Goal: Task Accomplishment & Management: Manage account settings

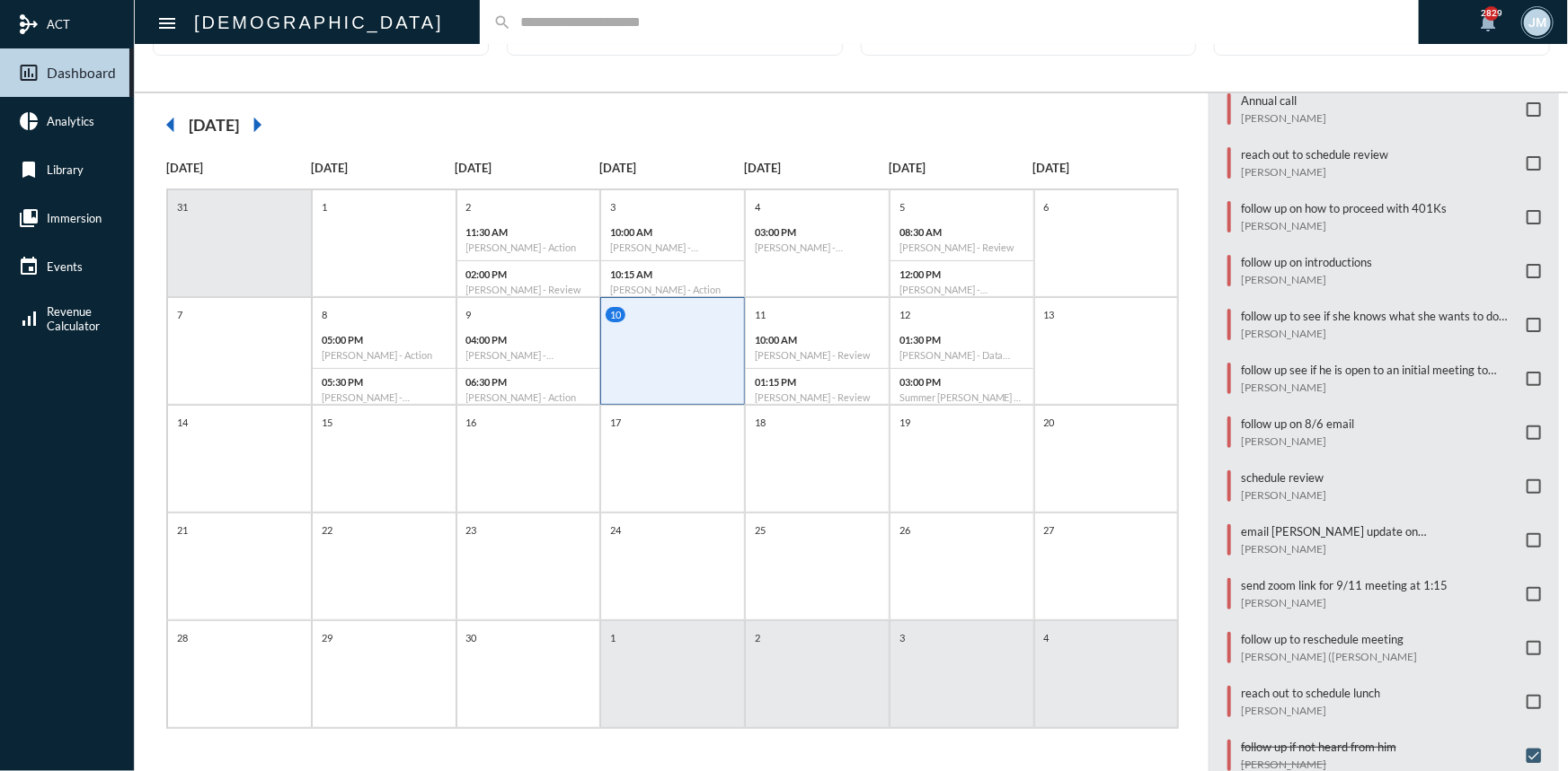
scroll to position [569, 0]
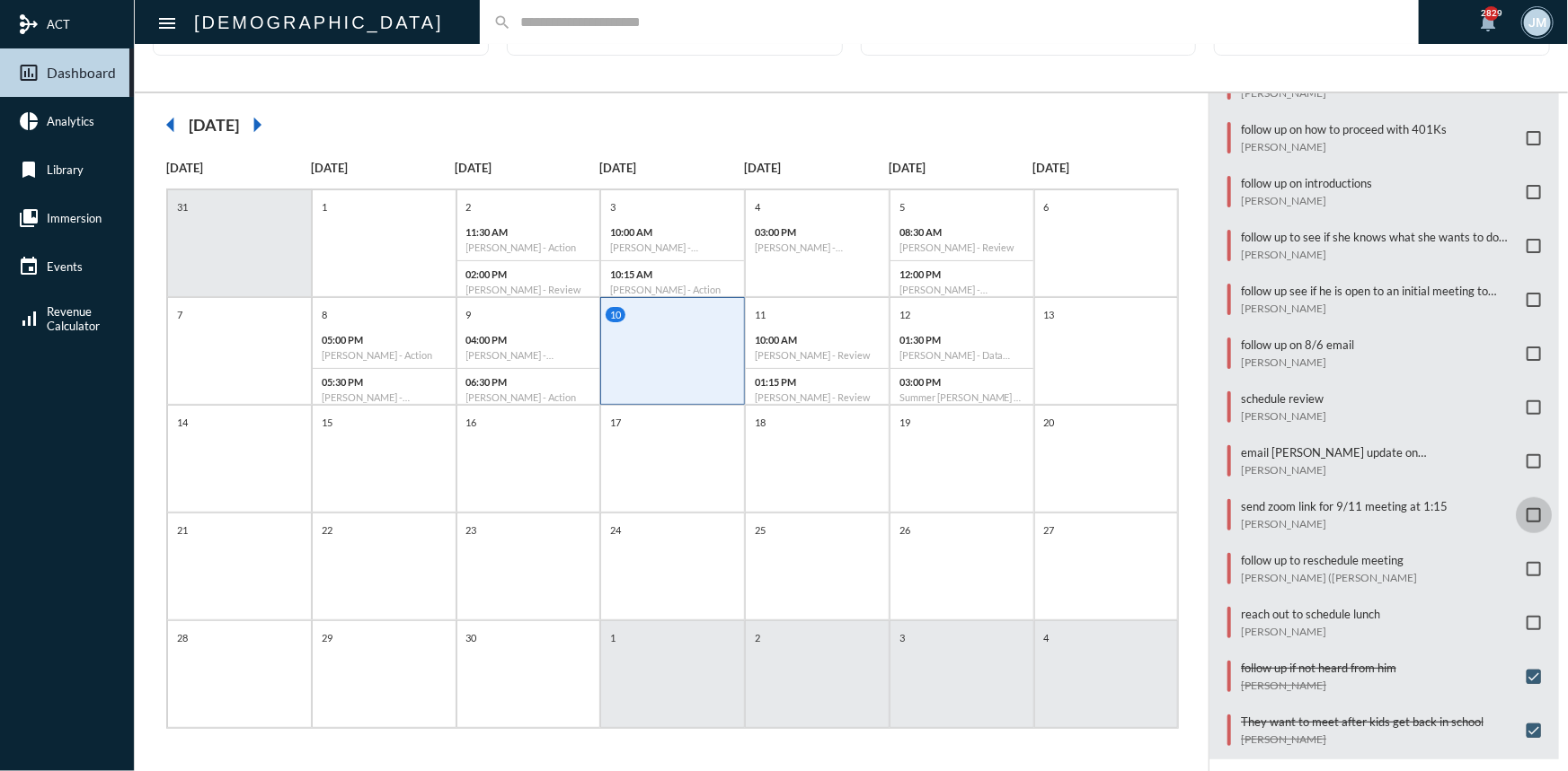
click at [1527, 508] on span at bounding box center [1534, 515] width 14 height 14
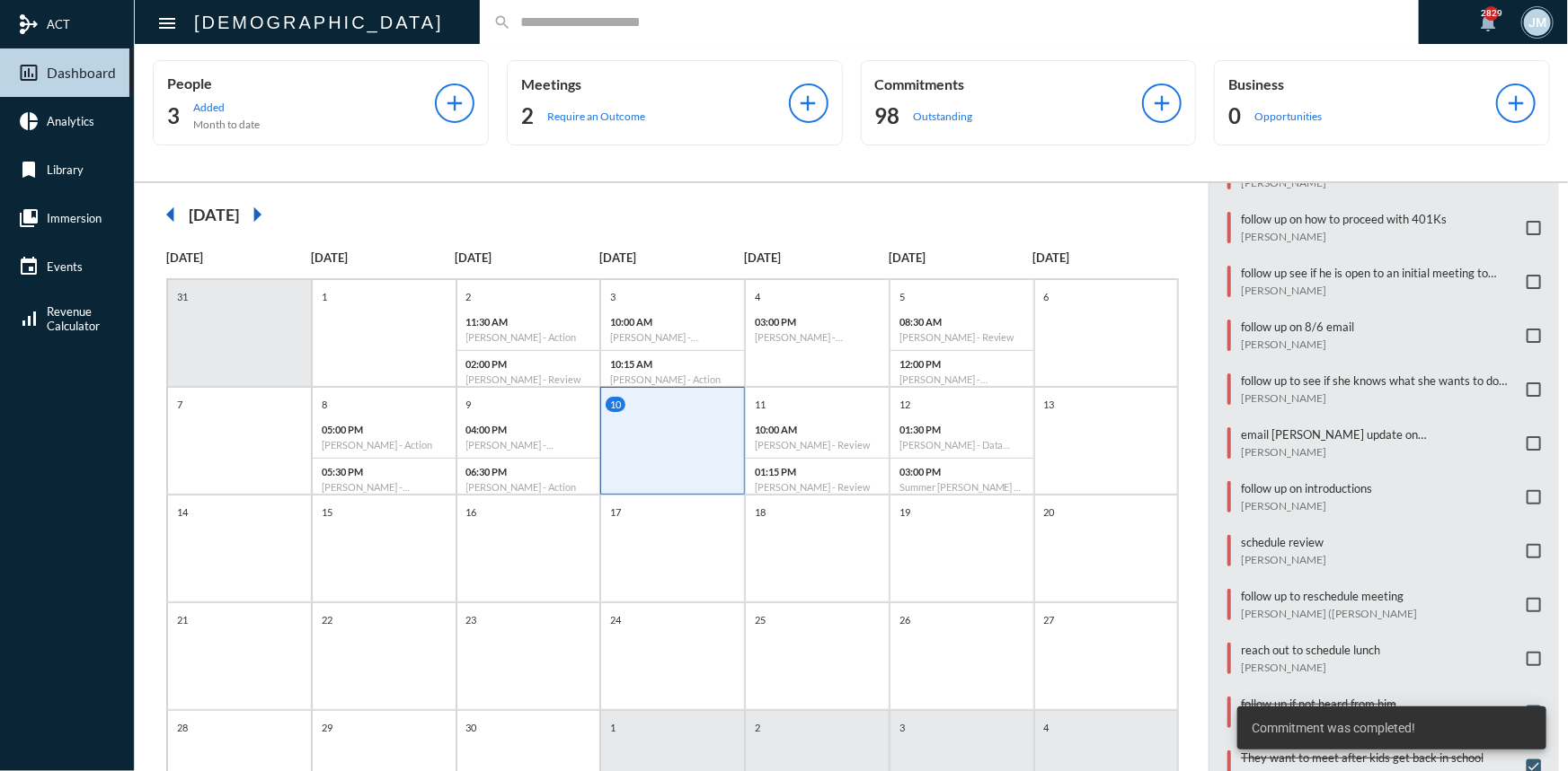
scroll to position [0, 0]
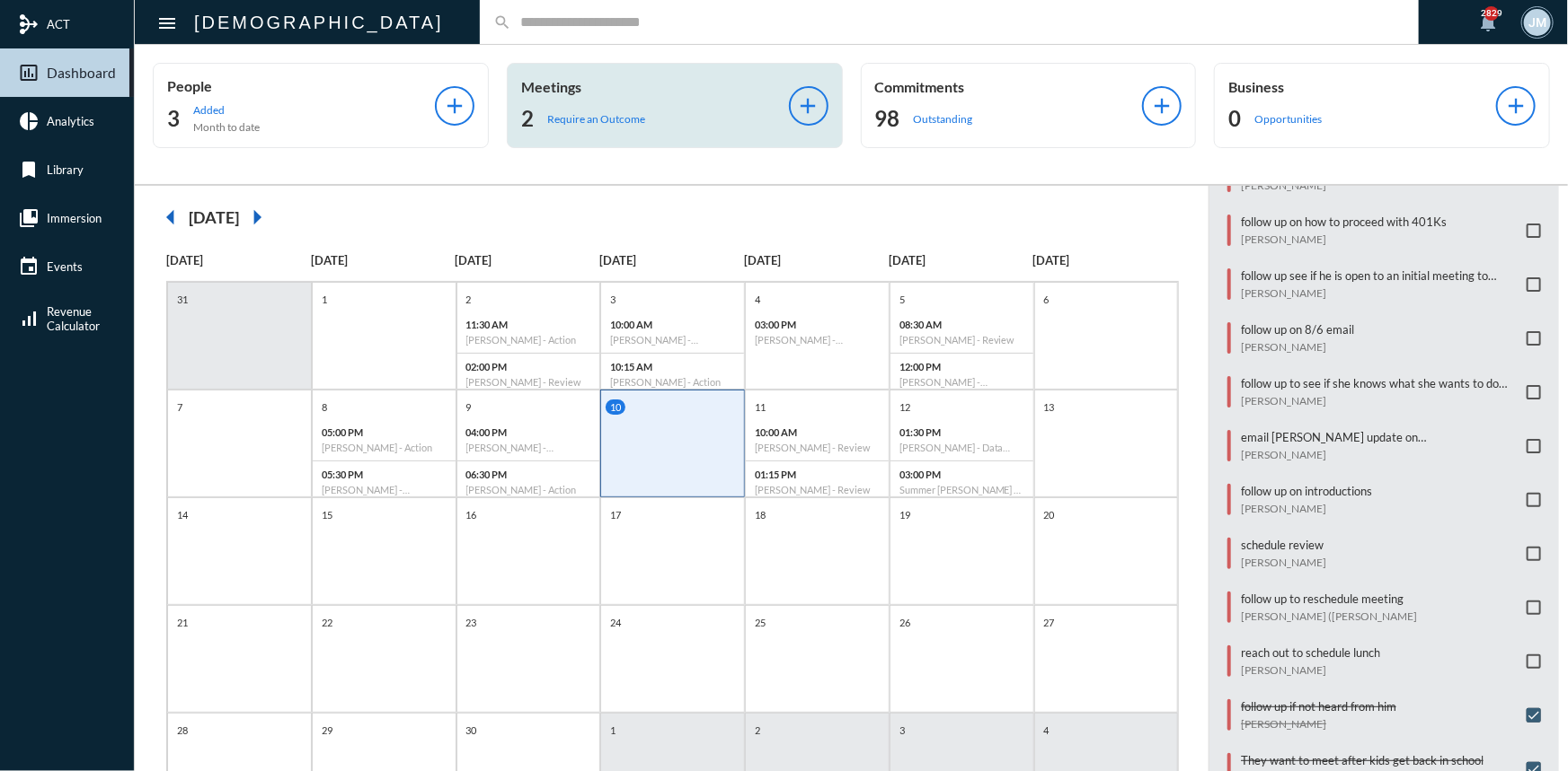
click at [562, 92] on p "Meetings" at bounding box center [654, 86] width 267 height 17
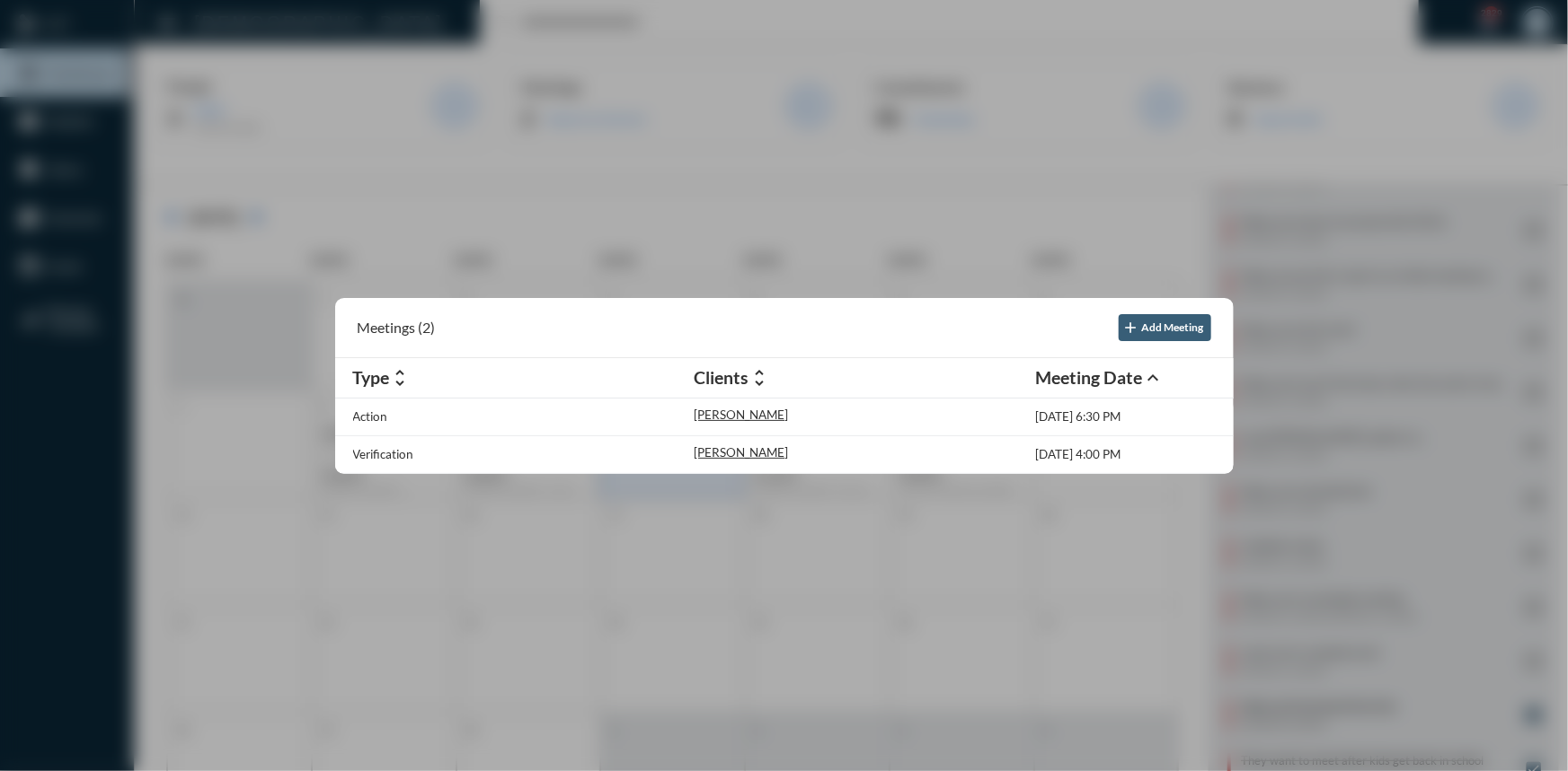
click at [616, 237] on div at bounding box center [784, 385] width 1568 height 771
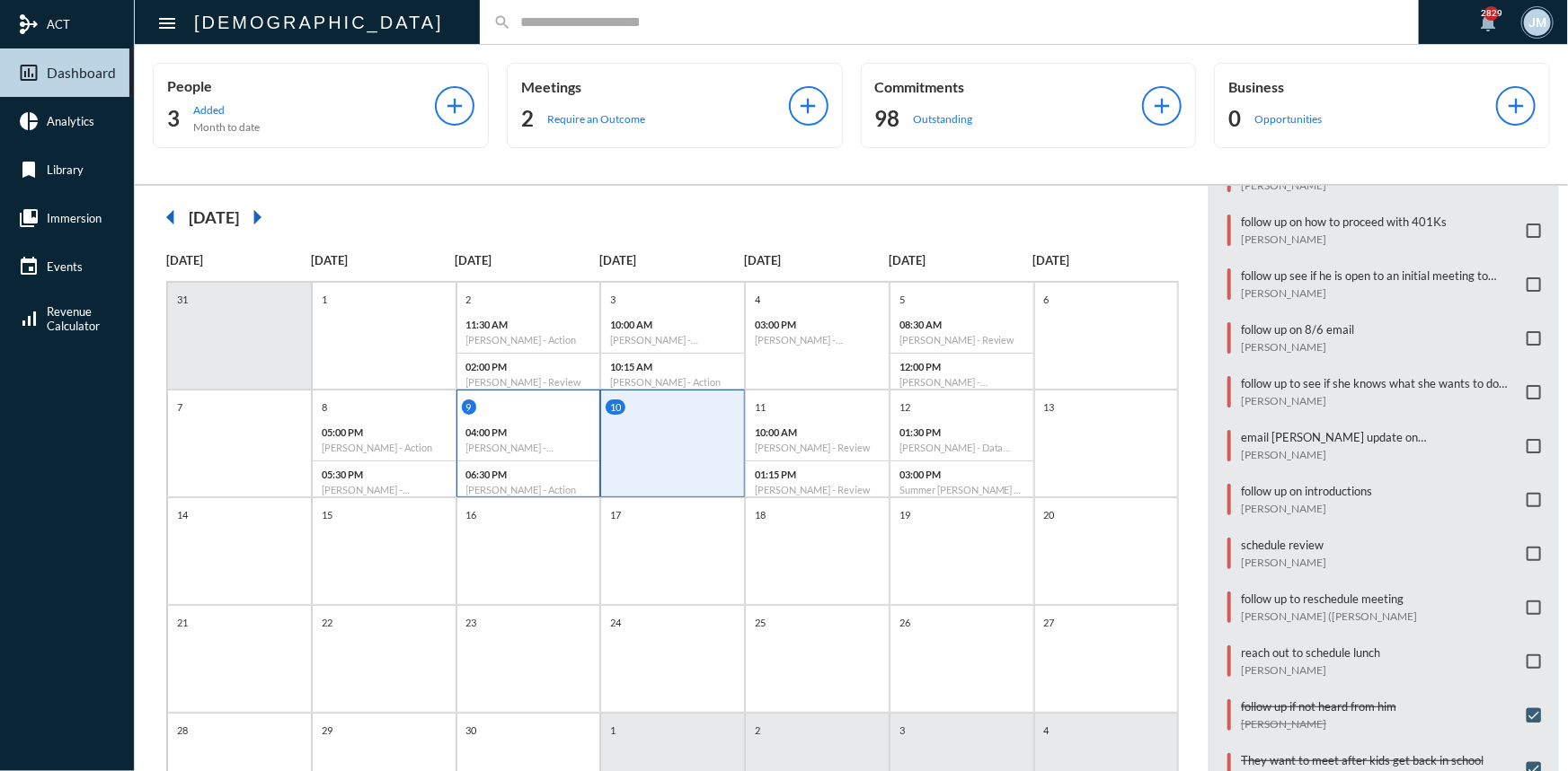
click at [512, 444] on h6 "[PERSON_NAME] - Verification" at bounding box center [528, 447] width 125 height 12
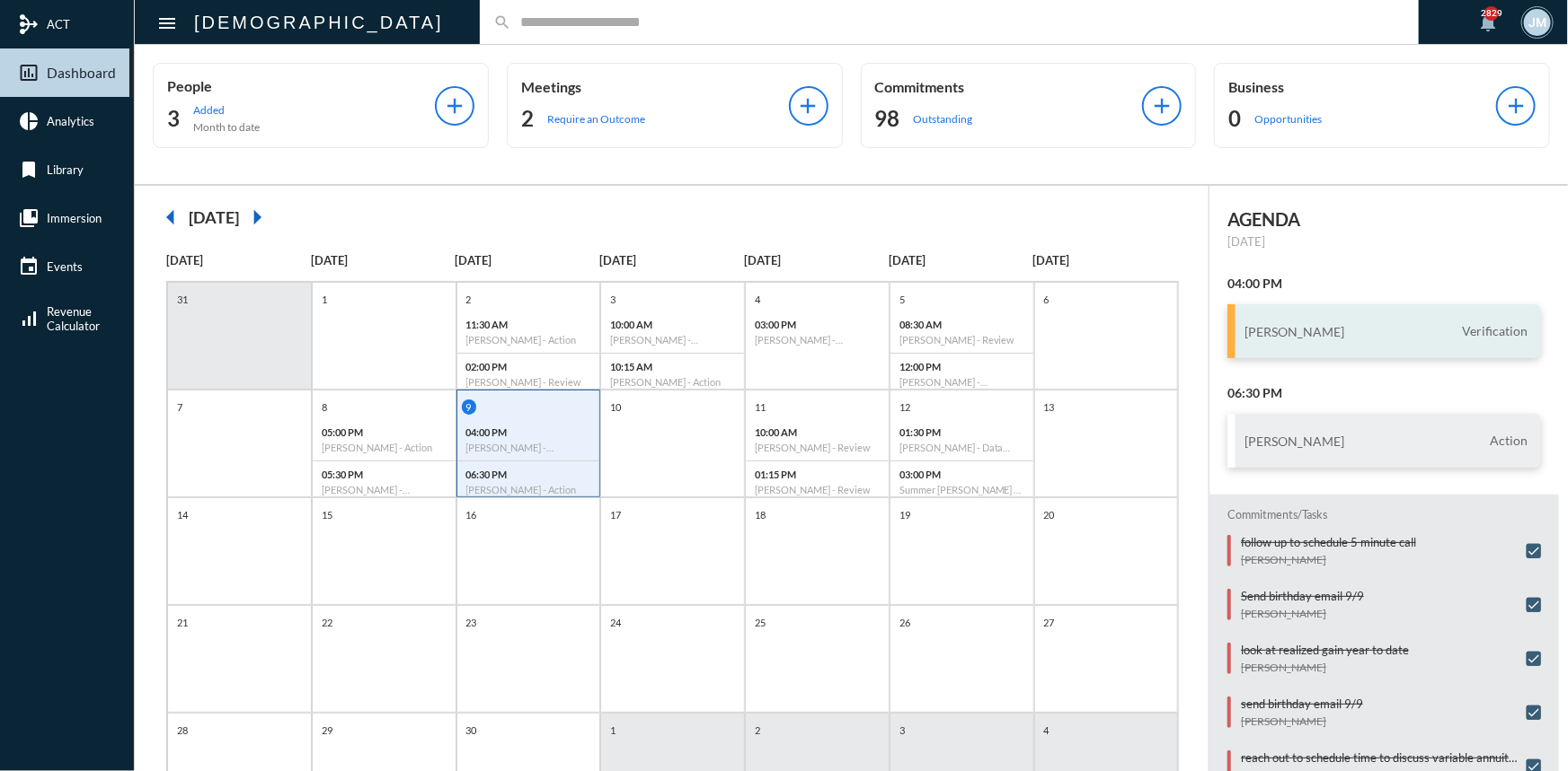
click at [1314, 328] on div "Kyle Cline Verification" at bounding box center [1384, 331] width 313 height 54
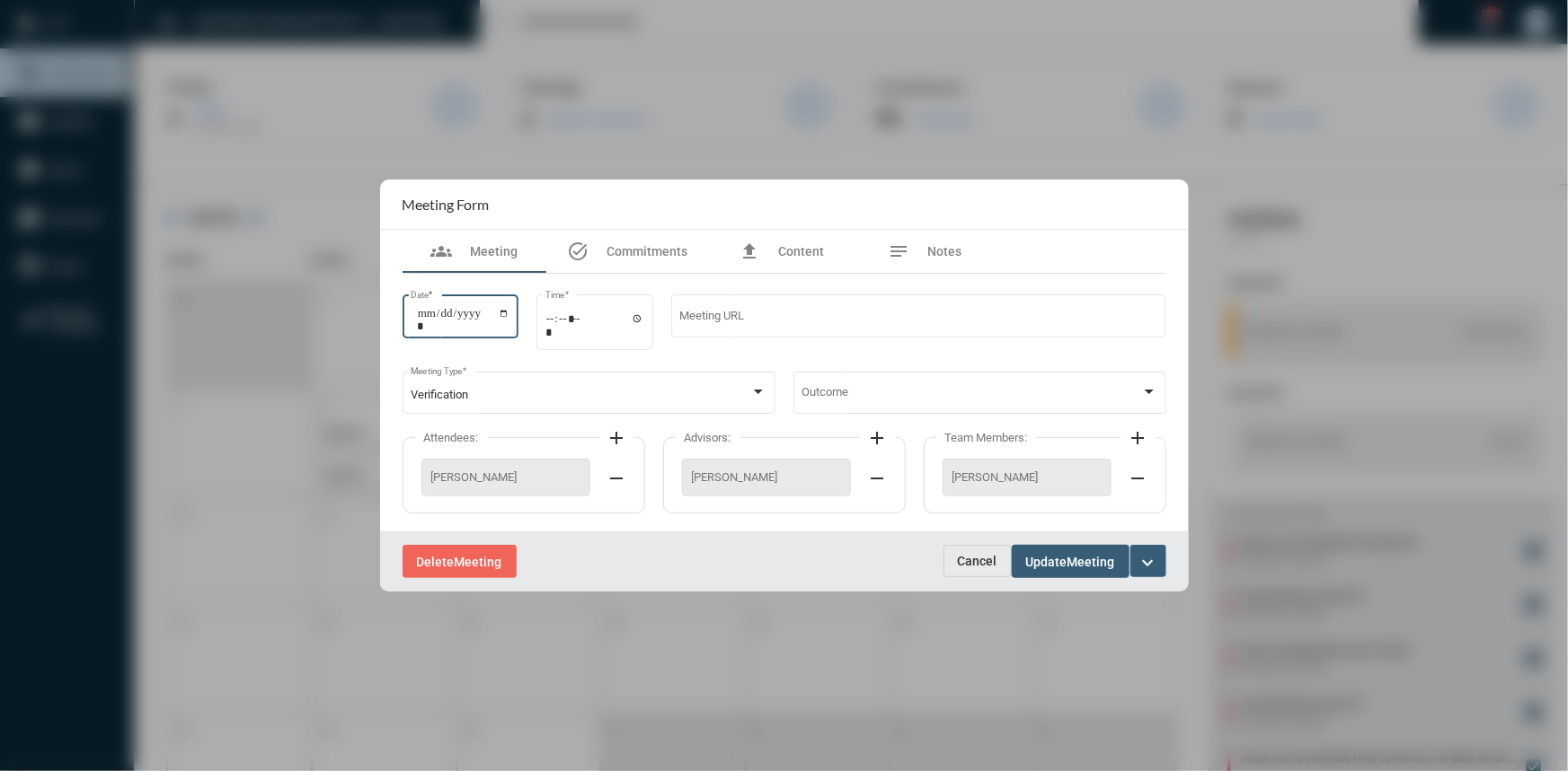
click at [508, 309] on input "**********" at bounding box center [464, 319] width 94 height 25
type input "**********"
click at [1069, 555] on span "Meeting" at bounding box center [1091, 562] width 48 height 14
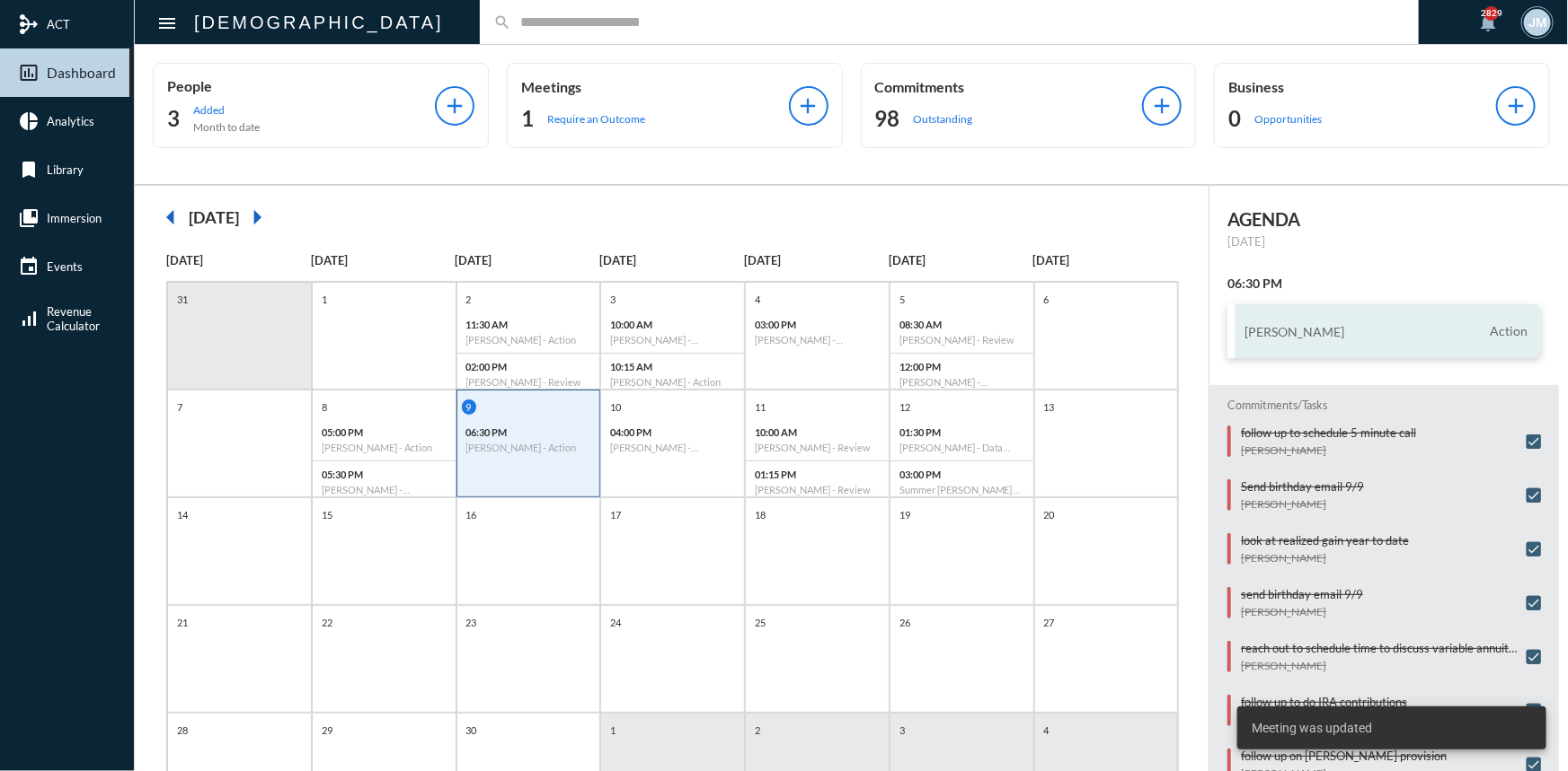
click at [1284, 318] on div "Idan Goren Action" at bounding box center [1384, 331] width 313 height 54
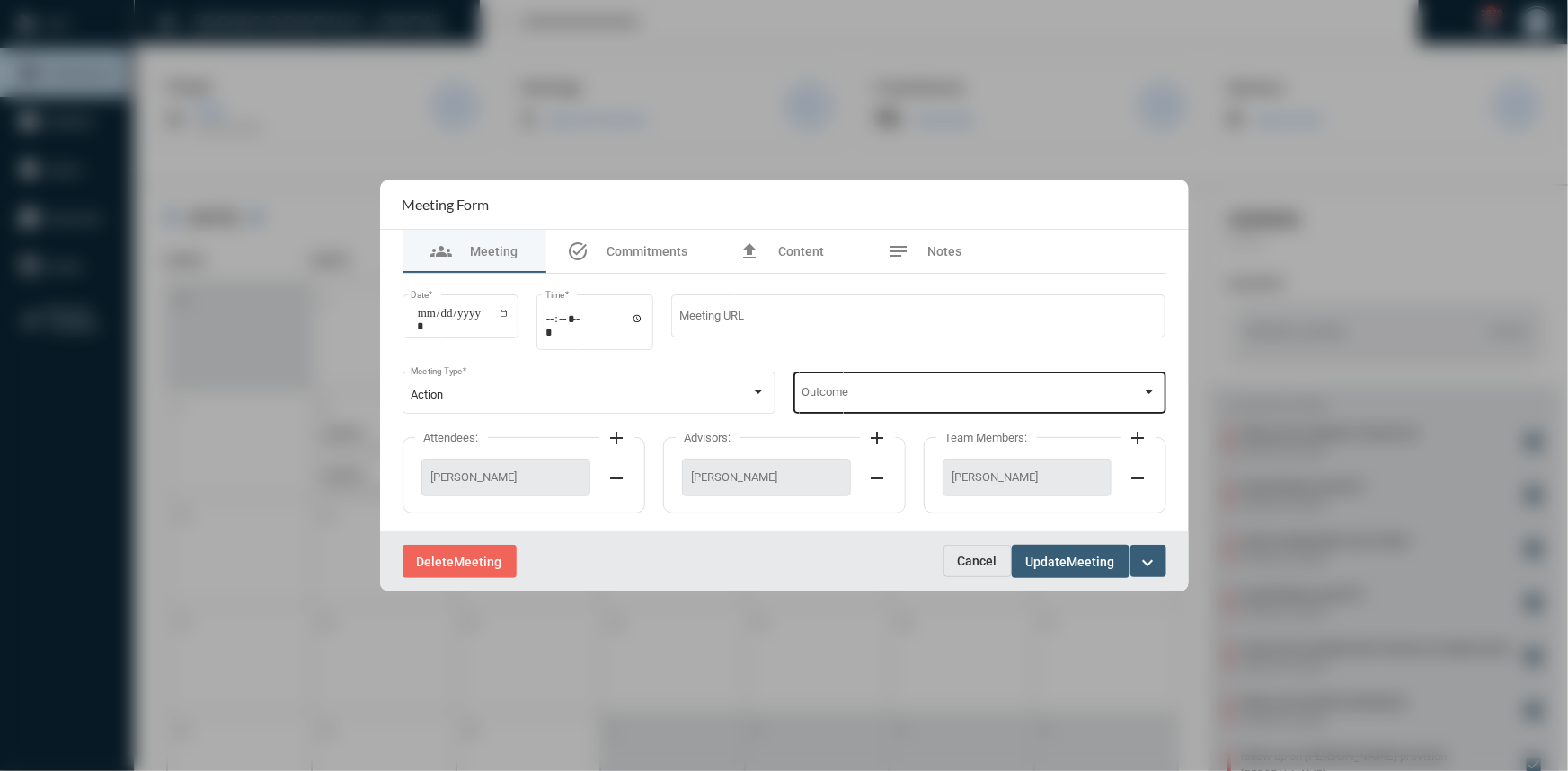
click at [1152, 389] on div at bounding box center [1149, 392] width 16 height 14
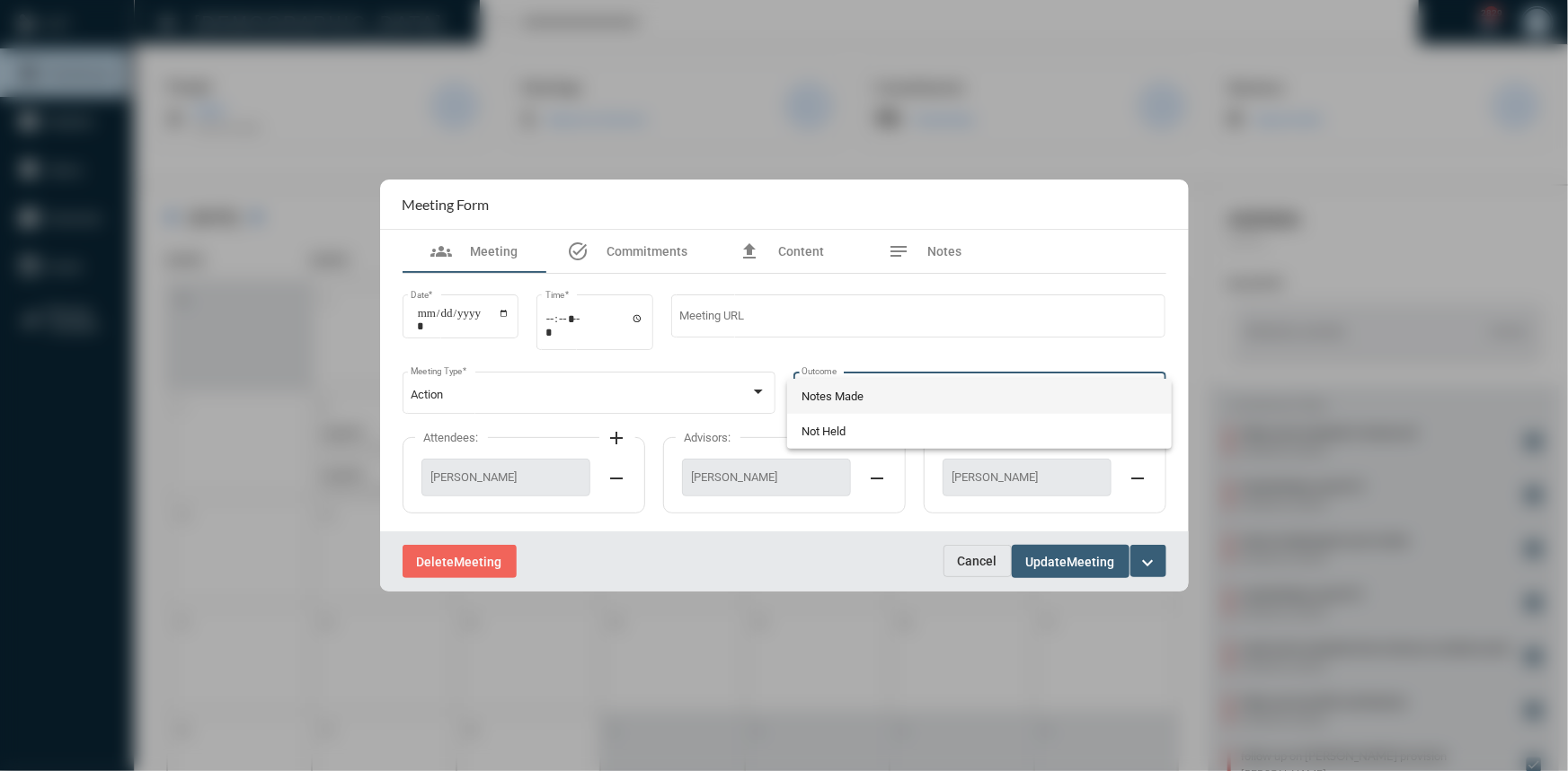
click at [825, 390] on span "Notes Made" at bounding box center [978, 396] width 356 height 35
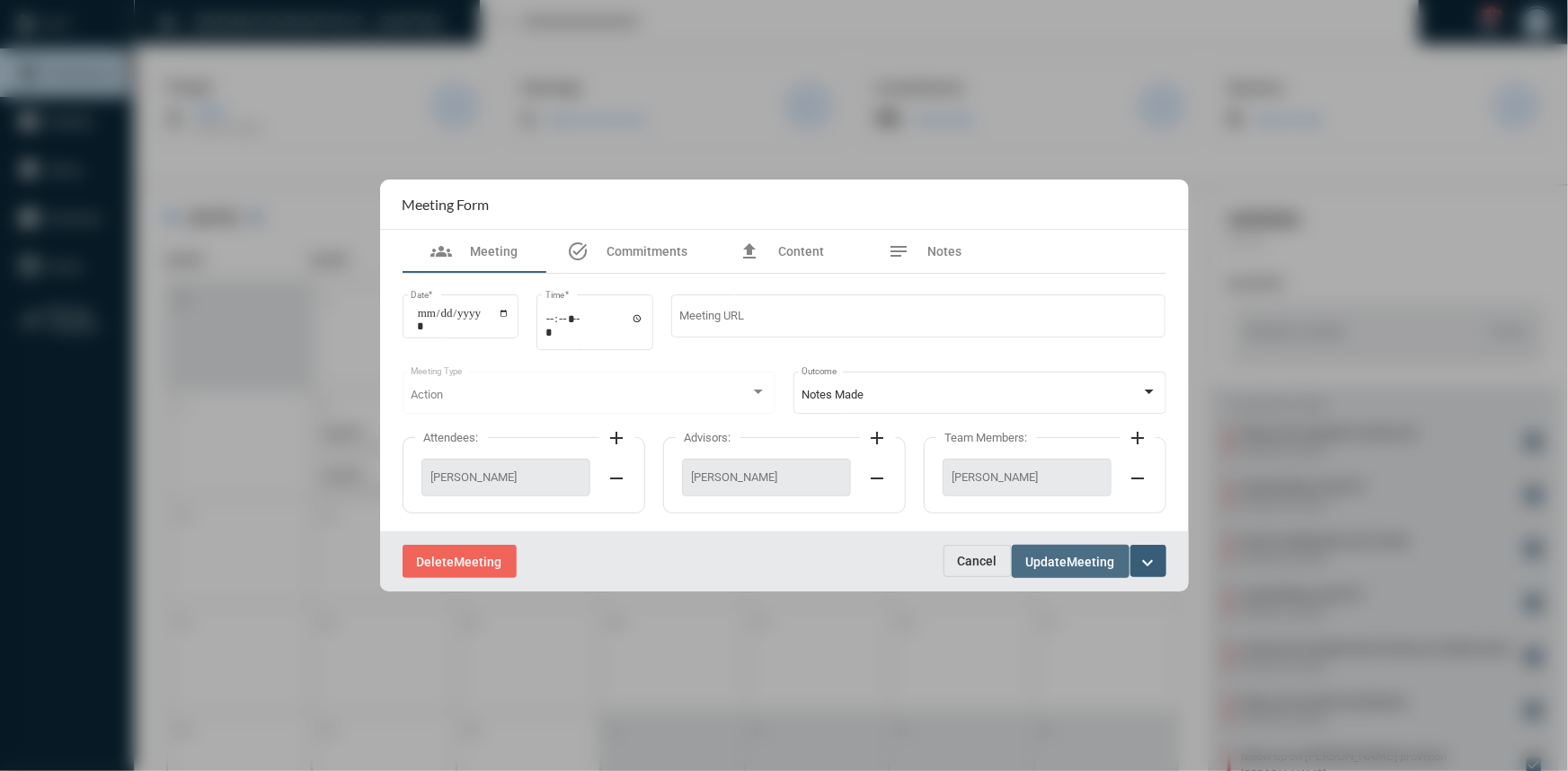
click at [1033, 558] on span "Update" at bounding box center [1047, 562] width 41 height 14
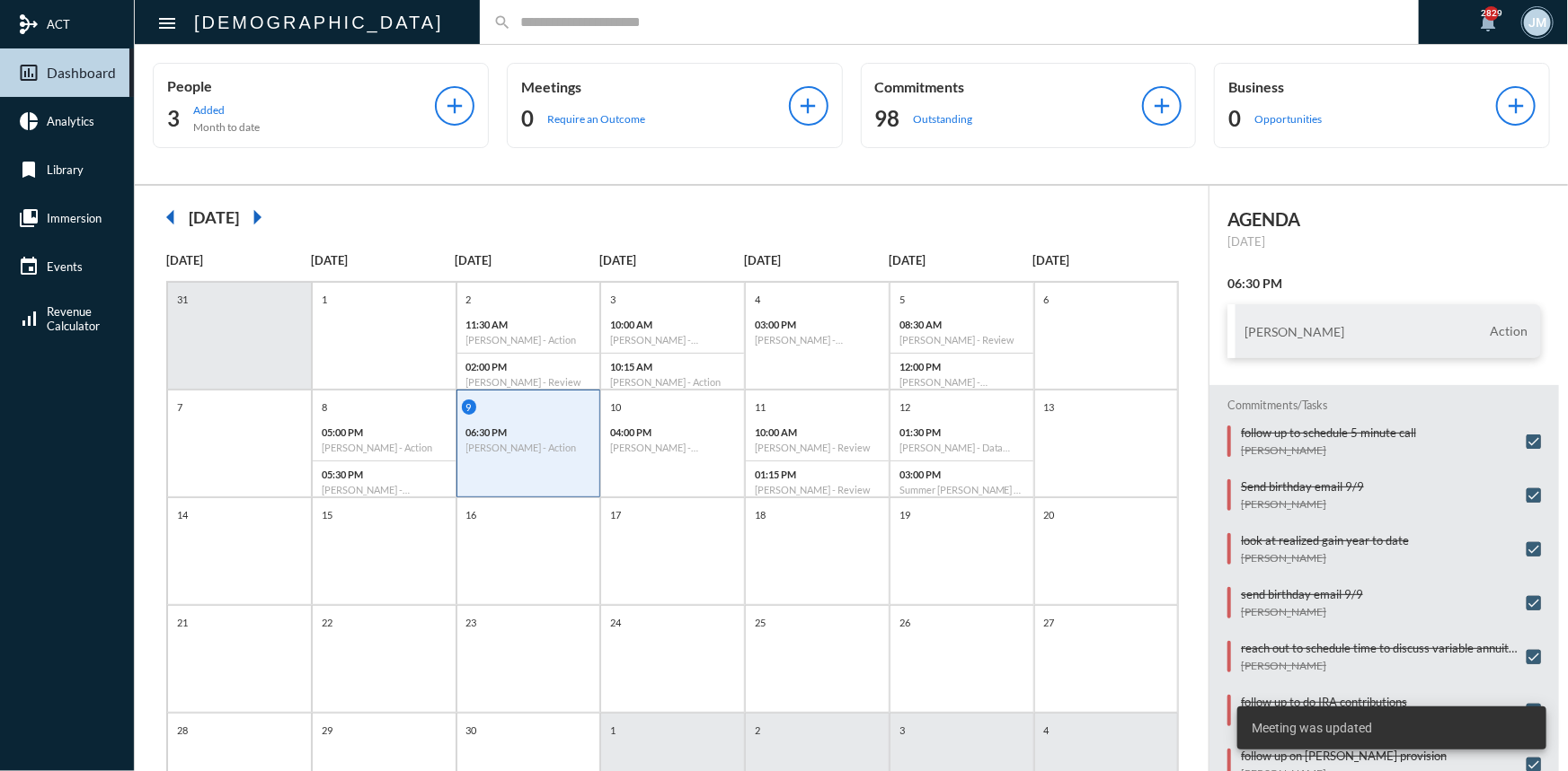
scroll to position [93, 0]
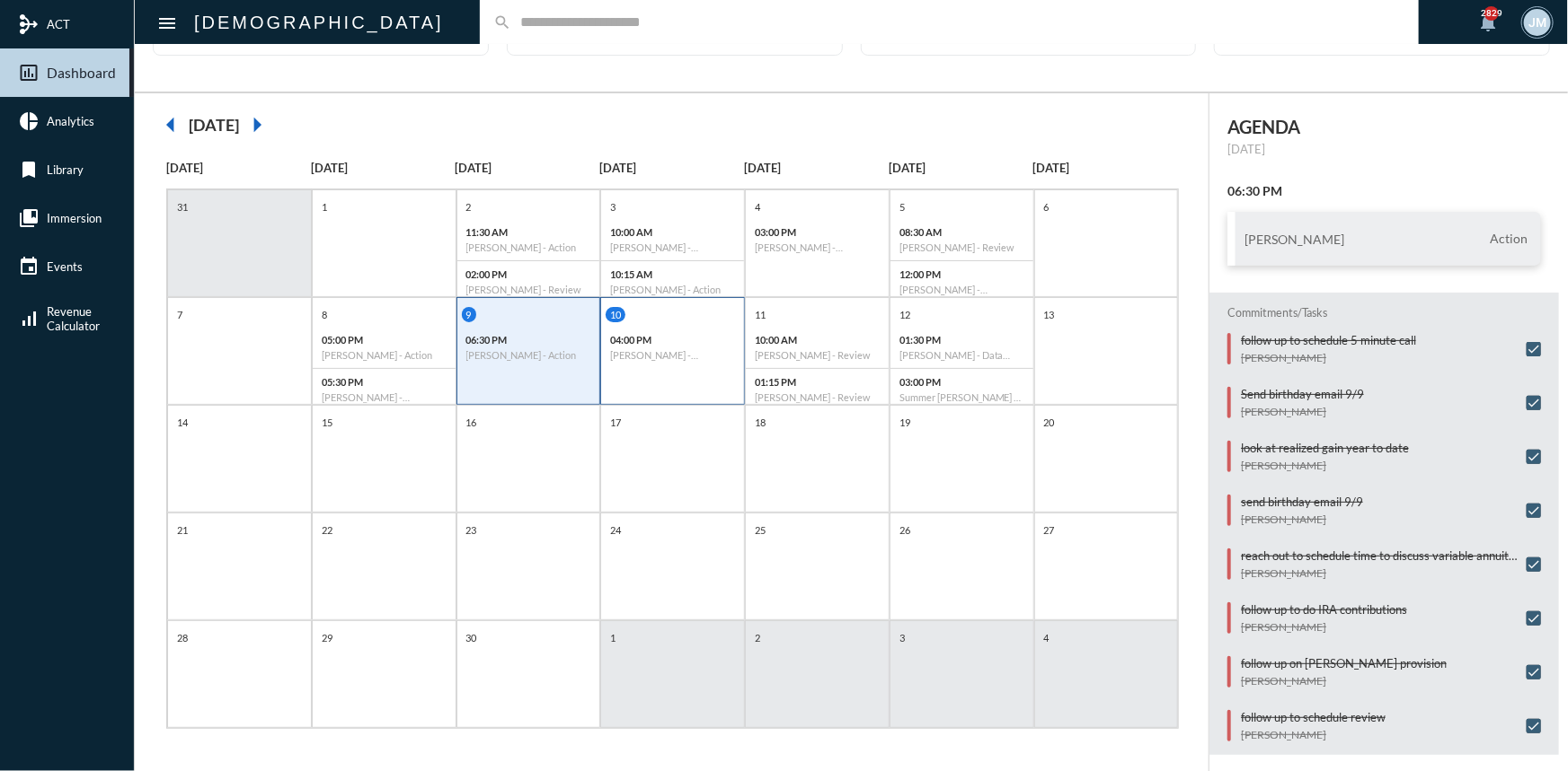
click at [655, 345] on div "04:00 PM Kyle Cline - Verification" at bounding box center [672, 347] width 143 height 41
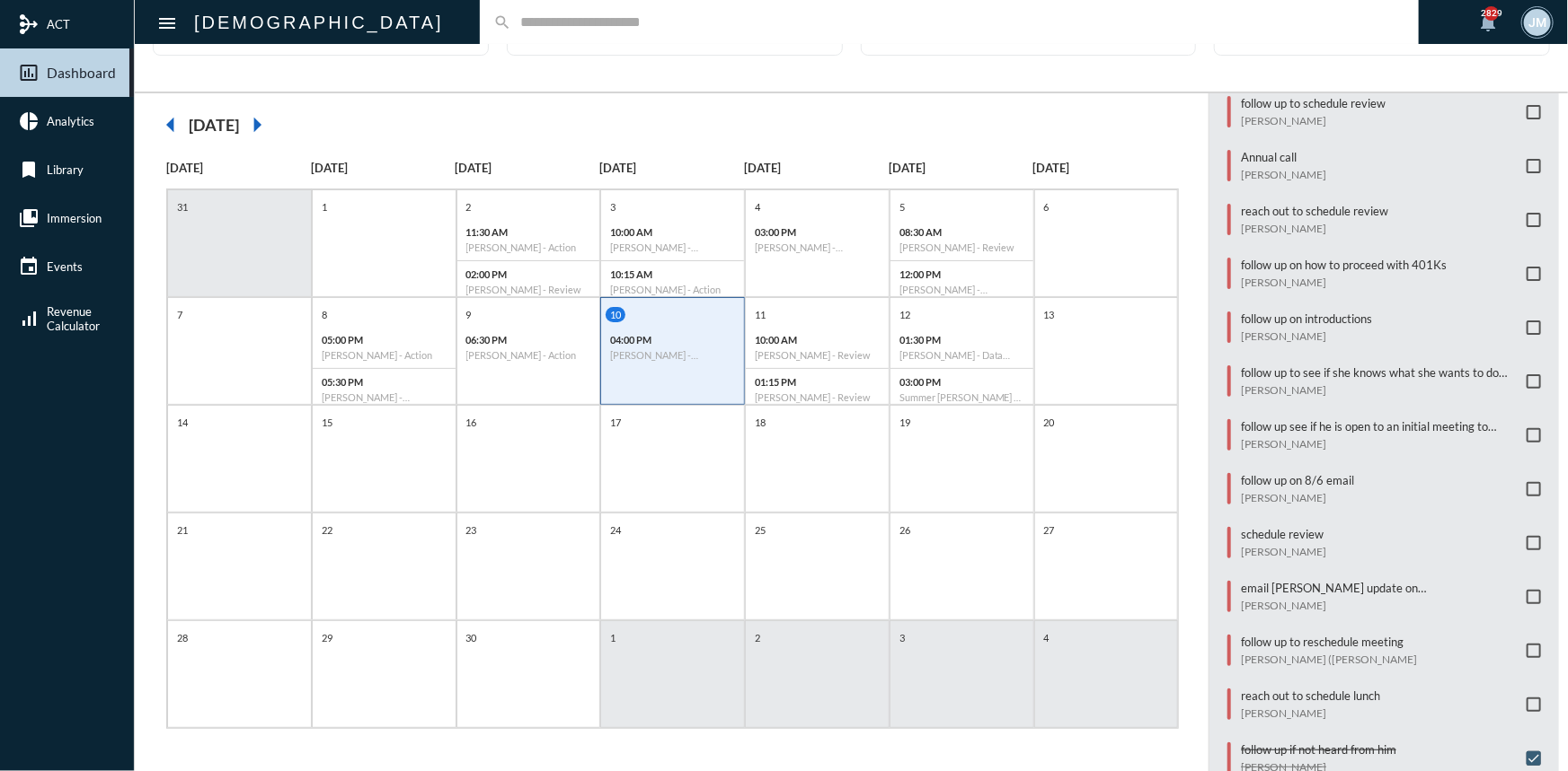
scroll to position [425, 0]
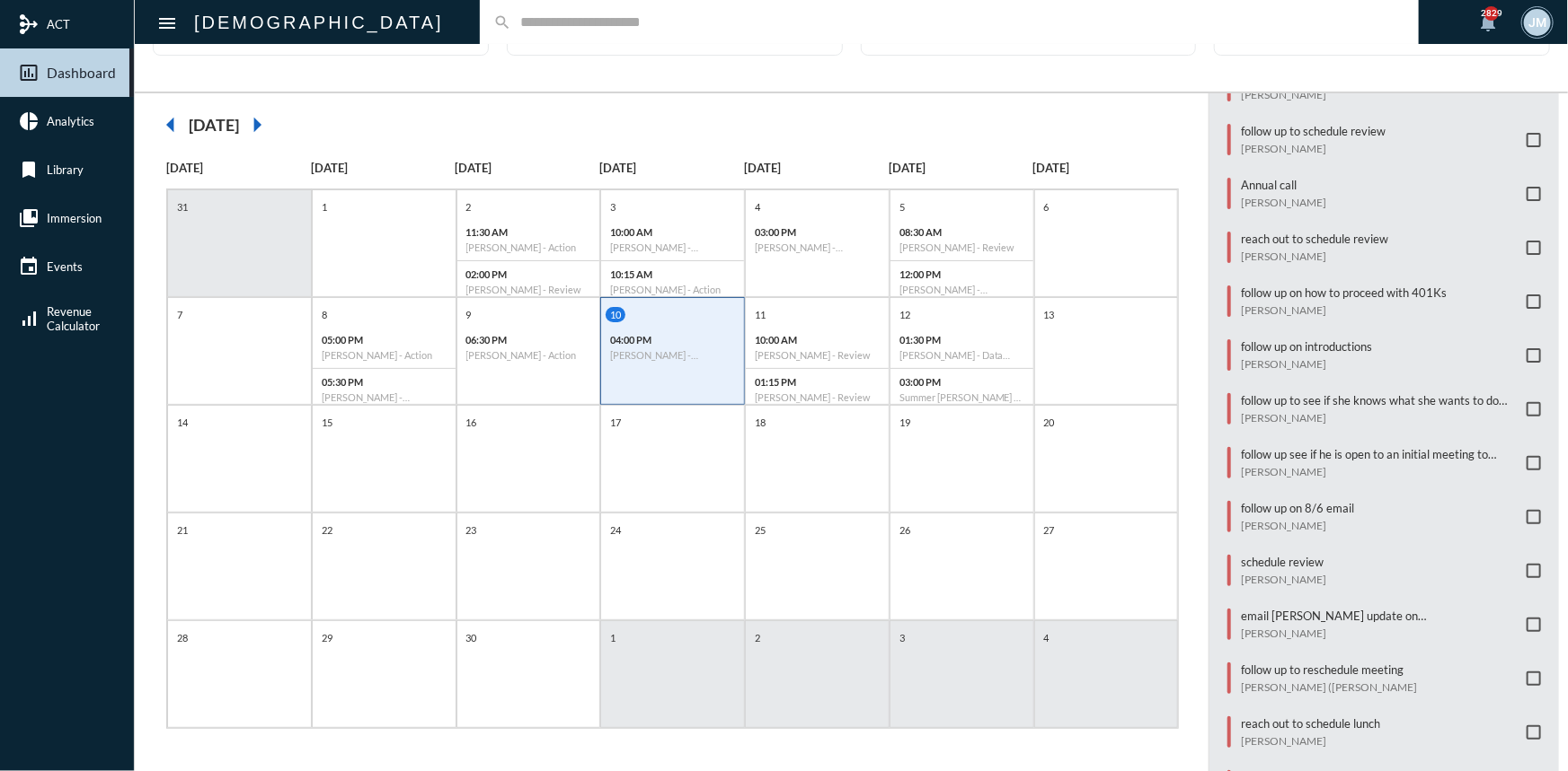
drag, startPoint x: 1546, startPoint y: 0, endPoint x: 1229, endPoint y: 20, distance: 317.6
click at [1229, 20] on input "text" at bounding box center [958, 22] width 894 height 15
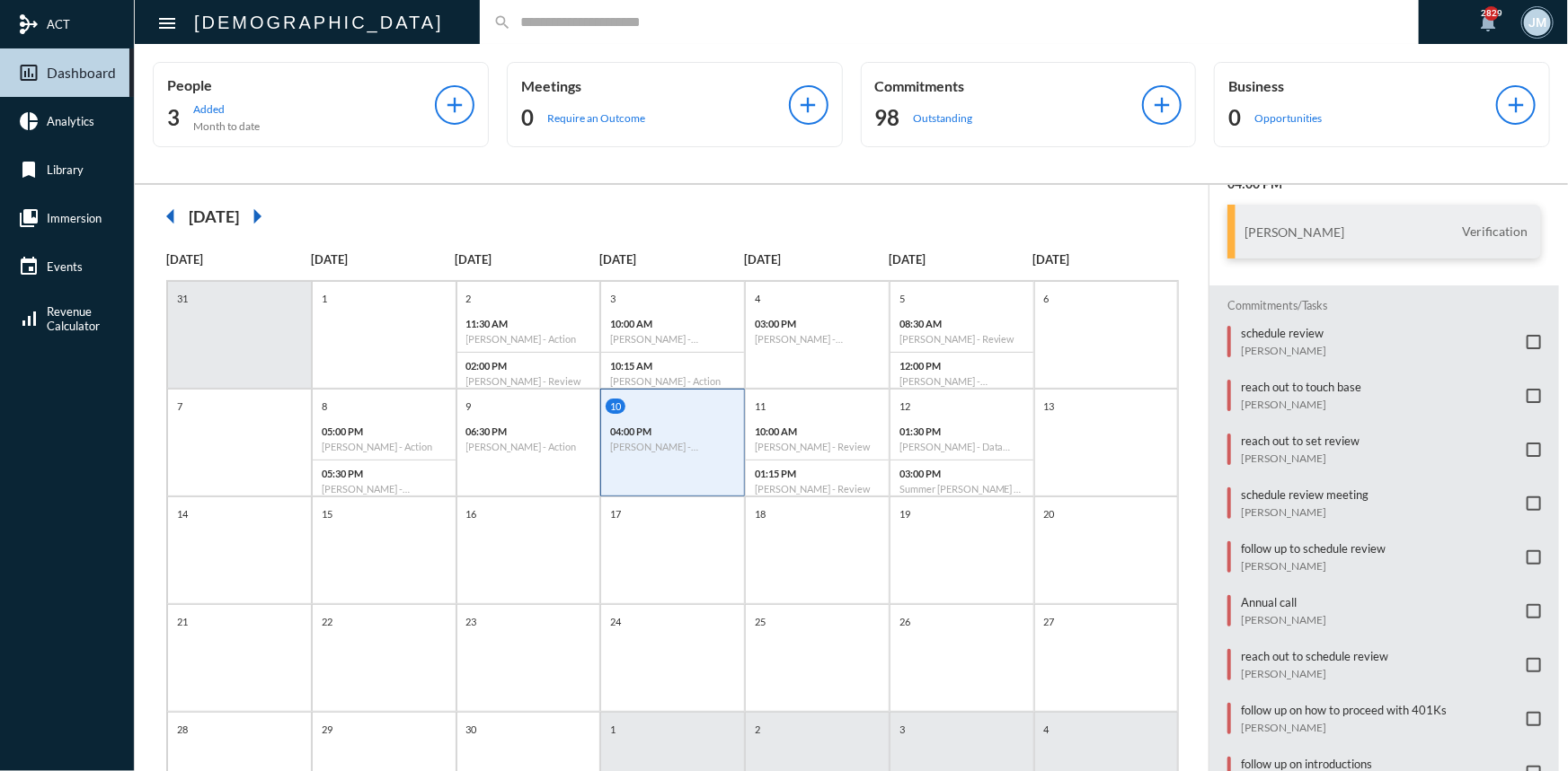
scroll to position [0, 0]
click at [1311, 489] on p "schedule review meeting" at bounding box center [1305, 496] width 128 height 14
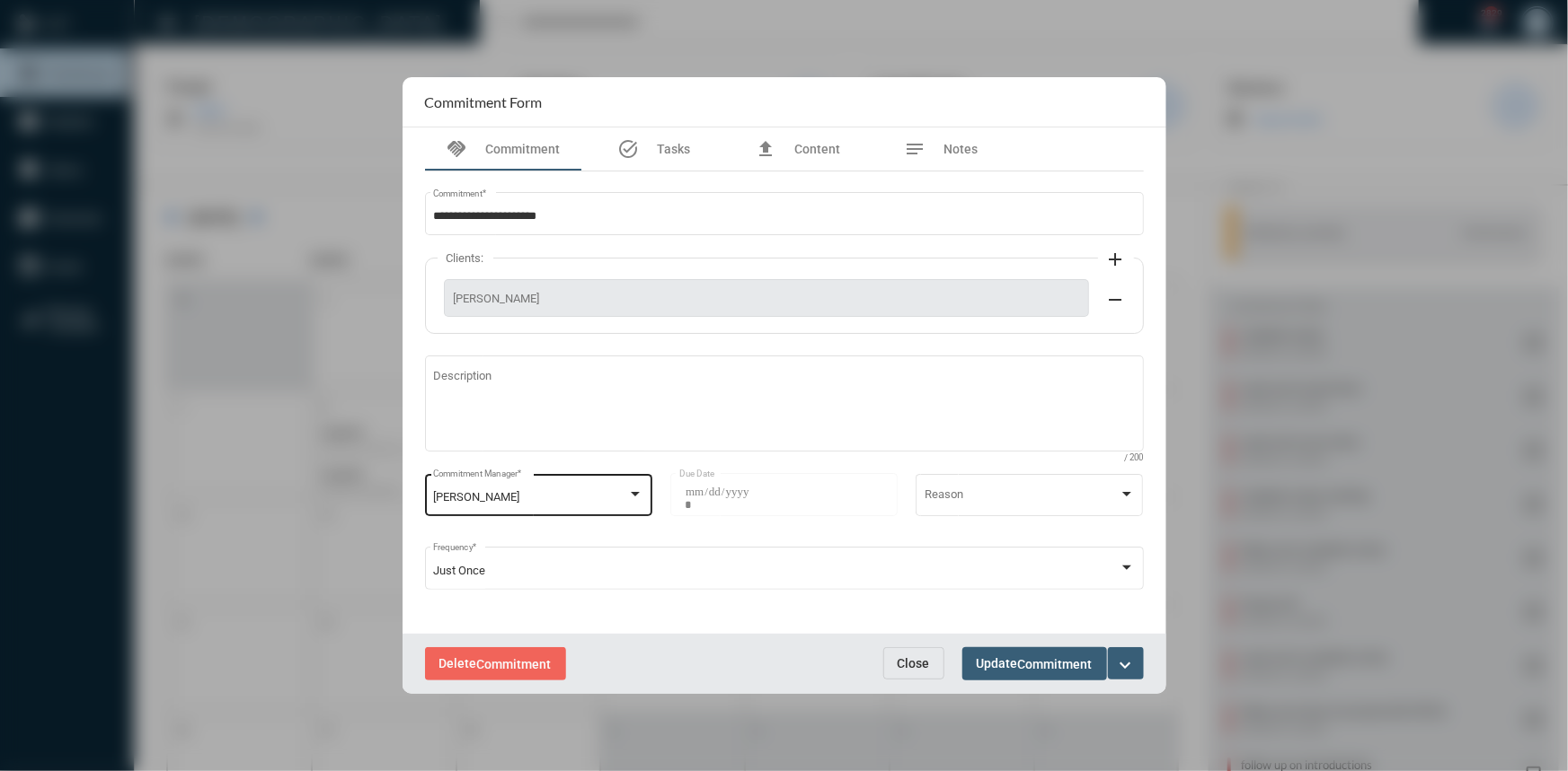
click at [630, 498] on div at bounding box center [635, 495] width 16 height 14
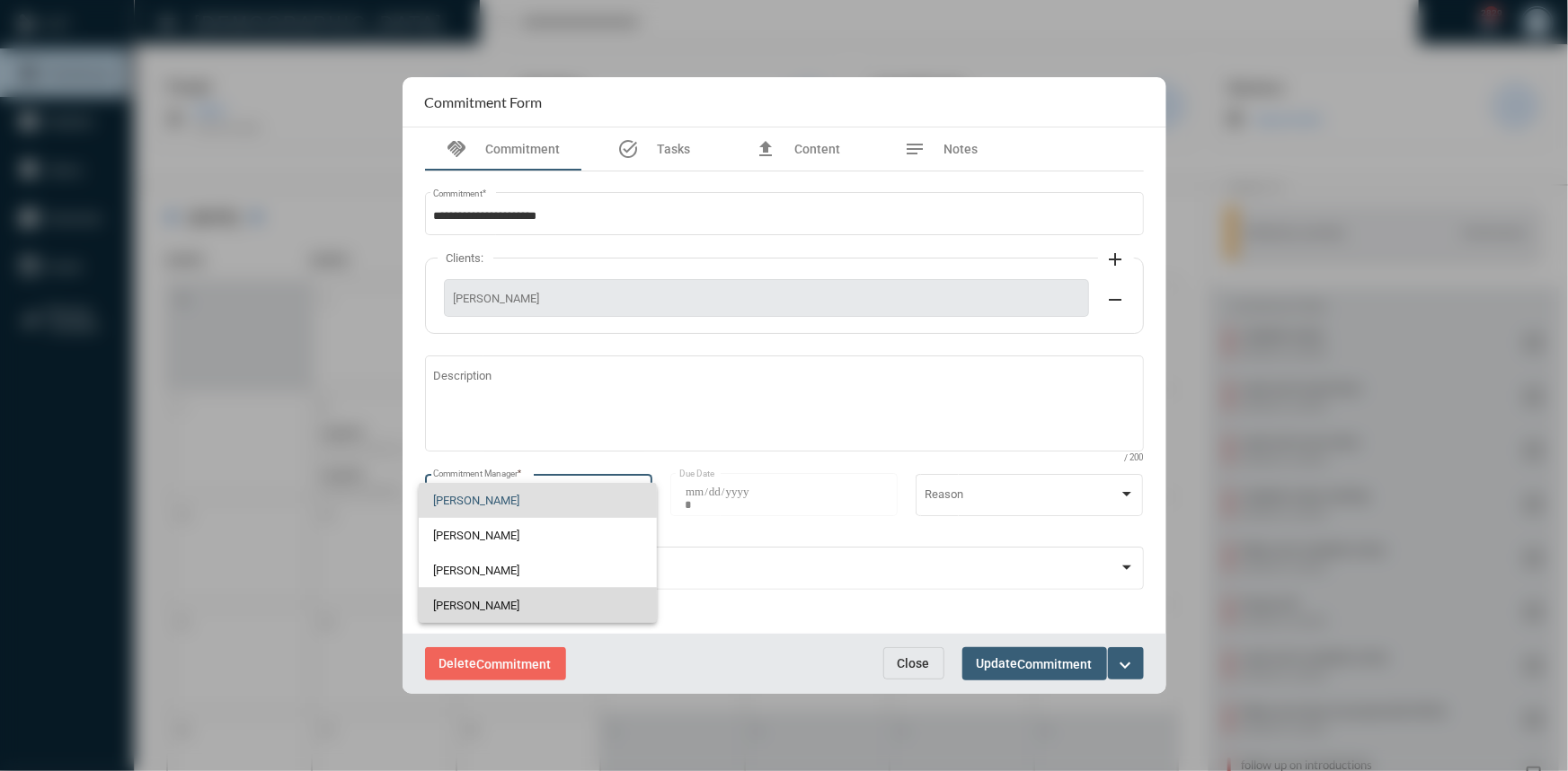
click at [494, 611] on span "[PERSON_NAME]" at bounding box center [537, 605] width 209 height 35
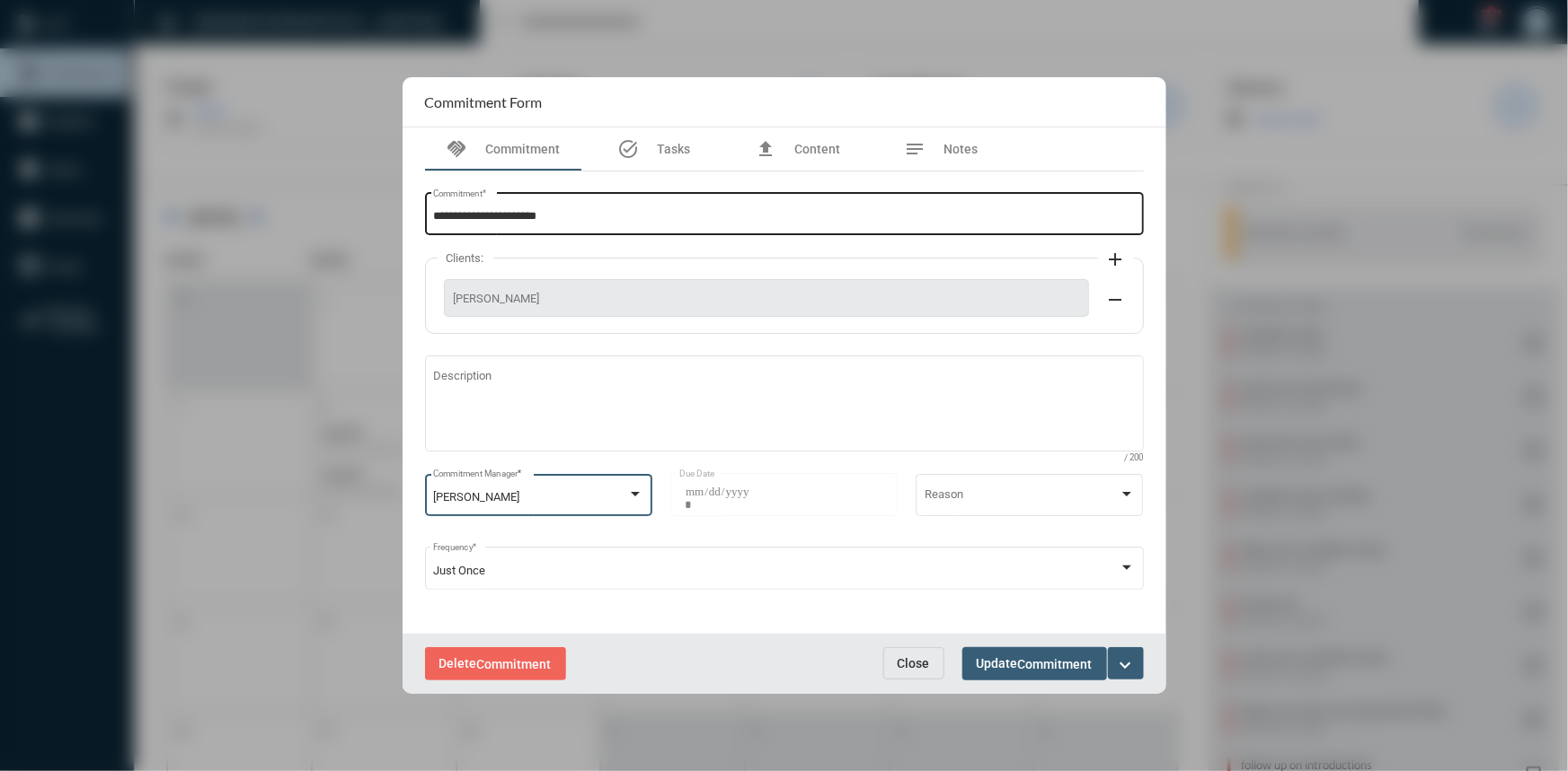
click at [615, 209] on div "**********" at bounding box center [784, 212] width 702 height 46
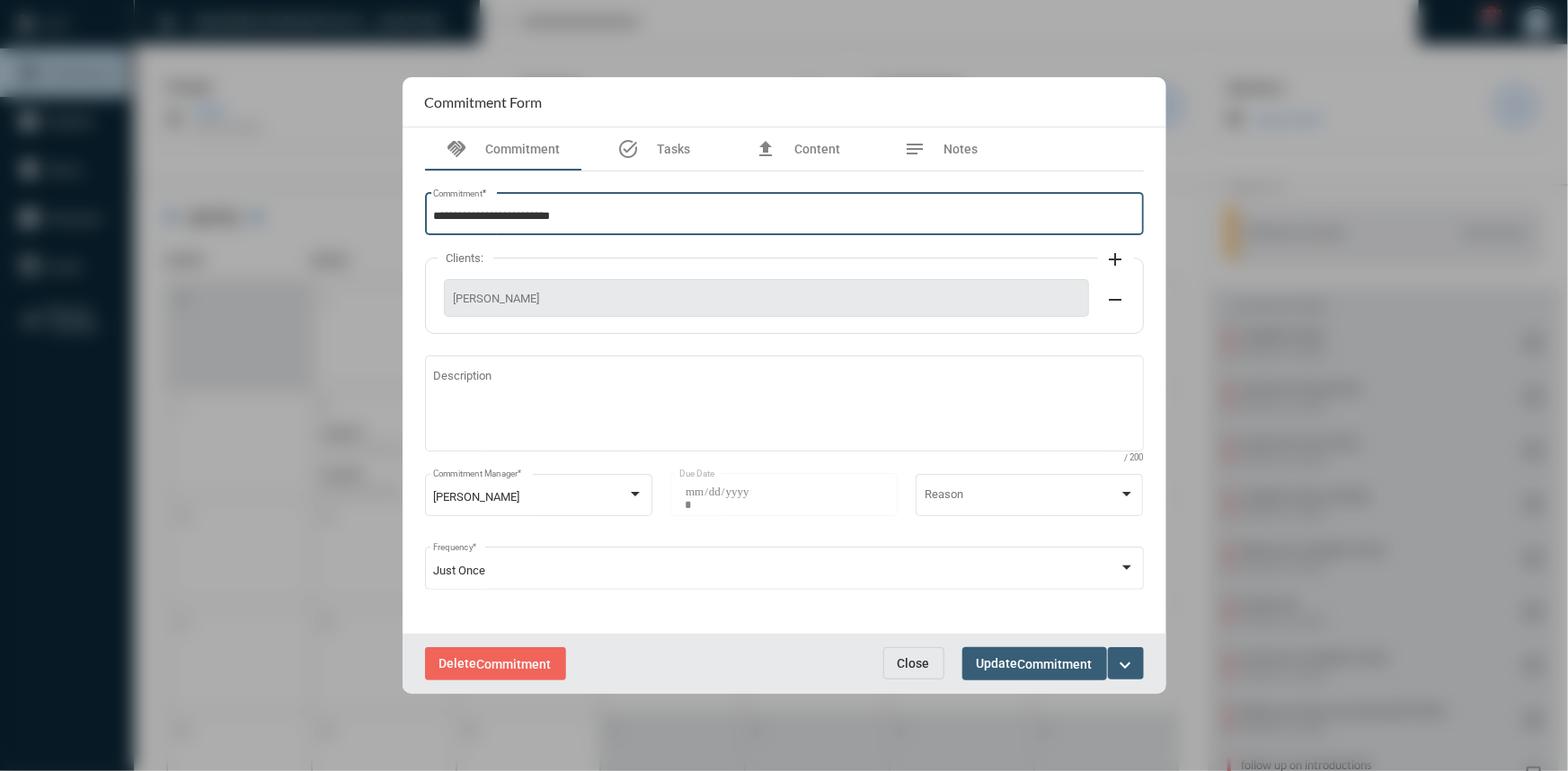
type input "**********"
click at [1135, 665] on mat-icon "expand_more" at bounding box center [1126, 666] width 22 height 22
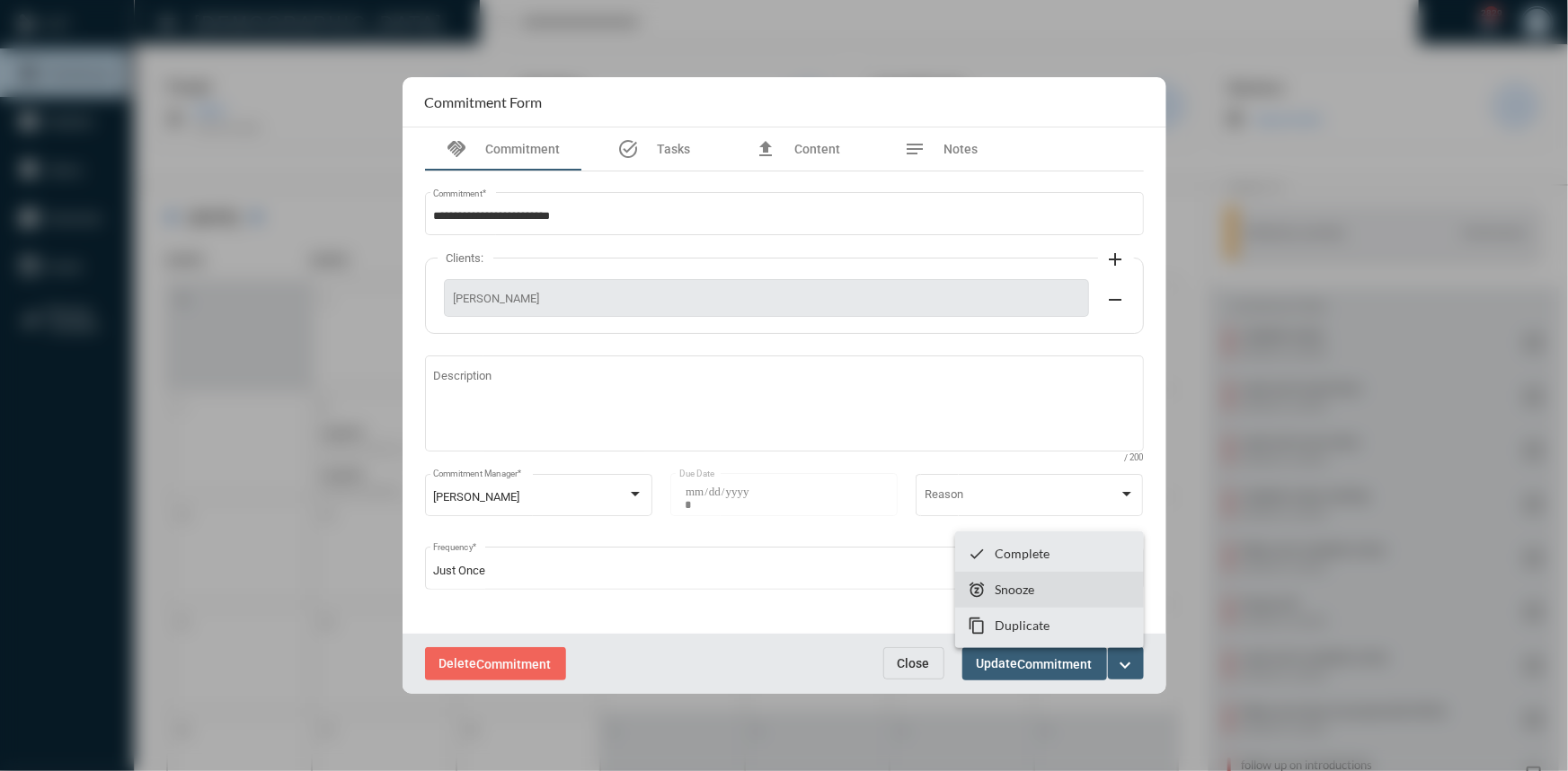
click at [1049, 592] on section "snooze Snooze" at bounding box center [1050, 590] width 189 height 36
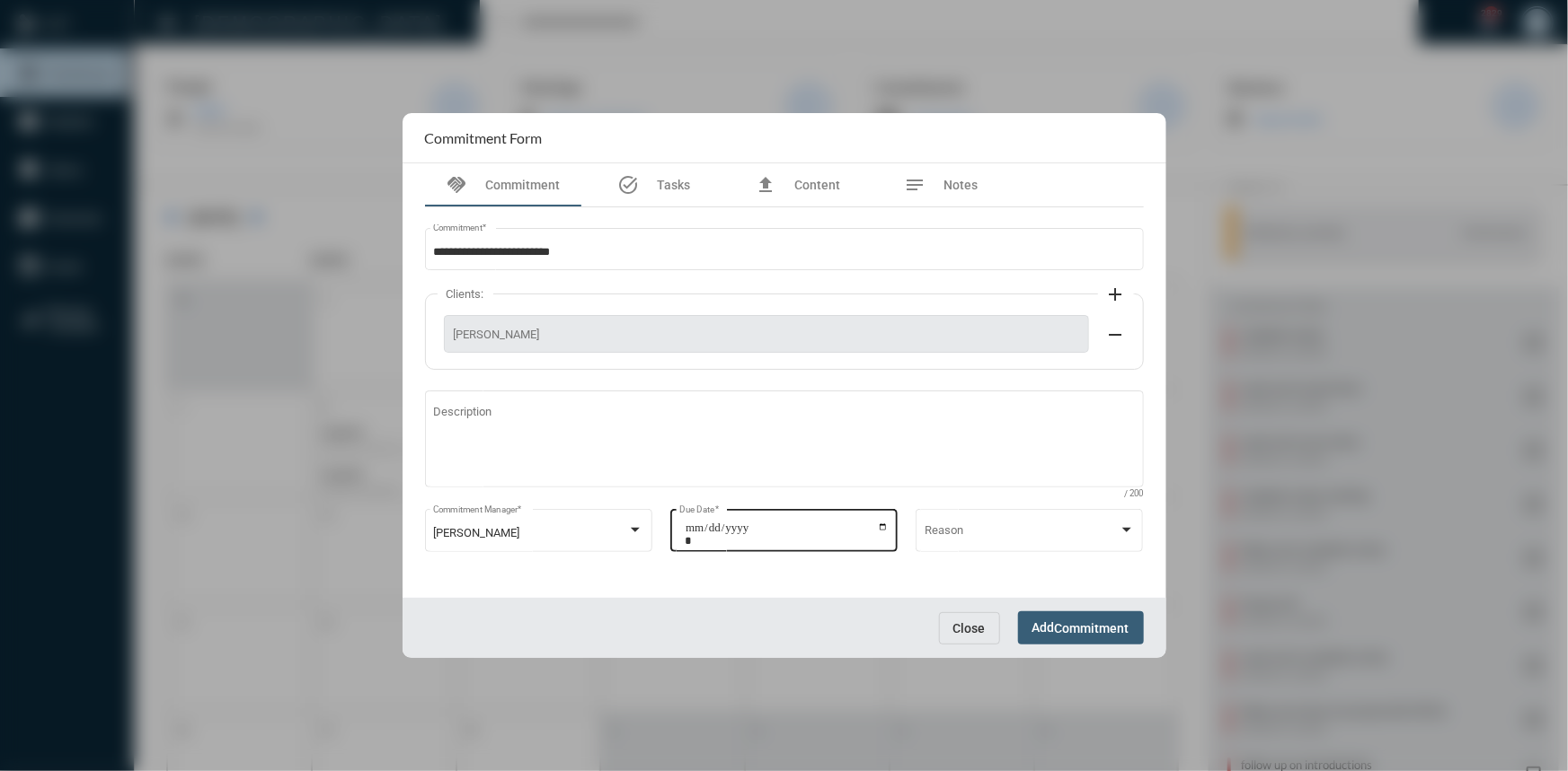
click at [883, 529] on input "**********" at bounding box center [787, 534] width 204 height 25
type input "**********"
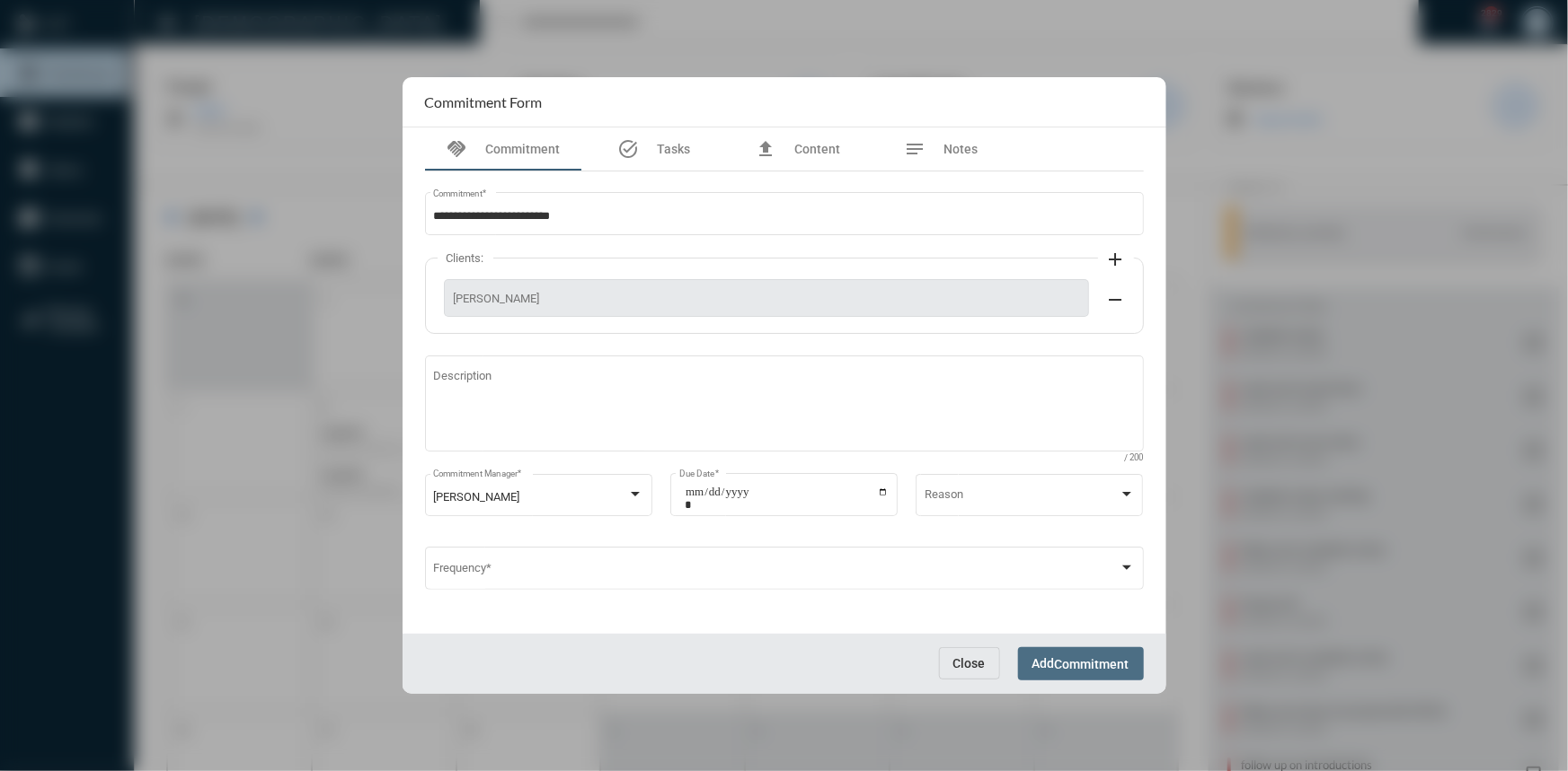
click at [1072, 667] on span "Commitment" at bounding box center [1092, 665] width 75 height 14
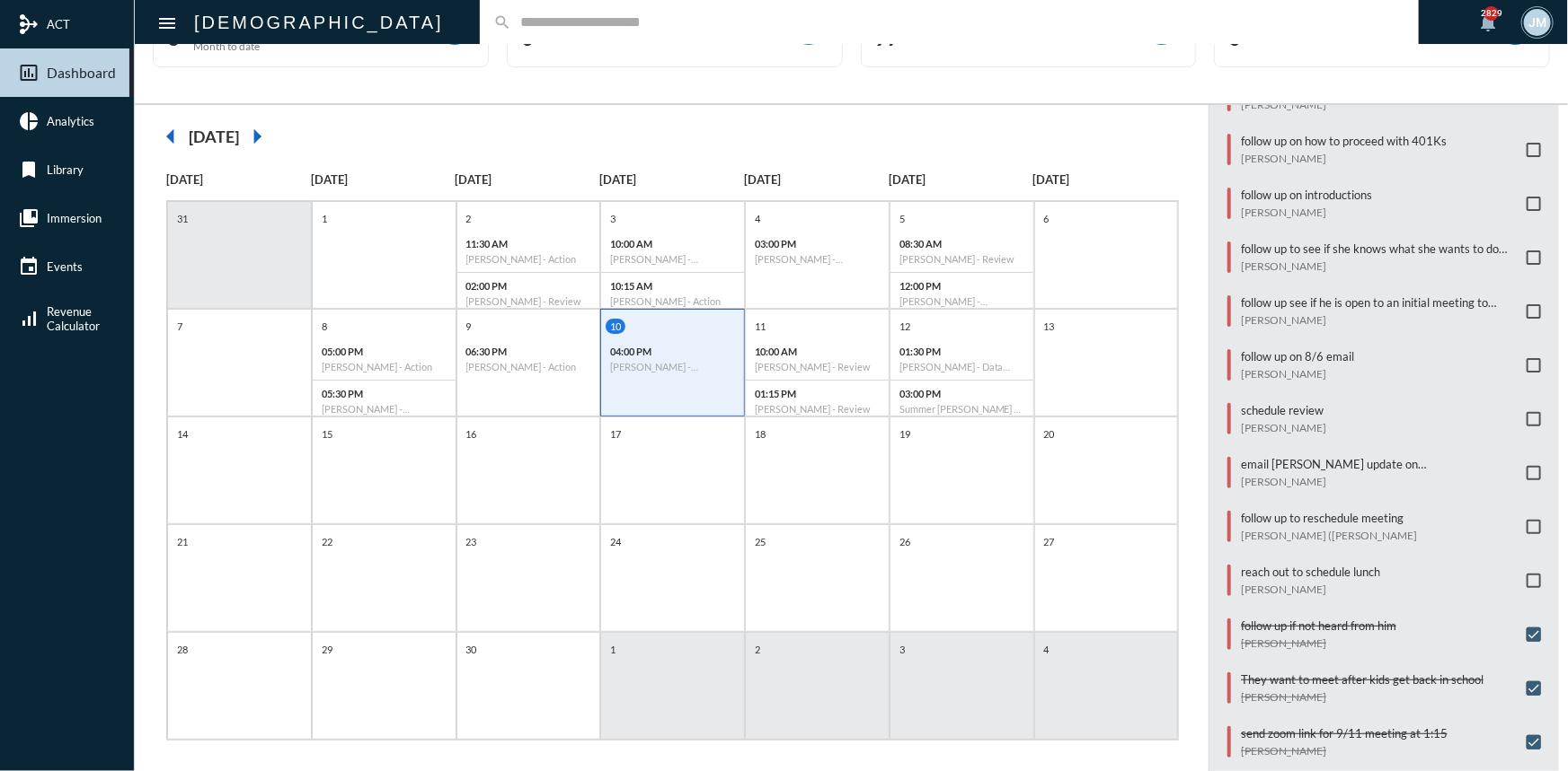
scroll to position [535, 0]
click at [1264, 564] on p "reach out to schedule lunch" at bounding box center [1311, 571] width 140 height 14
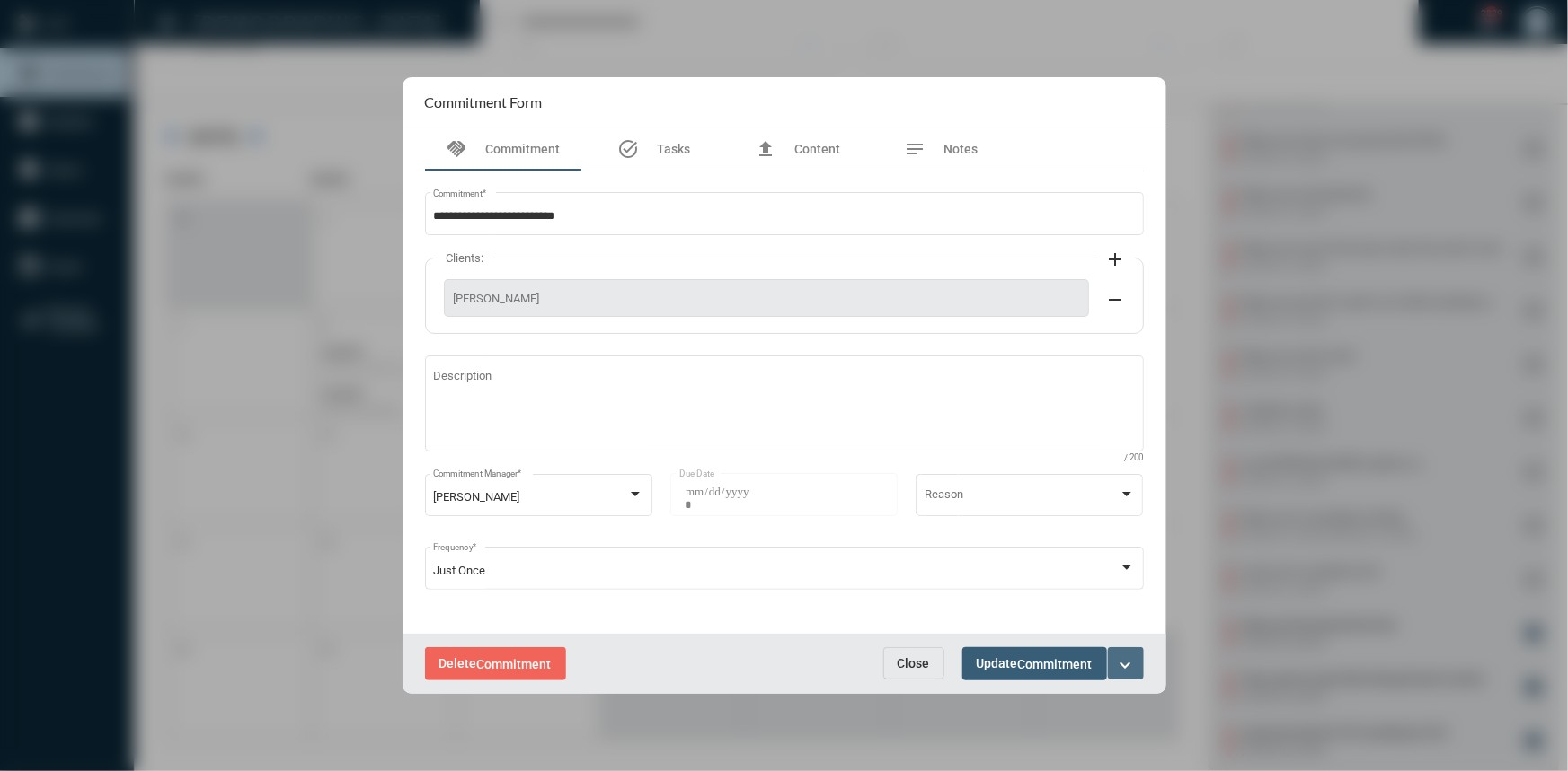
click at [1131, 669] on mat-icon "expand_more" at bounding box center [1126, 666] width 22 height 22
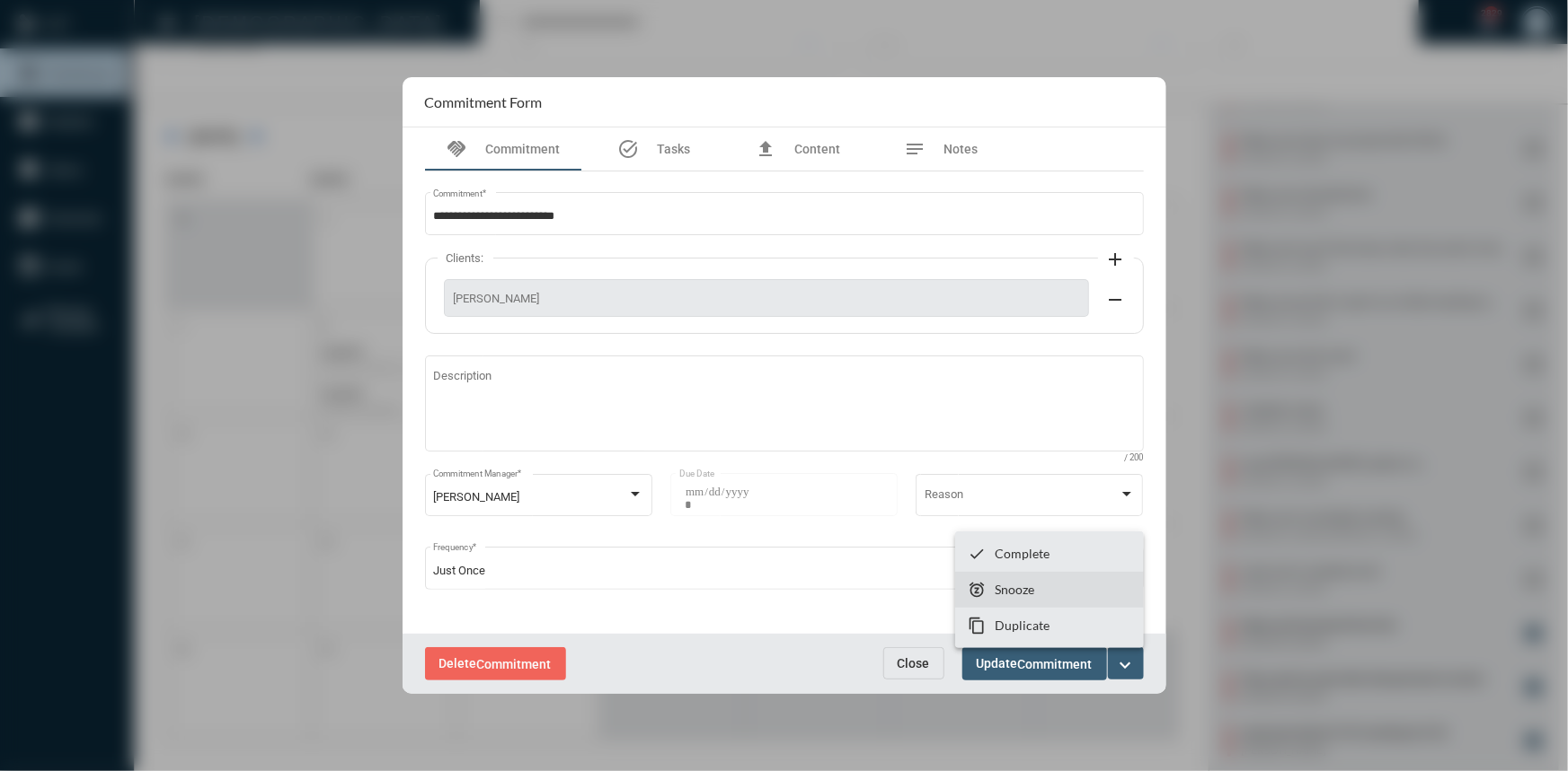
click at [1030, 591] on p "Snooze" at bounding box center [1014, 589] width 40 height 15
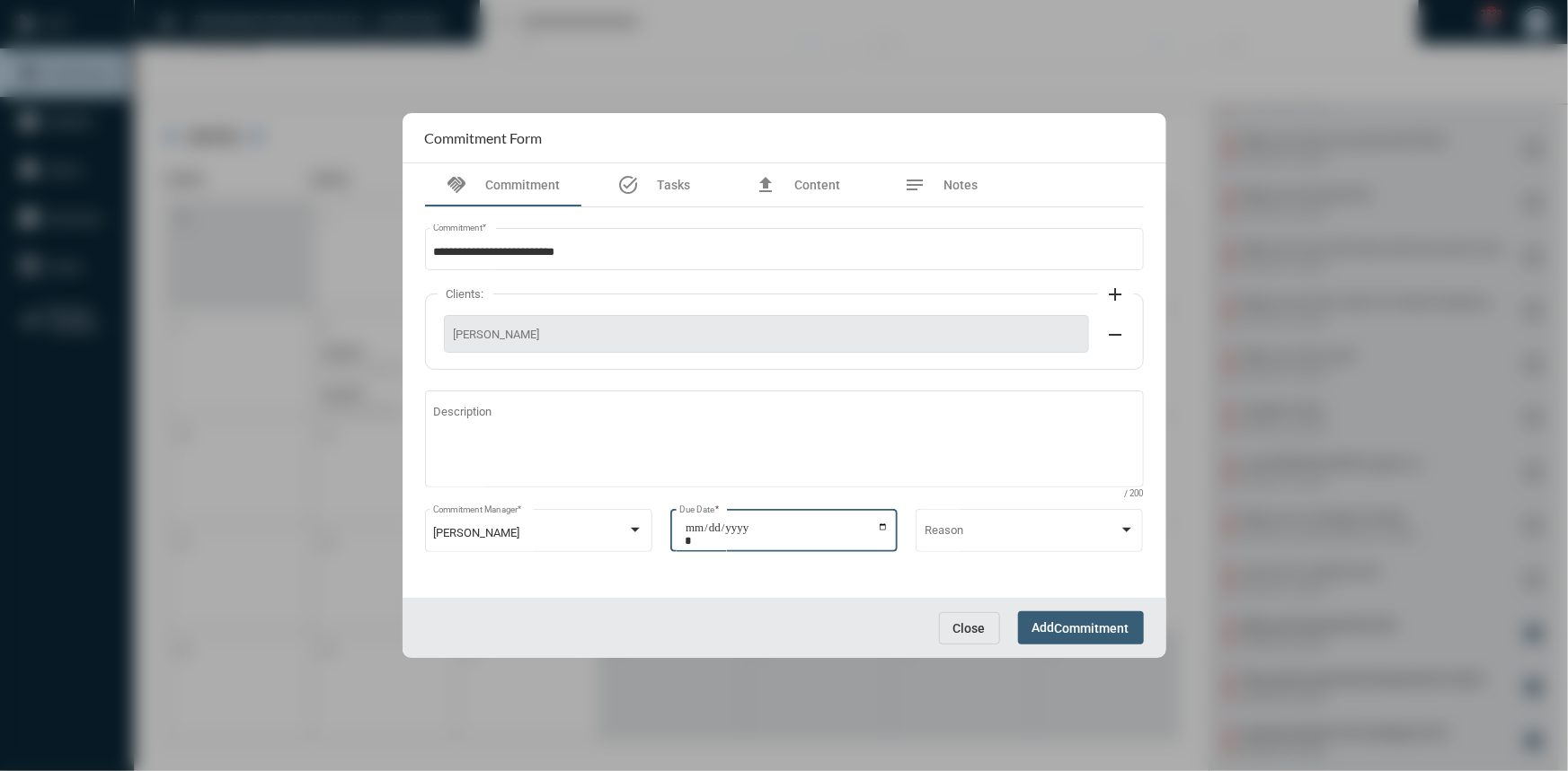
click at [886, 525] on input "**********" at bounding box center [787, 534] width 204 height 25
type input "**********"
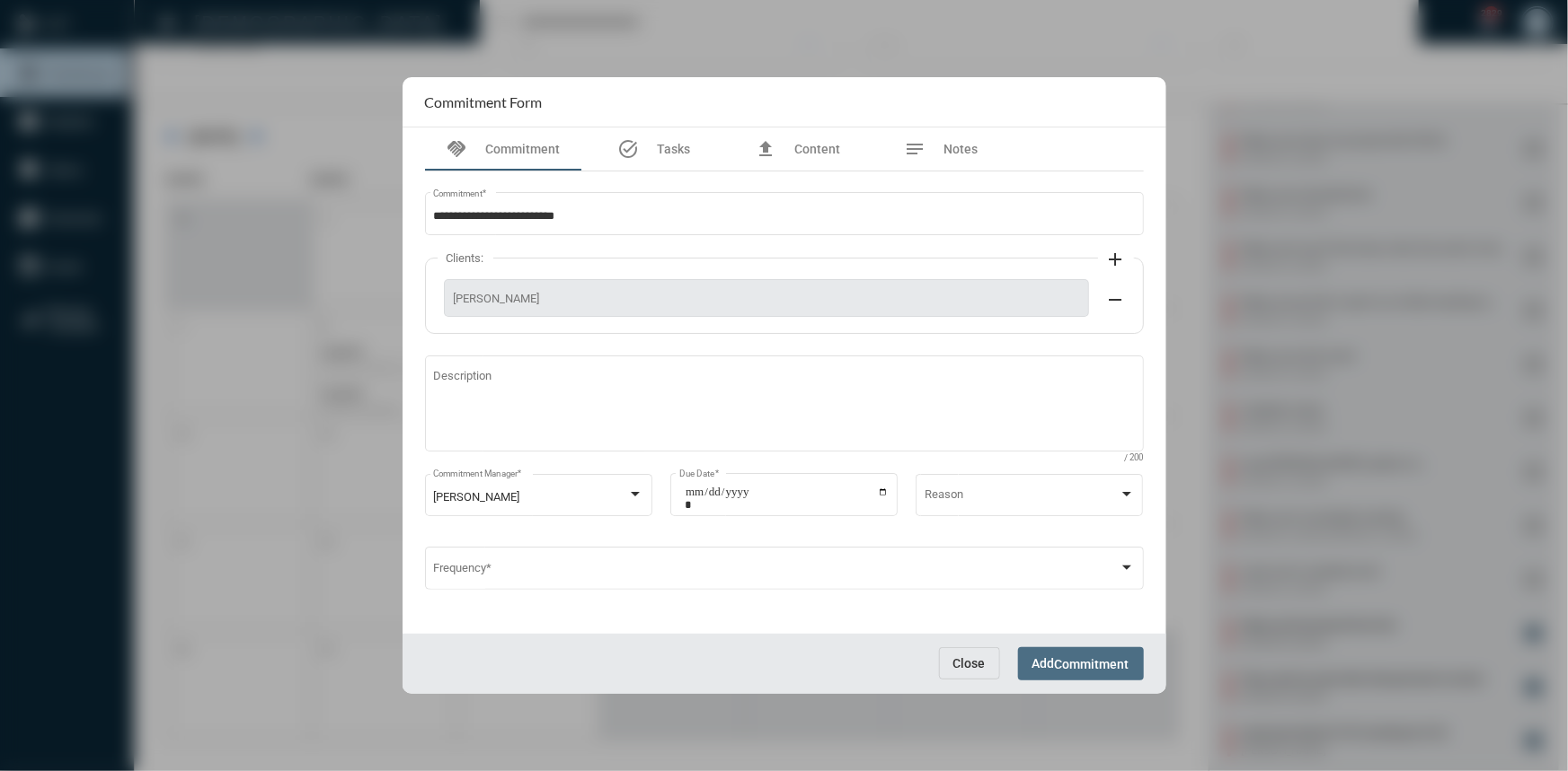
click at [1064, 668] on span "Commitment" at bounding box center [1092, 665] width 75 height 14
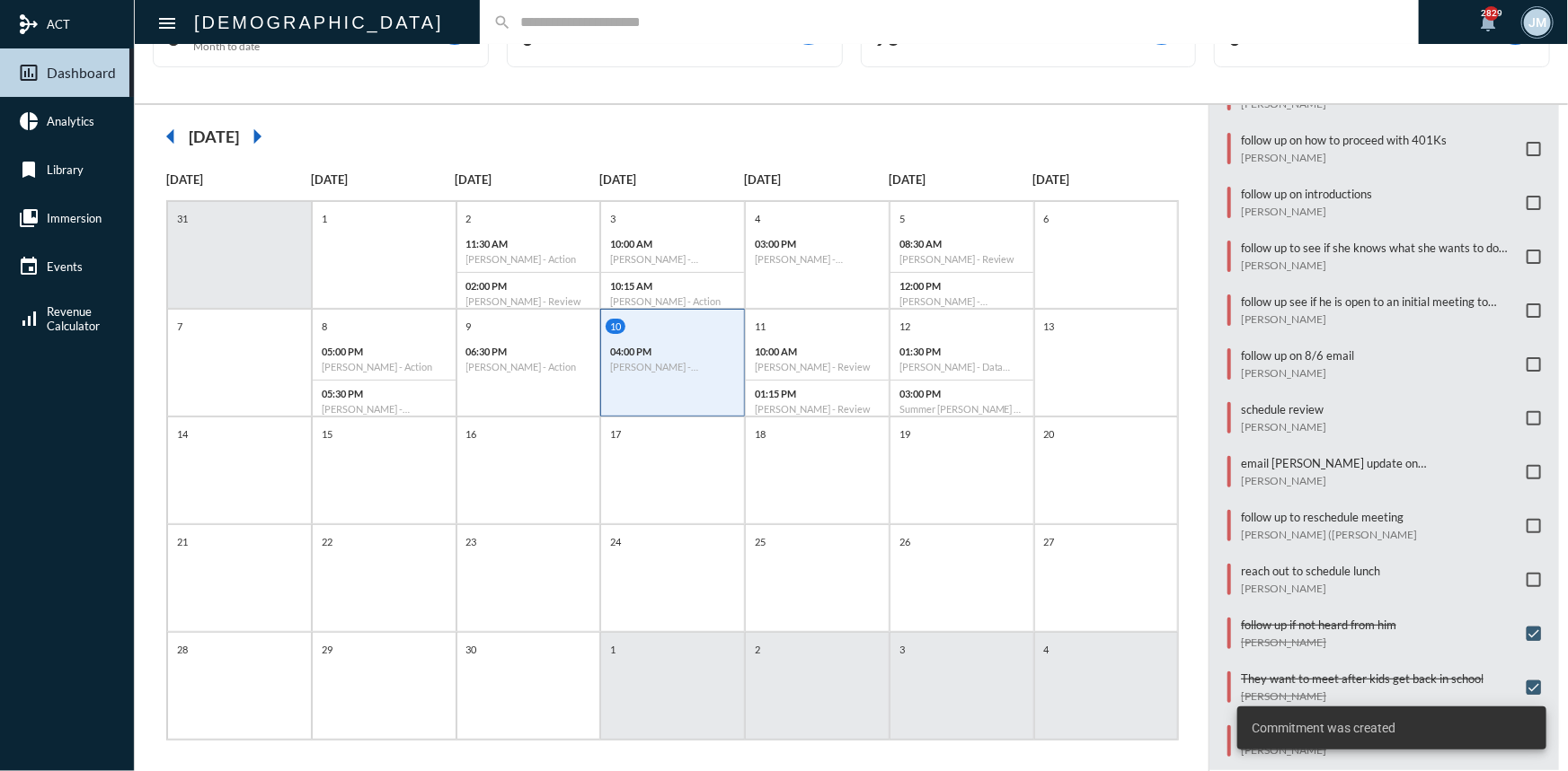
scroll to position [482, 0]
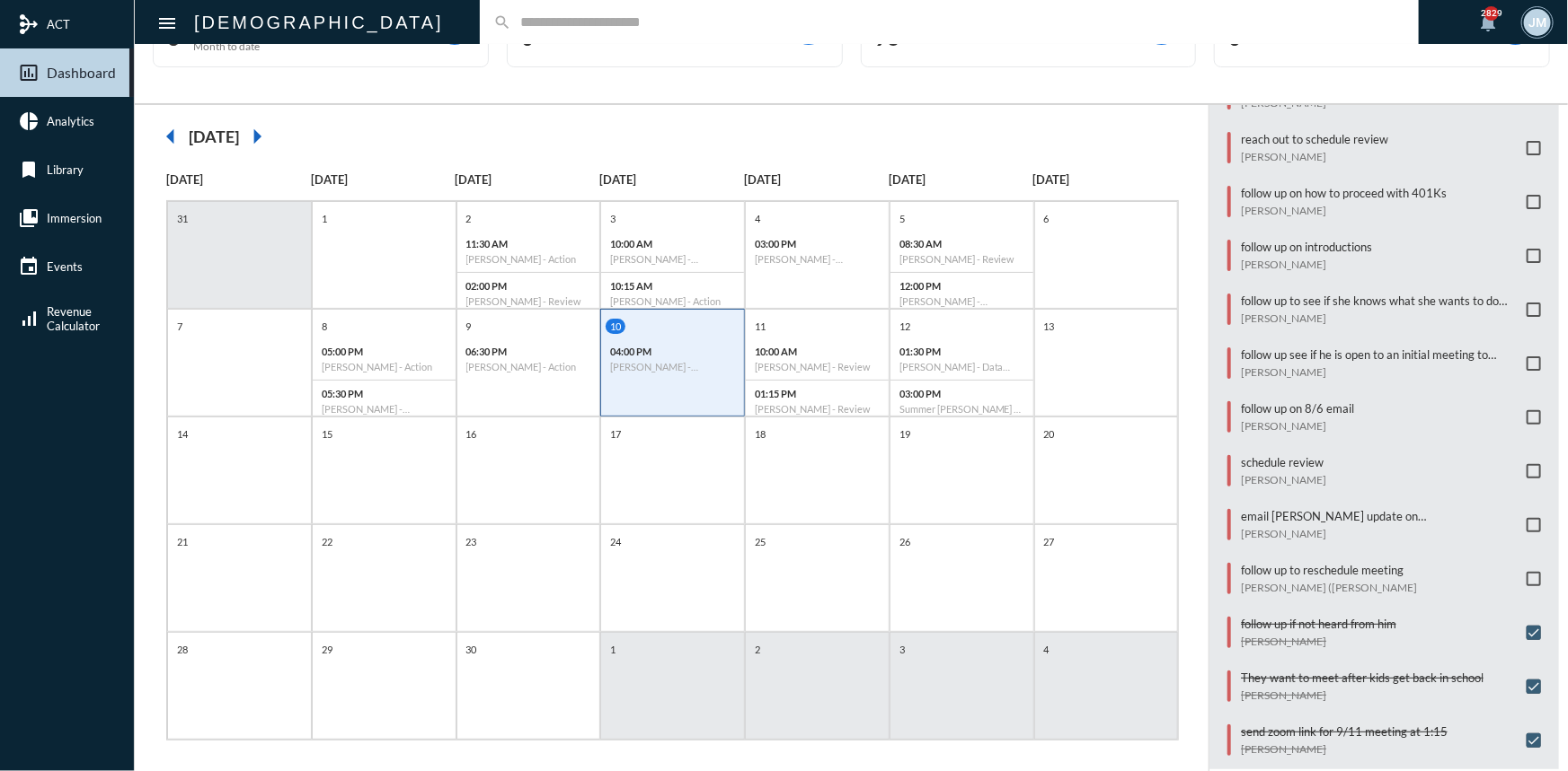
click at [511, 29] on input "text" at bounding box center [958, 22] width 894 height 15
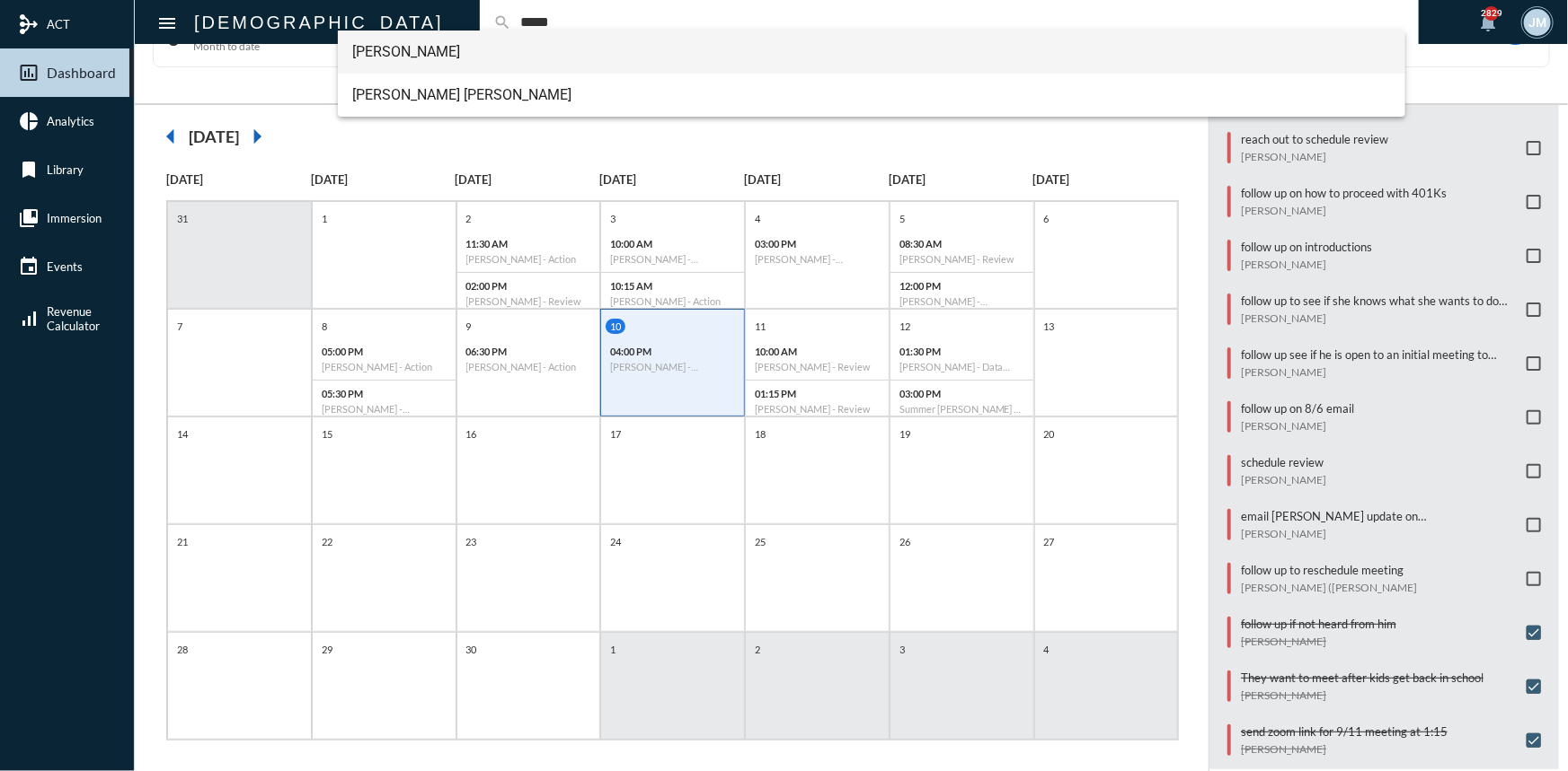
type input "*****"
click at [375, 51] on span "Richard Slaby" at bounding box center [871, 52] width 1039 height 43
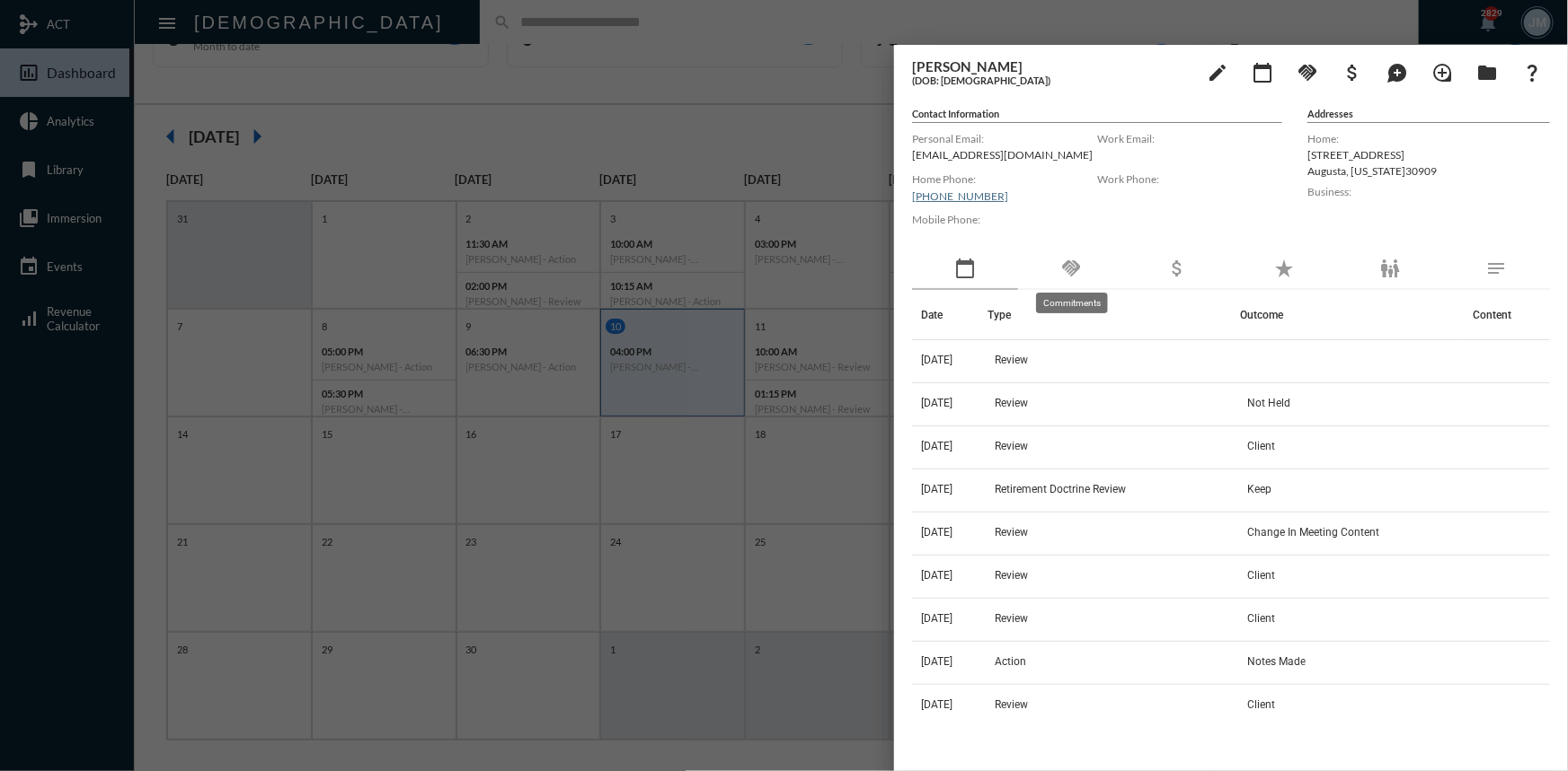
click at [1065, 268] on mat-icon "handshake" at bounding box center [1071, 268] width 22 height 22
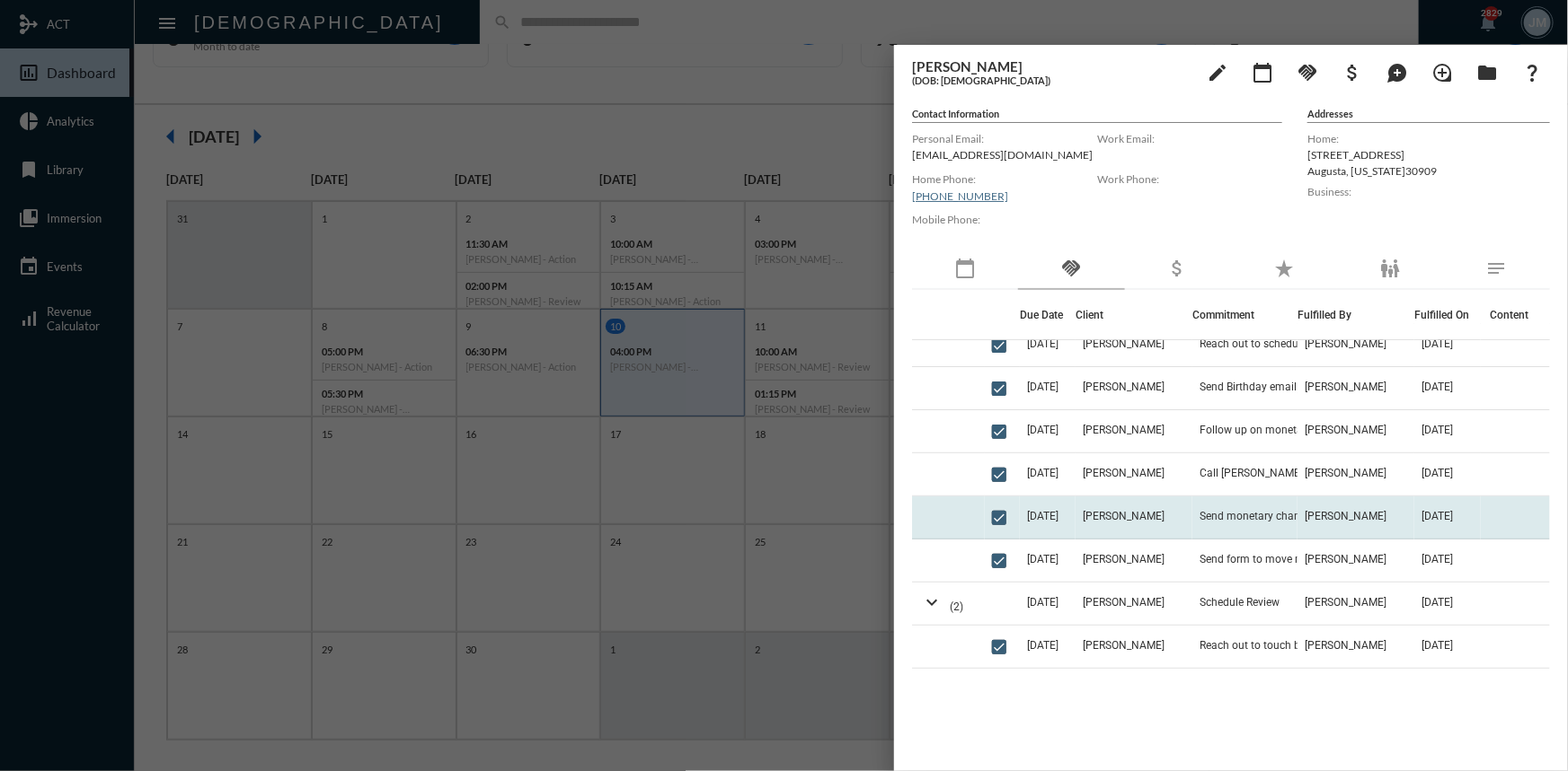
scroll to position [326, 0]
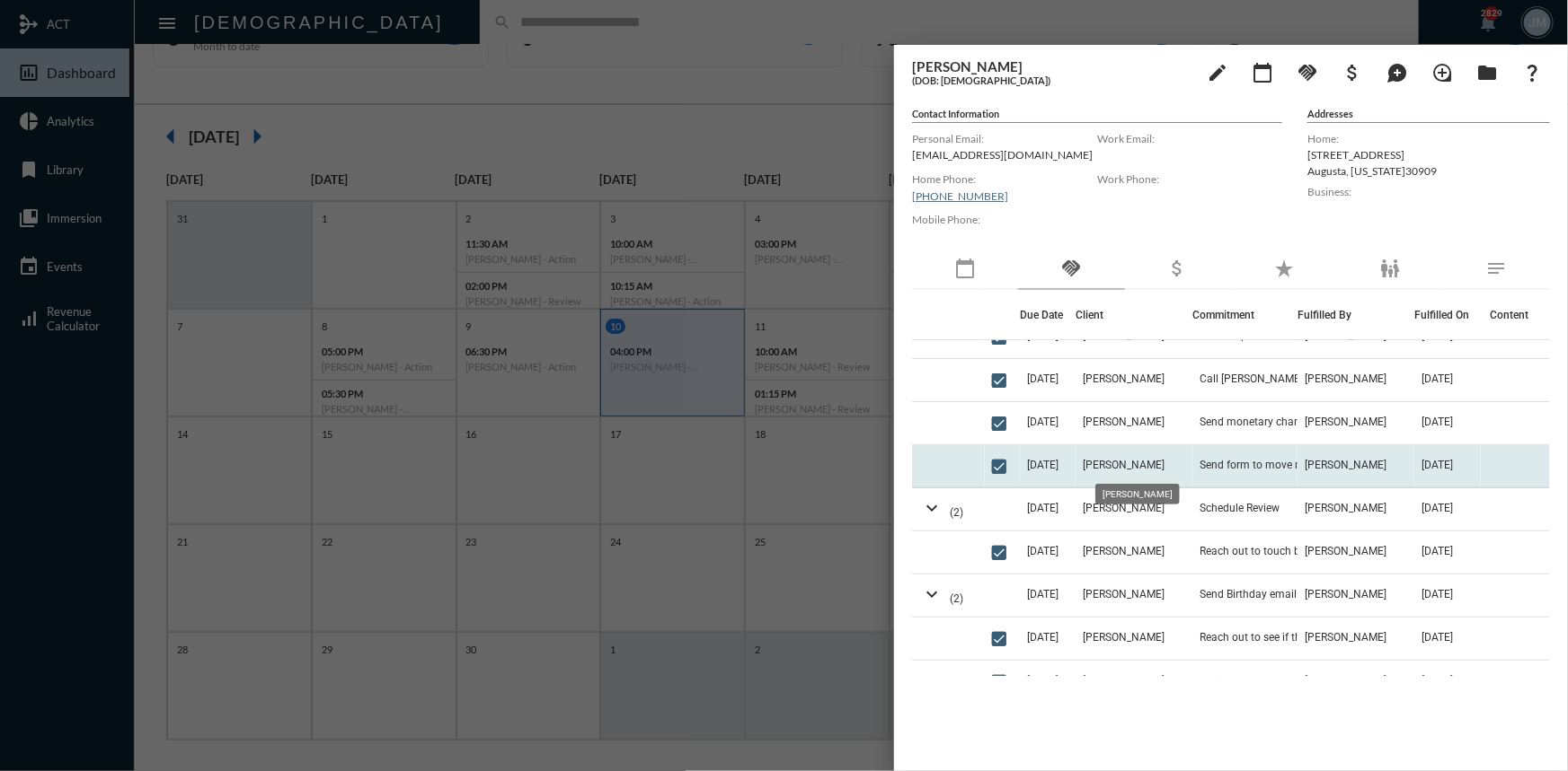
click at [1134, 462] on span "Richard Slaby" at bounding box center [1123, 465] width 82 height 13
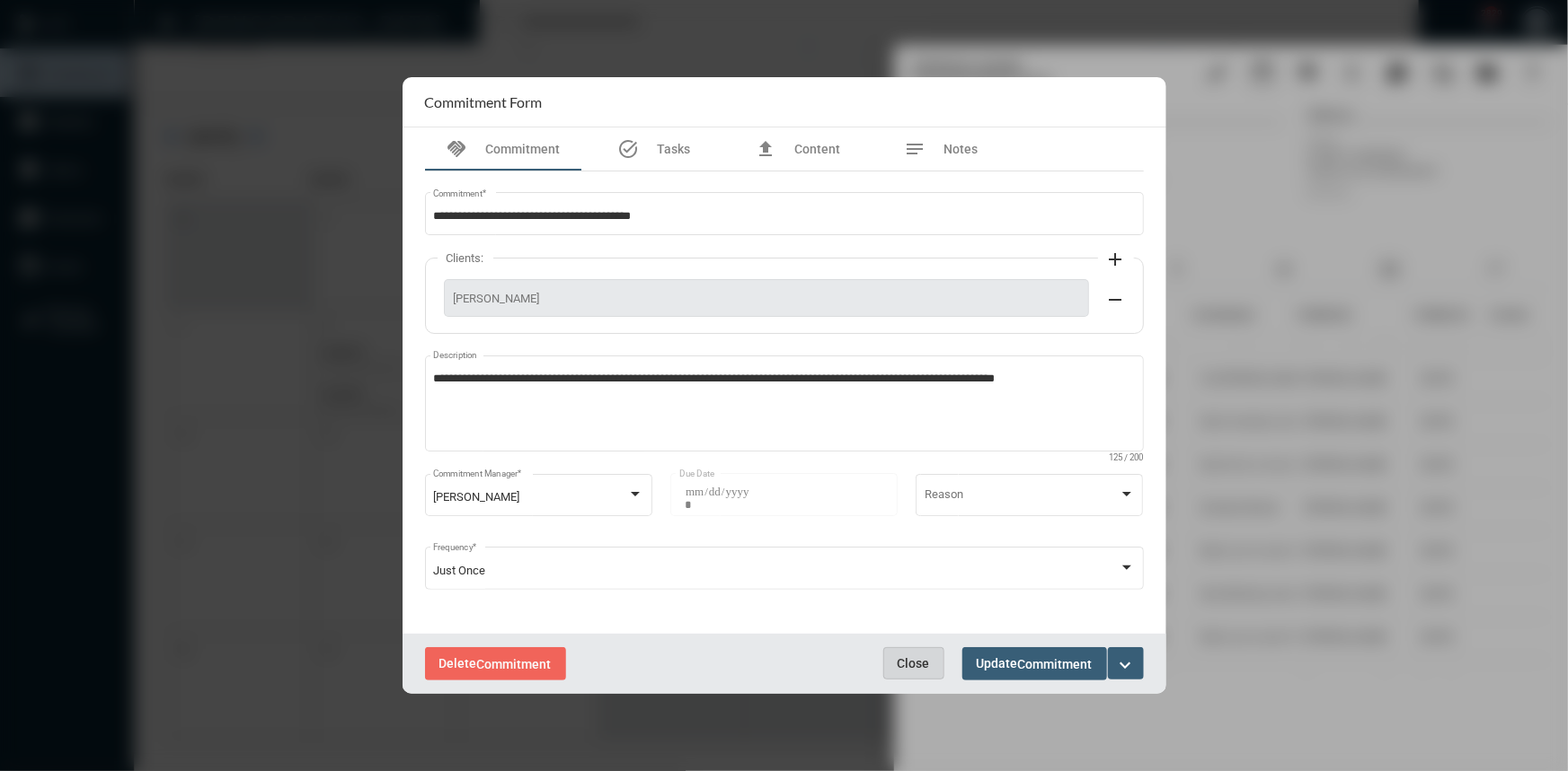
click at [914, 671] on span "Close" at bounding box center [914, 664] width 32 height 14
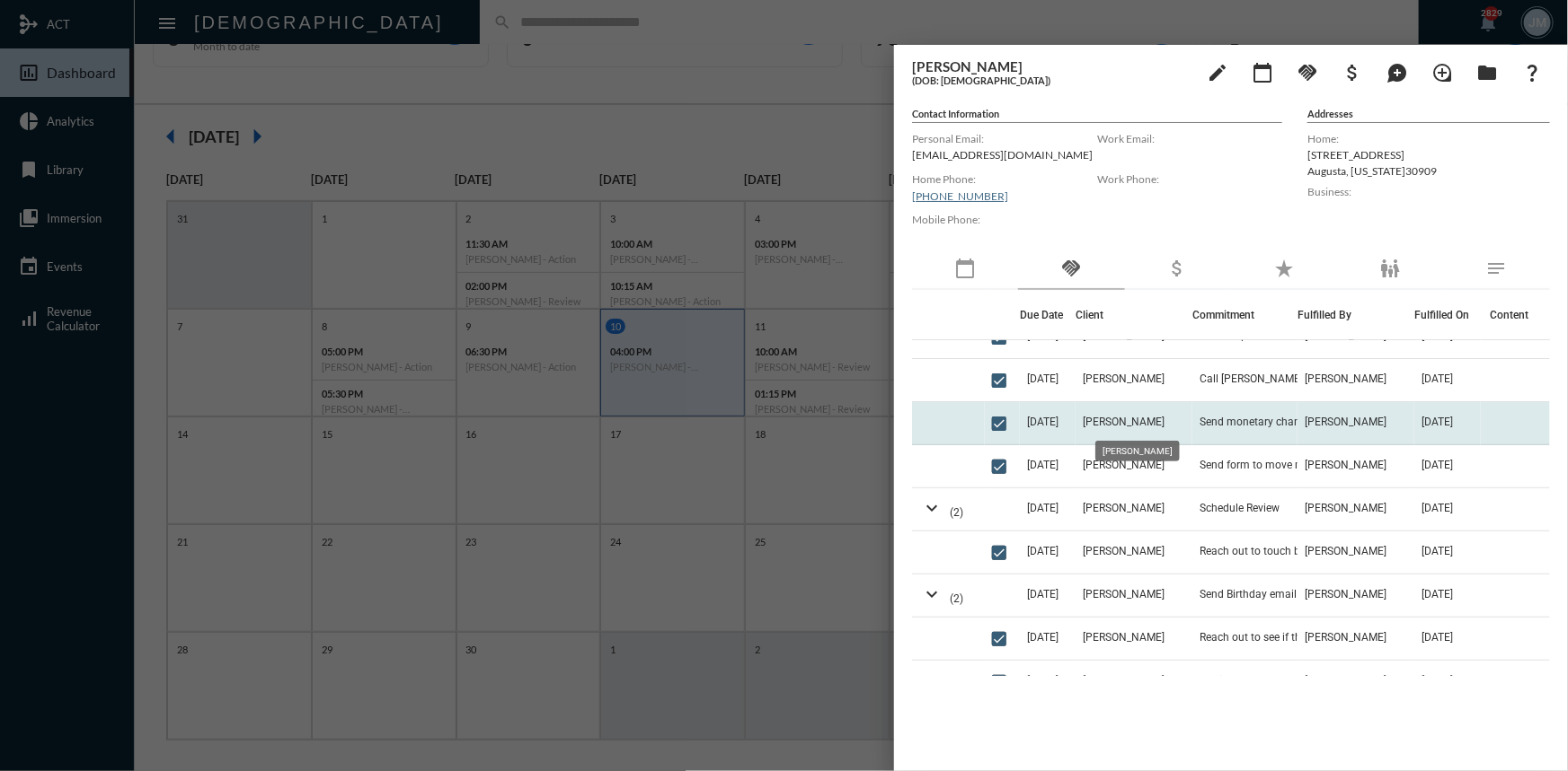
click at [1126, 418] on span "Richard Slaby" at bounding box center [1123, 422] width 82 height 13
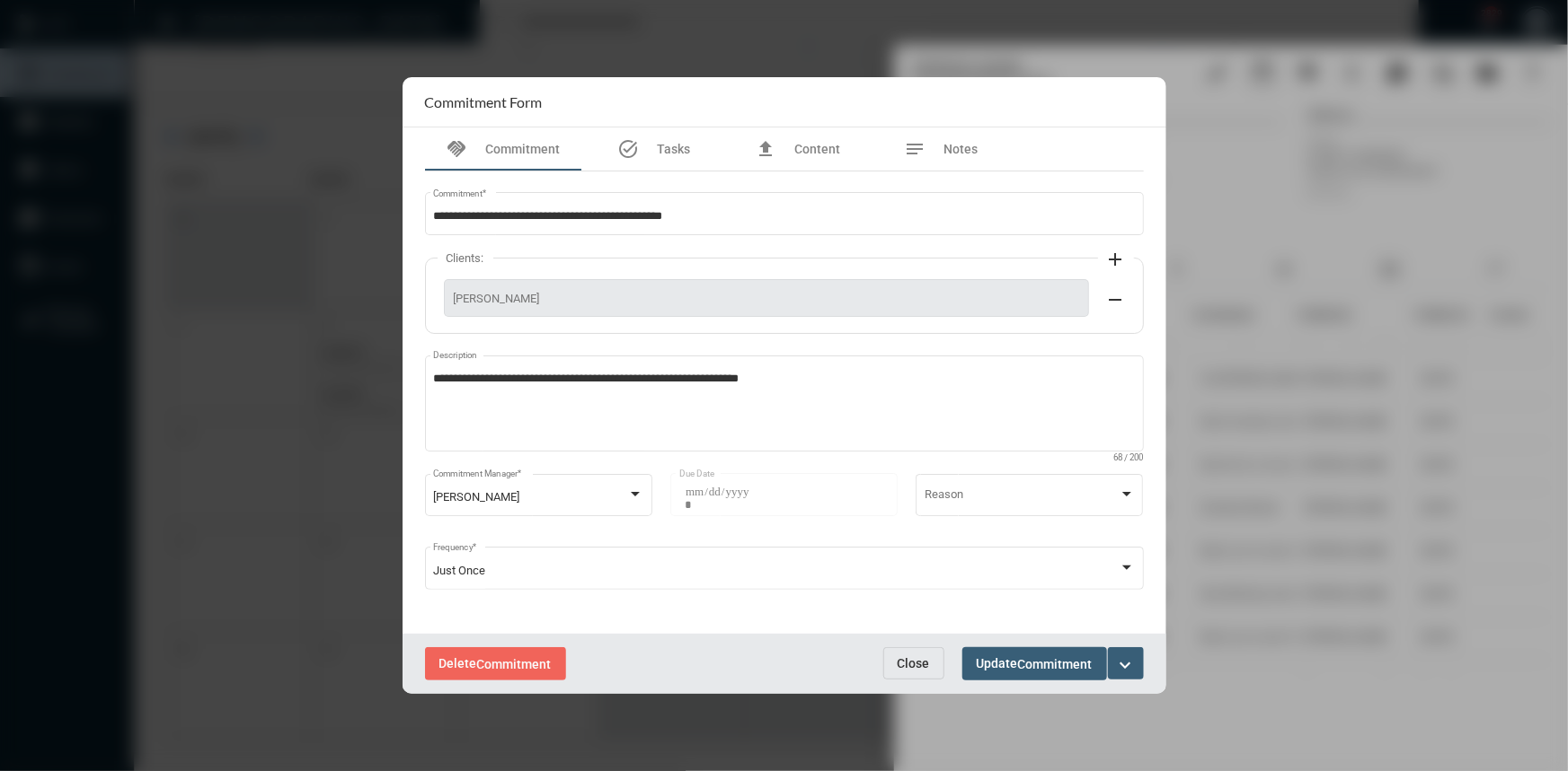
click at [911, 658] on span "Close" at bounding box center [914, 664] width 32 height 14
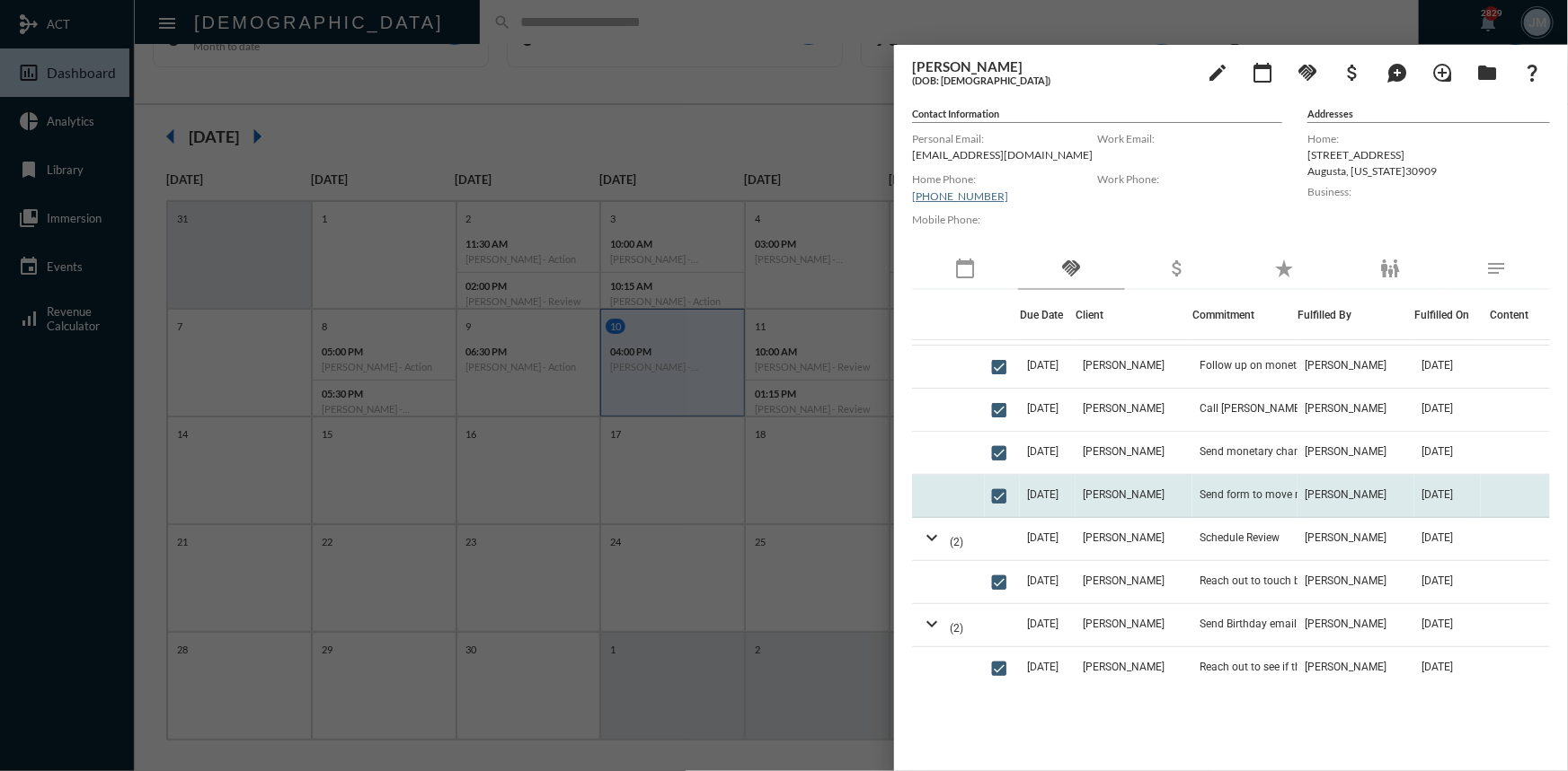
scroll to position [245, 0]
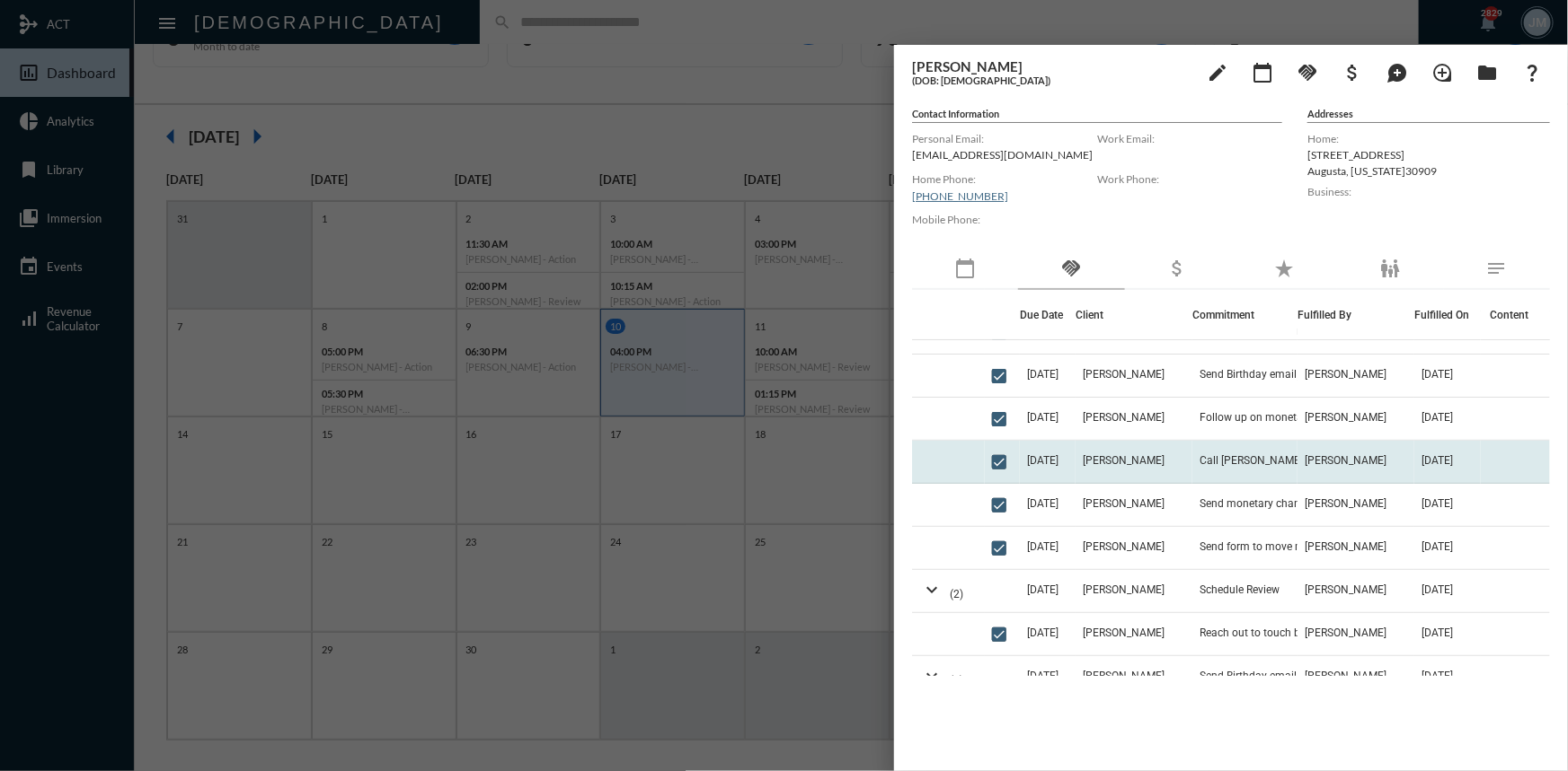
click at [1193, 457] on td "Call Soule at 9am to discuss kids LI policies" at bounding box center [1245, 462] width 105 height 43
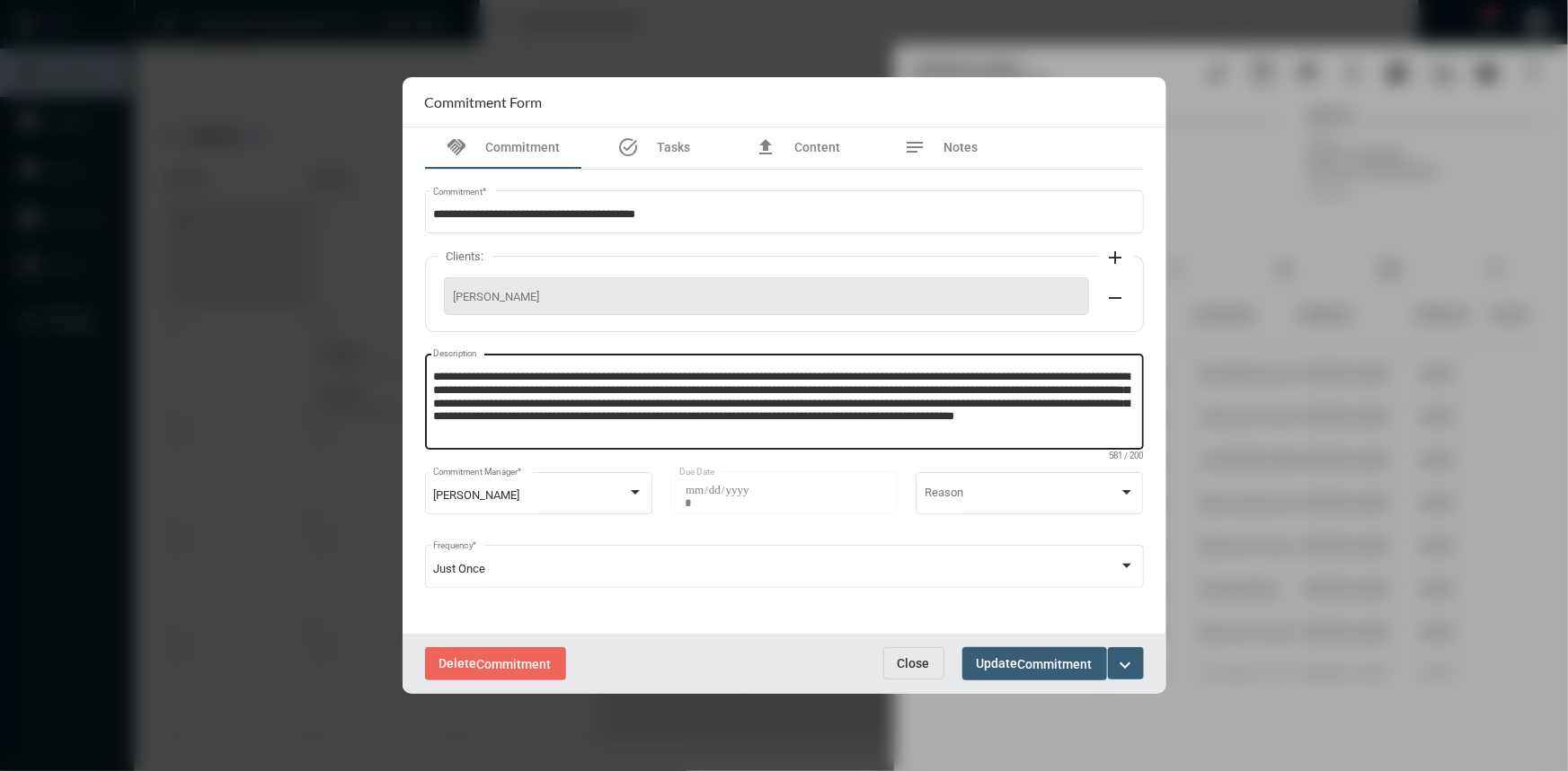
scroll to position [0, 0]
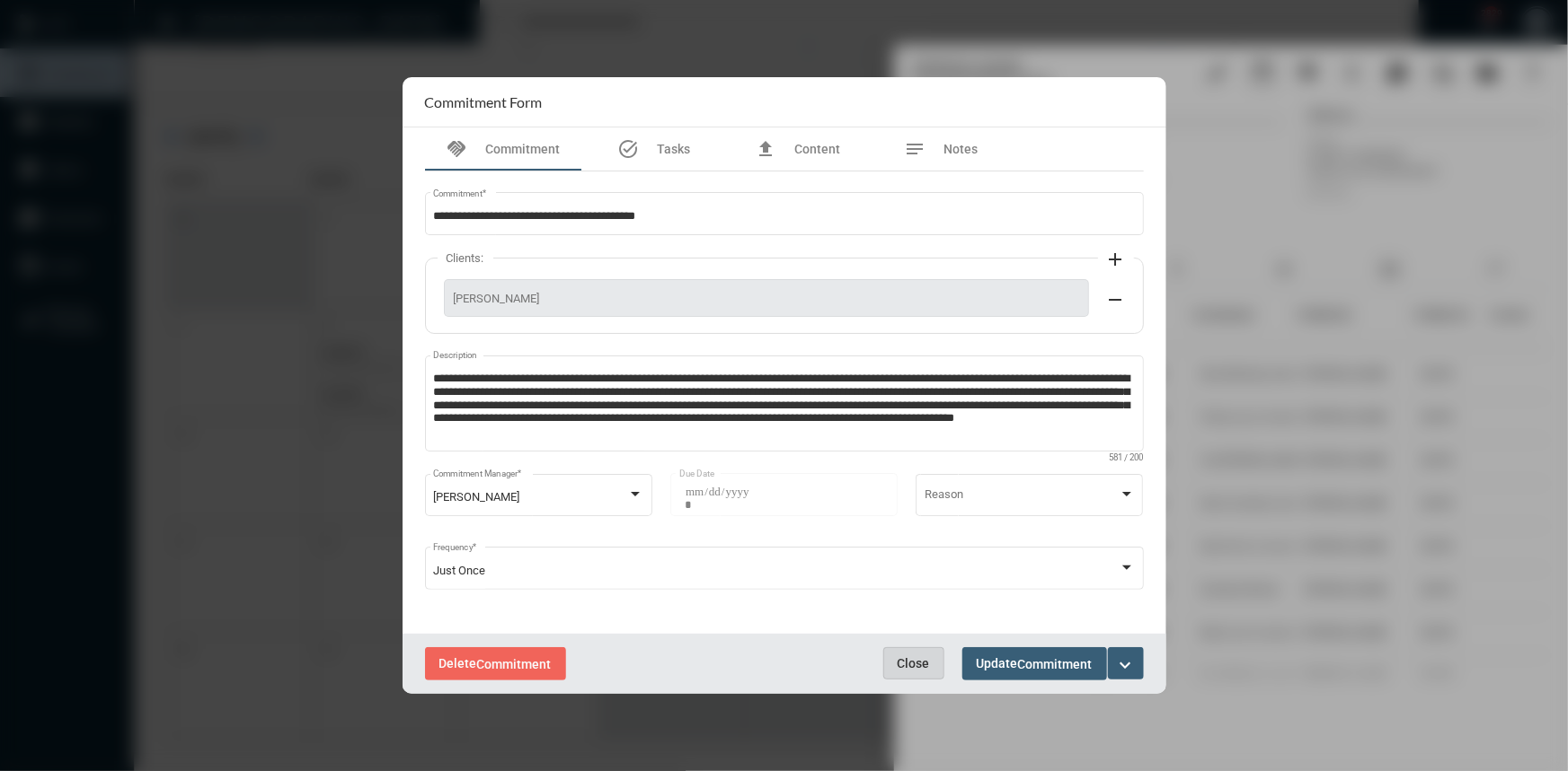
click at [924, 668] on span "Close" at bounding box center [914, 664] width 32 height 14
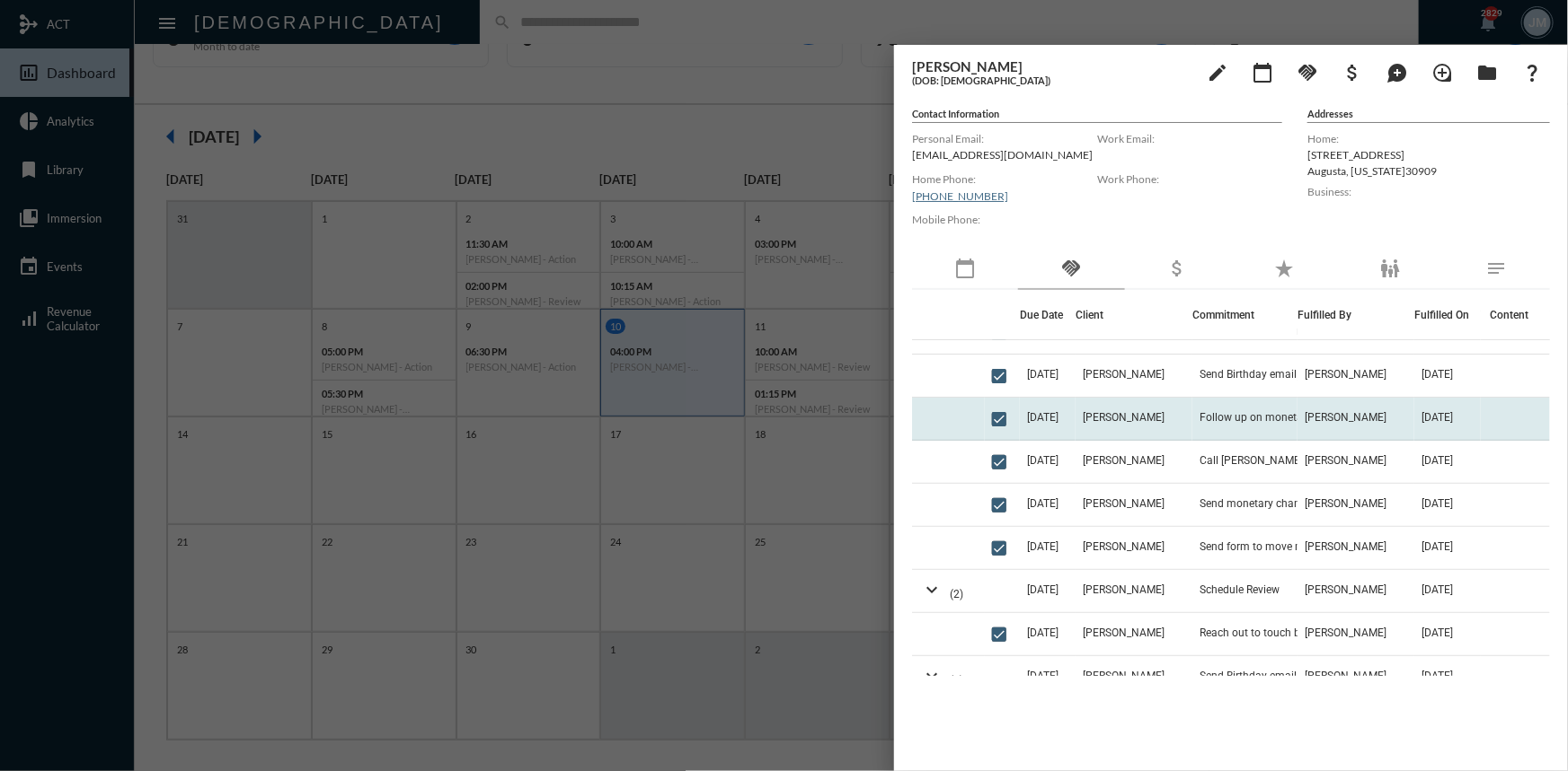
click at [1194, 418] on td "Follow up on monetary change form" at bounding box center [1245, 419] width 105 height 43
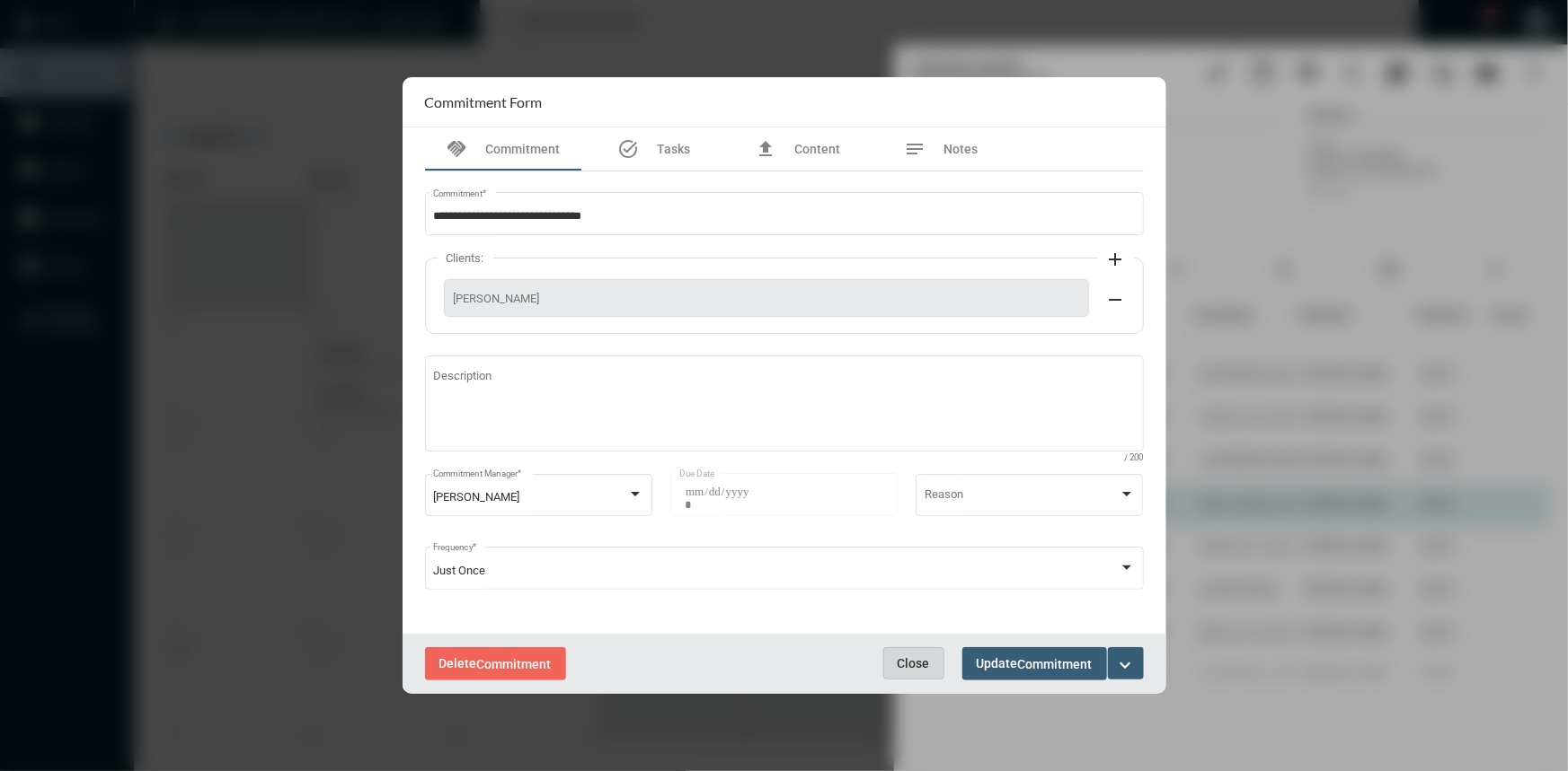
drag, startPoint x: 923, startPoint y: 658, endPoint x: 1091, endPoint y: 510, distance: 223.9
click at [927, 649] on button "Close" at bounding box center [914, 664] width 61 height 32
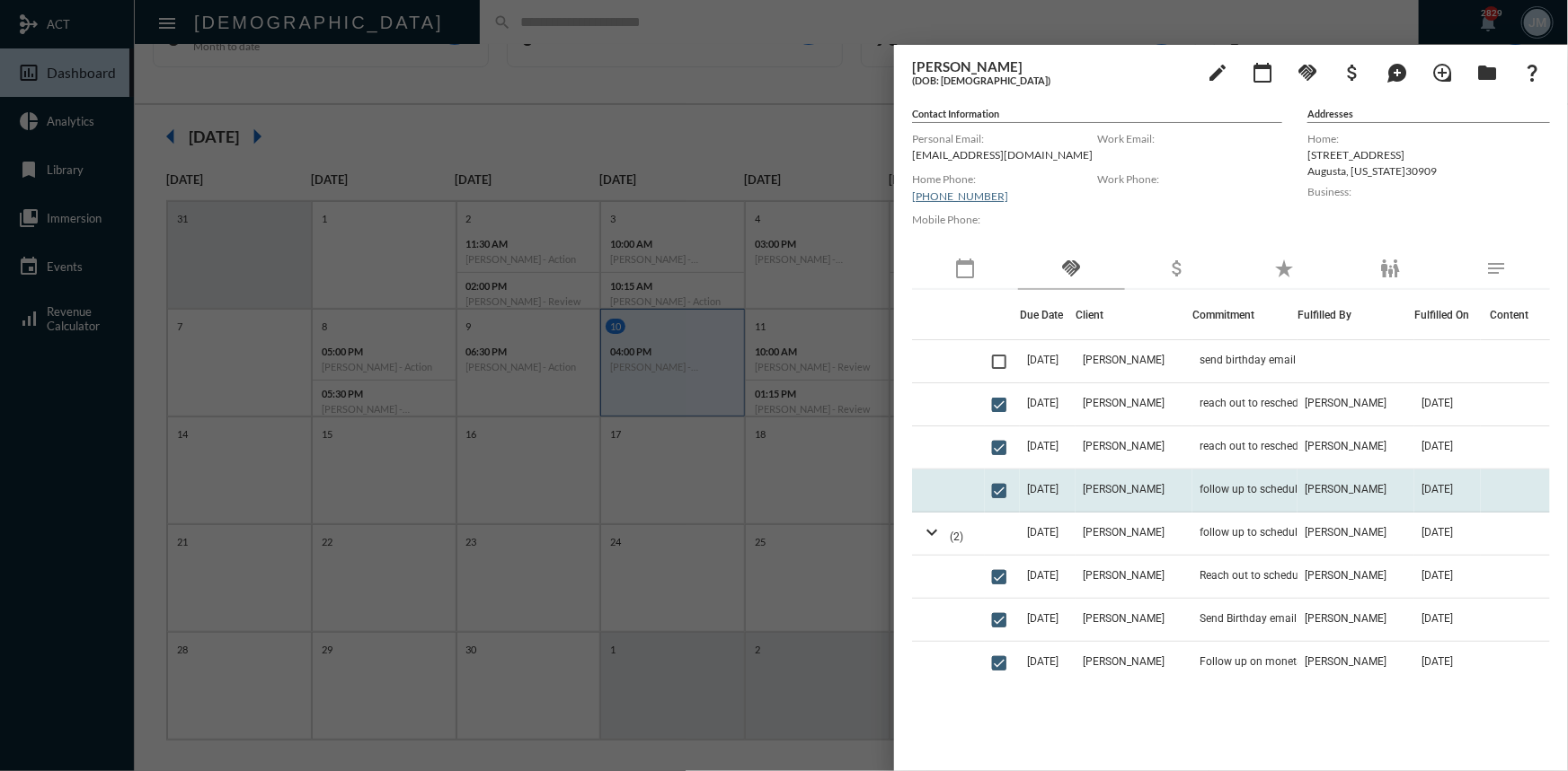
click at [1097, 497] on td "Richard Slaby" at bounding box center [1134, 491] width 117 height 43
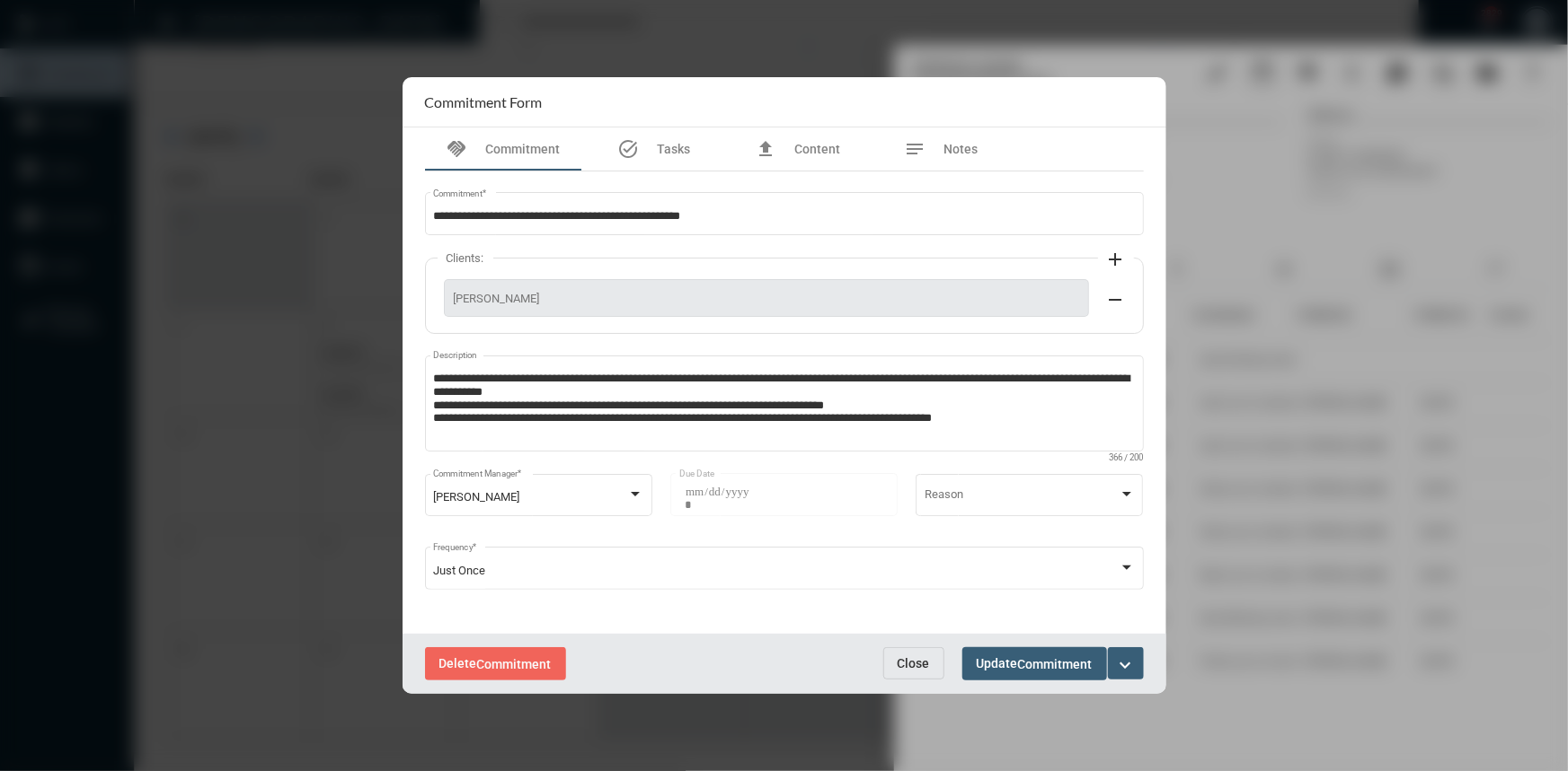
click at [915, 664] on span "Close" at bounding box center [914, 664] width 32 height 14
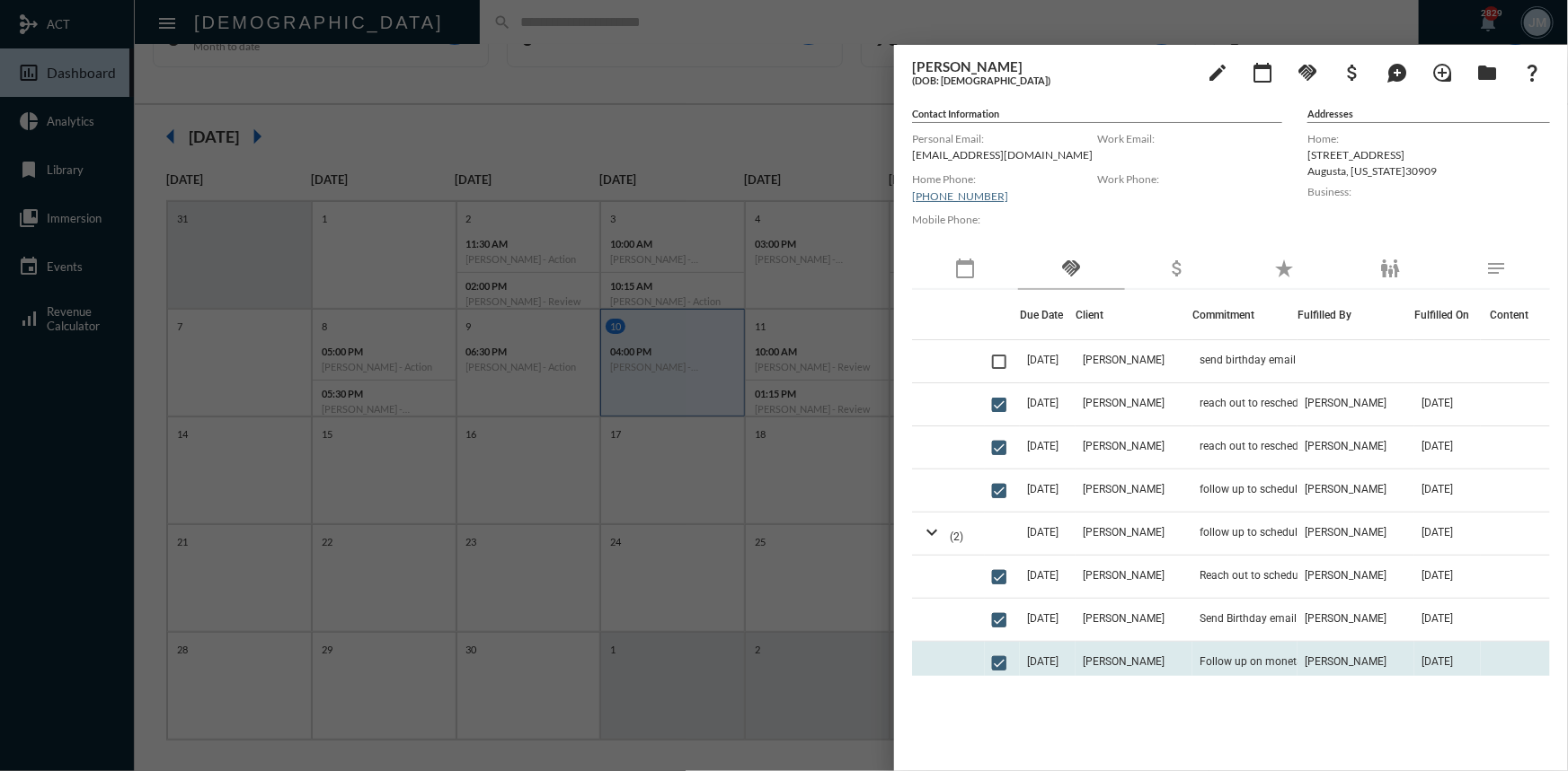
scroll to position [81, 0]
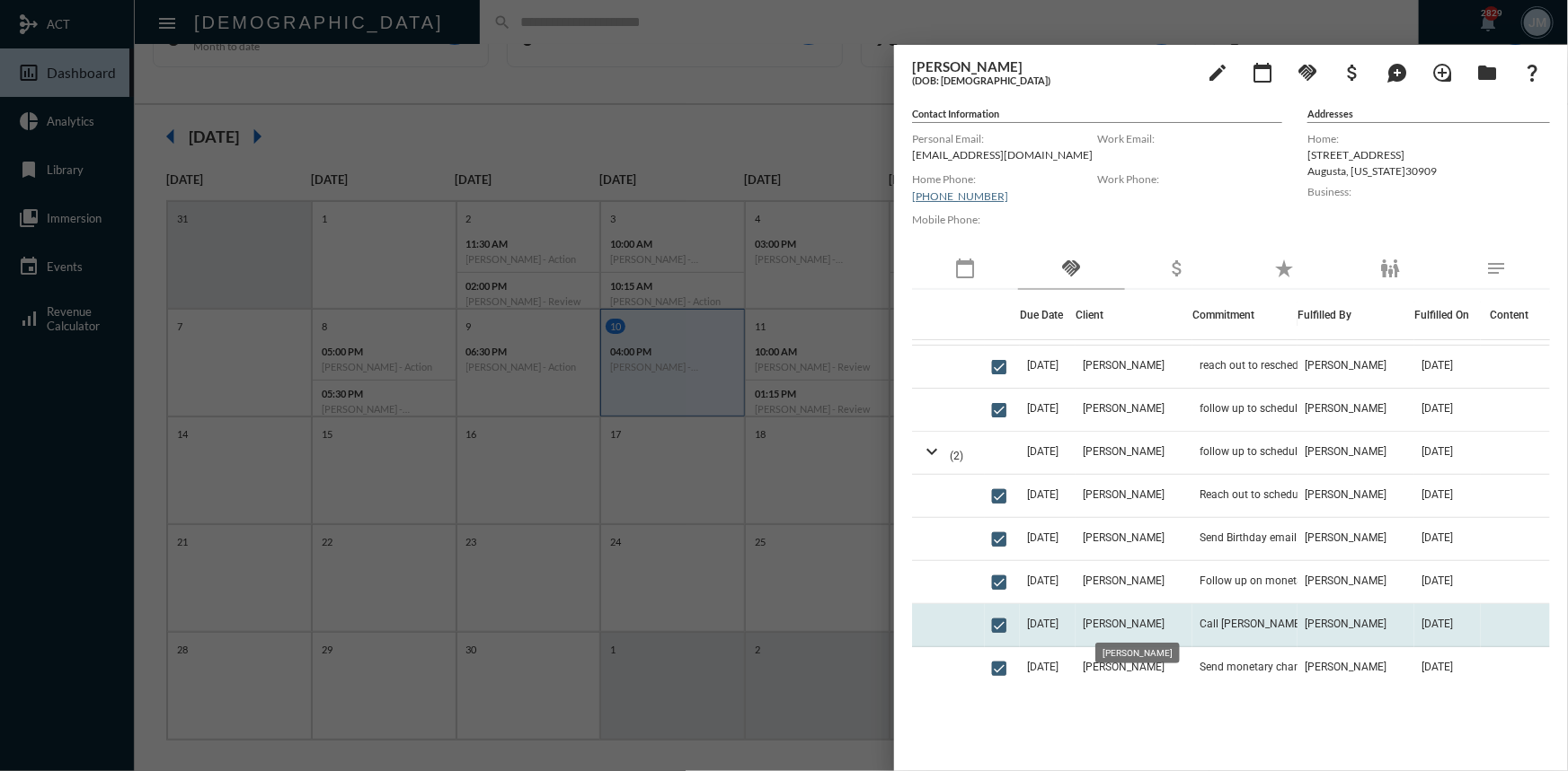
click at [1104, 625] on span "Richard Slaby" at bounding box center [1123, 624] width 82 height 13
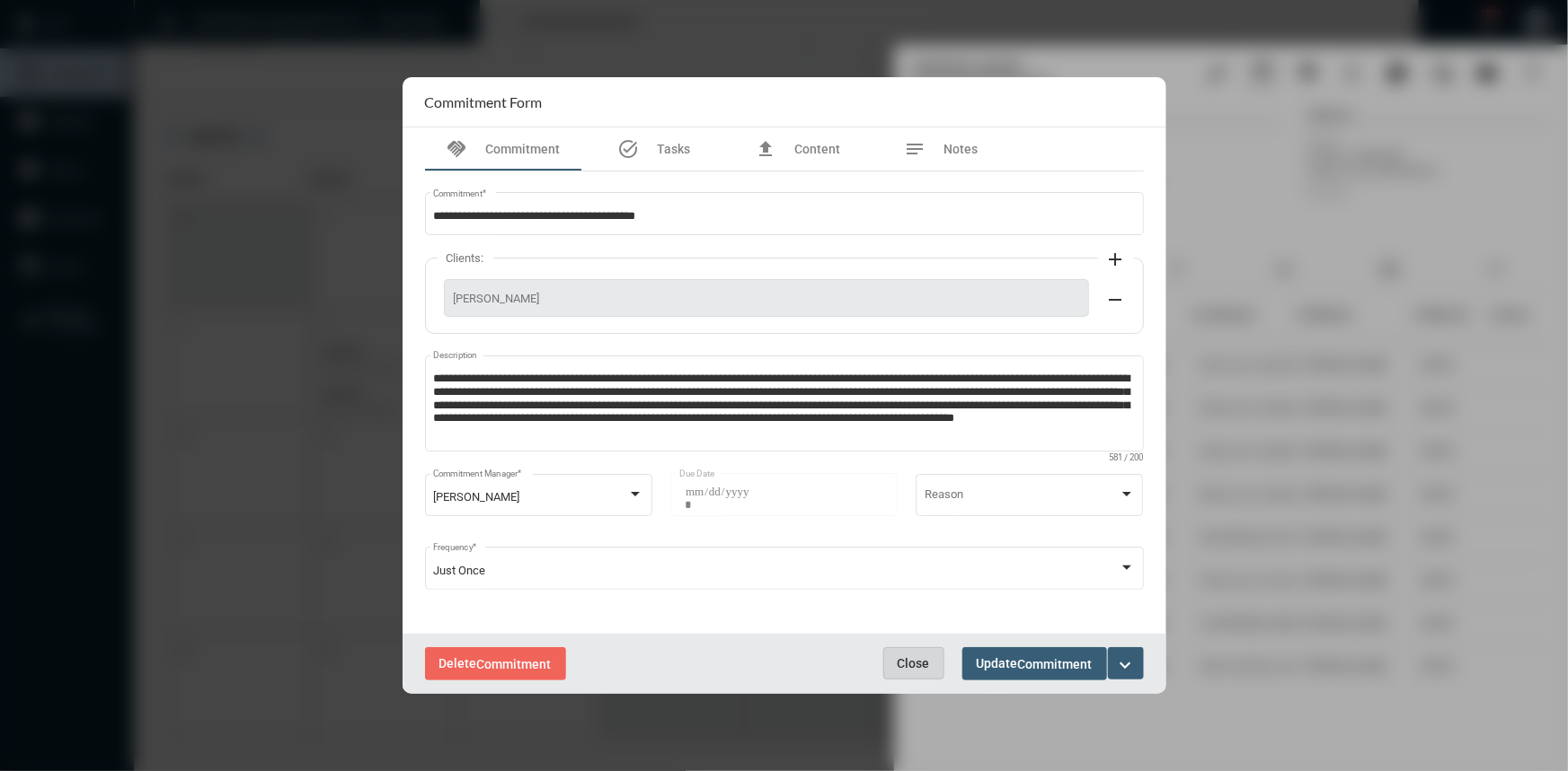
click at [917, 665] on span "Close" at bounding box center [914, 664] width 32 height 14
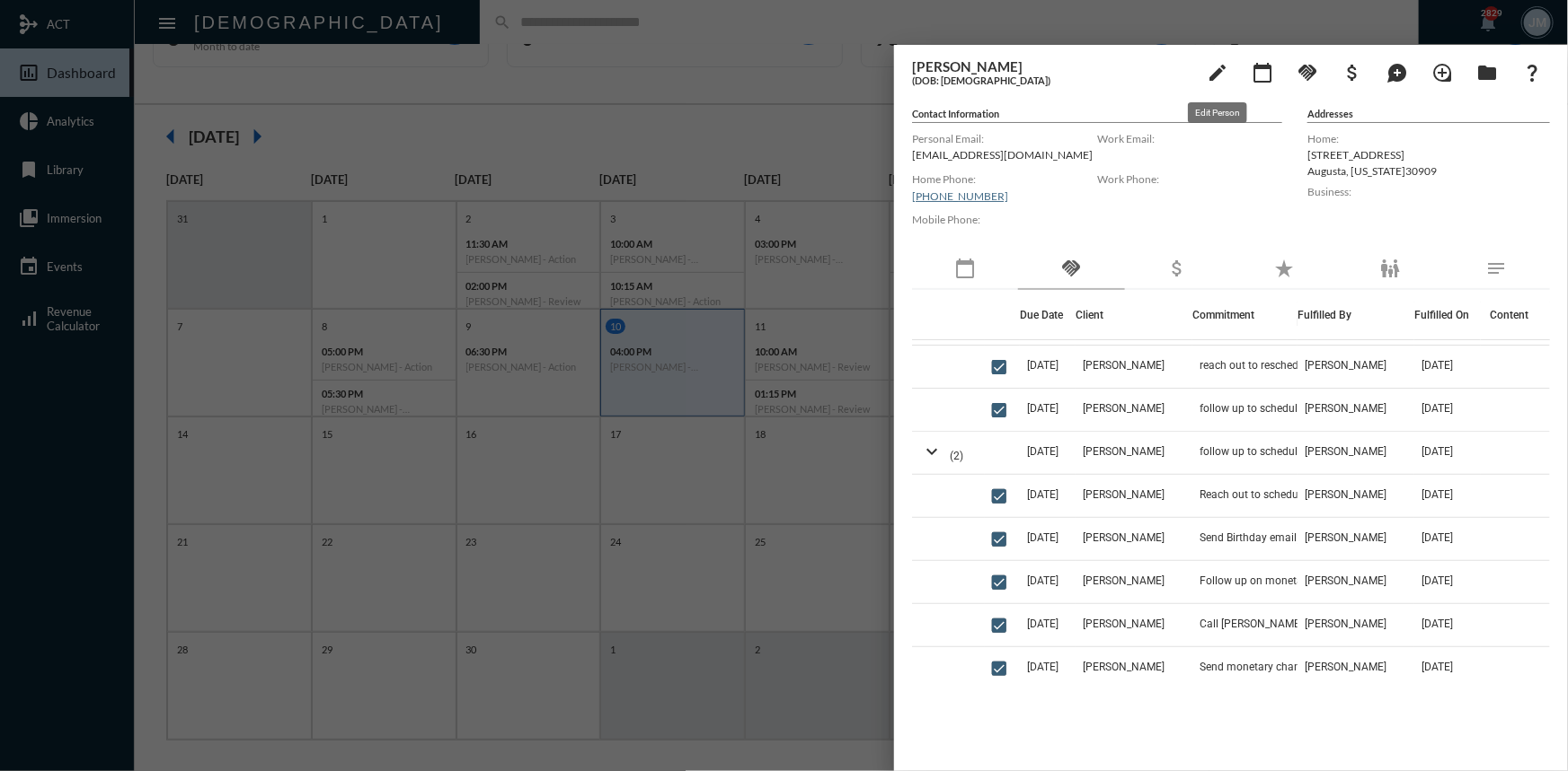
click at [1218, 67] on mat-icon "edit" at bounding box center [1218, 73] width 22 height 22
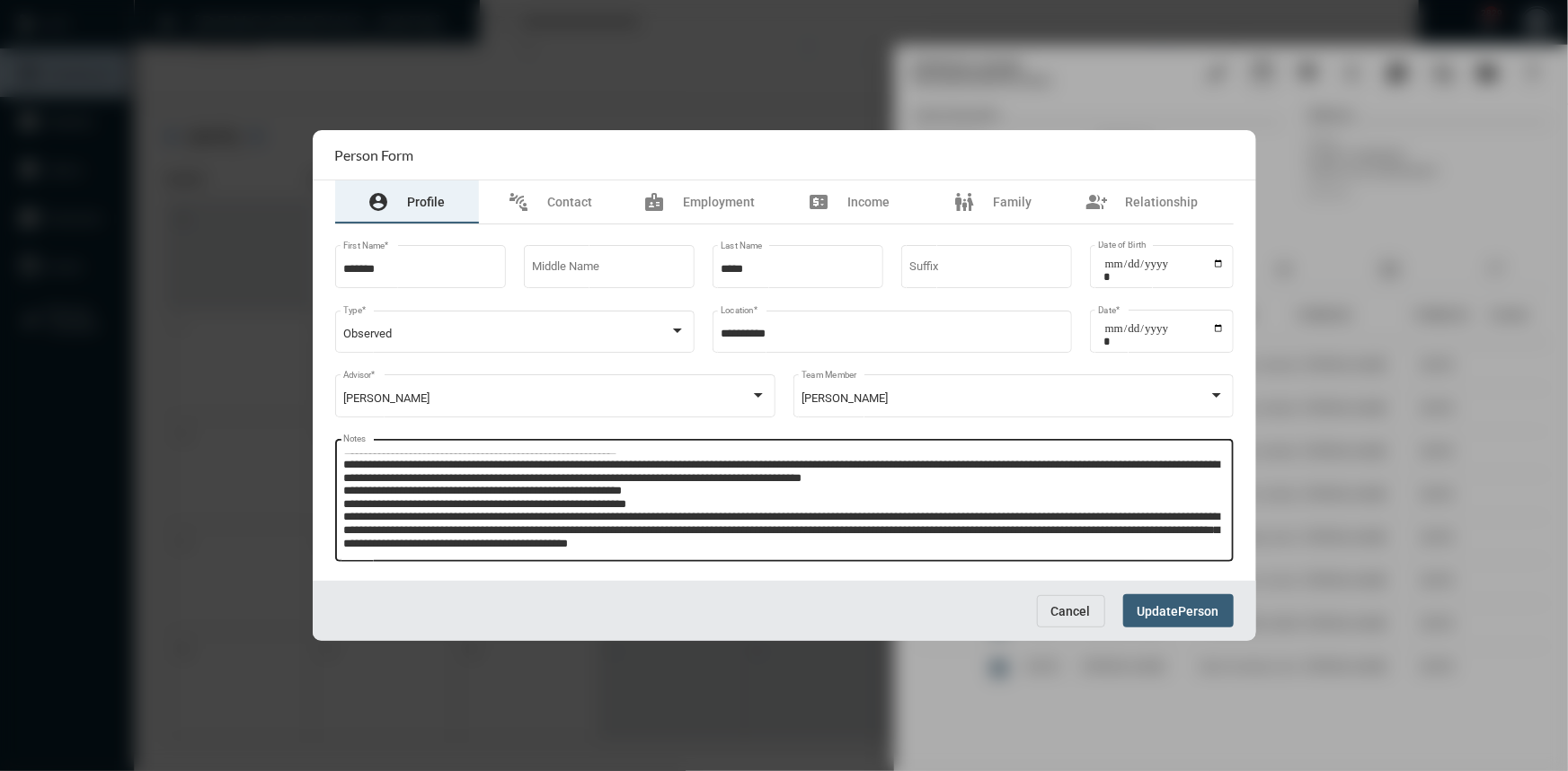
scroll to position [404, 0]
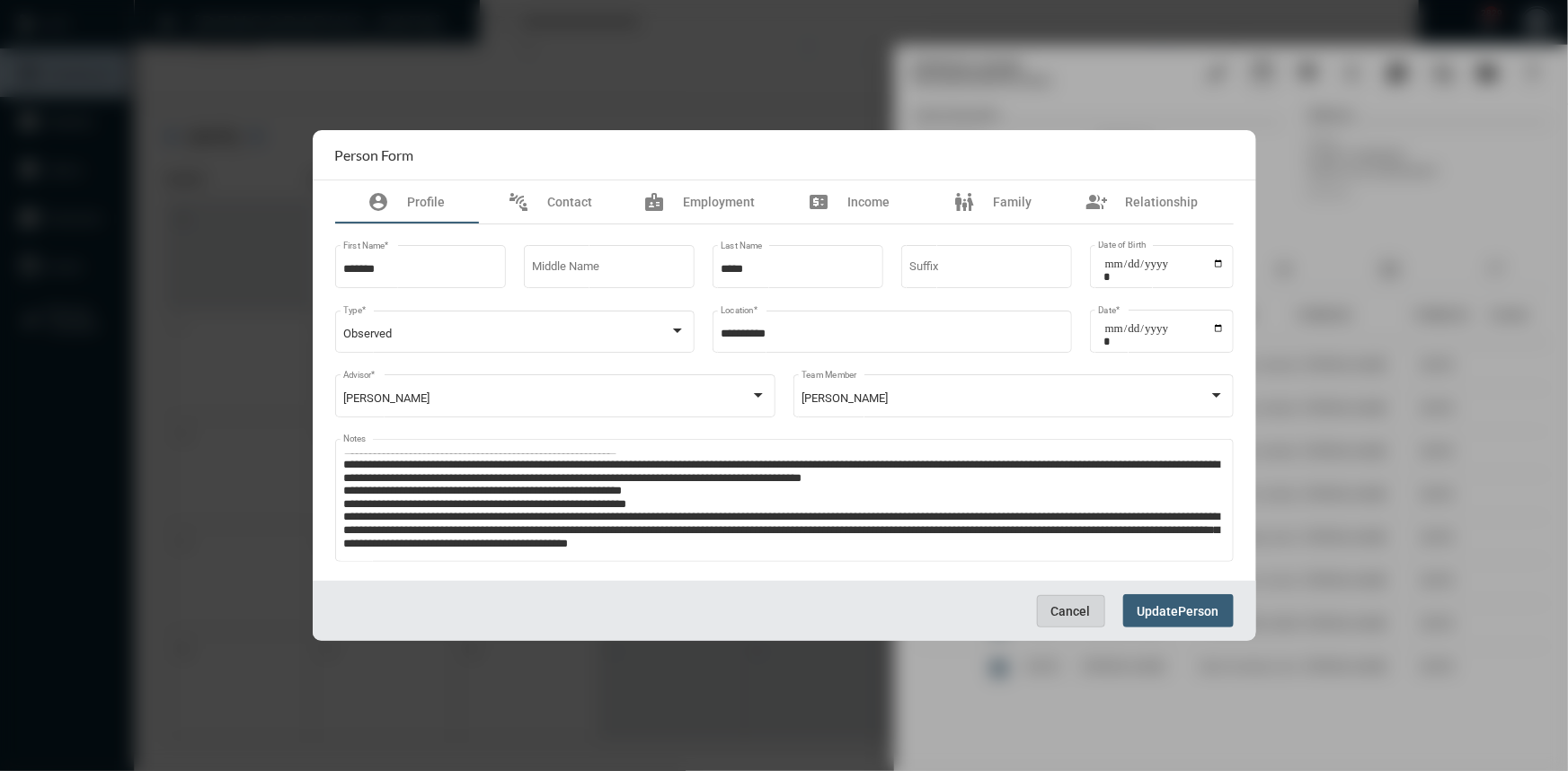
click at [1072, 616] on span "Cancel" at bounding box center [1071, 612] width 40 height 14
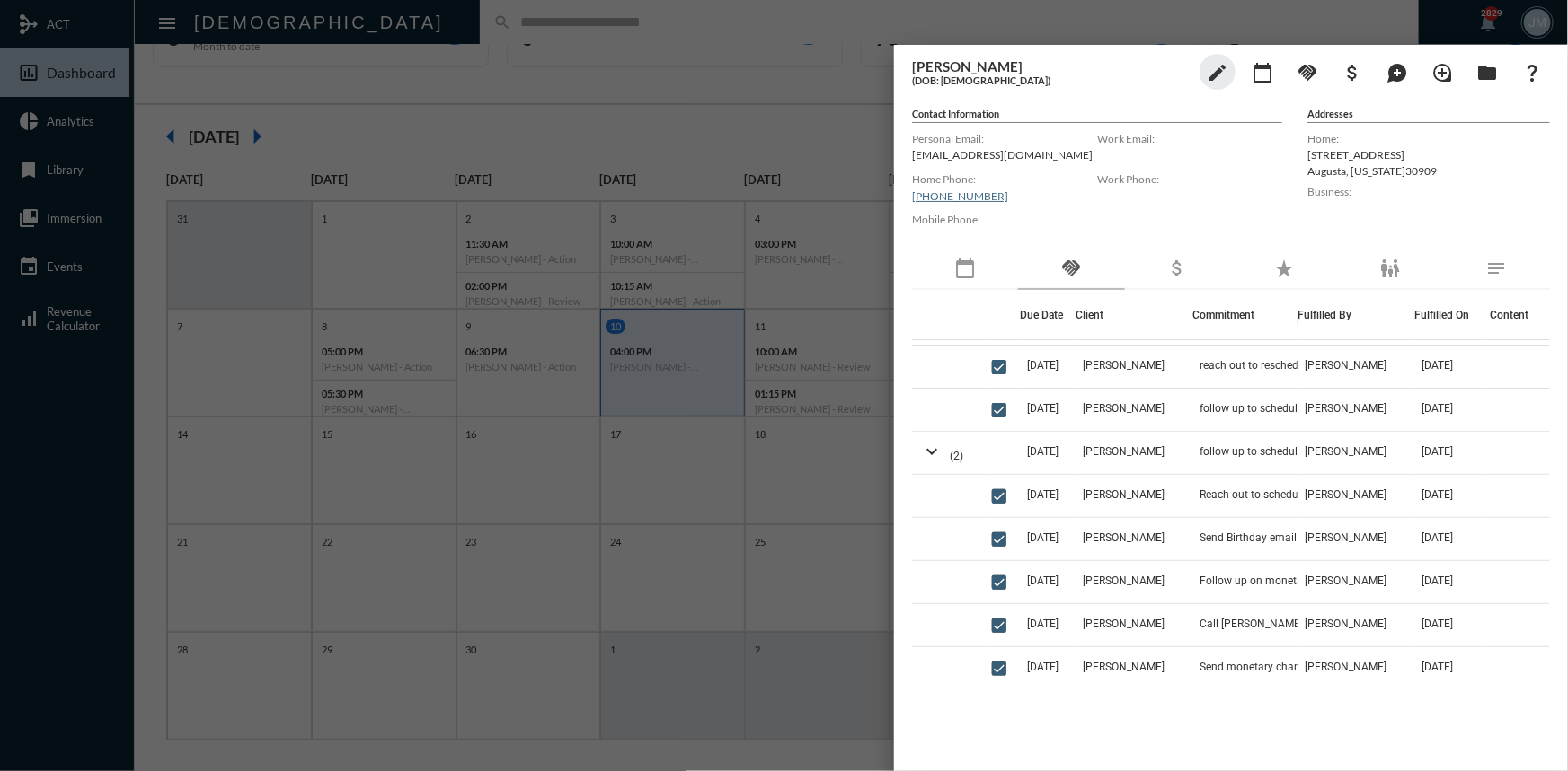
click at [521, 106] on div at bounding box center [784, 385] width 1568 height 771
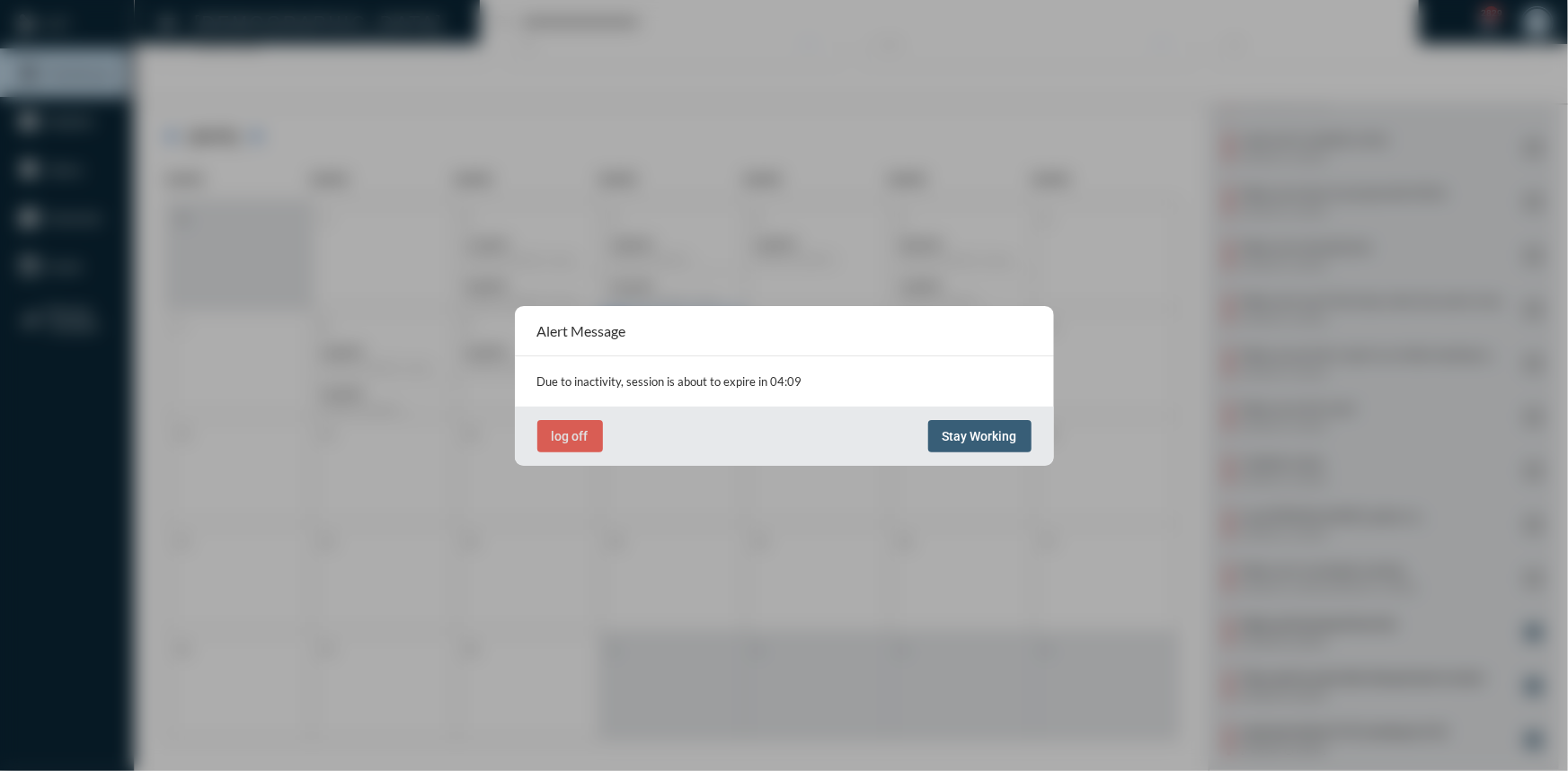
click at [983, 437] on span "Stay Working" at bounding box center [979, 436] width 75 height 14
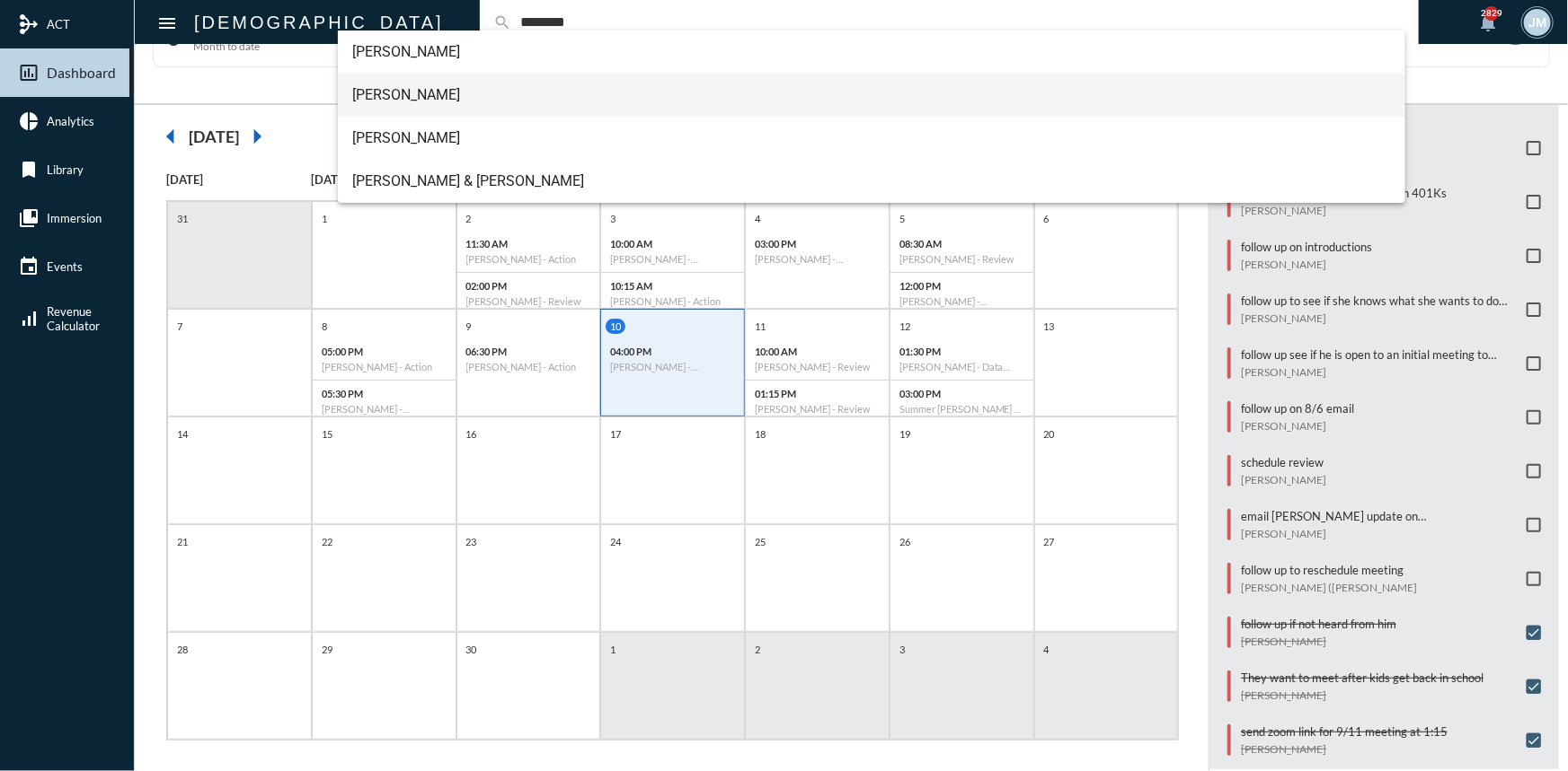
type input "********"
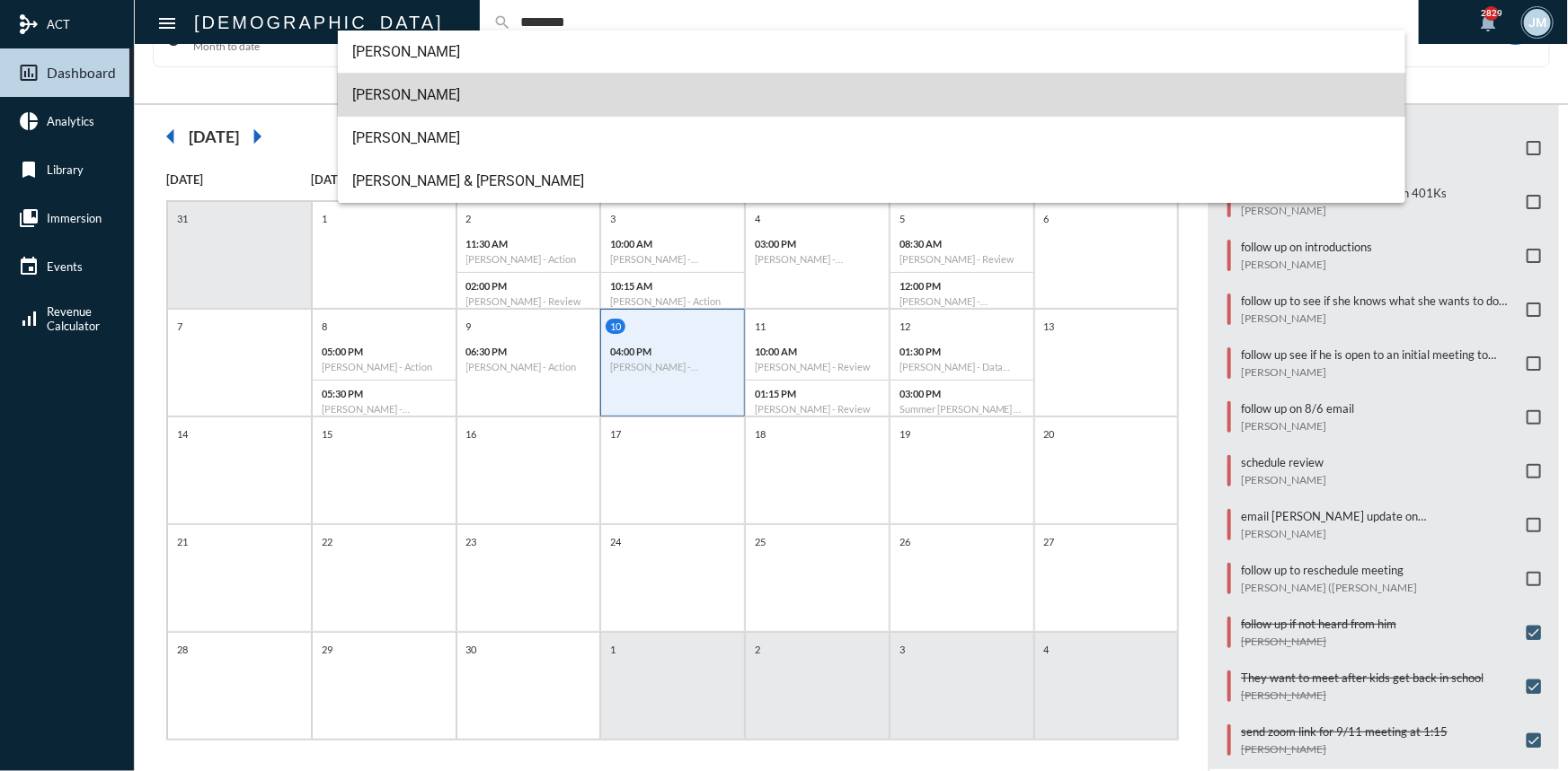
click at [384, 91] on span "John McCollum" at bounding box center [871, 95] width 1039 height 43
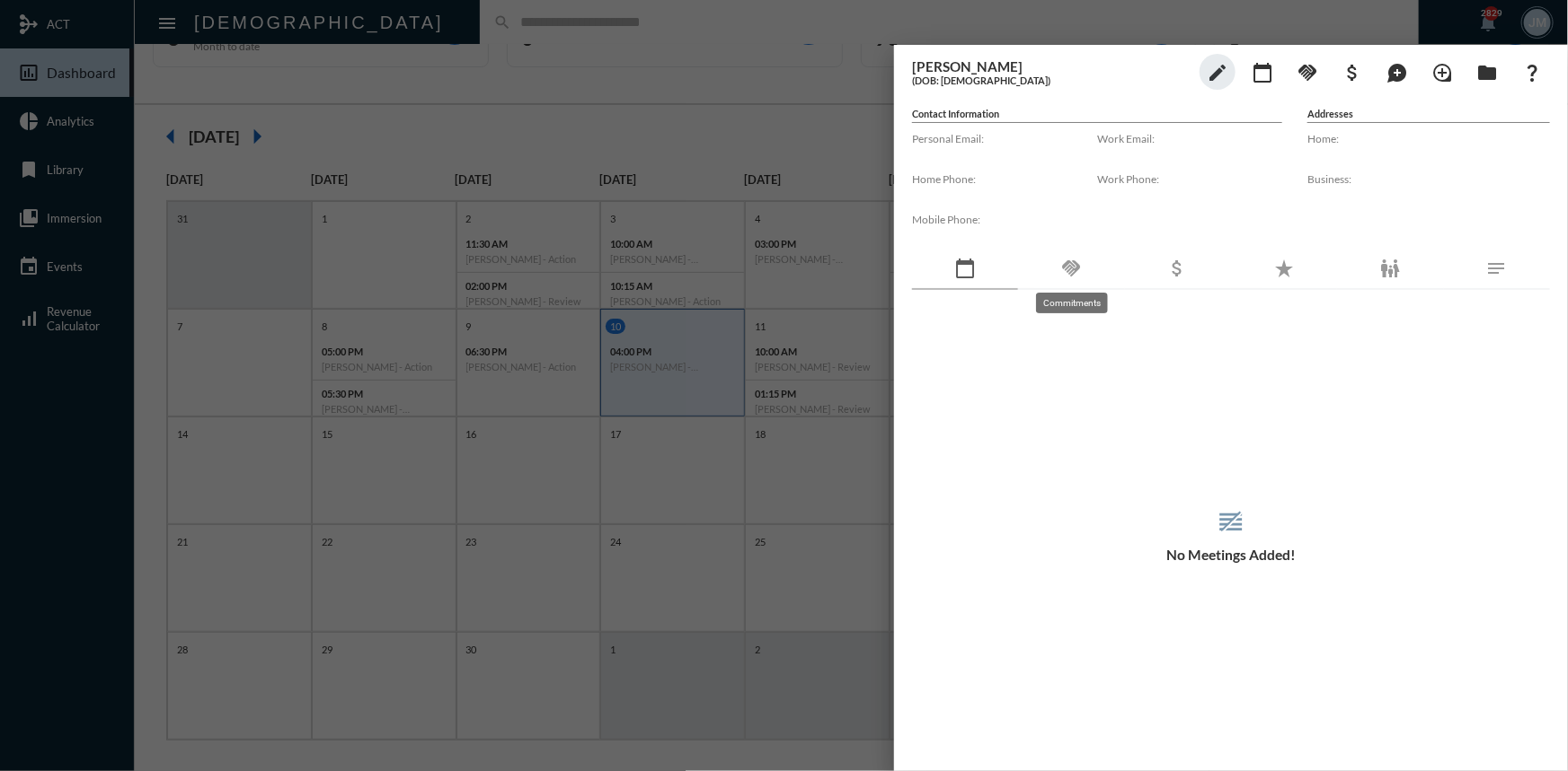
click at [1069, 272] on mat-icon "handshake" at bounding box center [1071, 268] width 22 height 22
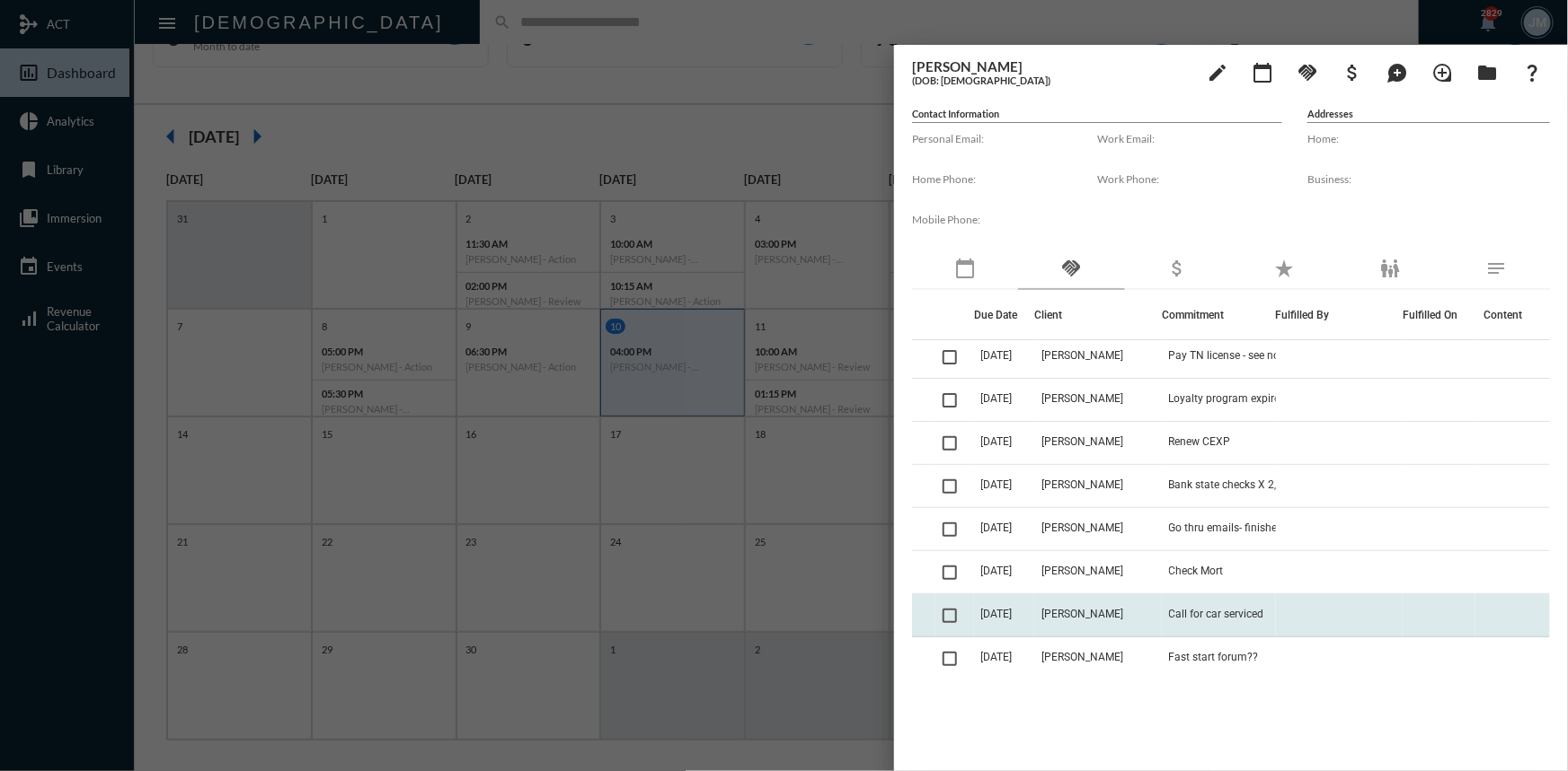
scroll to position [0, 0]
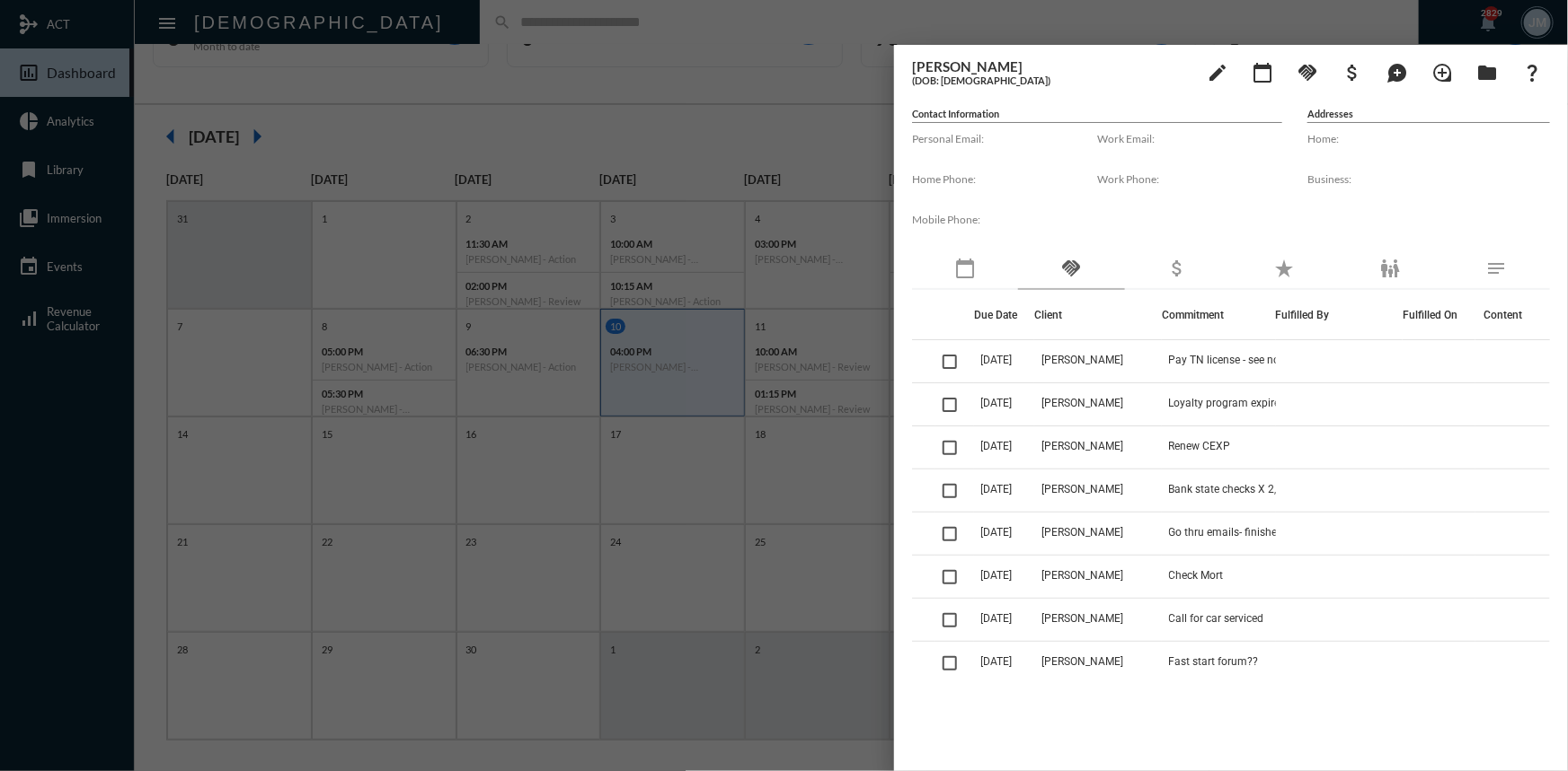
click at [786, 109] on div at bounding box center [784, 385] width 1568 height 771
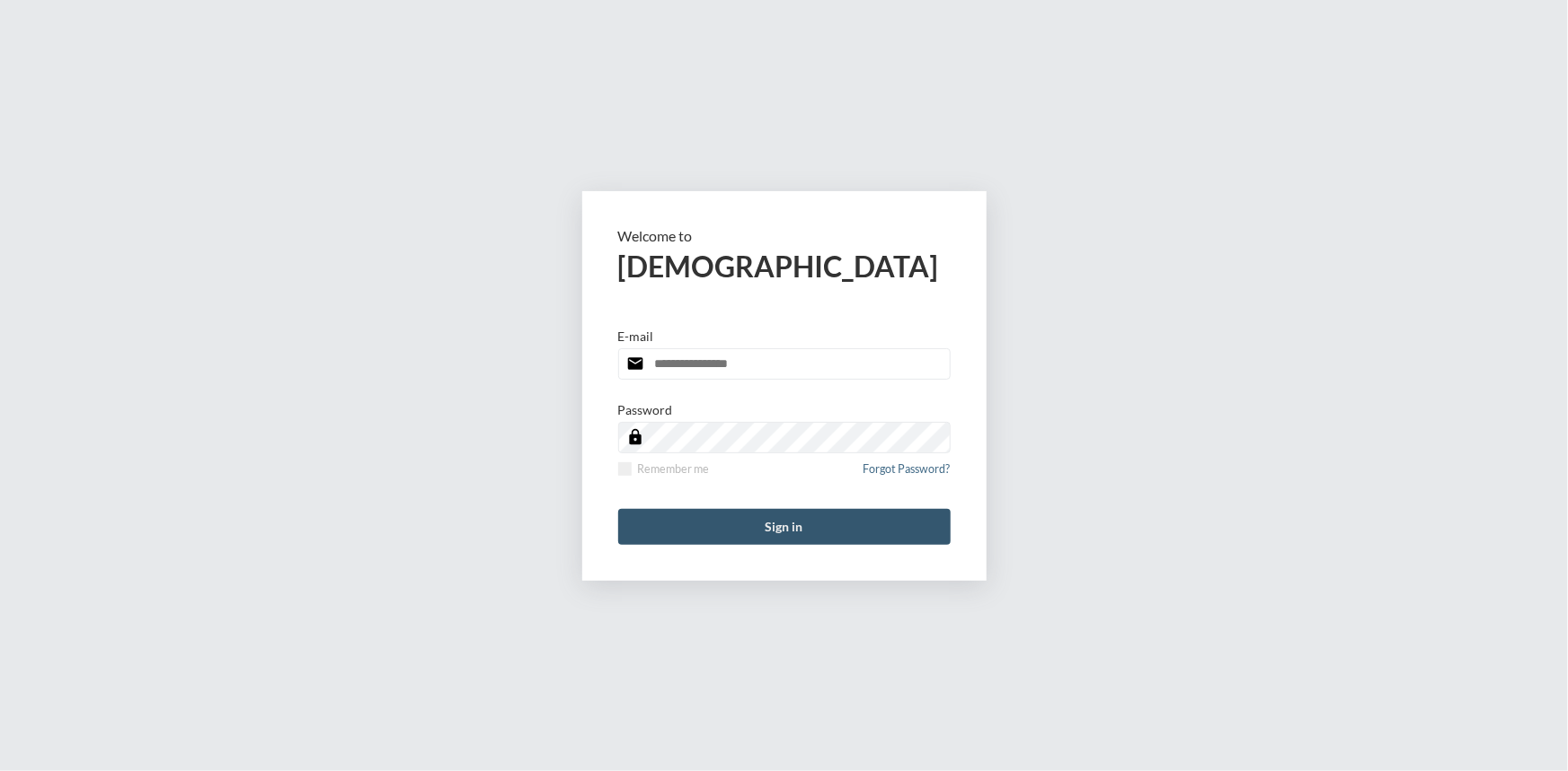
type input "**********"
drag, startPoint x: 783, startPoint y: 526, endPoint x: 933, endPoint y: 170, distance: 386.3
click at [784, 525] on button "Sign in" at bounding box center [784, 527] width 332 height 36
type input "**********"
click at [779, 524] on button "Sign in" at bounding box center [784, 527] width 332 height 36
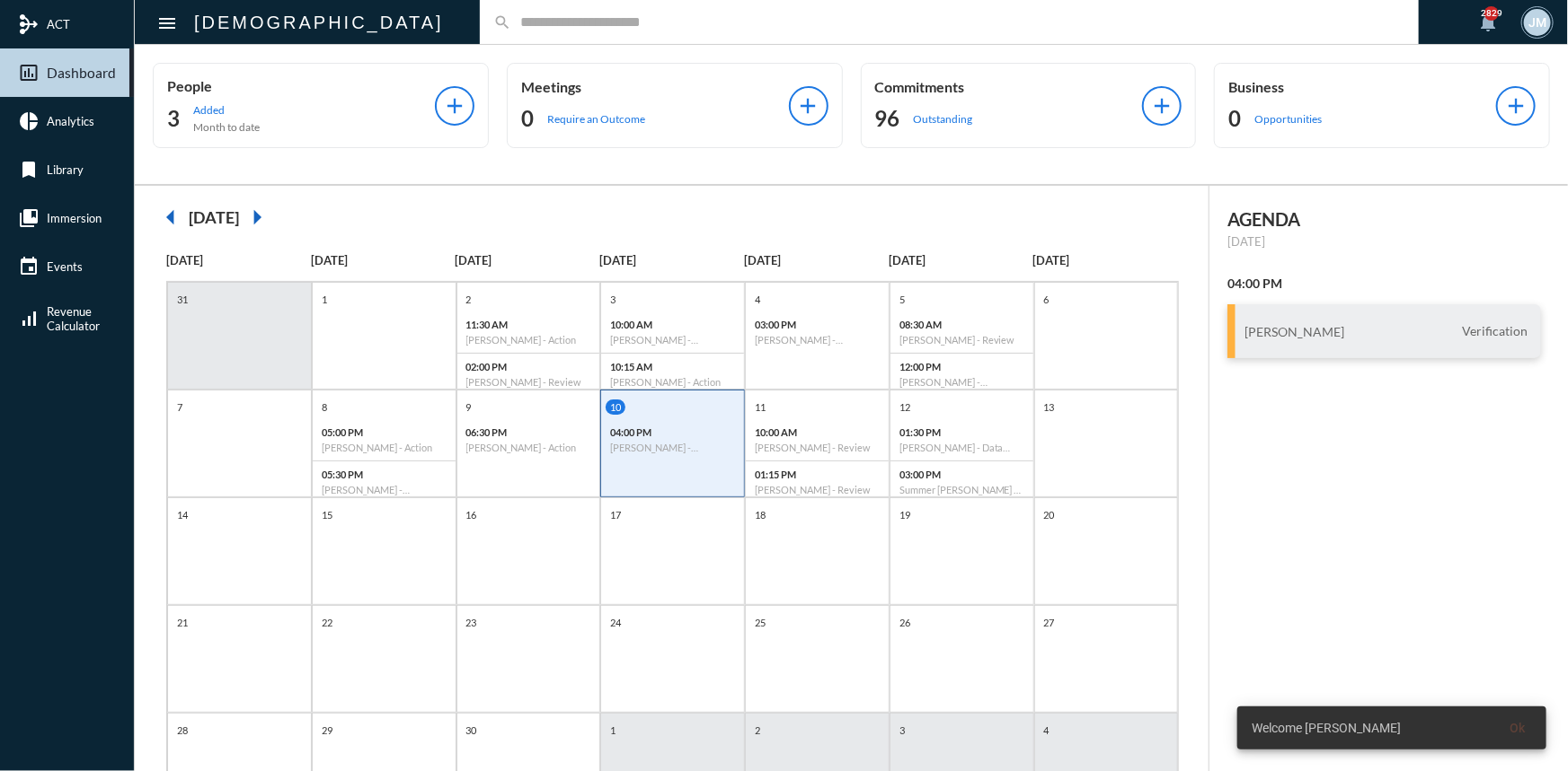
click at [511, 22] on input "text" at bounding box center [958, 22] width 894 height 15
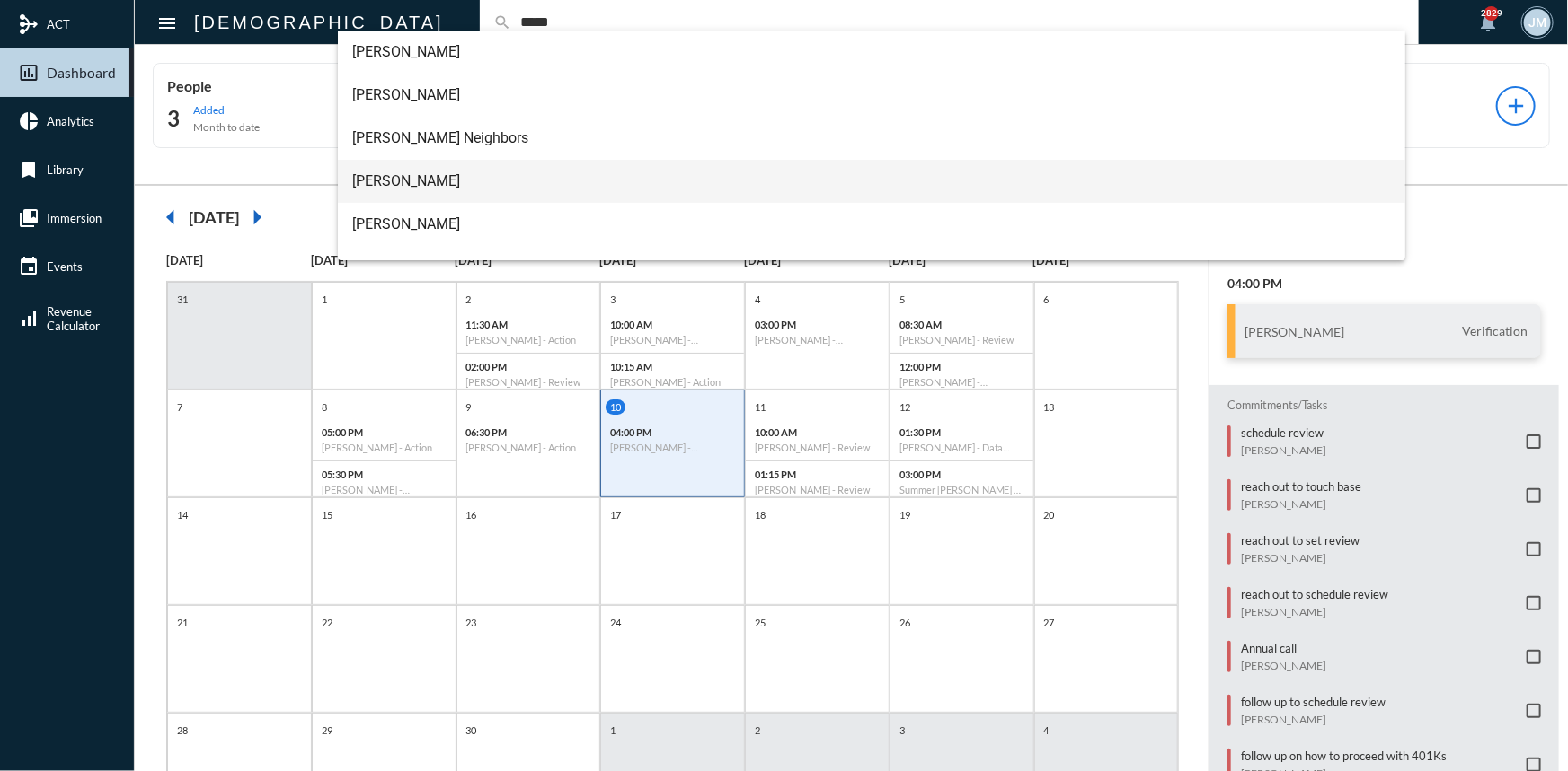
type input "*****"
click at [360, 183] on span "[PERSON_NAME]" at bounding box center [871, 182] width 1039 height 43
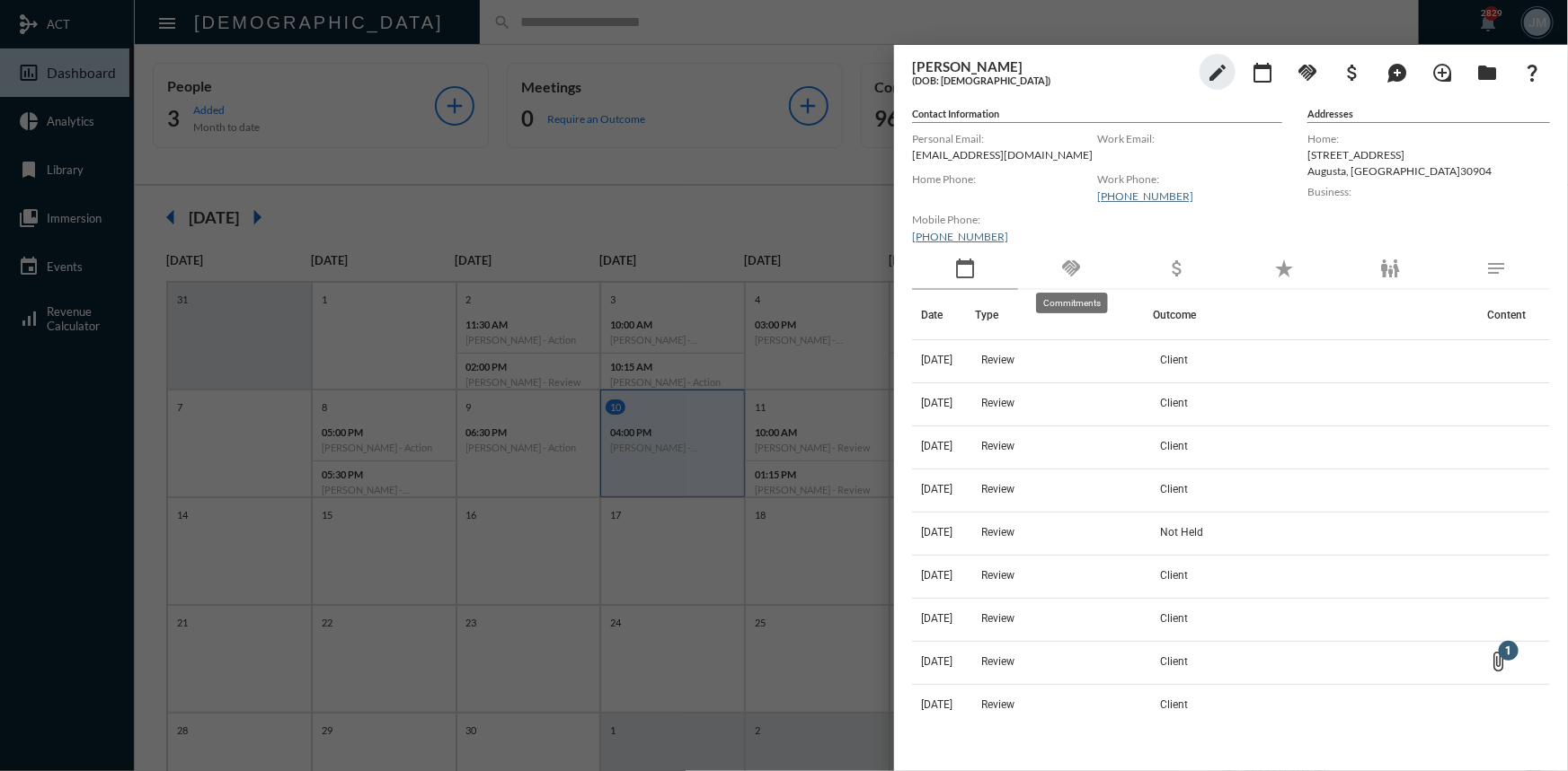
click at [1068, 261] on mat-icon "handshake" at bounding box center [1071, 268] width 22 height 22
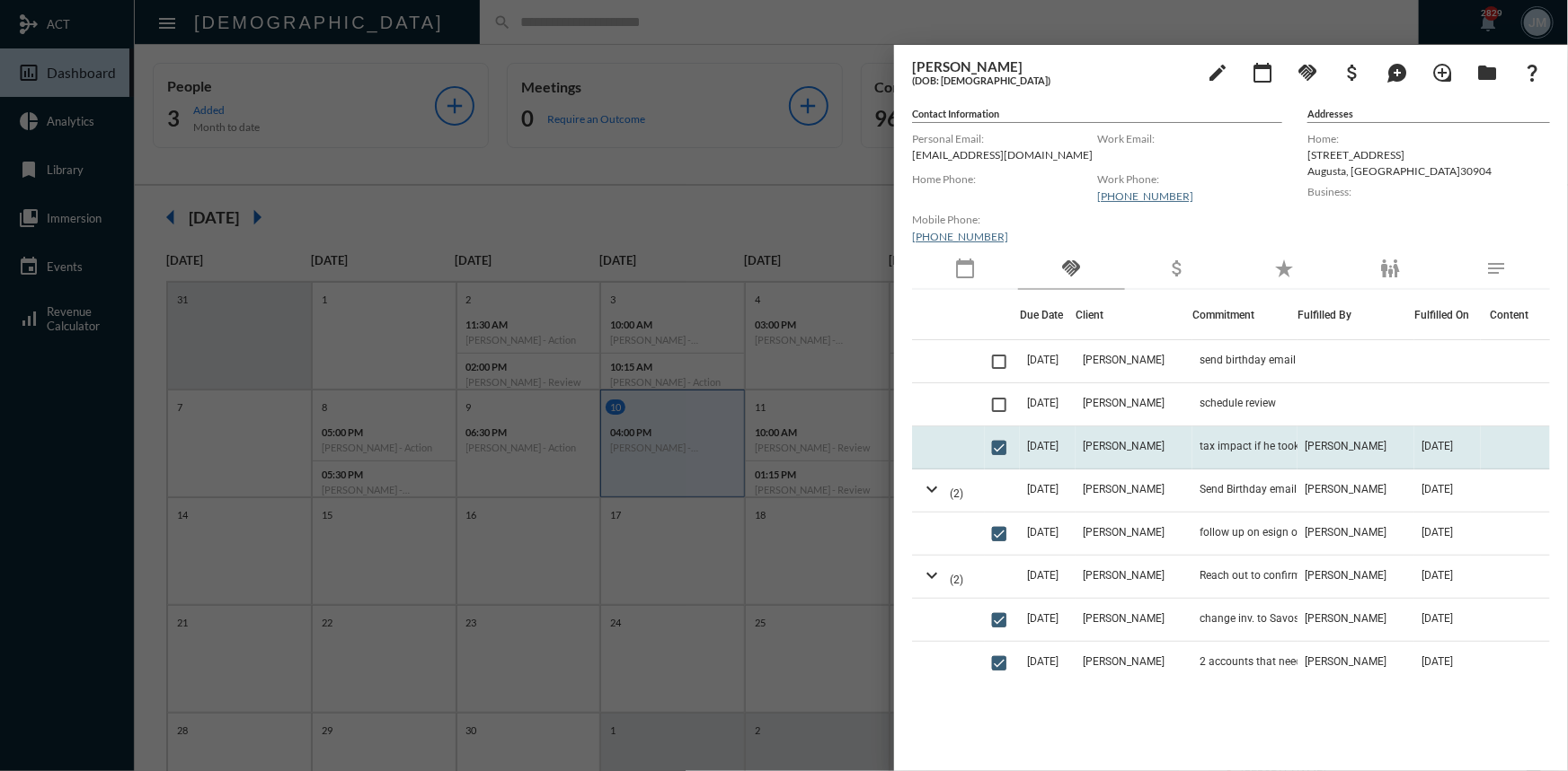
click at [1194, 446] on td "tax impact if he took money out of his joint investment account" at bounding box center [1245, 448] width 105 height 43
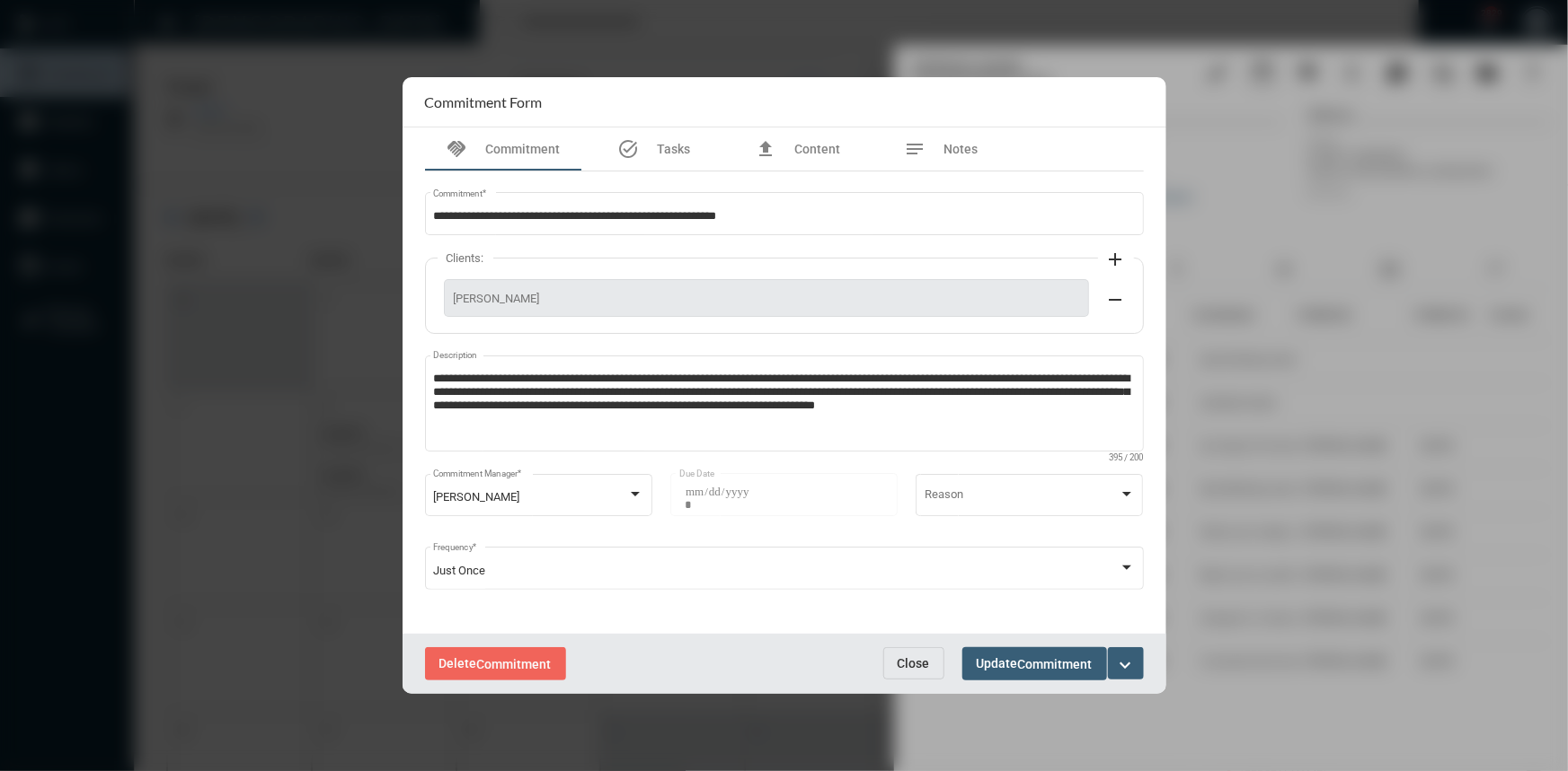
click at [918, 662] on span "Close" at bounding box center [914, 664] width 32 height 14
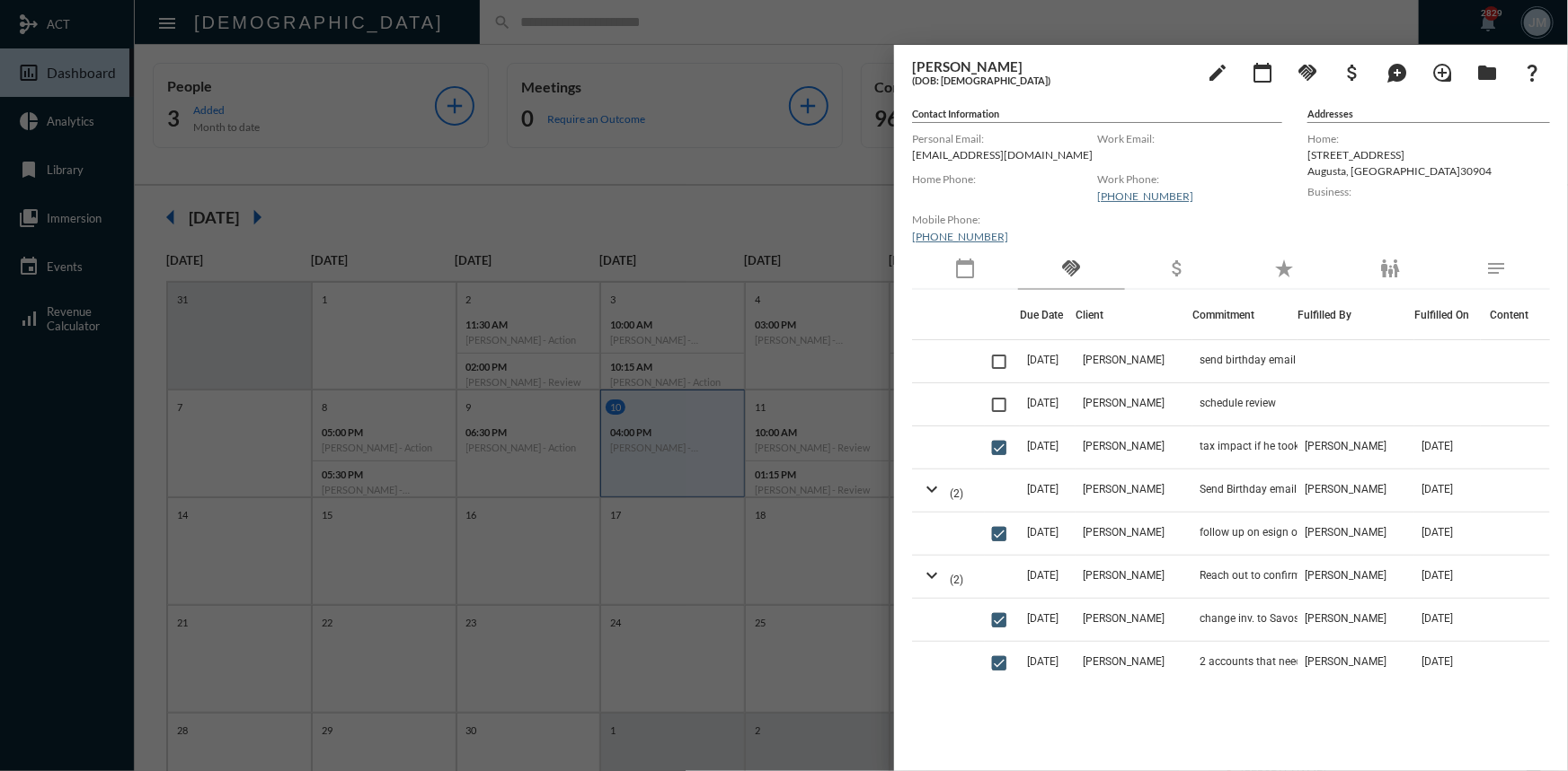
click at [789, 171] on div at bounding box center [784, 385] width 1568 height 771
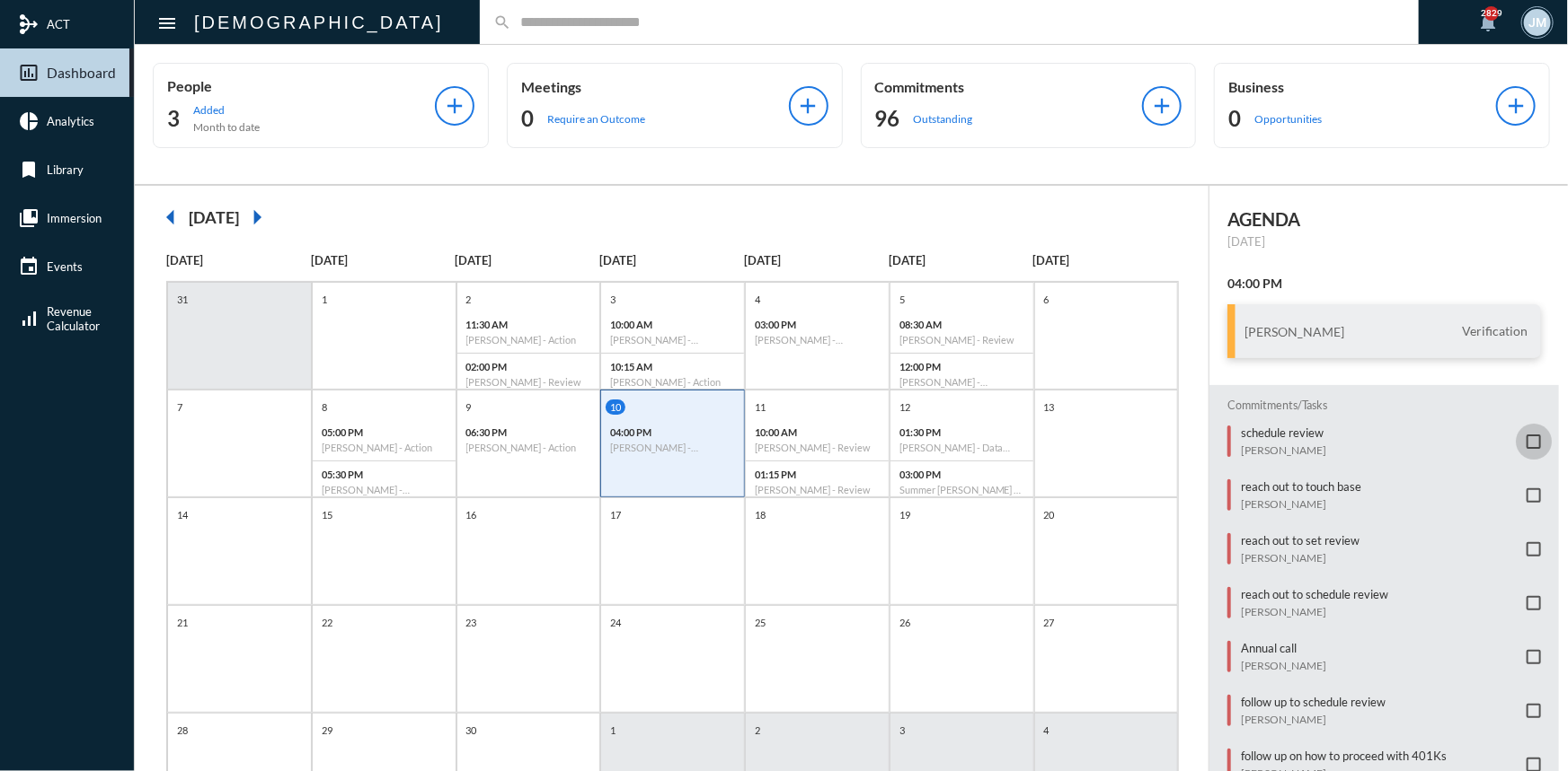
click at [1527, 435] on span at bounding box center [1534, 442] width 14 height 14
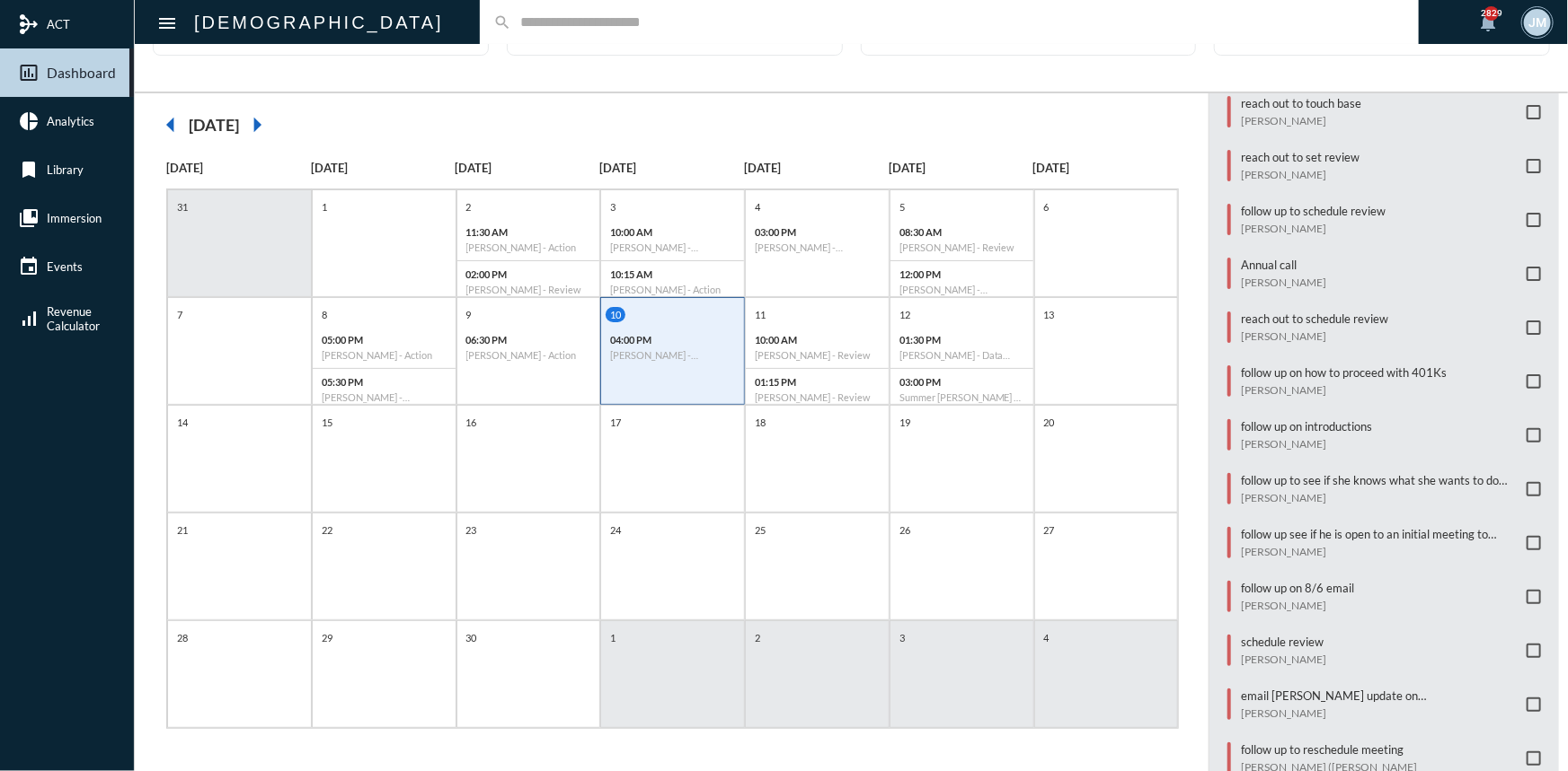
scroll to position [318, 0]
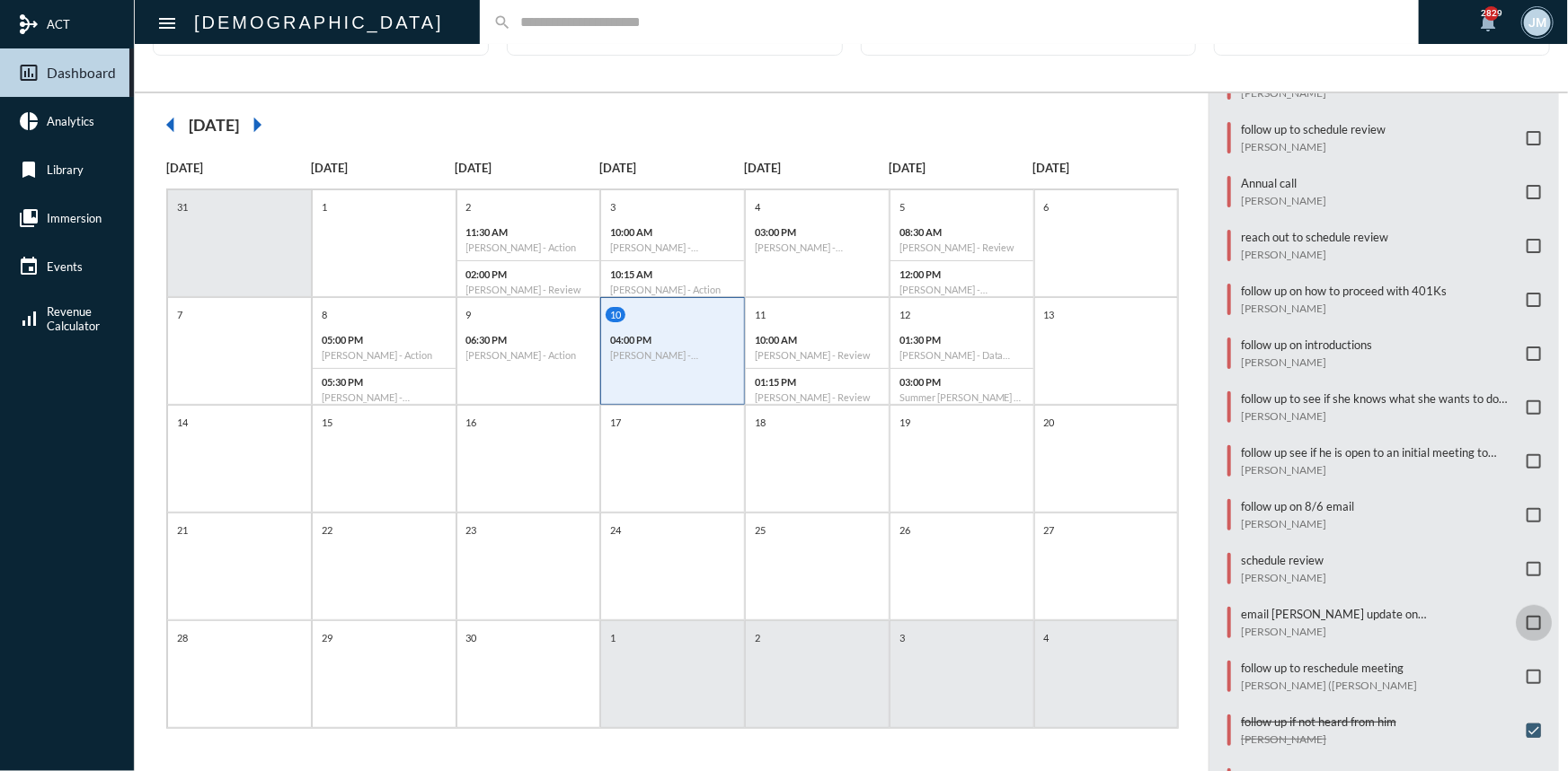
click at [1527, 616] on span at bounding box center [1534, 623] width 14 height 14
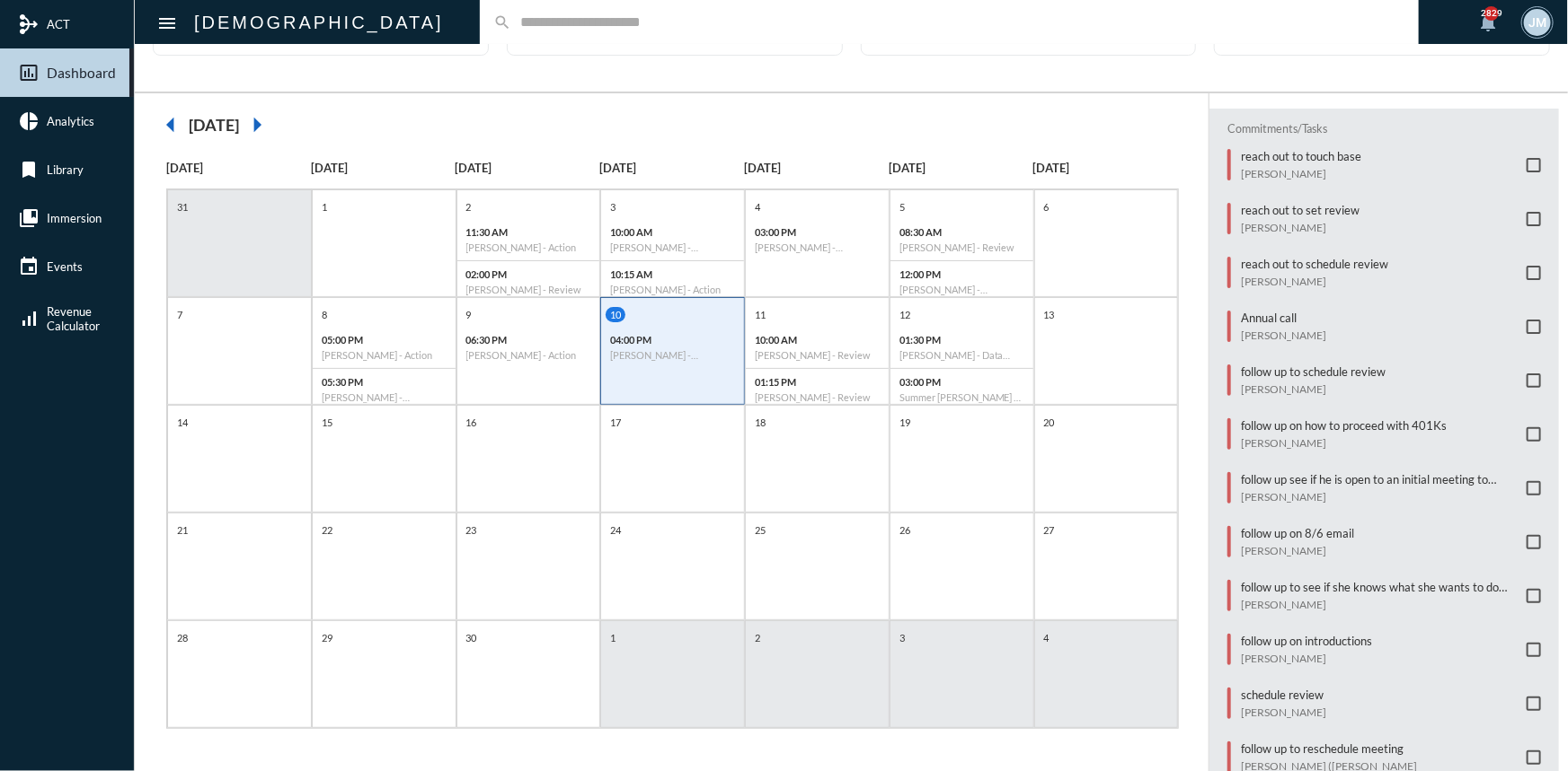
scroll to position [156, 0]
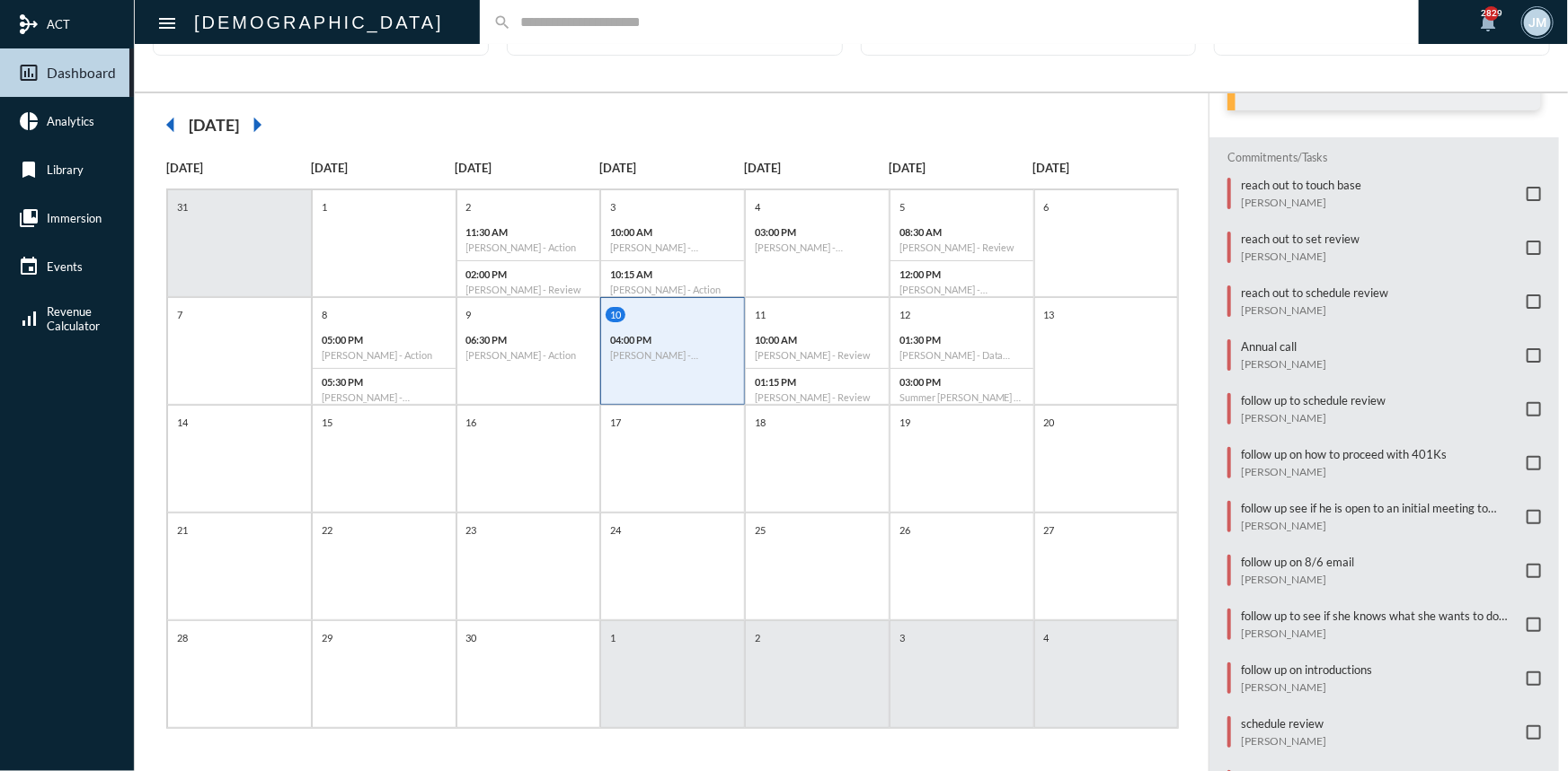
click at [1527, 297] on span at bounding box center [1534, 301] width 14 height 14
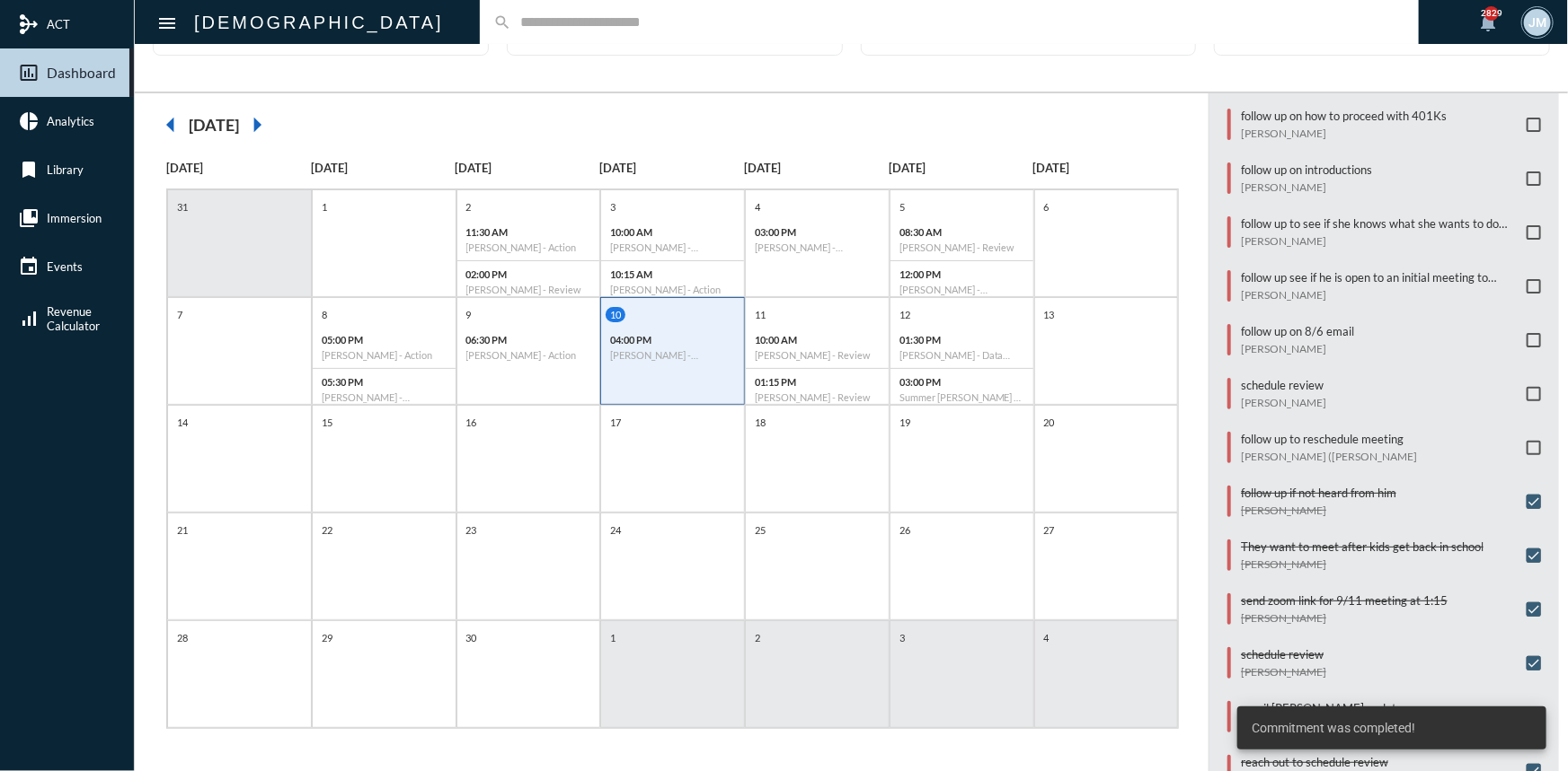
scroll to position [482, 0]
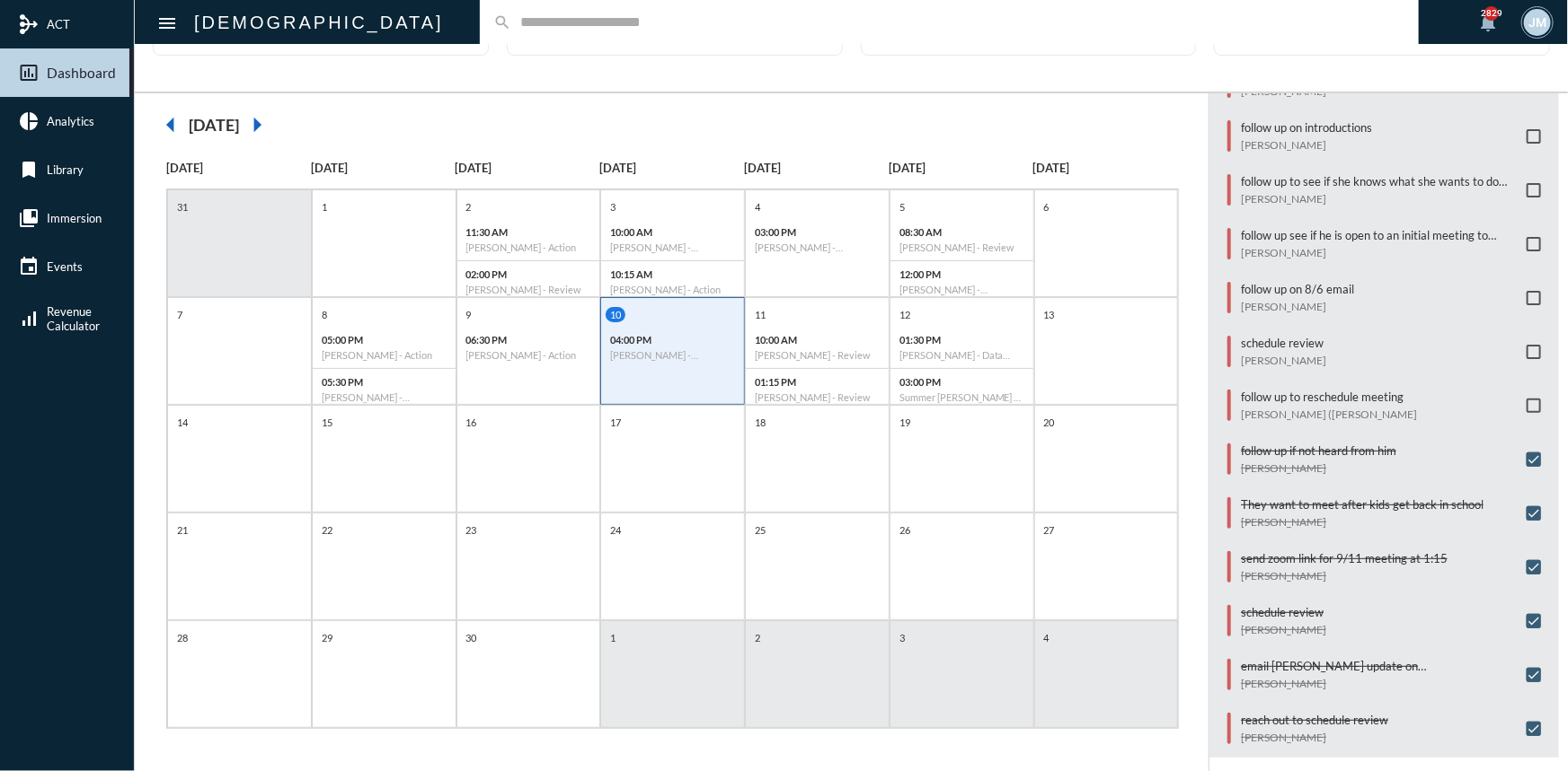
click at [1527, 399] on span at bounding box center [1534, 406] width 14 height 14
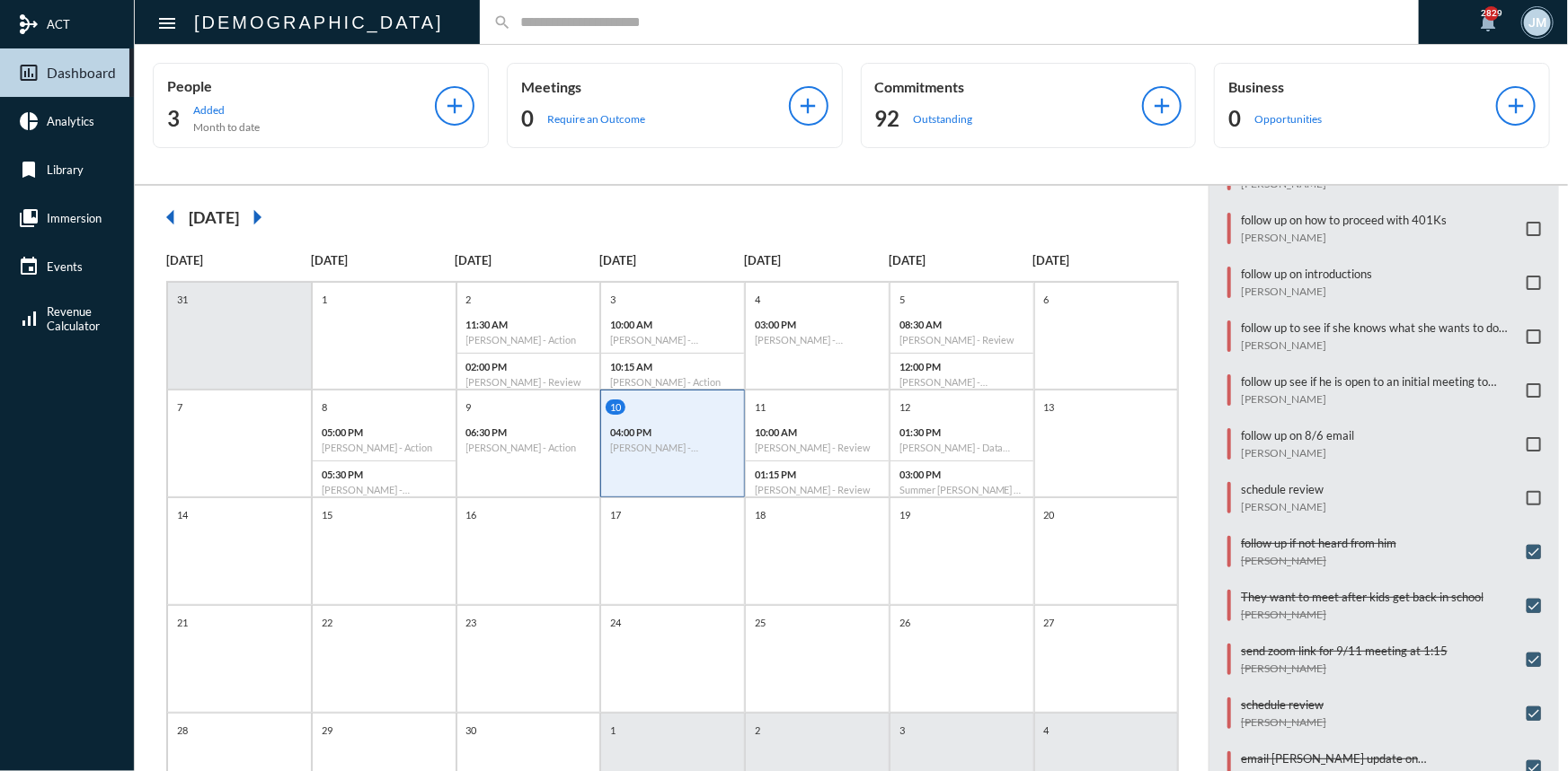
scroll to position [400, 0]
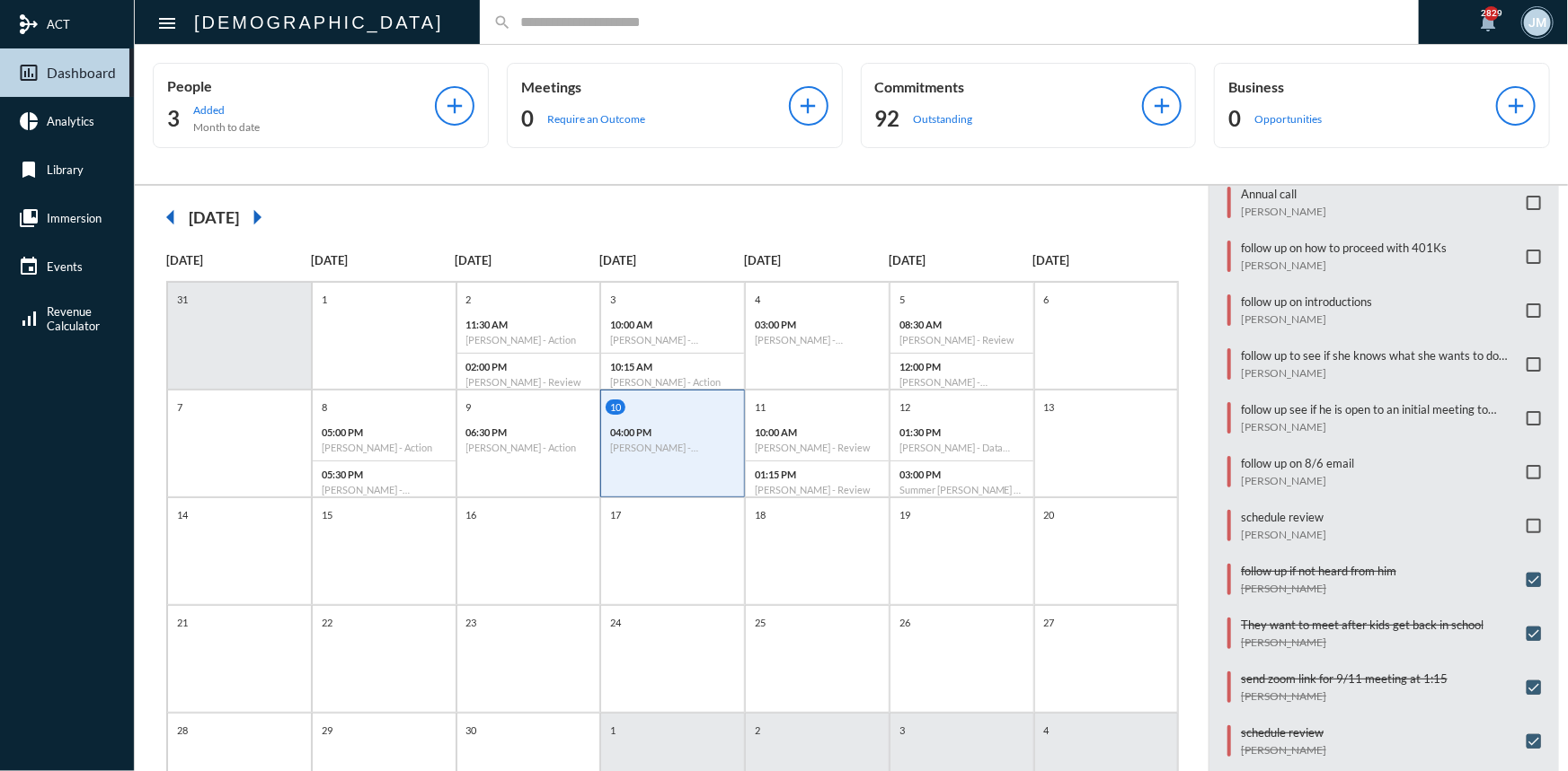
click at [1527, 357] on span at bounding box center [1534, 364] width 14 height 14
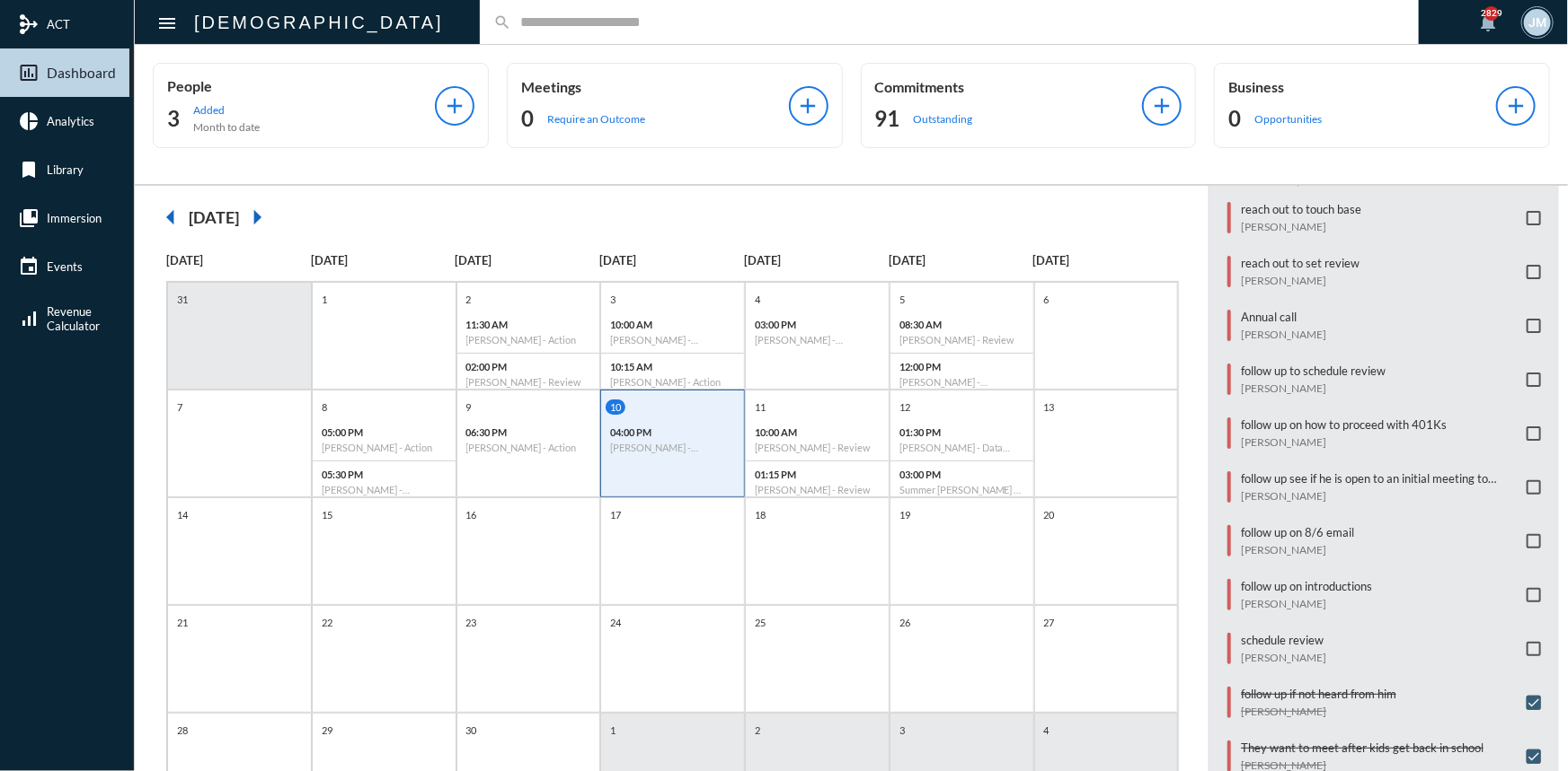
scroll to position [156, 0]
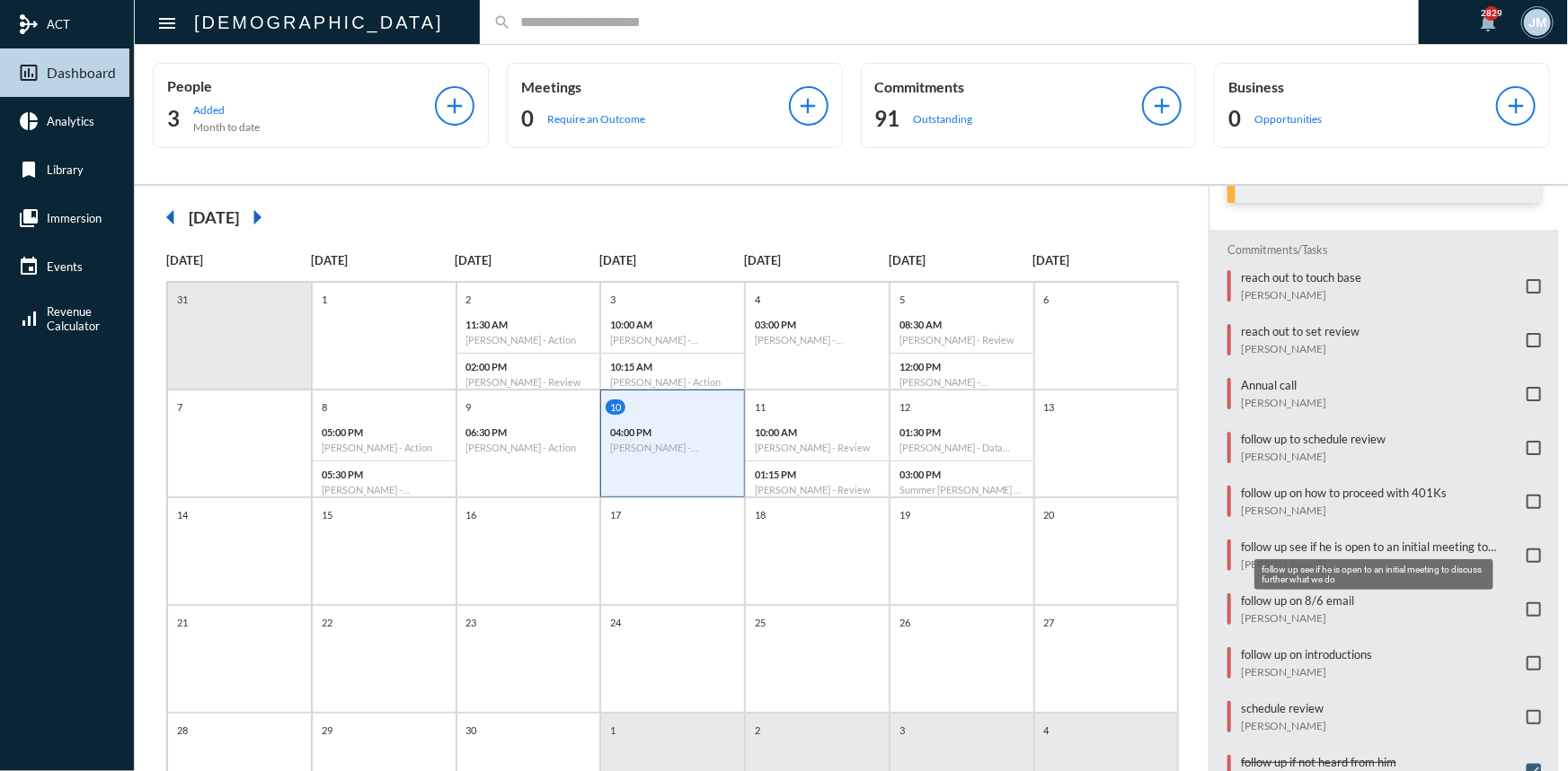
click at [1365, 540] on p "follow up see if he is open to an initial meeting to discuss further what we do" at bounding box center [1379, 547] width 276 height 14
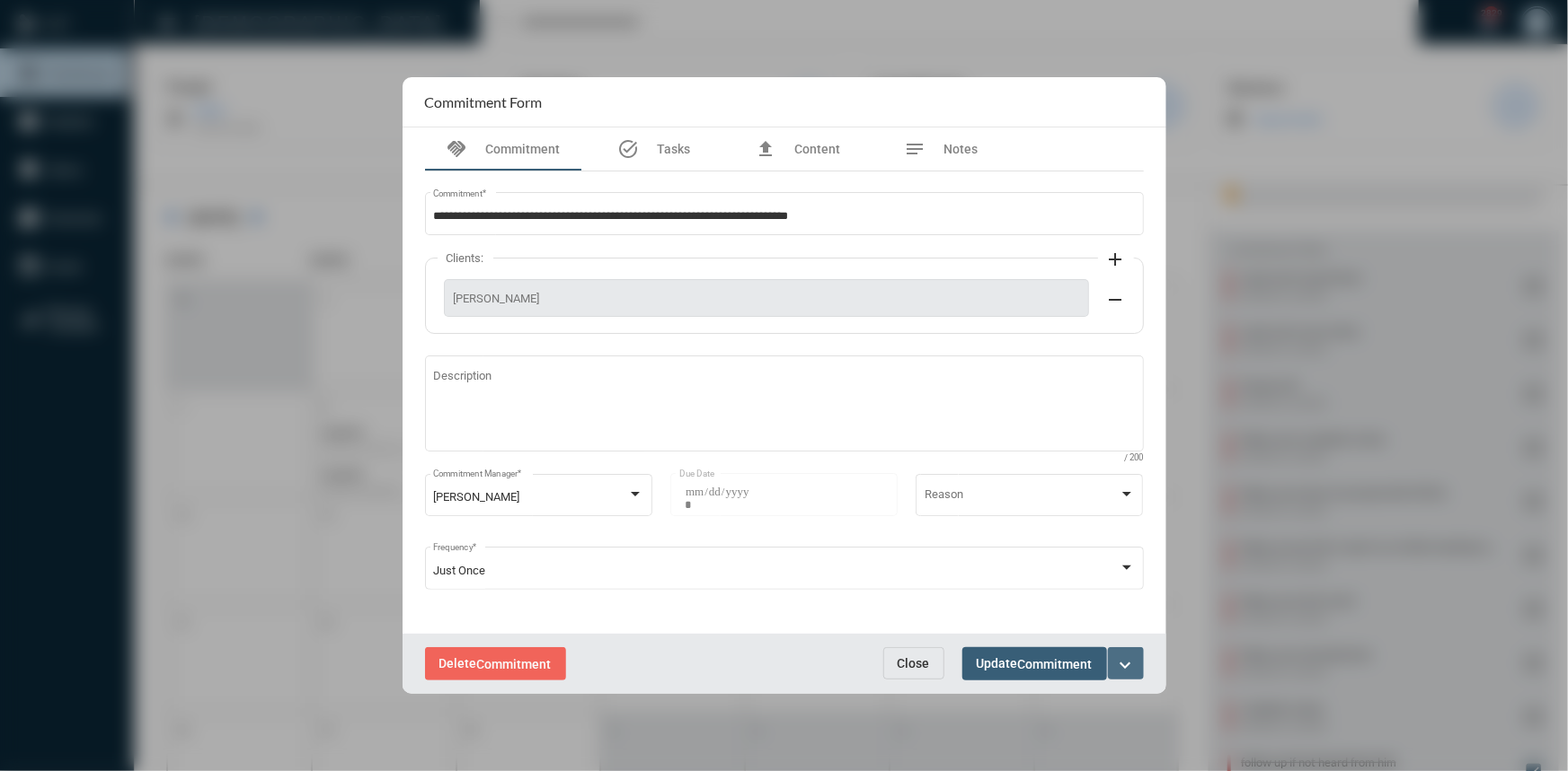
click at [1128, 659] on mat-icon "expand_more" at bounding box center [1126, 666] width 22 height 22
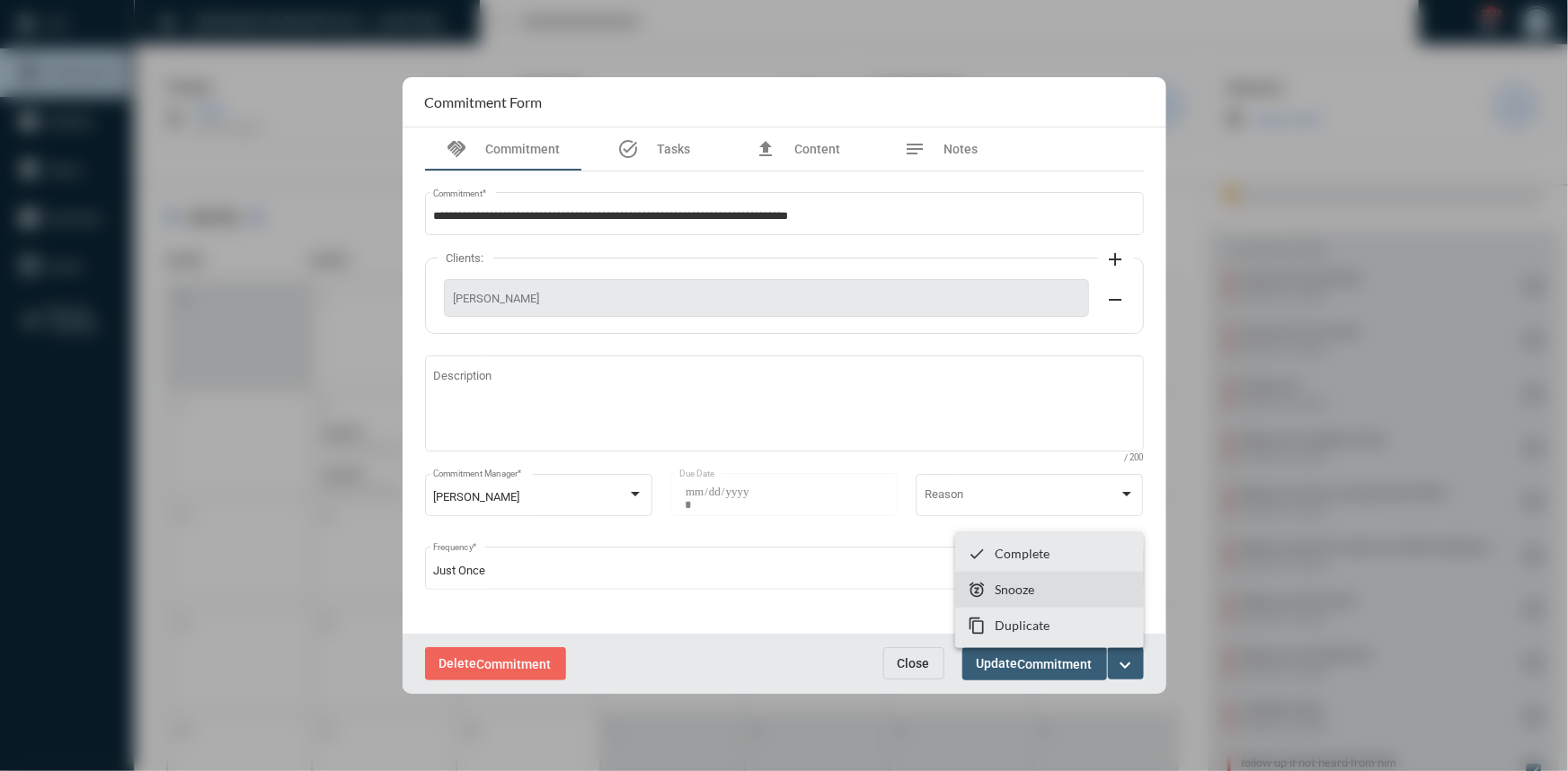
click at [1025, 587] on p "Snooze" at bounding box center [1014, 589] width 40 height 15
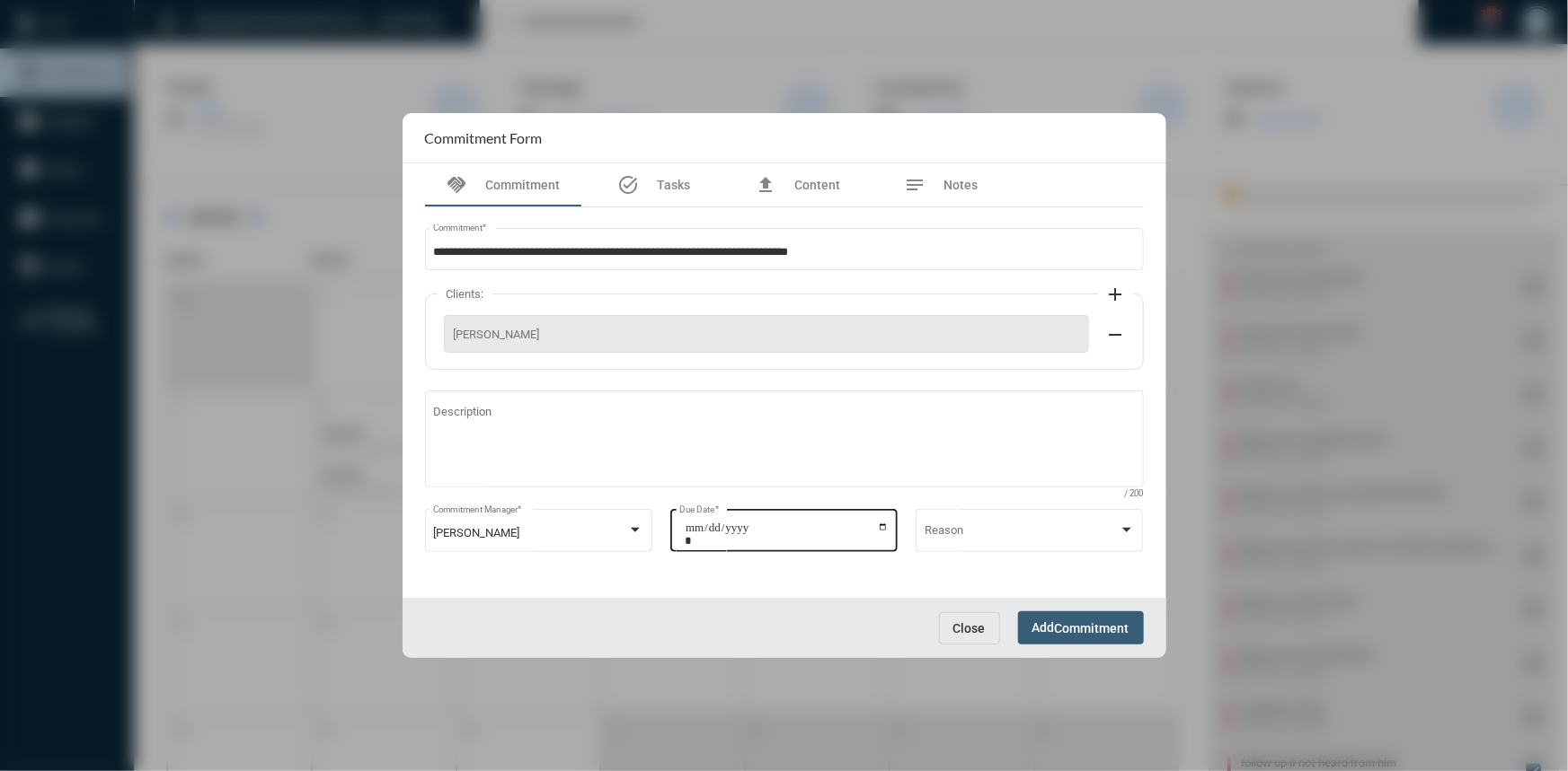
click at [885, 522] on input "**********" at bounding box center [787, 534] width 204 height 25
click at [879, 527] on input "**********" at bounding box center [787, 534] width 204 height 25
type input "**********"
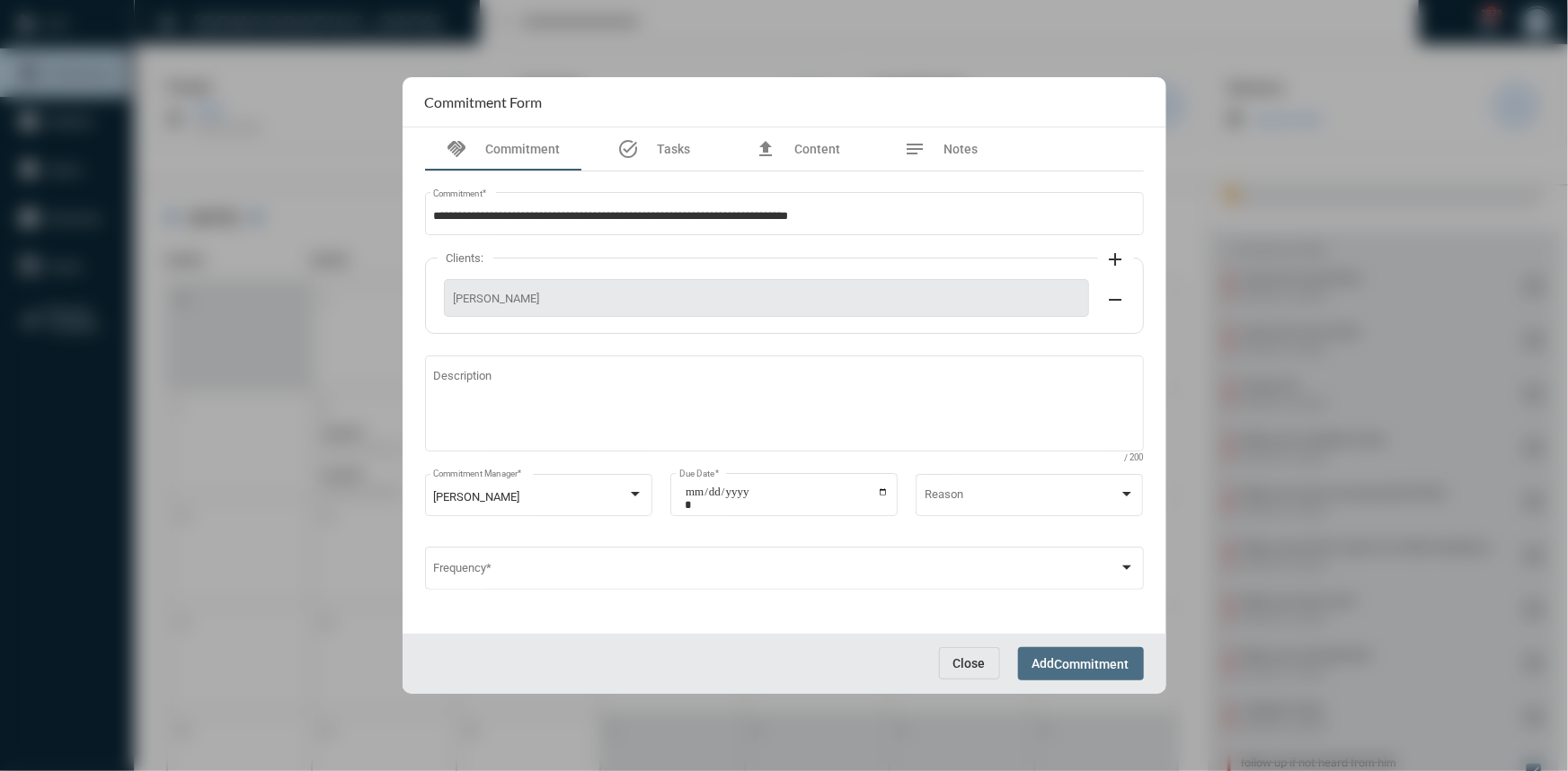
click at [1096, 671] on span "Commitment" at bounding box center [1092, 665] width 75 height 14
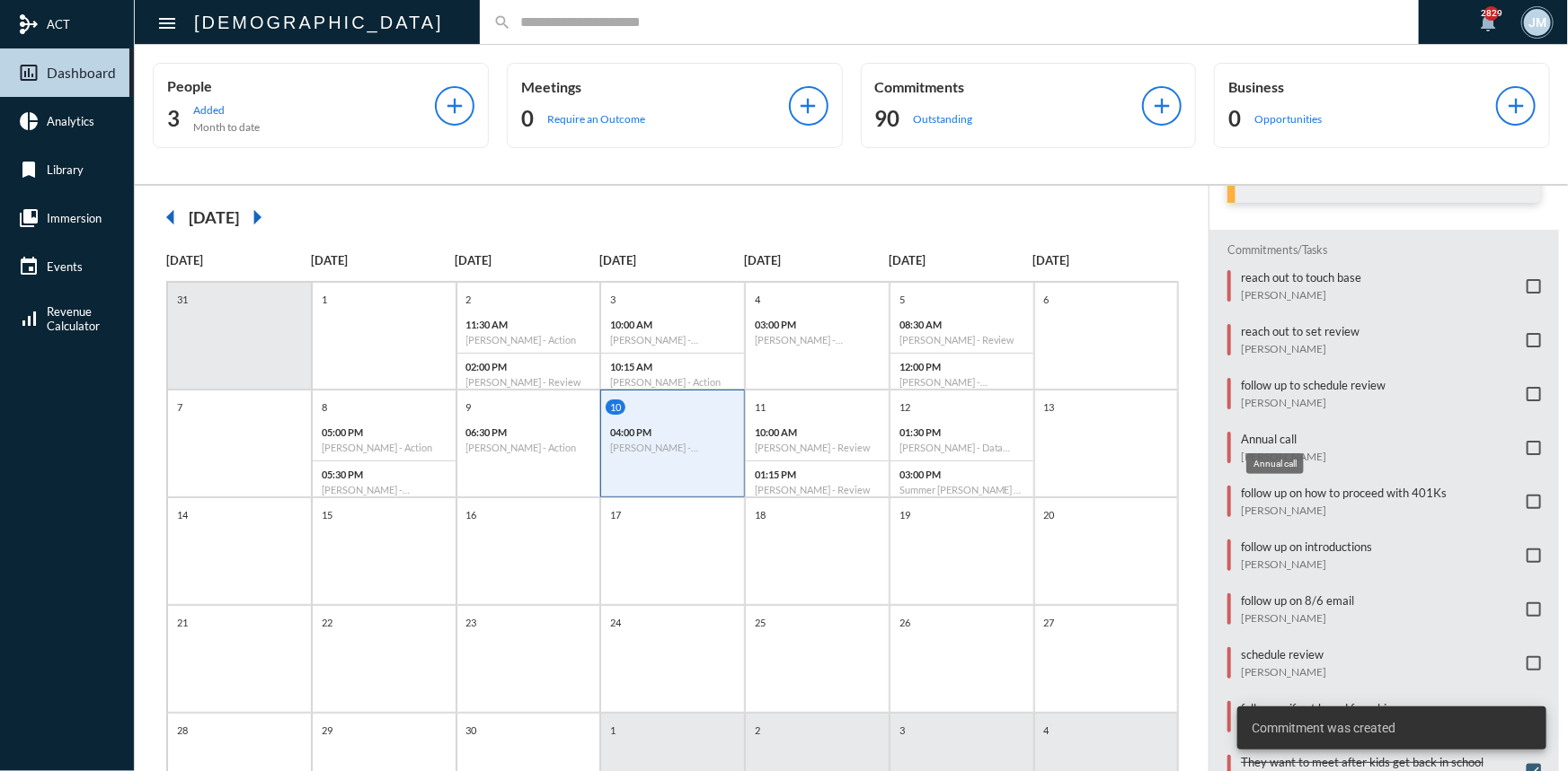
click at [1264, 433] on p "Annual call" at bounding box center [1284, 439] width 86 height 14
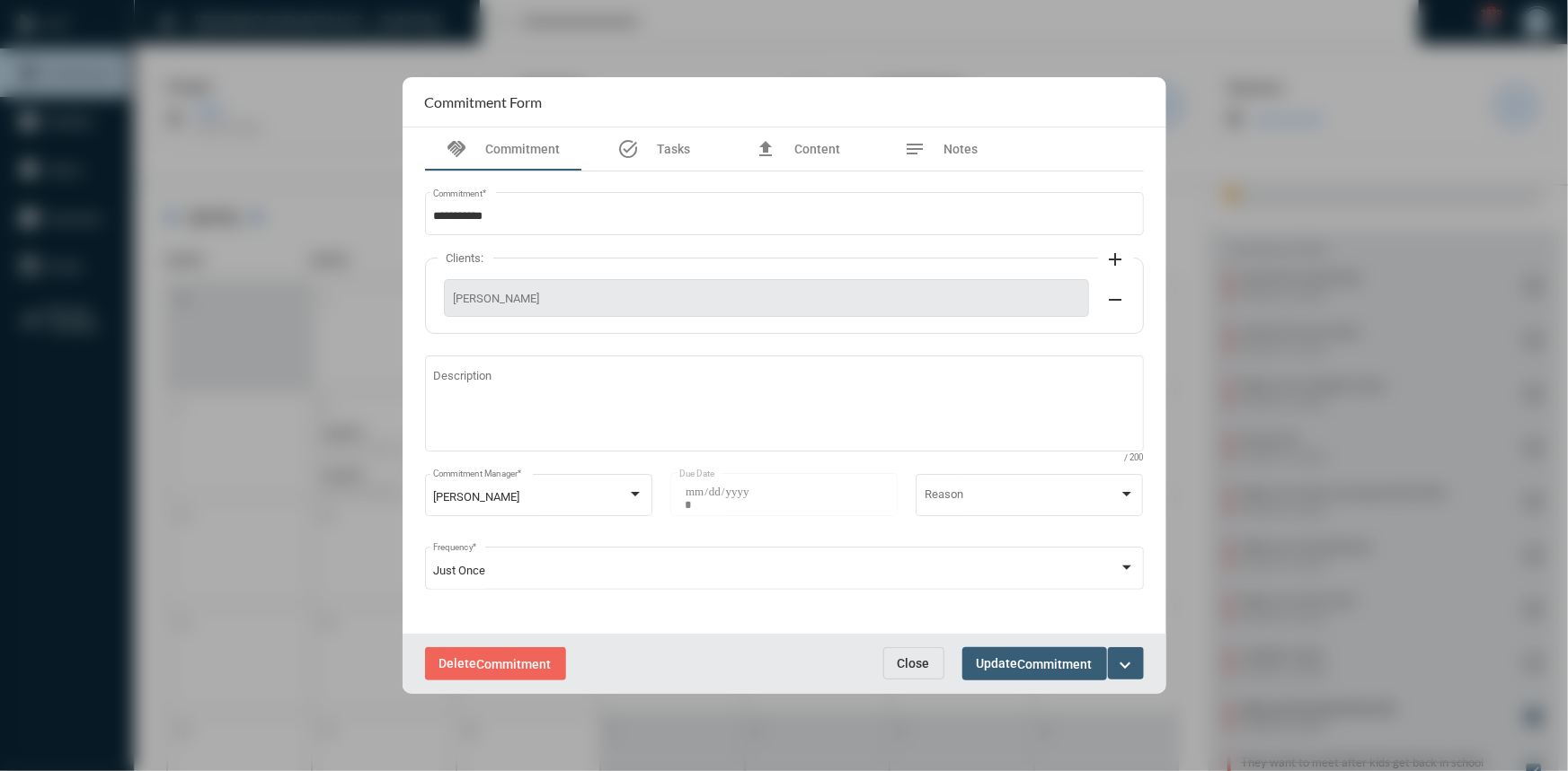
click at [1227, 515] on div at bounding box center [784, 385] width 1568 height 771
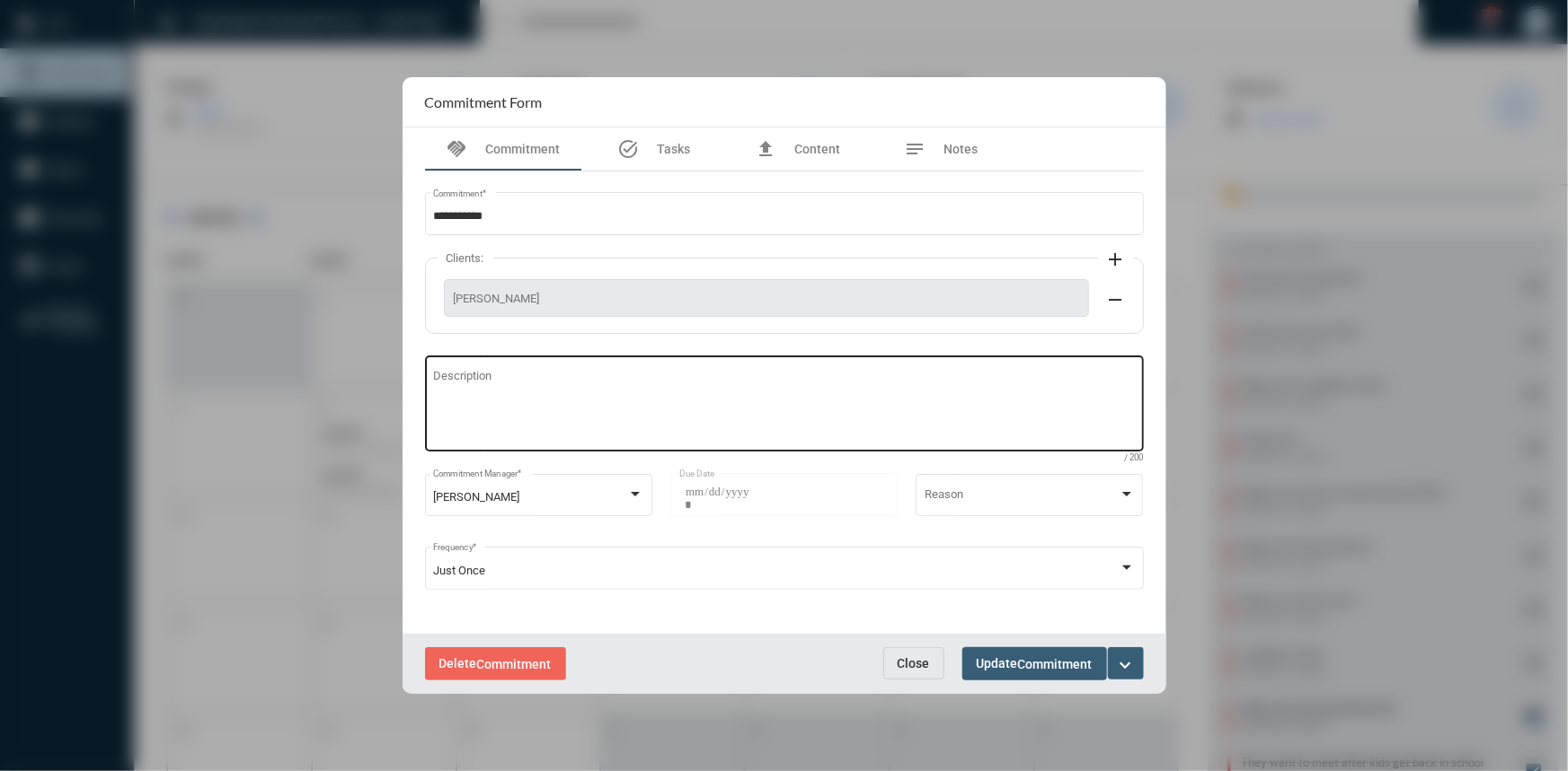
drag, startPoint x: 672, startPoint y: 3, endPoint x: 765, endPoint y: 444, distance: 450.7
click at [671, 6] on div at bounding box center [784, 385] width 1568 height 771
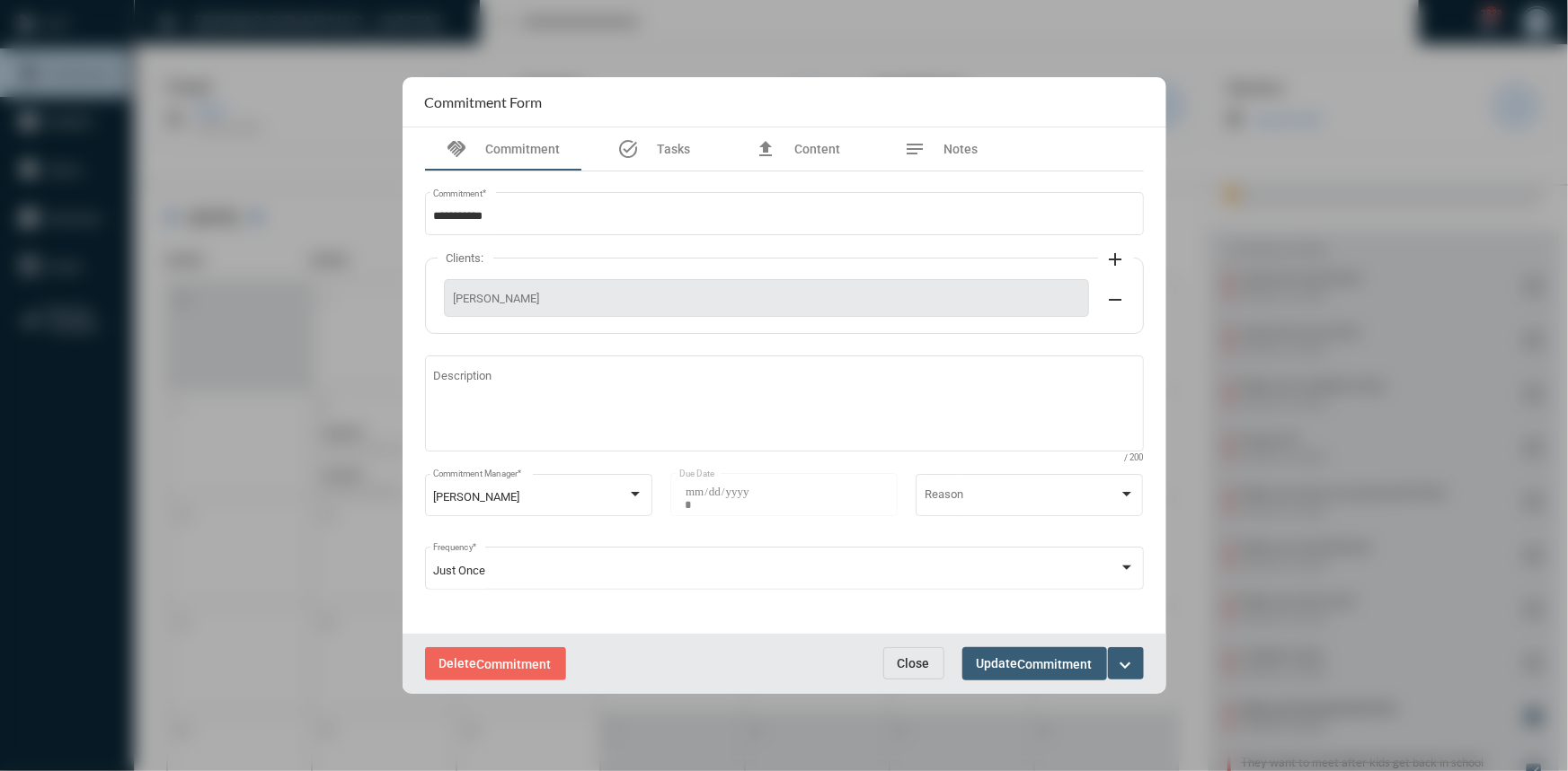
click at [923, 662] on span "Close" at bounding box center [914, 664] width 32 height 14
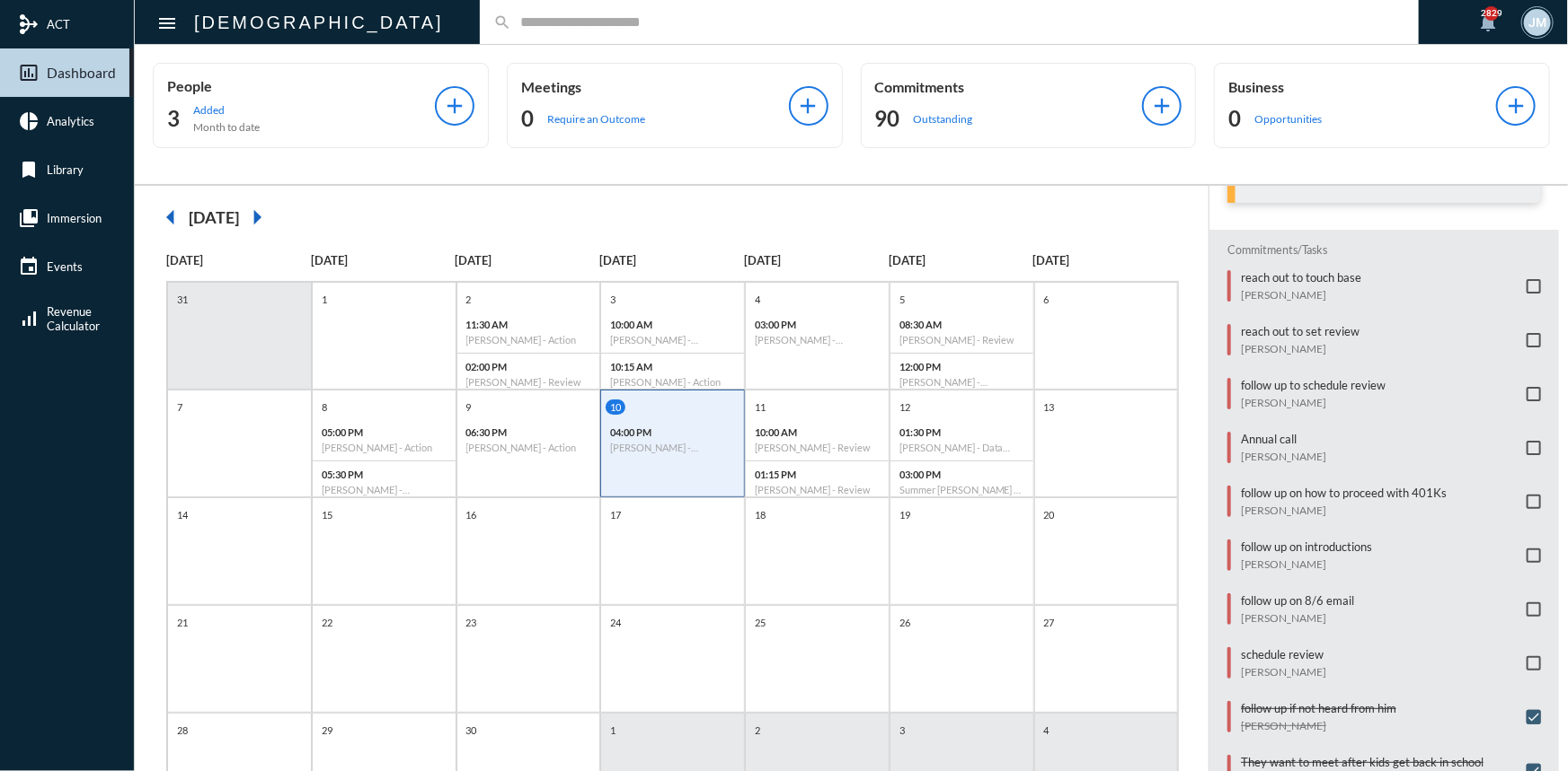
click at [513, 22] on input "text" at bounding box center [958, 22] width 894 height 15
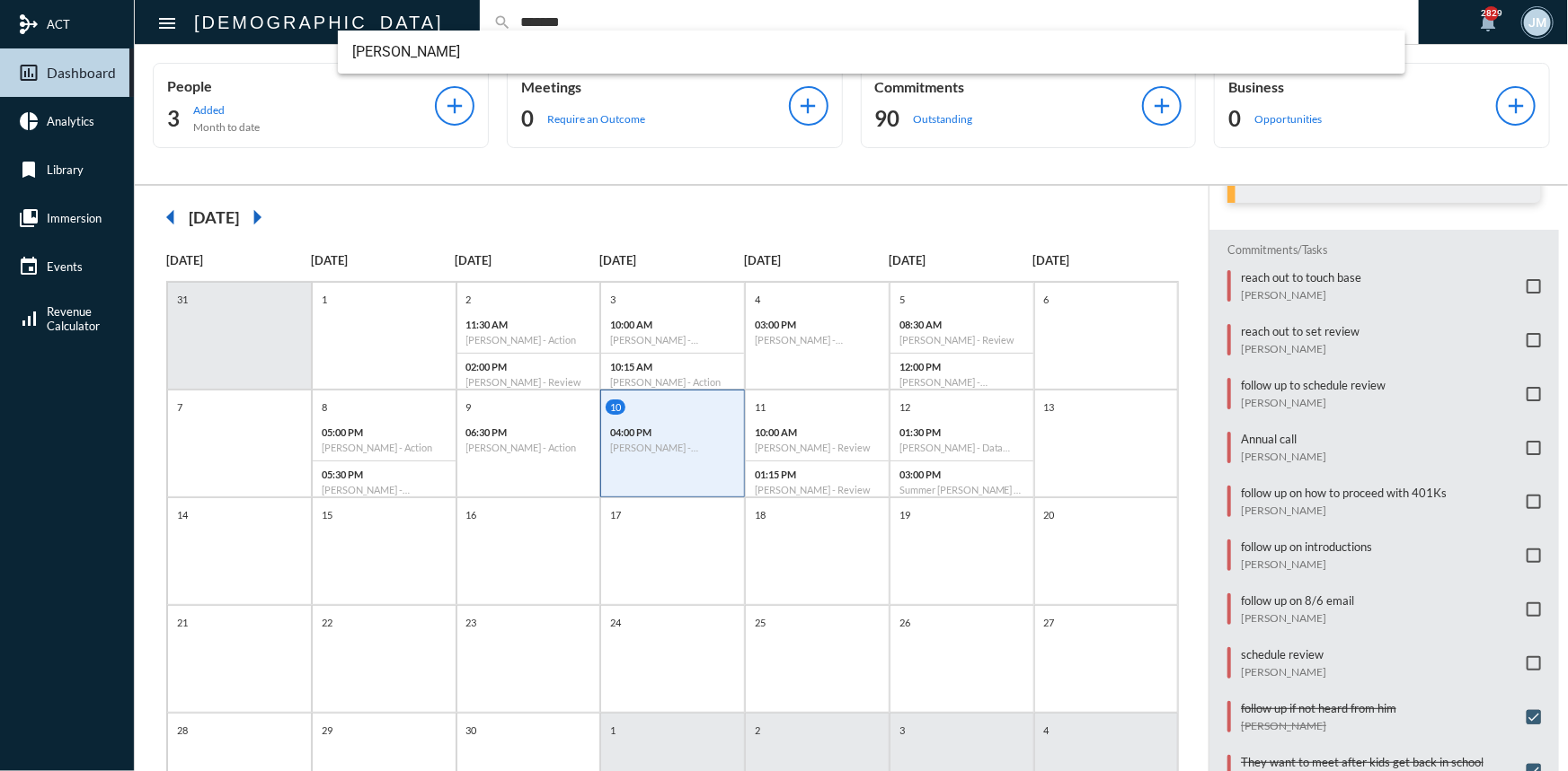
type input "*******"
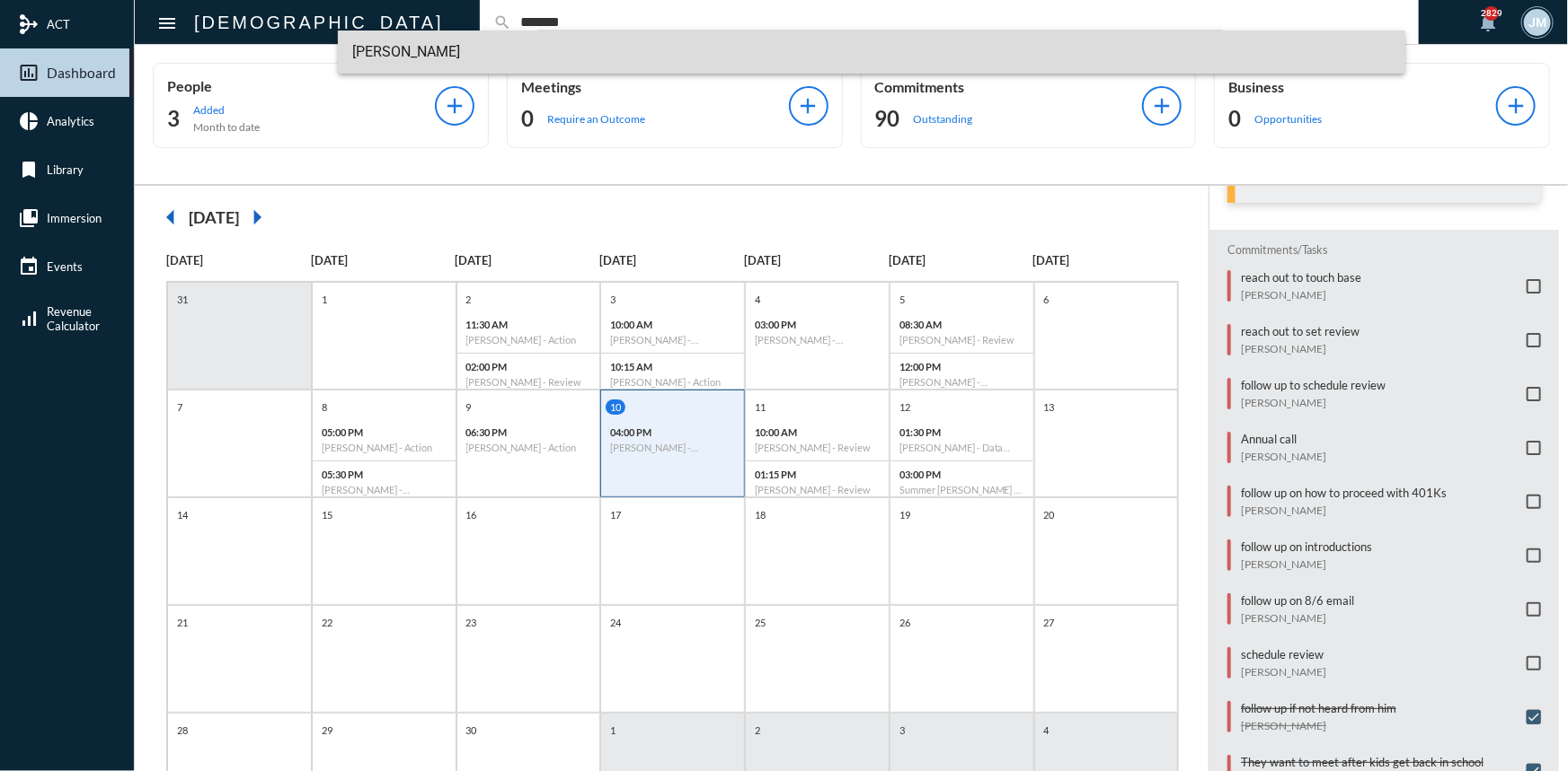
click at [401, 53] on span "[PERSON_NAME]" at bounding box center [871, 52] width 1039 height 43
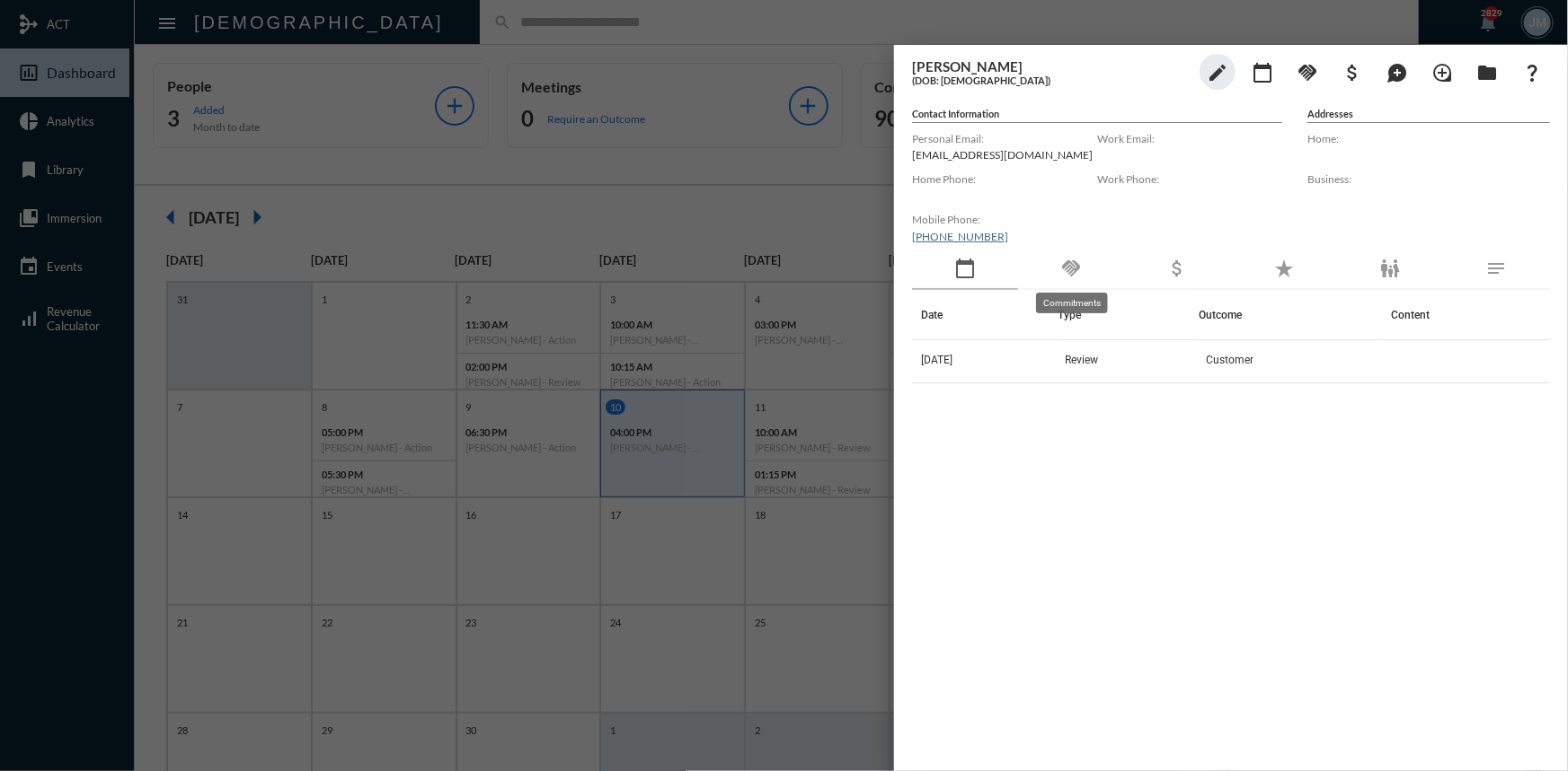
click at [1074, 266] on mat-icon "handshake" at bounding box center [1071, 268] width 22 height 22
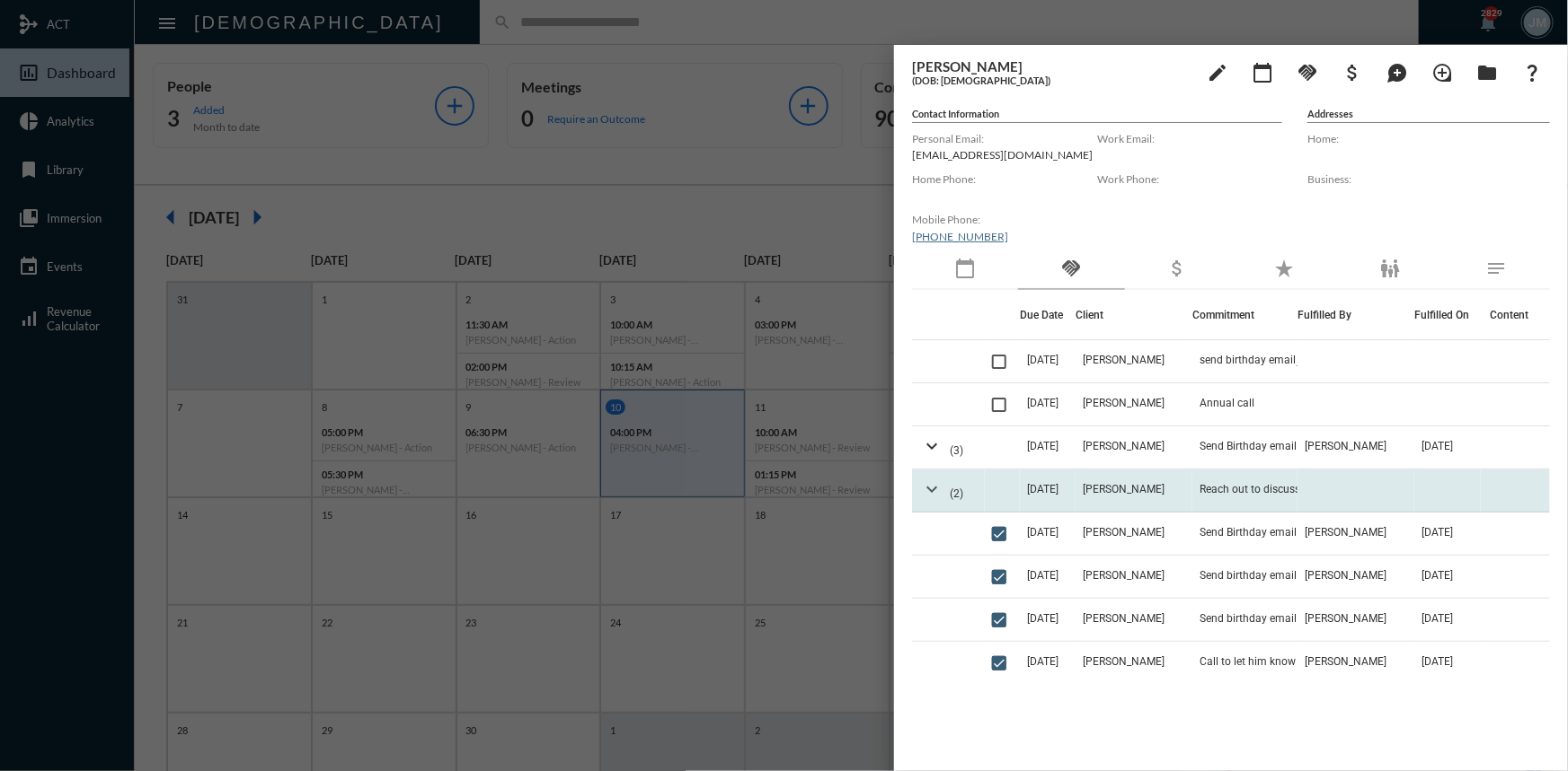
click at [935, 490] on mat-icon "expand_more" at bounding box center [932, 489] width 22 height 22
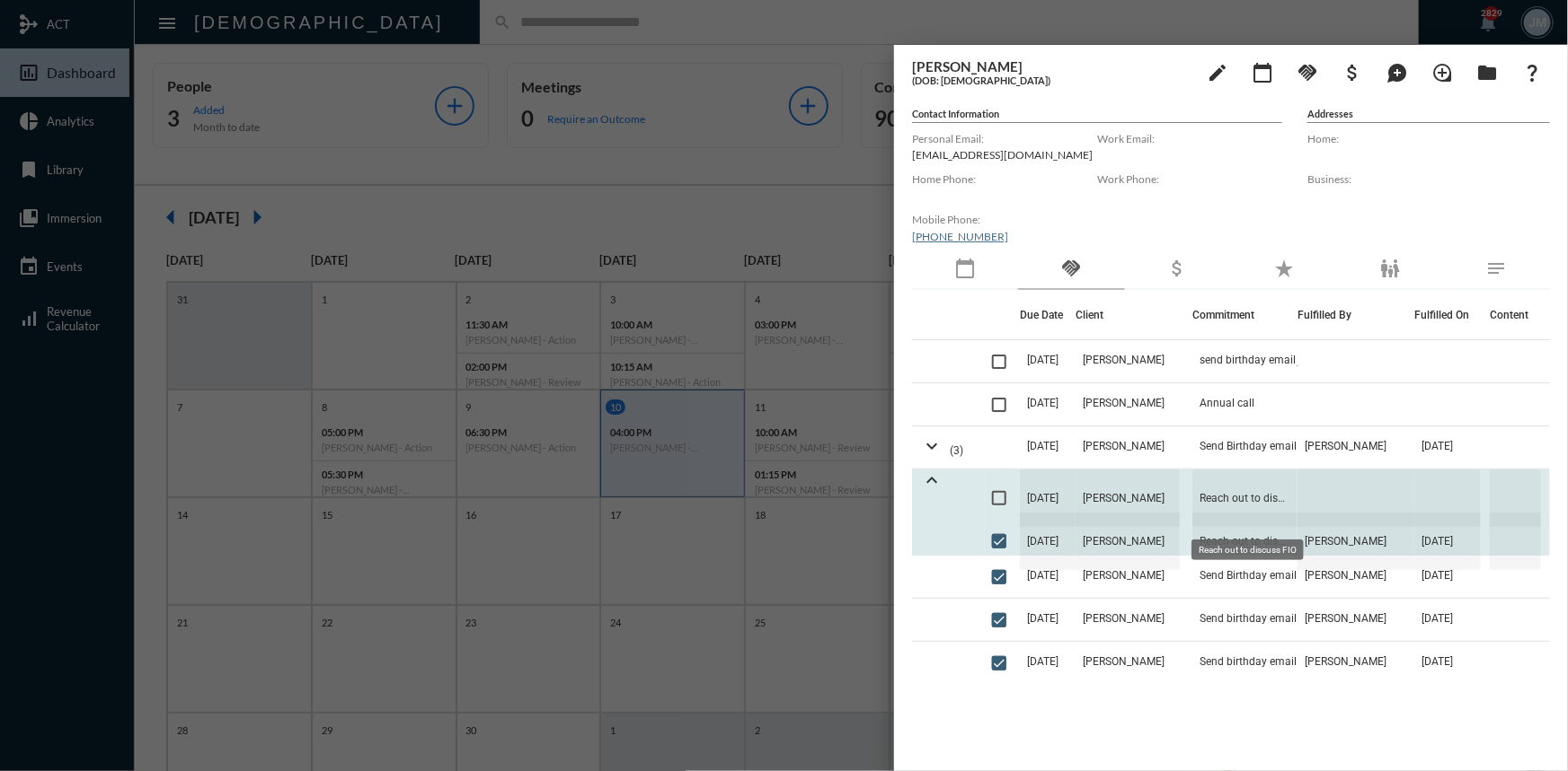
click at [1209, 499] on span "Reach out to discuss FIO" at bounding box center [1245, 498] width 105 height 58
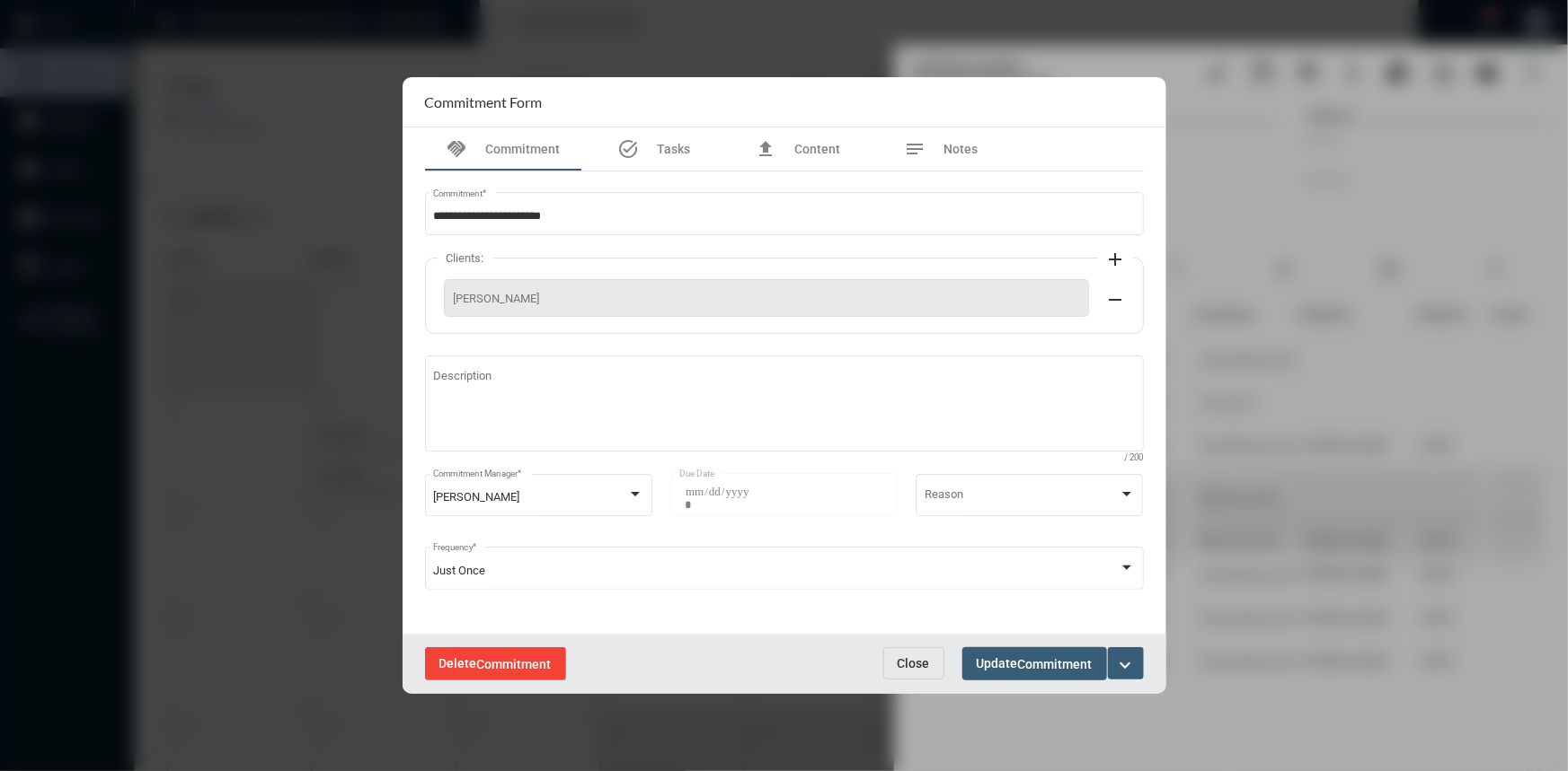
click at [499, 666] on span "Commitment" at bounding box center [514, 665] width 75 height 14
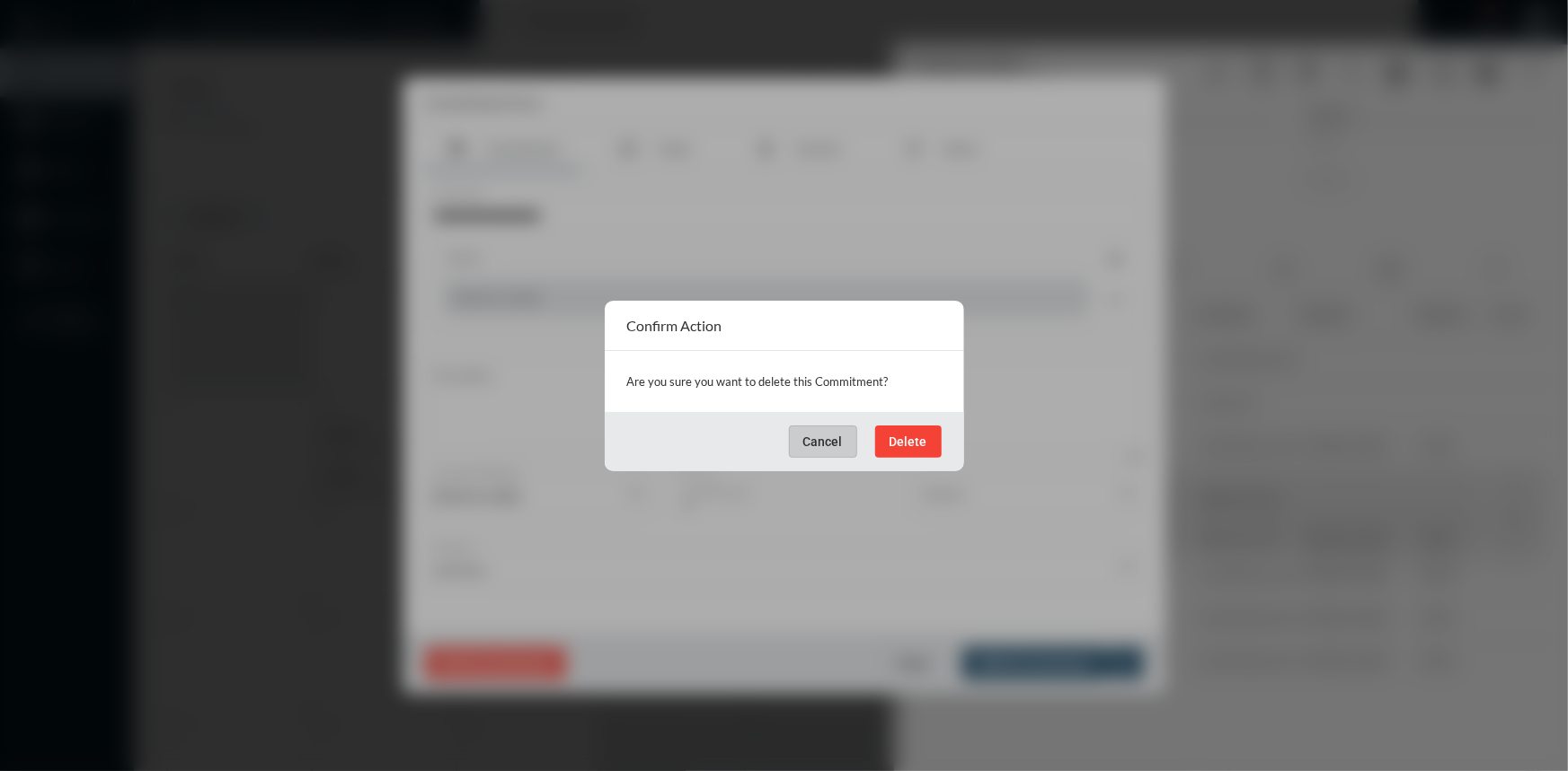
click at [906, 435] on span "Delete" at bounding box center [908, 442] width 38 height 14
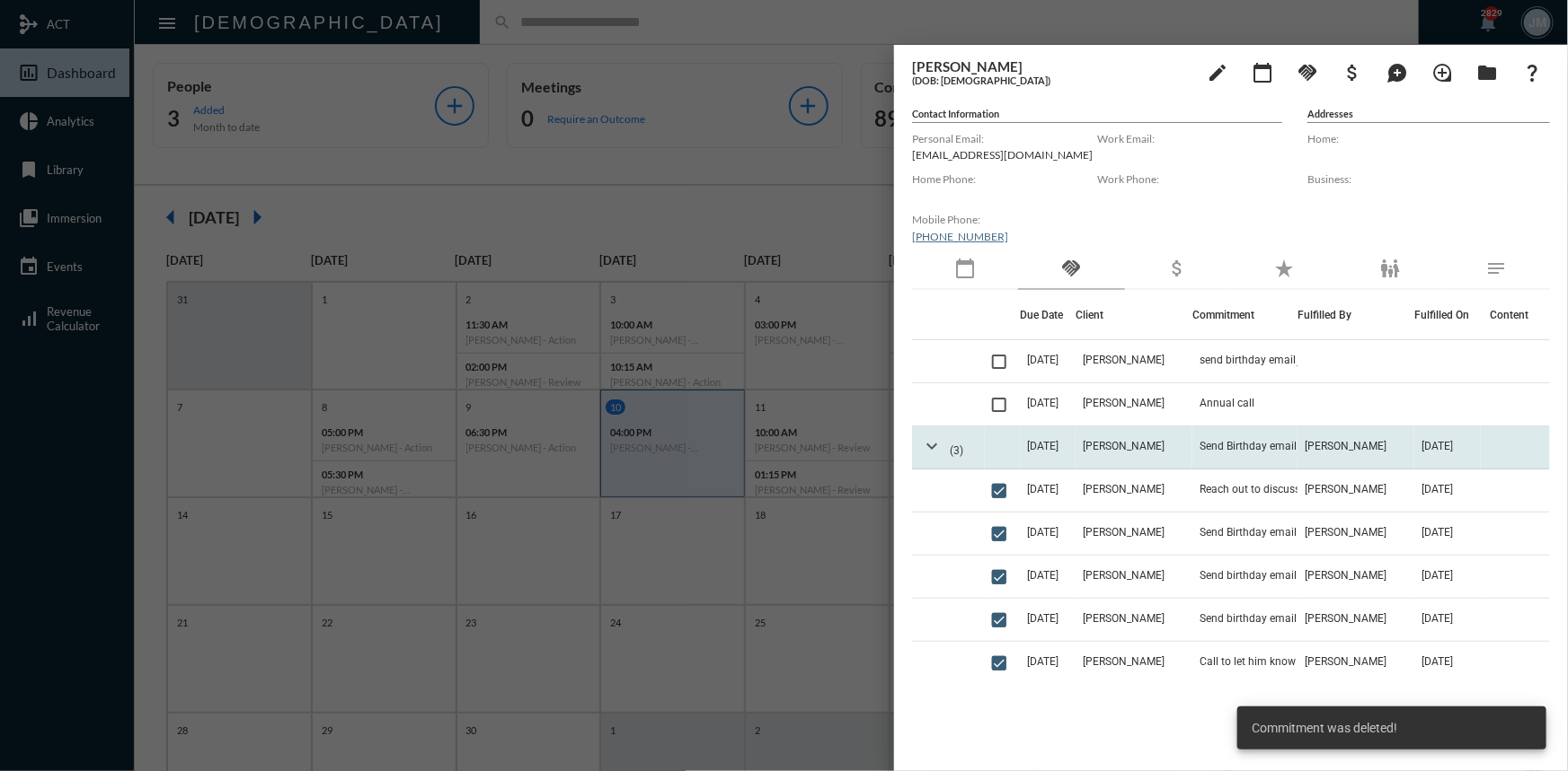
click at [937, 444] on mat-icon "expand_more" at bounding box center [932, 446] width 22 height 22
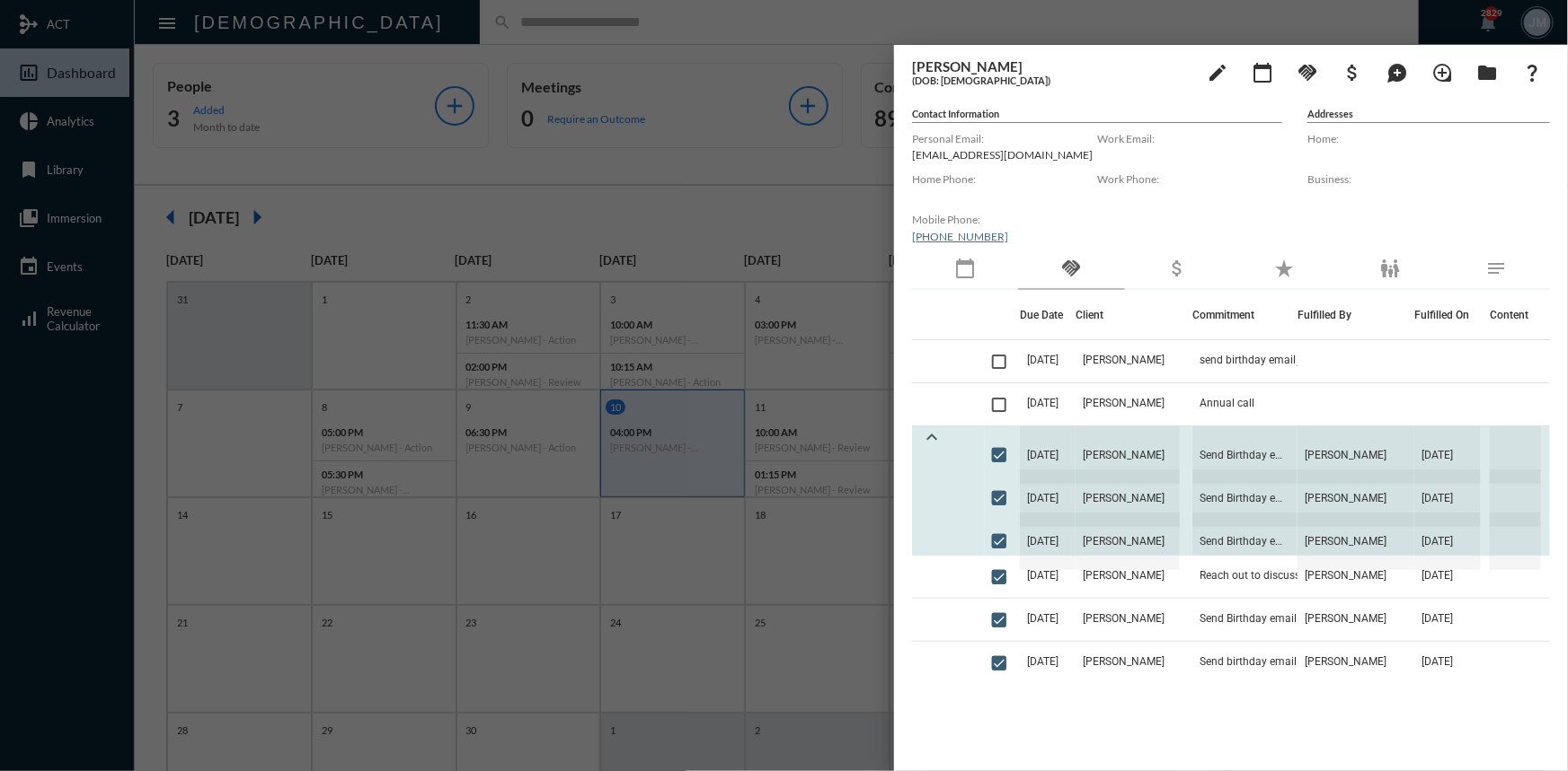
click at [937, 444] on mat-icon "expand_less" at bounding box center [932, 437] width 22 height 22
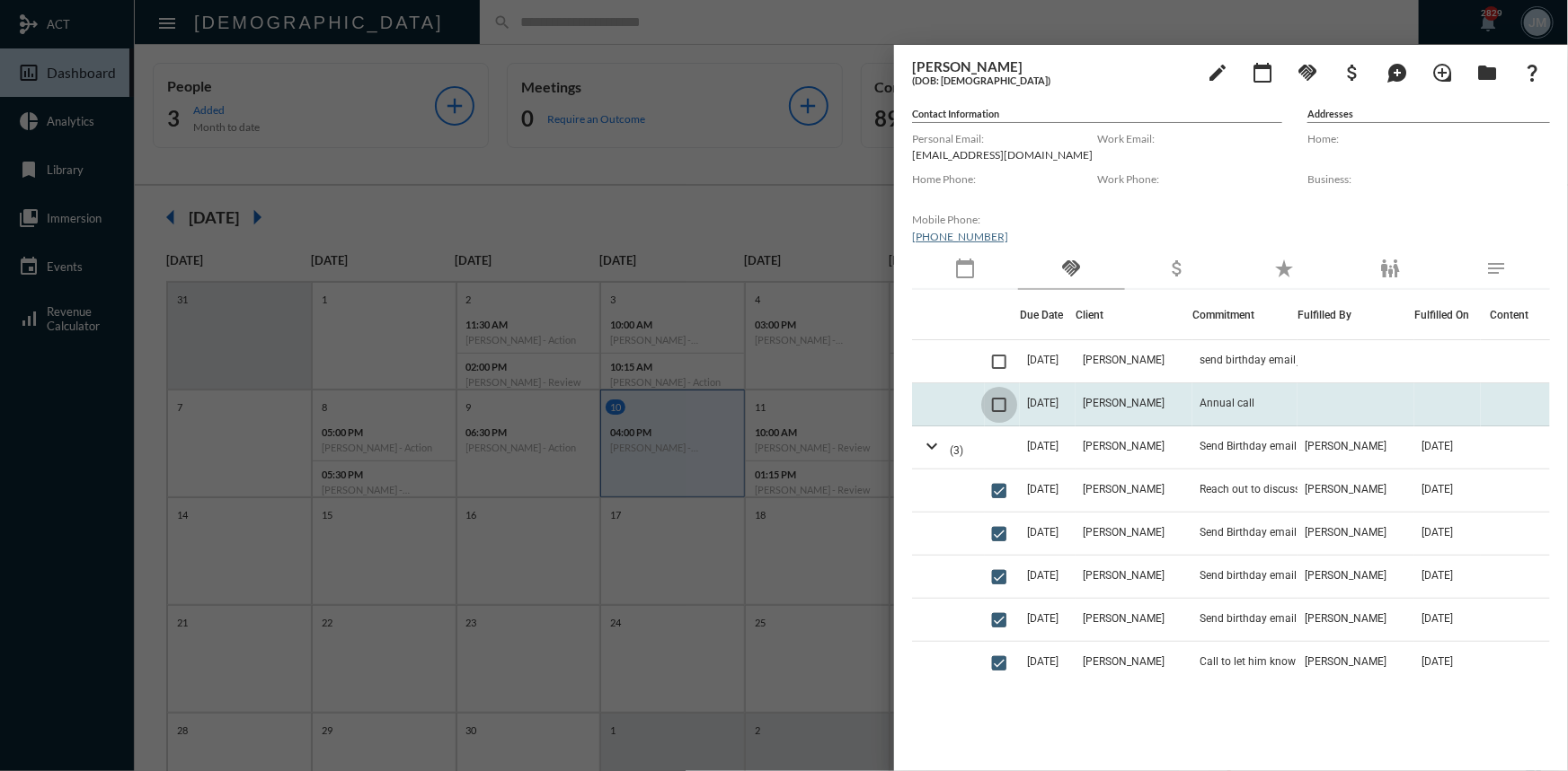
click at [1000, 404] on span at bounding box center [999, 405] width 14 height 14
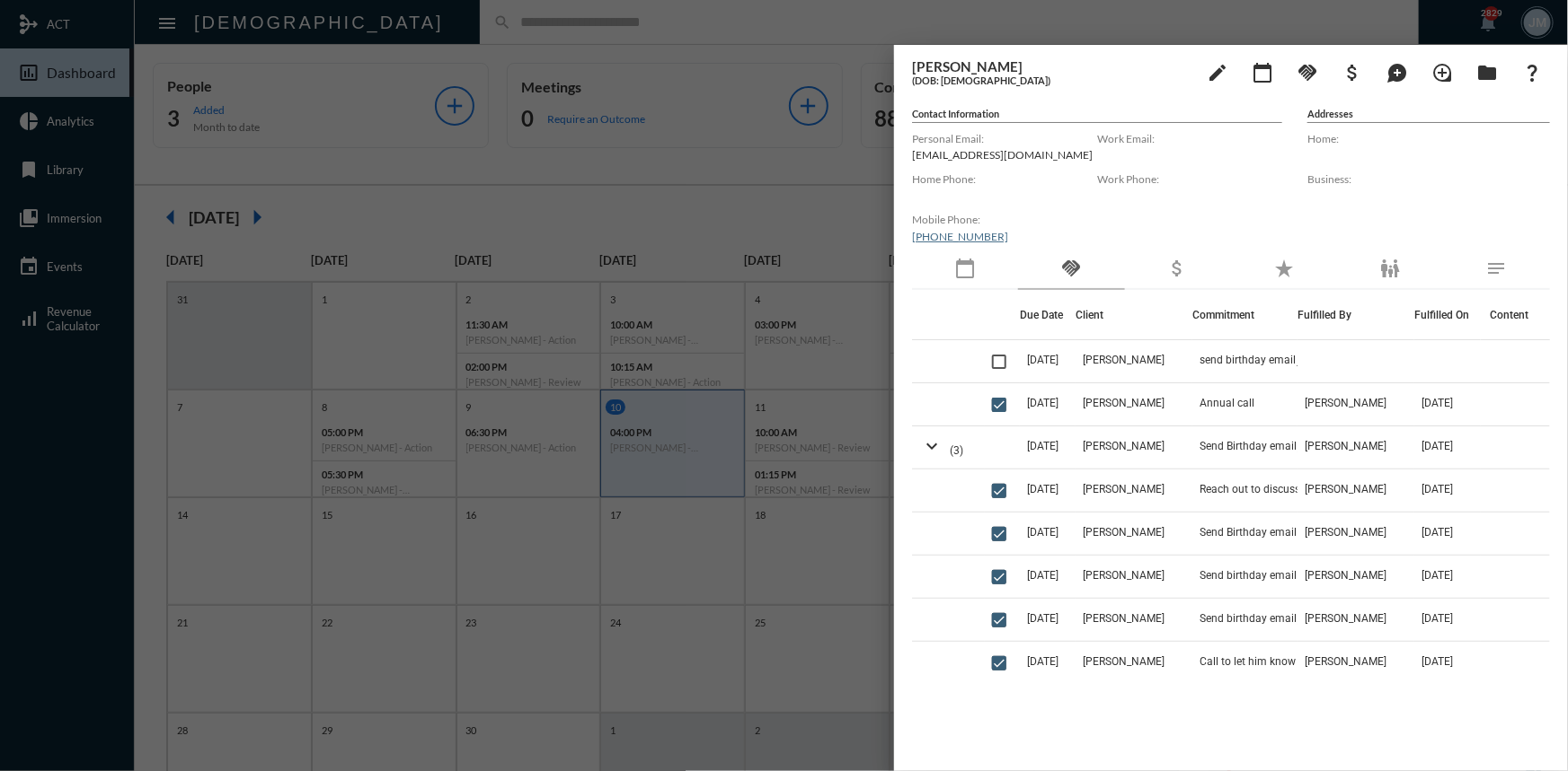
click at [814, 158] on div at bounding box center [784, 385] width 1568 height 771
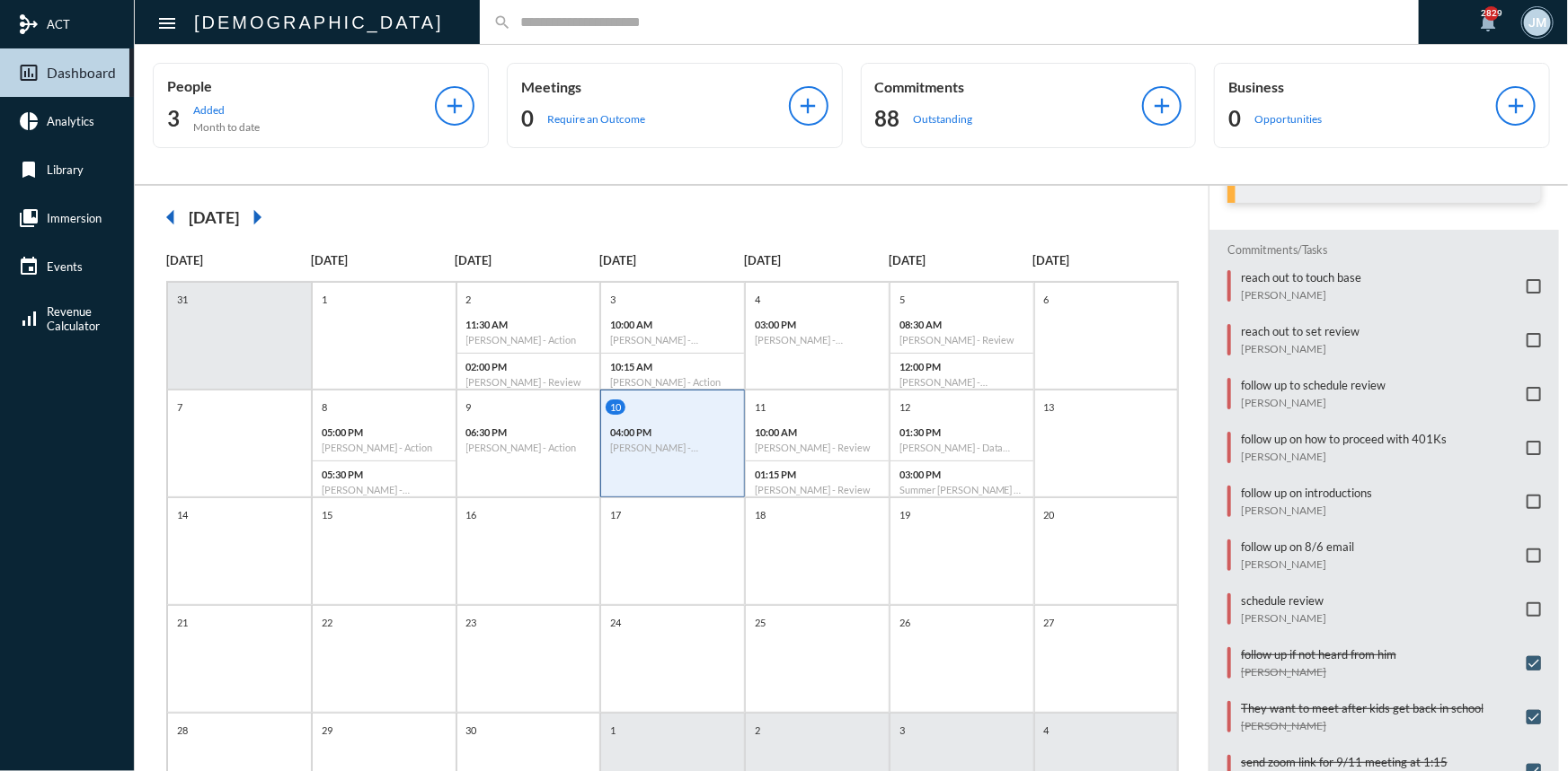
click at [1527, 339] on span at bounding box center [1534, 340] width 14 height 14
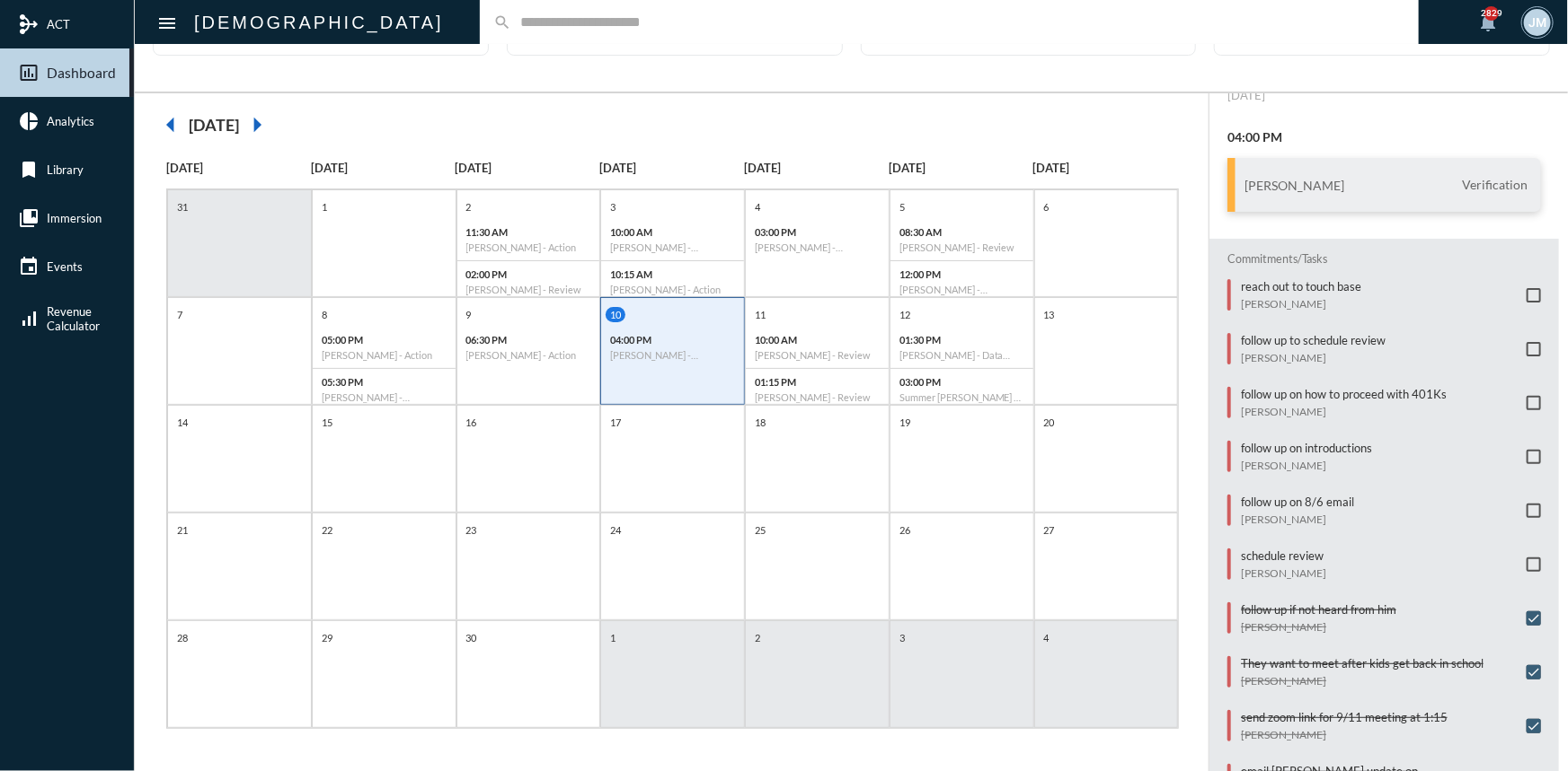
scroll to position [0, 0]
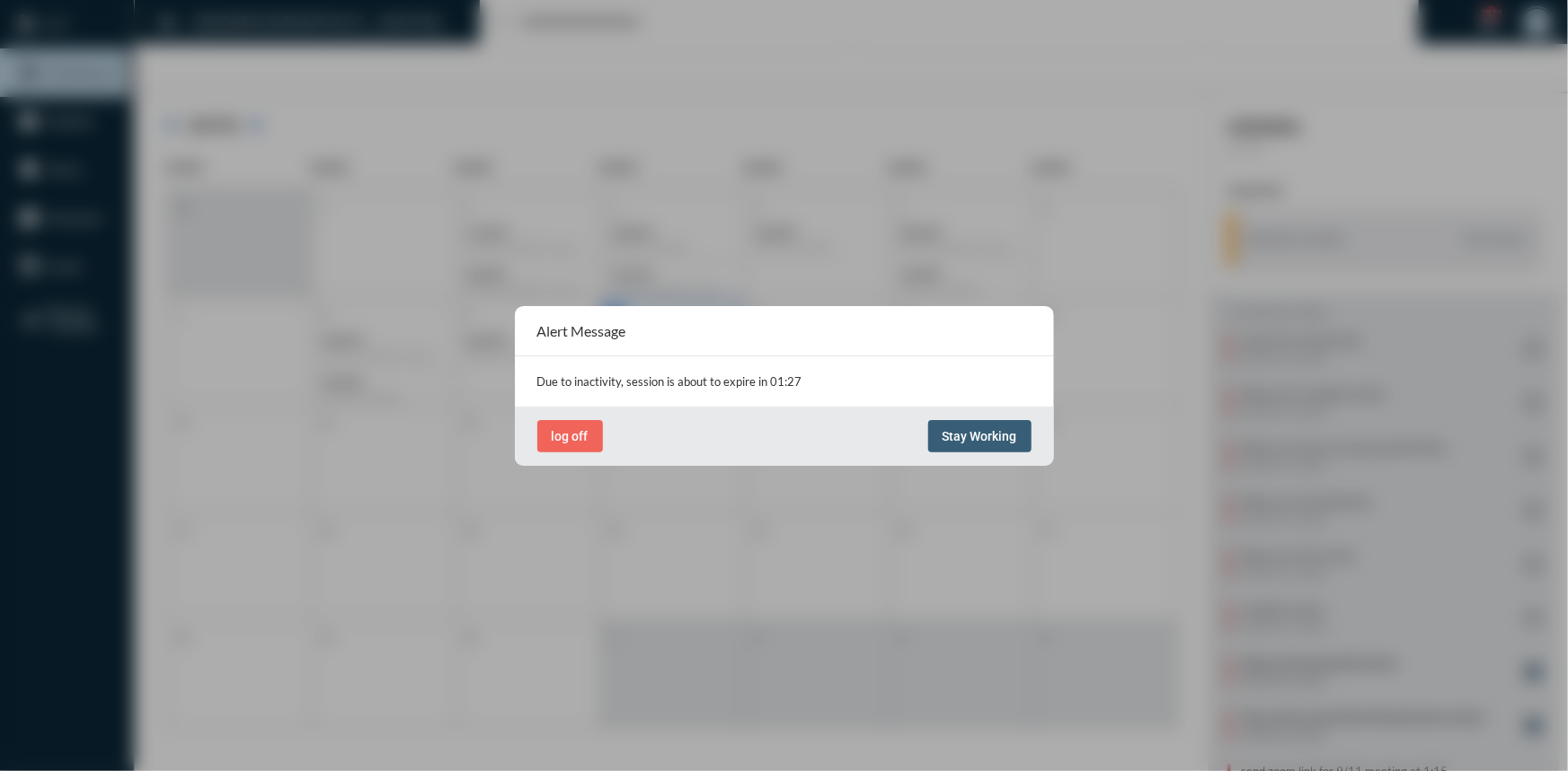
click at [954, 426] on button "Stay Working" at bounding box center [979, 436] width 104 height 32
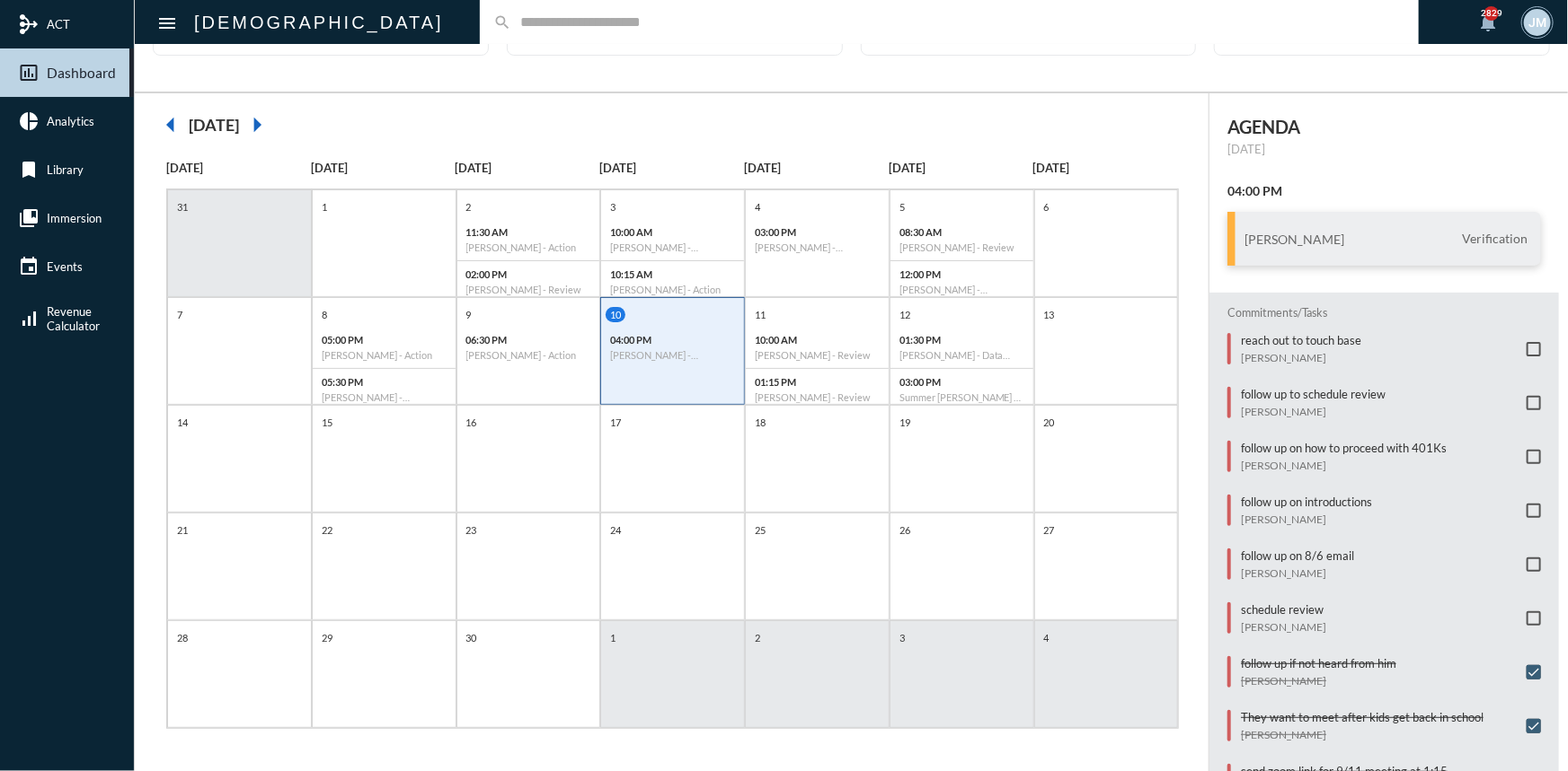
click at [511, 17] on input "text" at bounding box center [958, 22] width 894 height 15
type input "********"
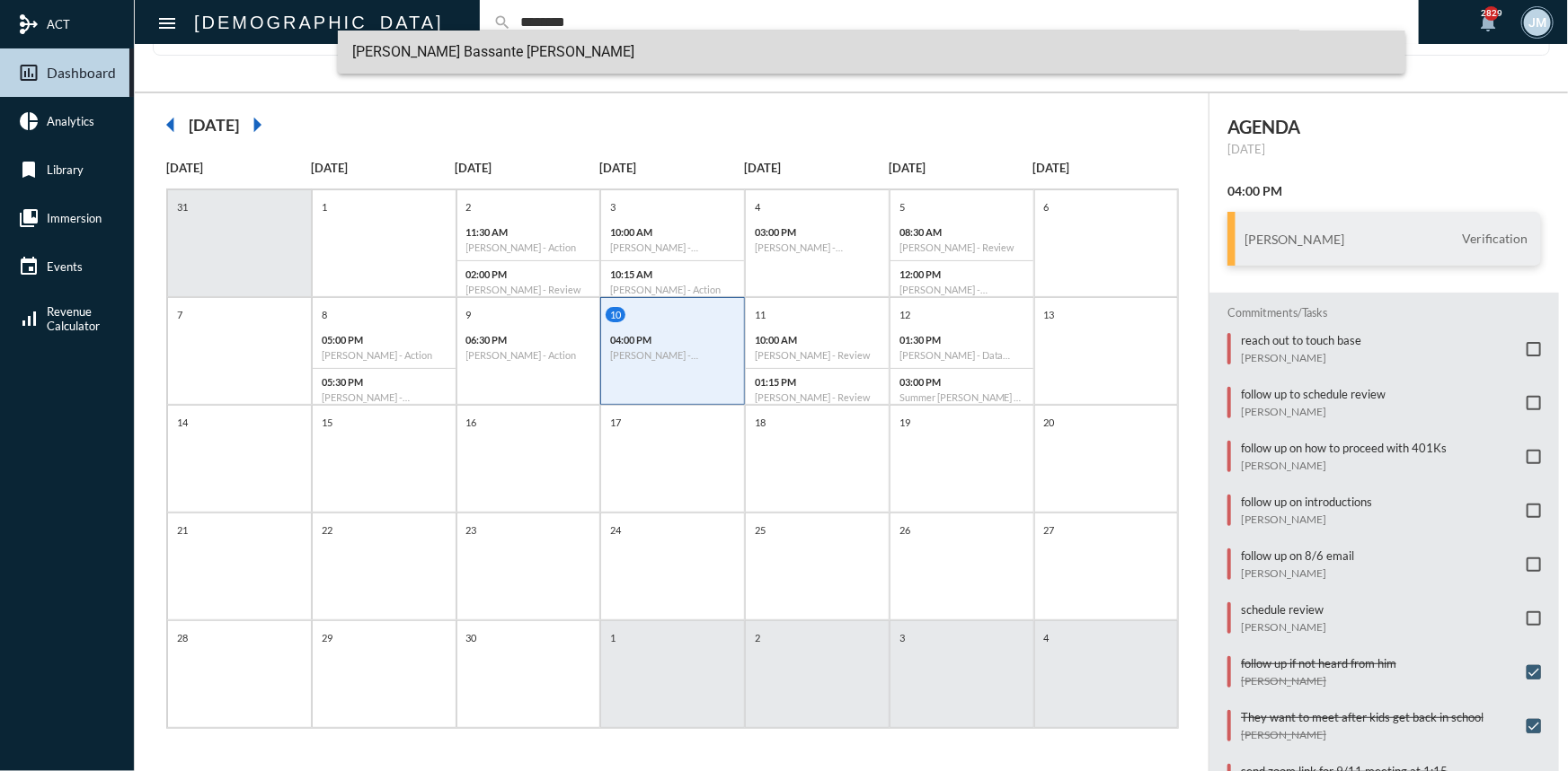
click at [439, 49] on span "[PERSON_NAME] Bassante [PERSON_NAME]" at bounding box center [871, 52] width 1039 height 43
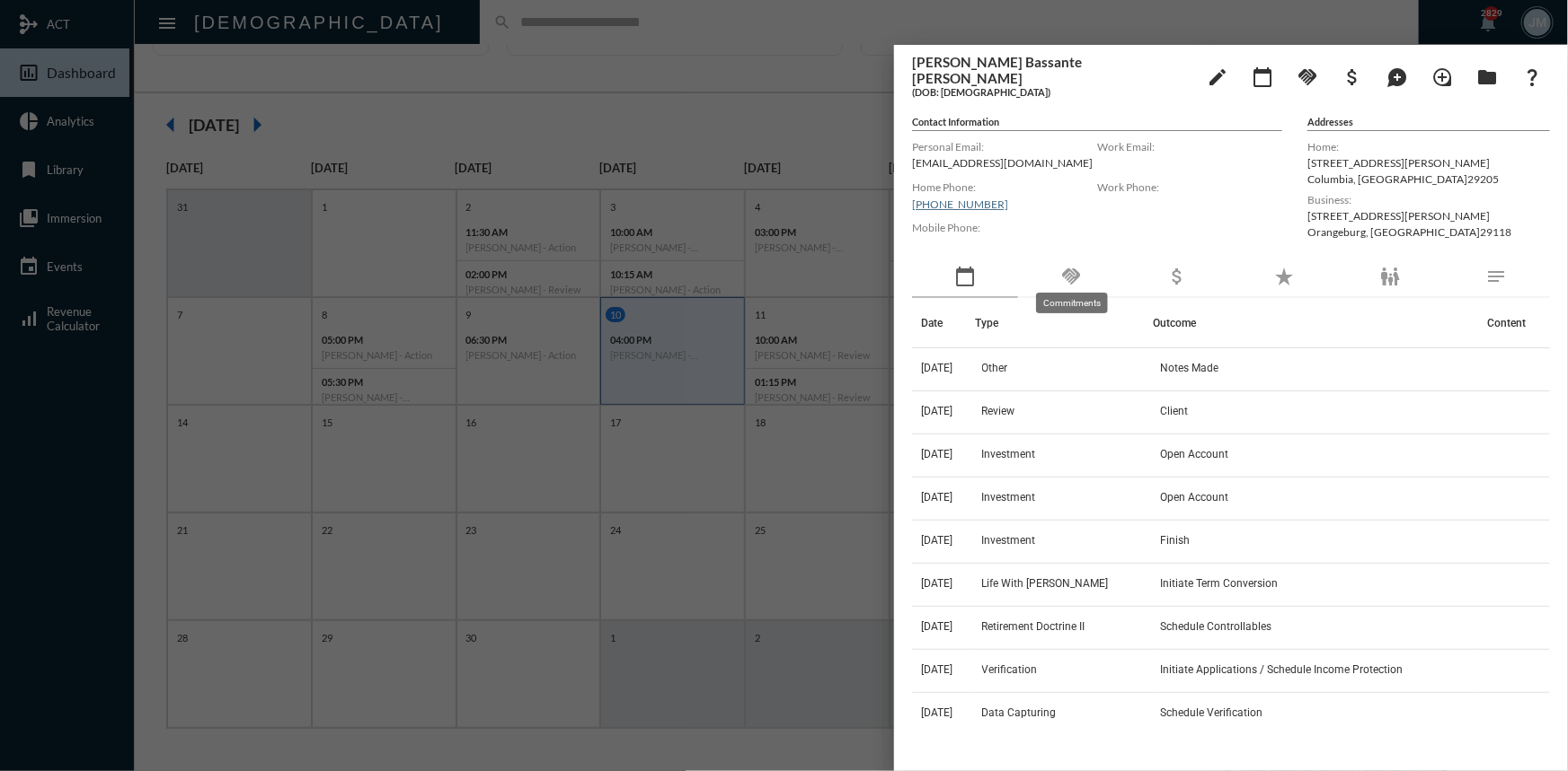
click at [1070, 265] on mat-icon "handshake" at bounding box center [1071, 276] width 22 height 22
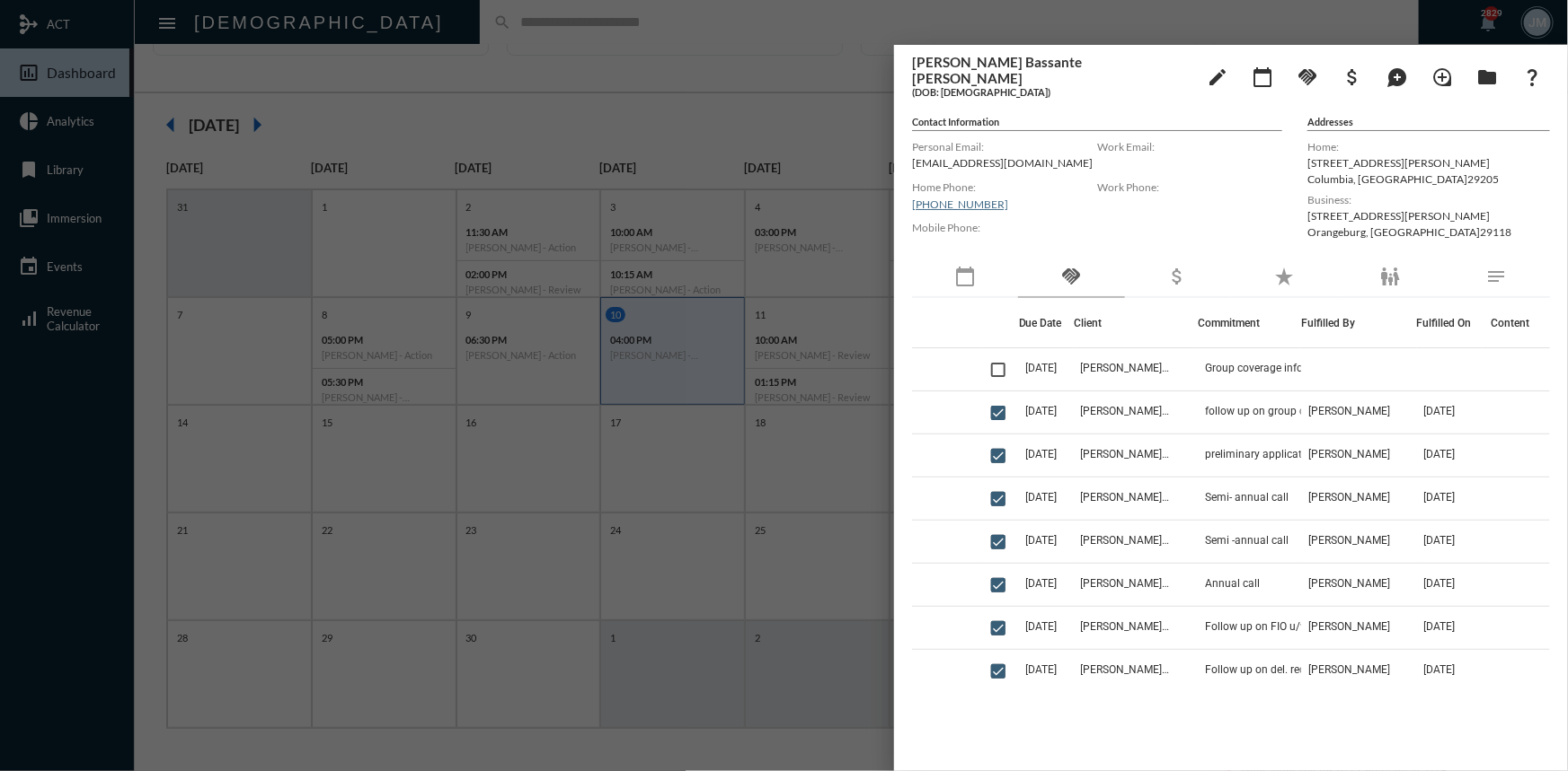
click at [473, 72] on div at bounding box center [784, 385] width 1568 height 771
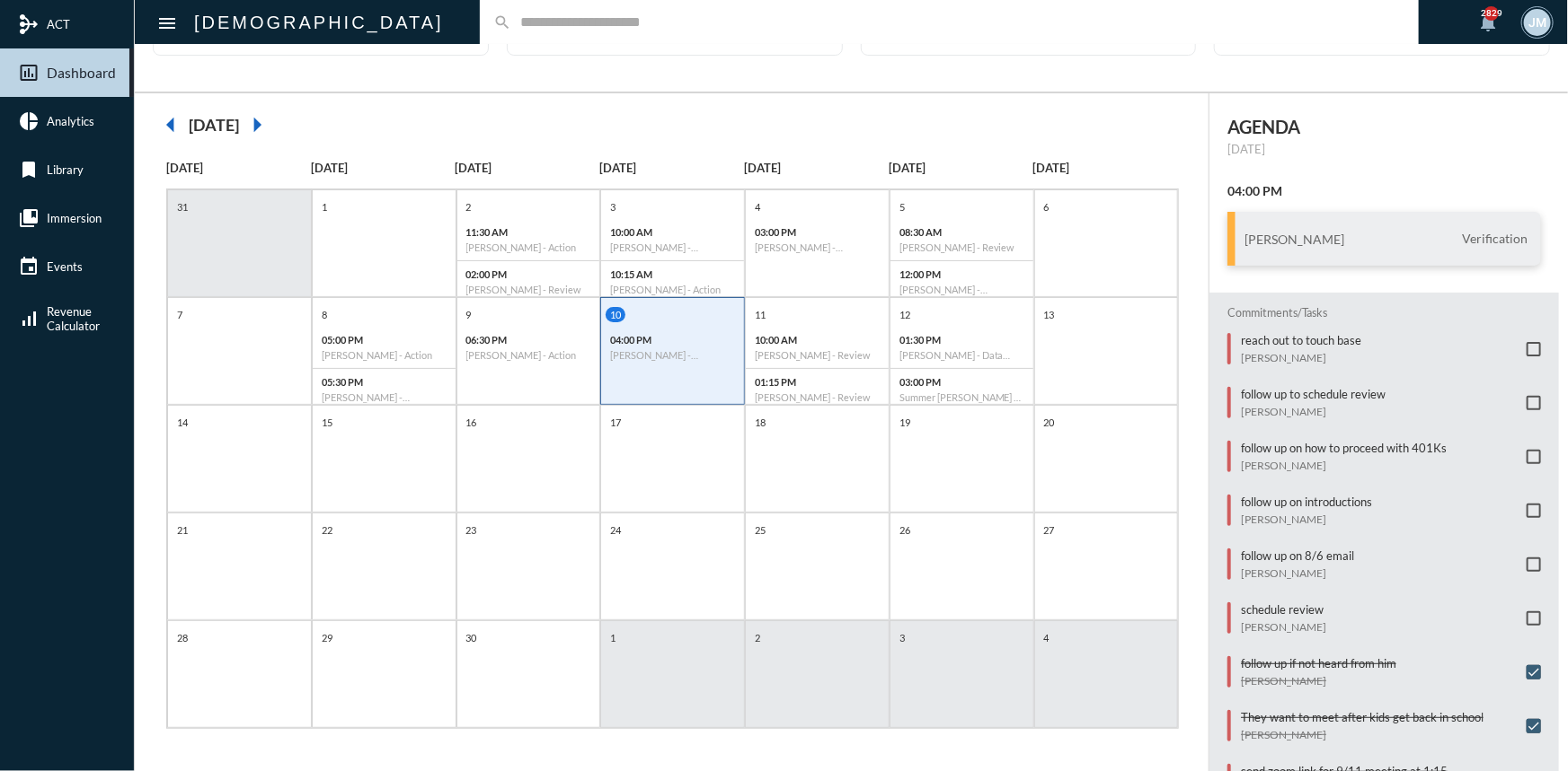
click at [511, 23] on input "text" at bounding box center [958, 22] width 894 height 15
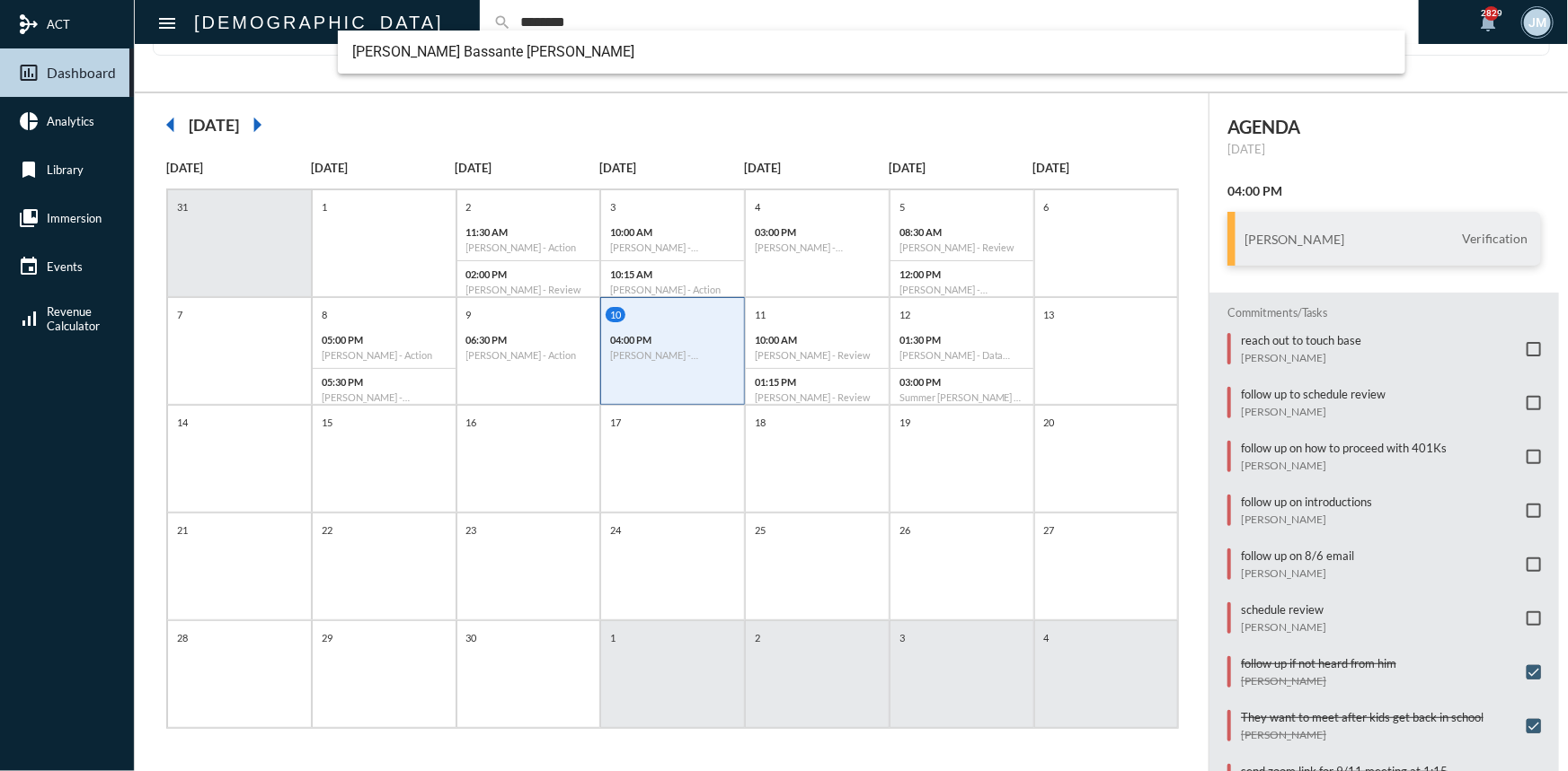
type input "********"
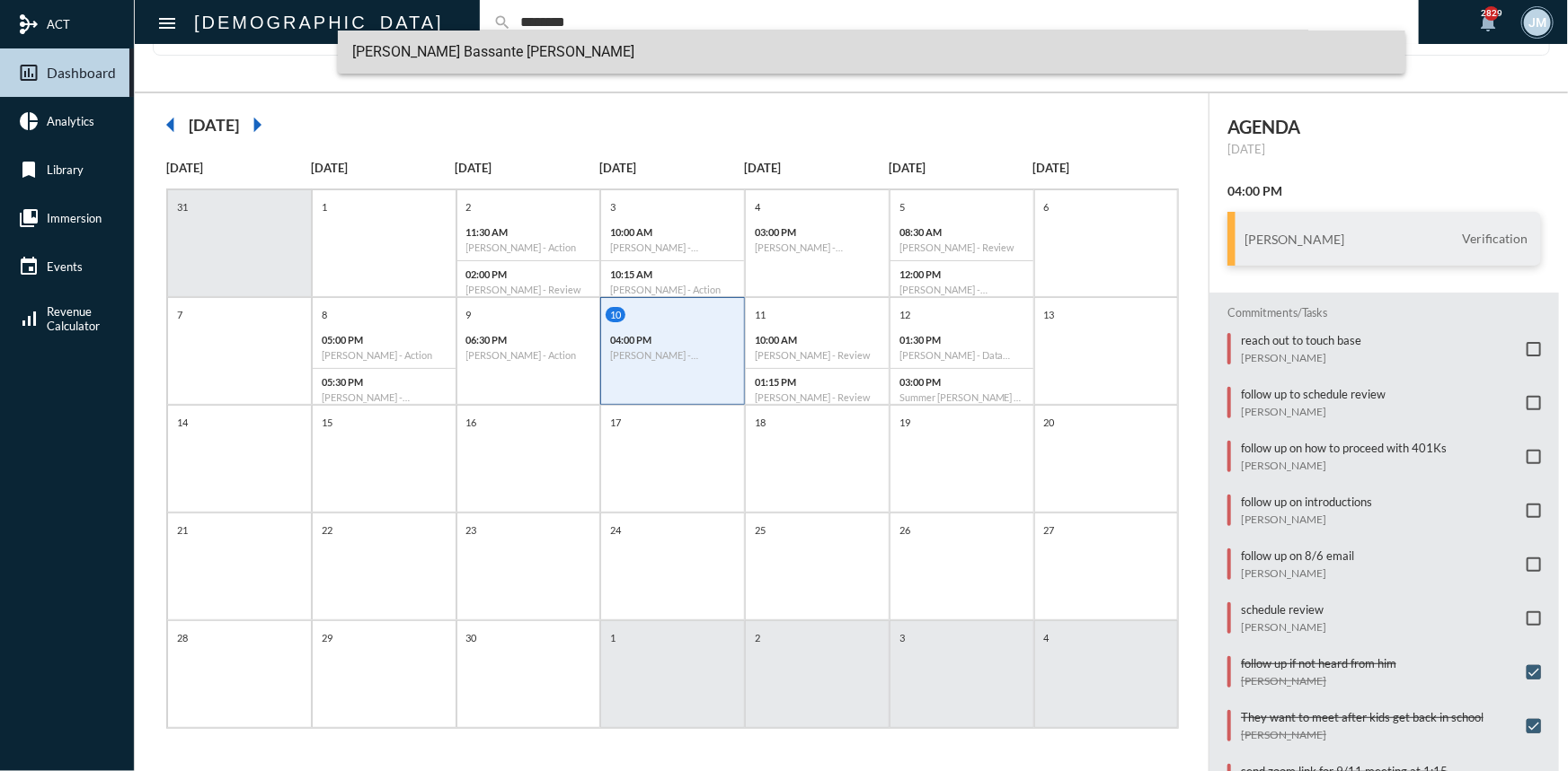
click at [444, 49] on span "[PERSON_NAME] Bassante [PERSON_NAME]" at bounding box center [871, 52] width 1039 height 43
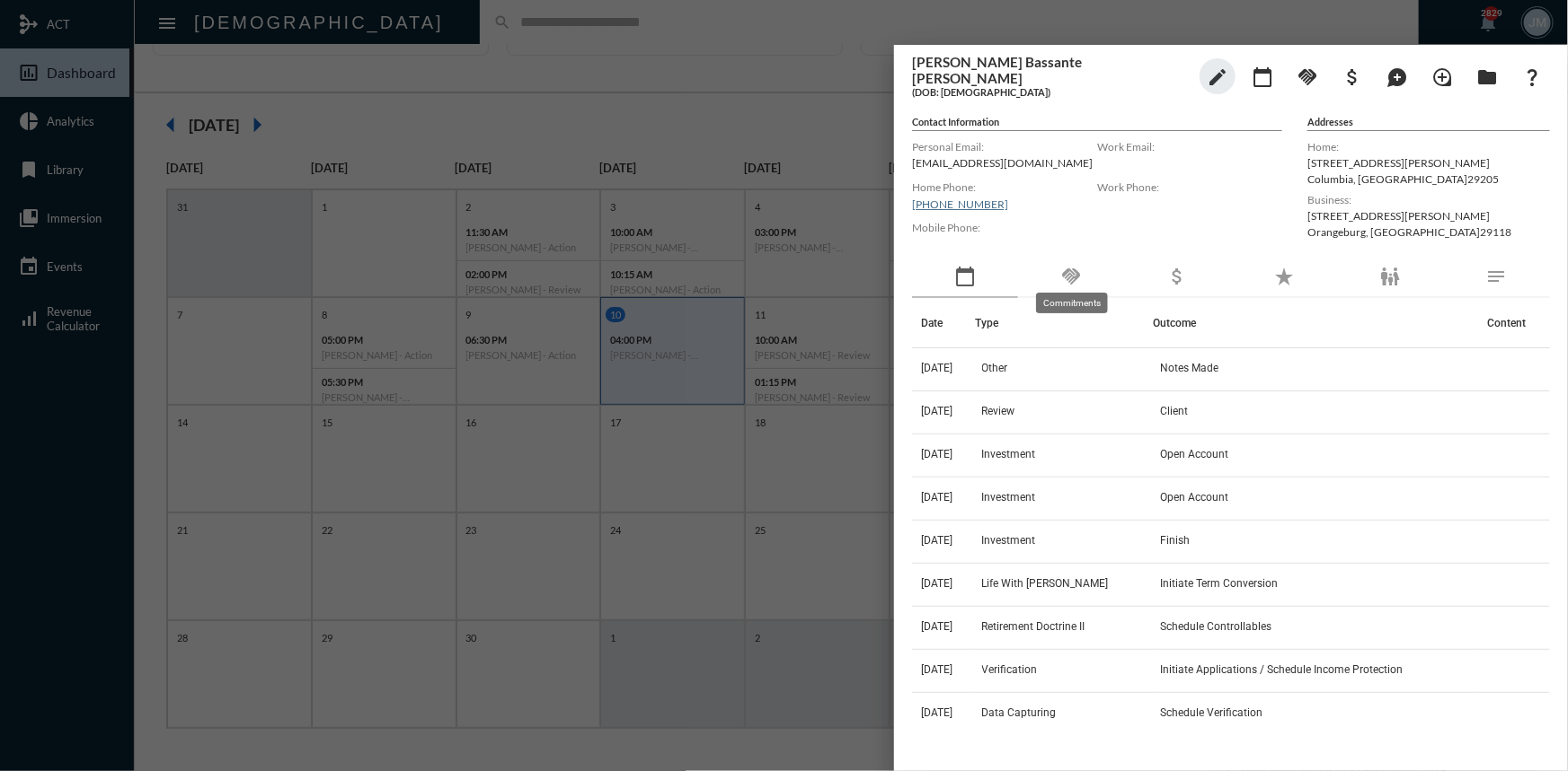
click at [1063, 265] on mat-icon "handshake" at bounding box center [1071, 276] width 22 height 22
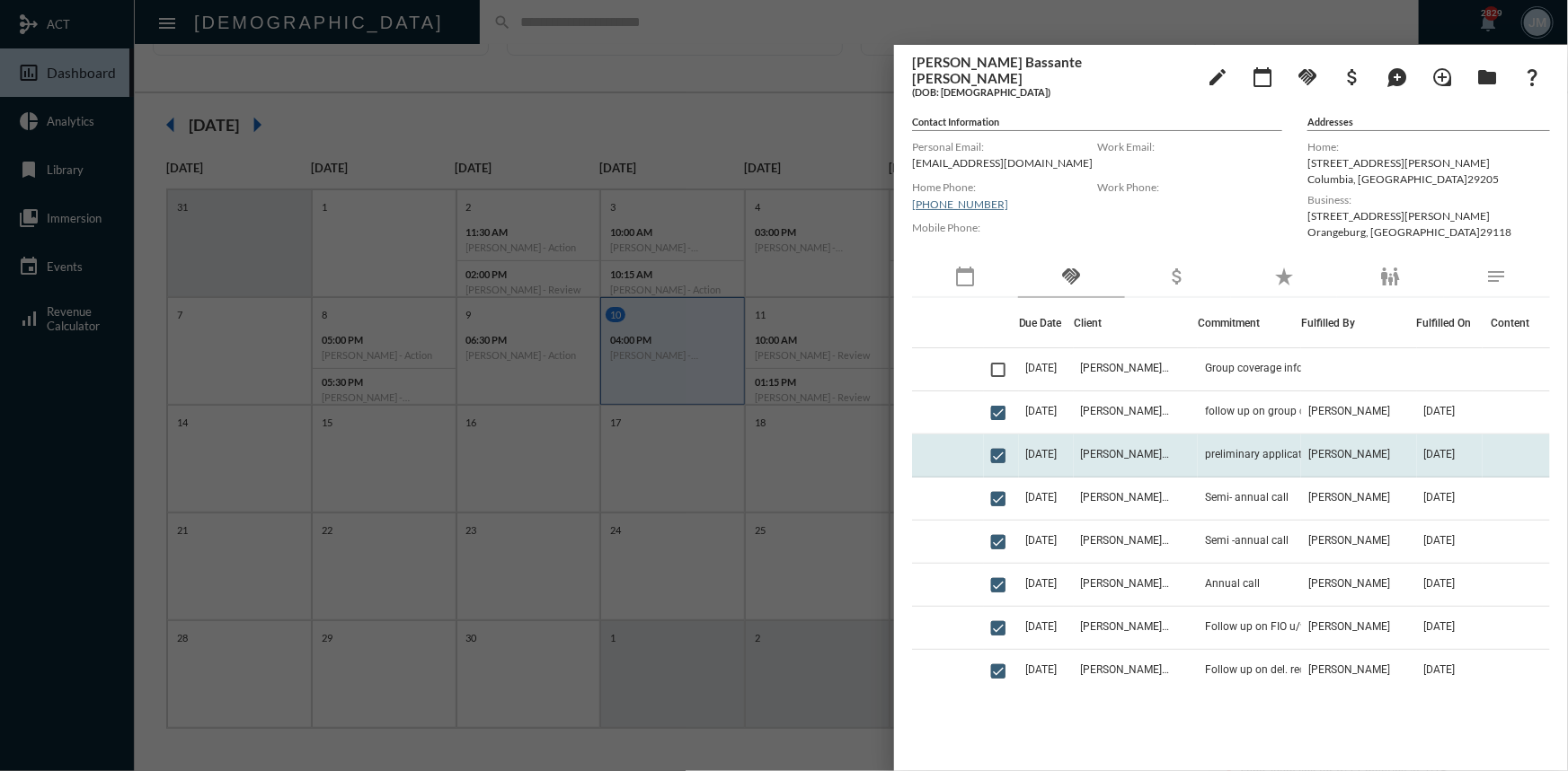
click at [1199, 445] on td "[PERSON_NAME] Bassante [PERSON_NAME]" at bounding box center [1136, 456] width 125 height 43
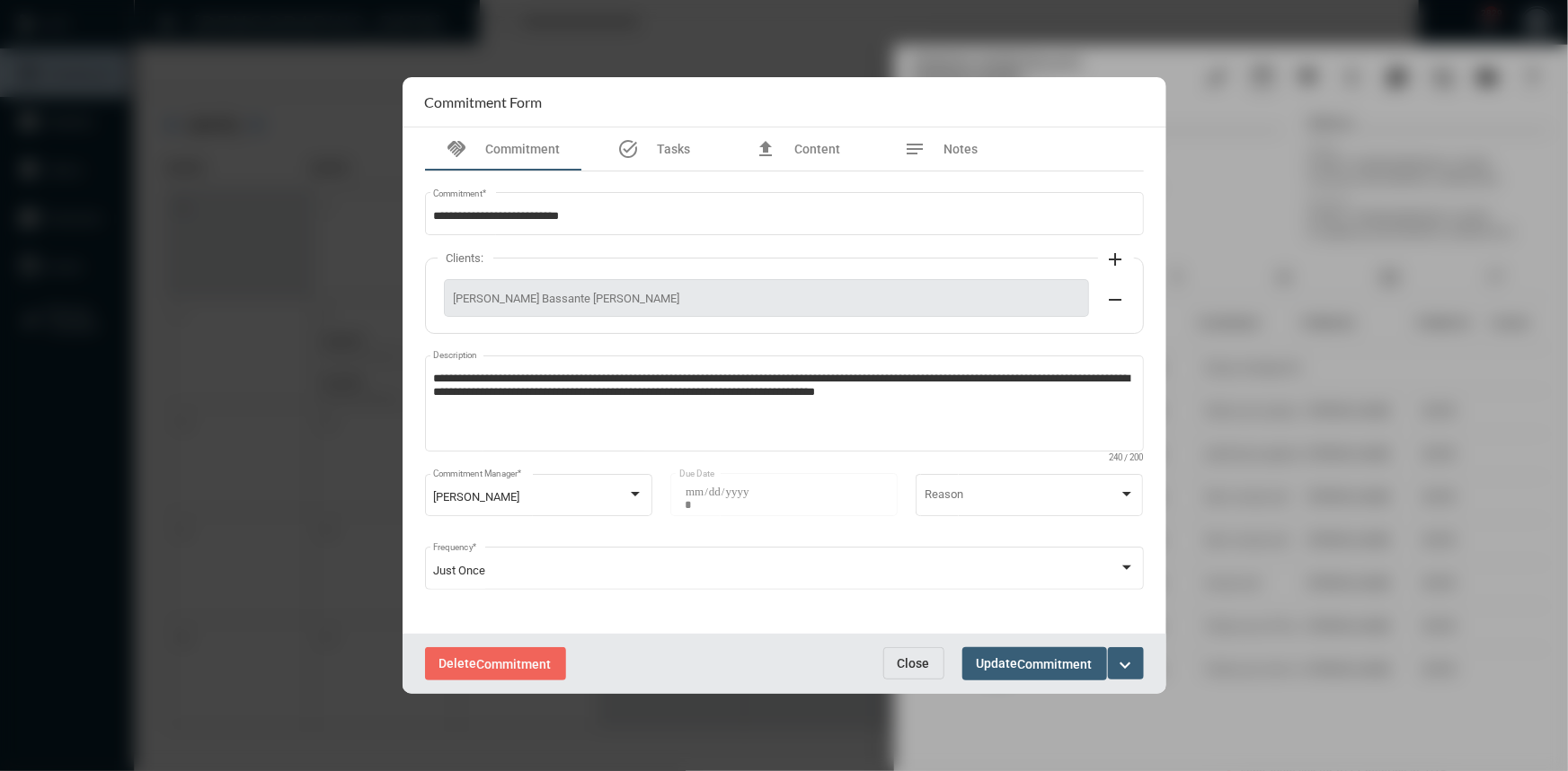
click at [914, 650] on button "Close" at bounding box center [914, 664] width 61 height 32
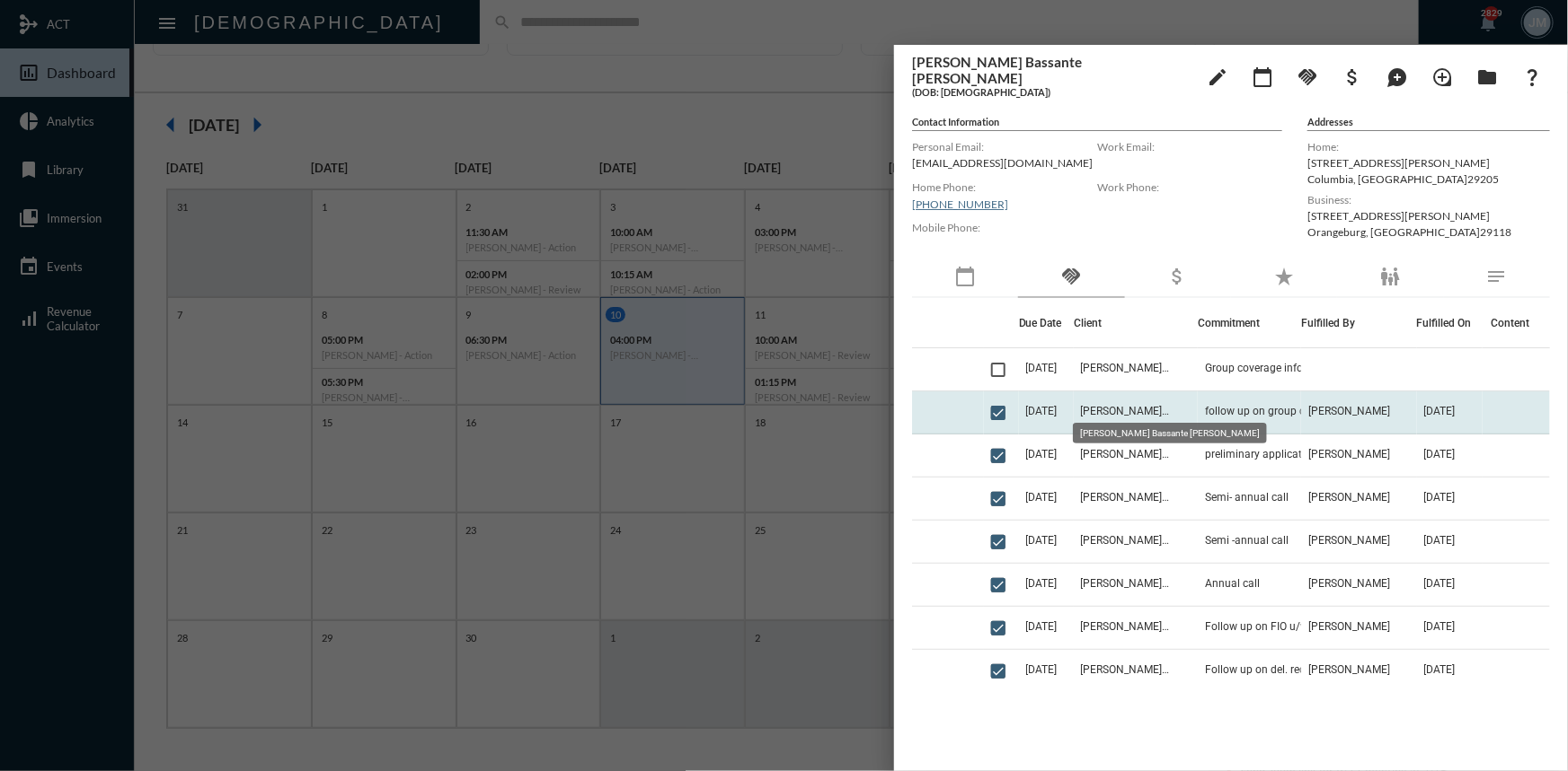
click at [1168, 405] on span "[PERSON_NAME] Bassante [PERSON_NAME]" at bounding box center [1126, 411] width 90 height 13
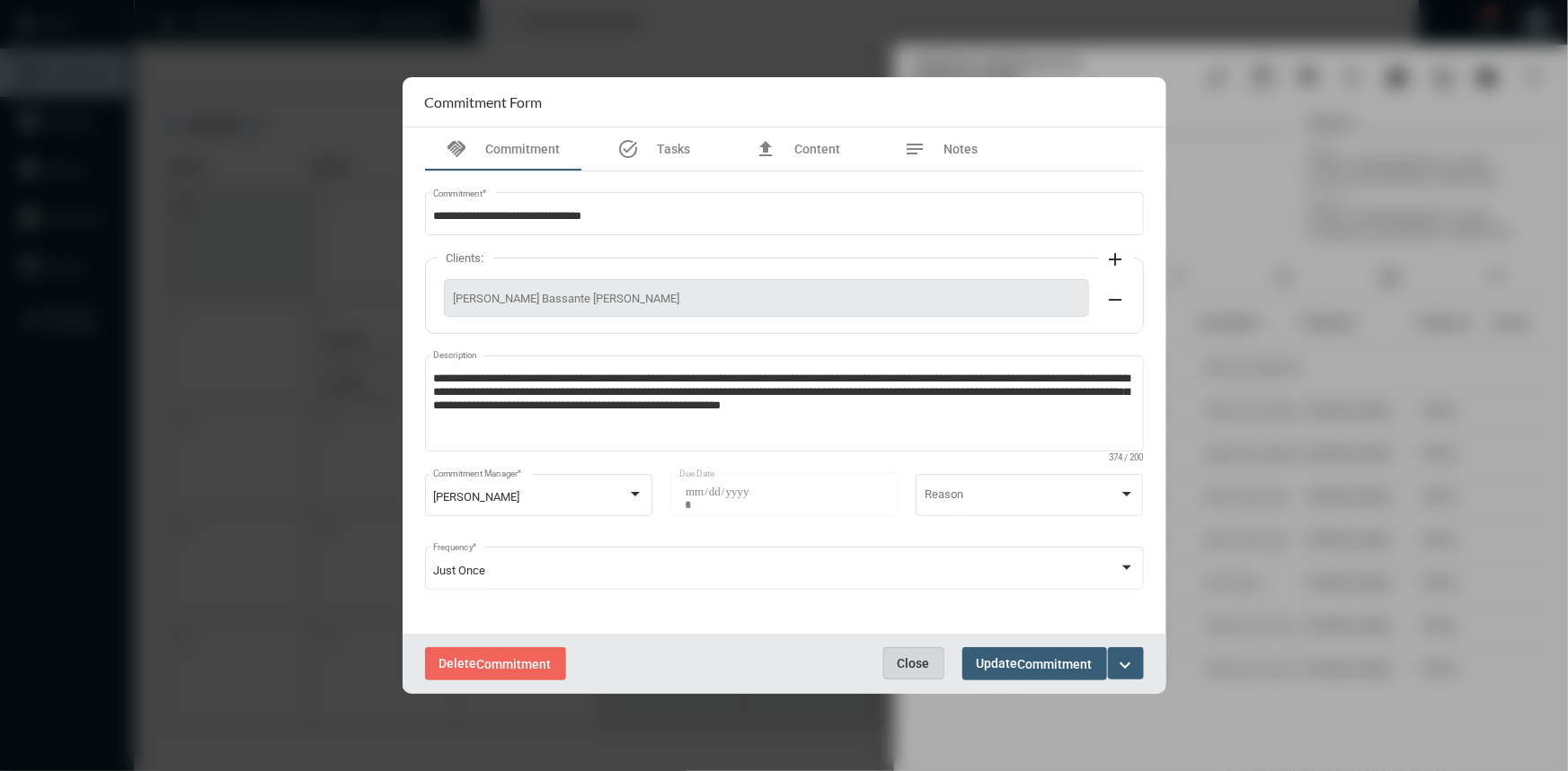
click at [891, 665] on button "Close" at bounding box center [914, 664] width 61 height 32
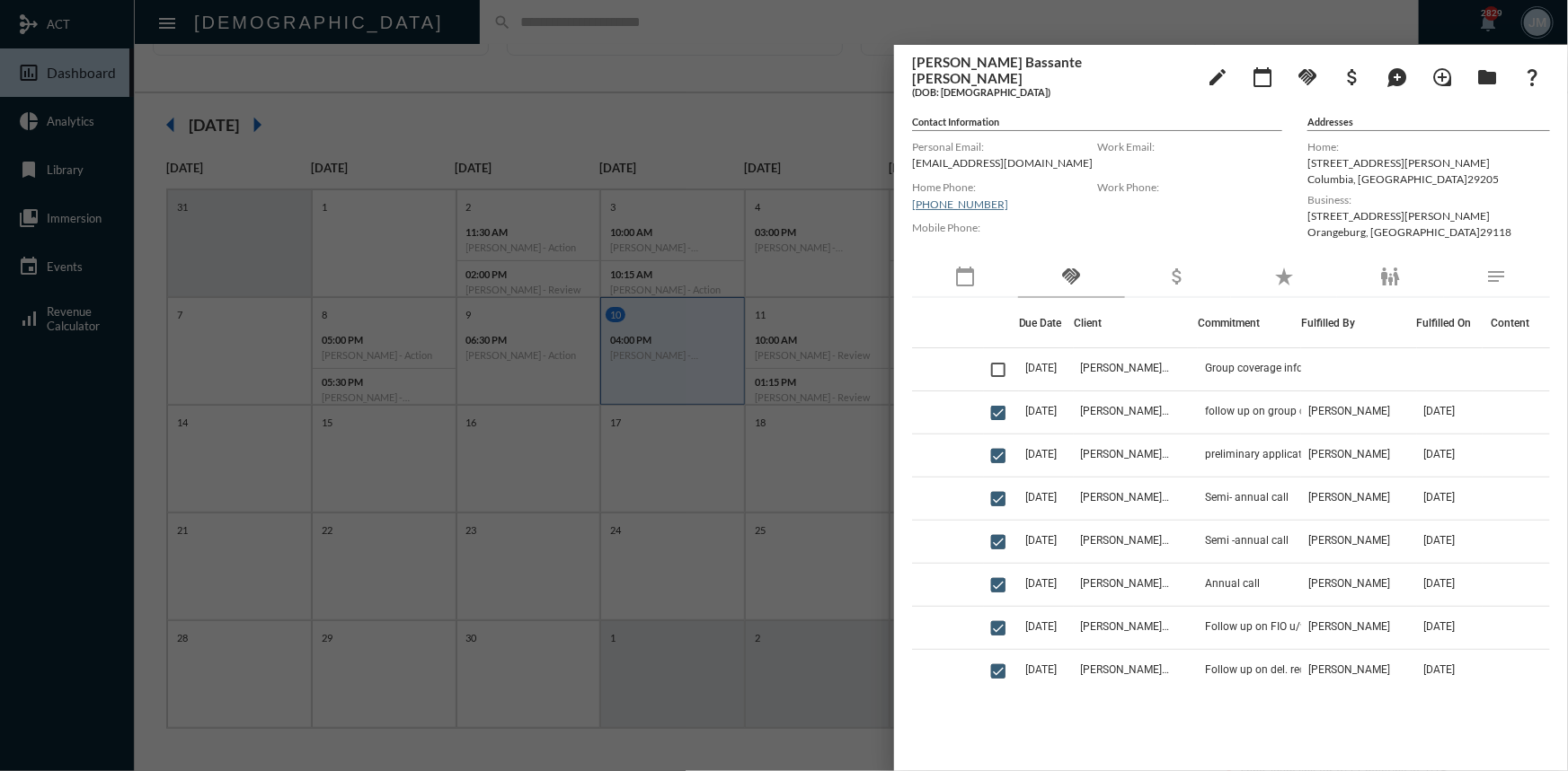
click at [832, 36] on div at bounding box center [784, 385] width 1568 height 771
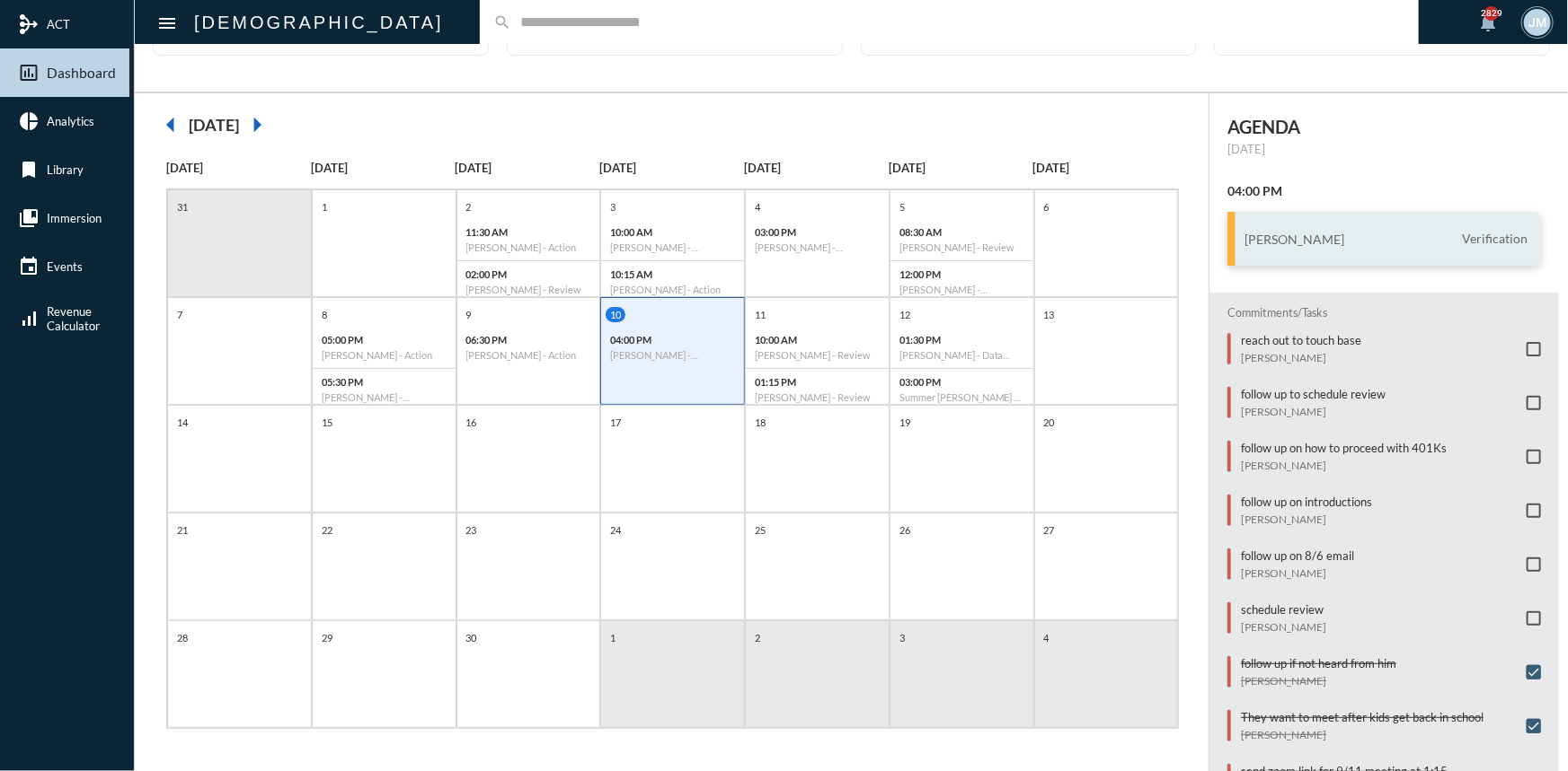
scroll to position [81, 0]
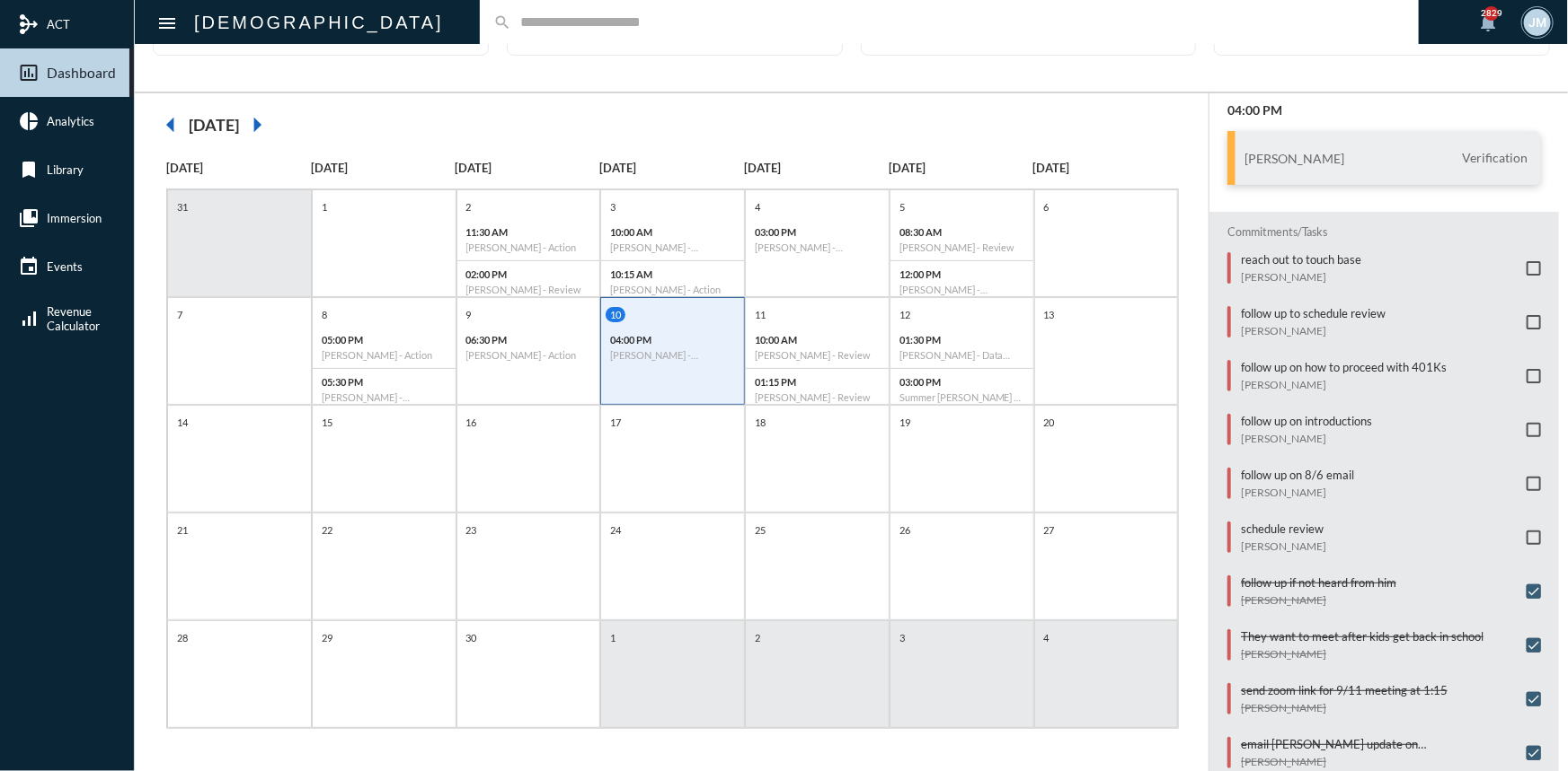
click at [1527, 369] on span at bounding box center [1534, 376] width 14 height 14
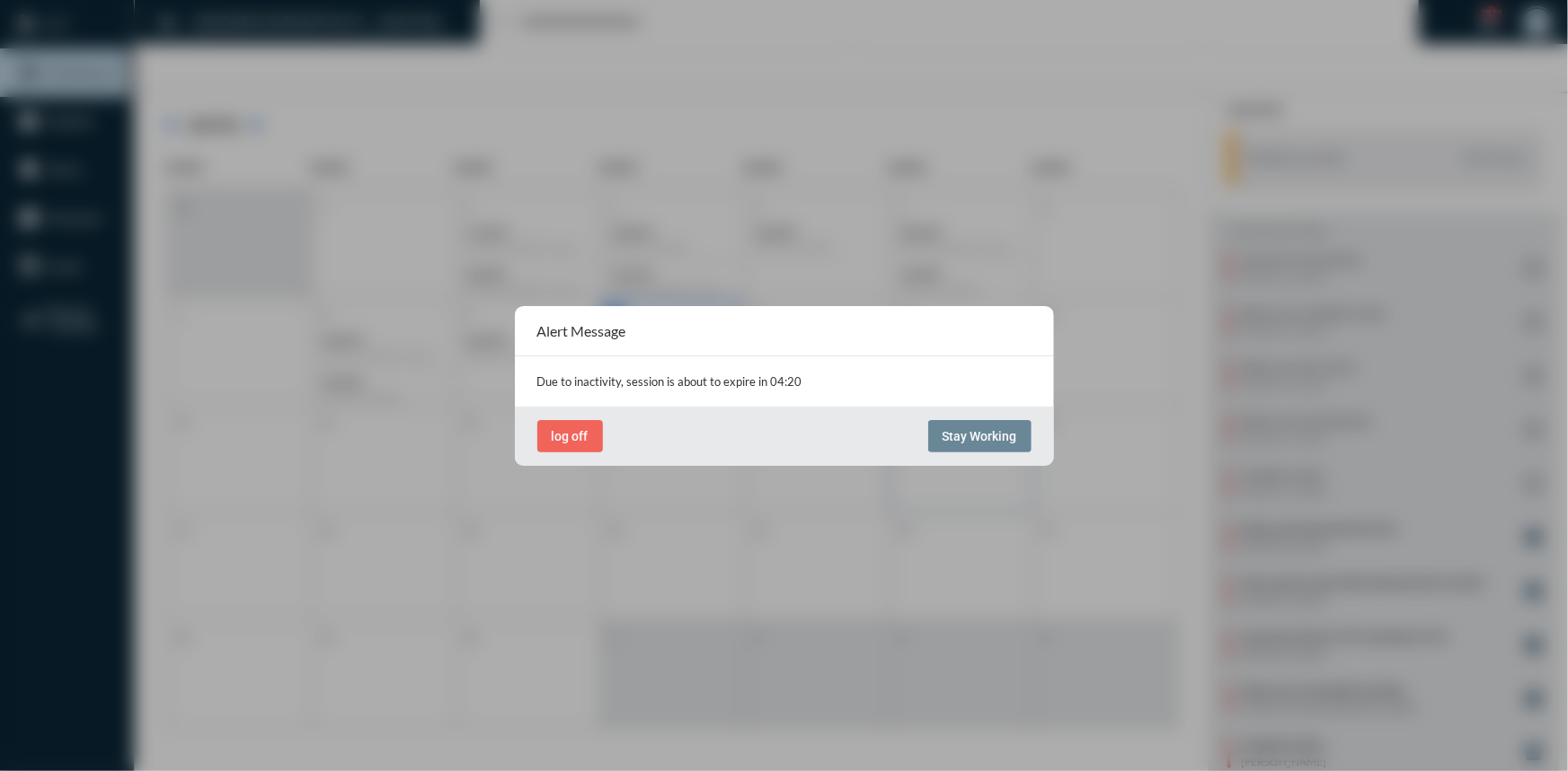
click at [1002, 422] on button "Stay Working" at bounding box center [979, 436] width 104 height 32
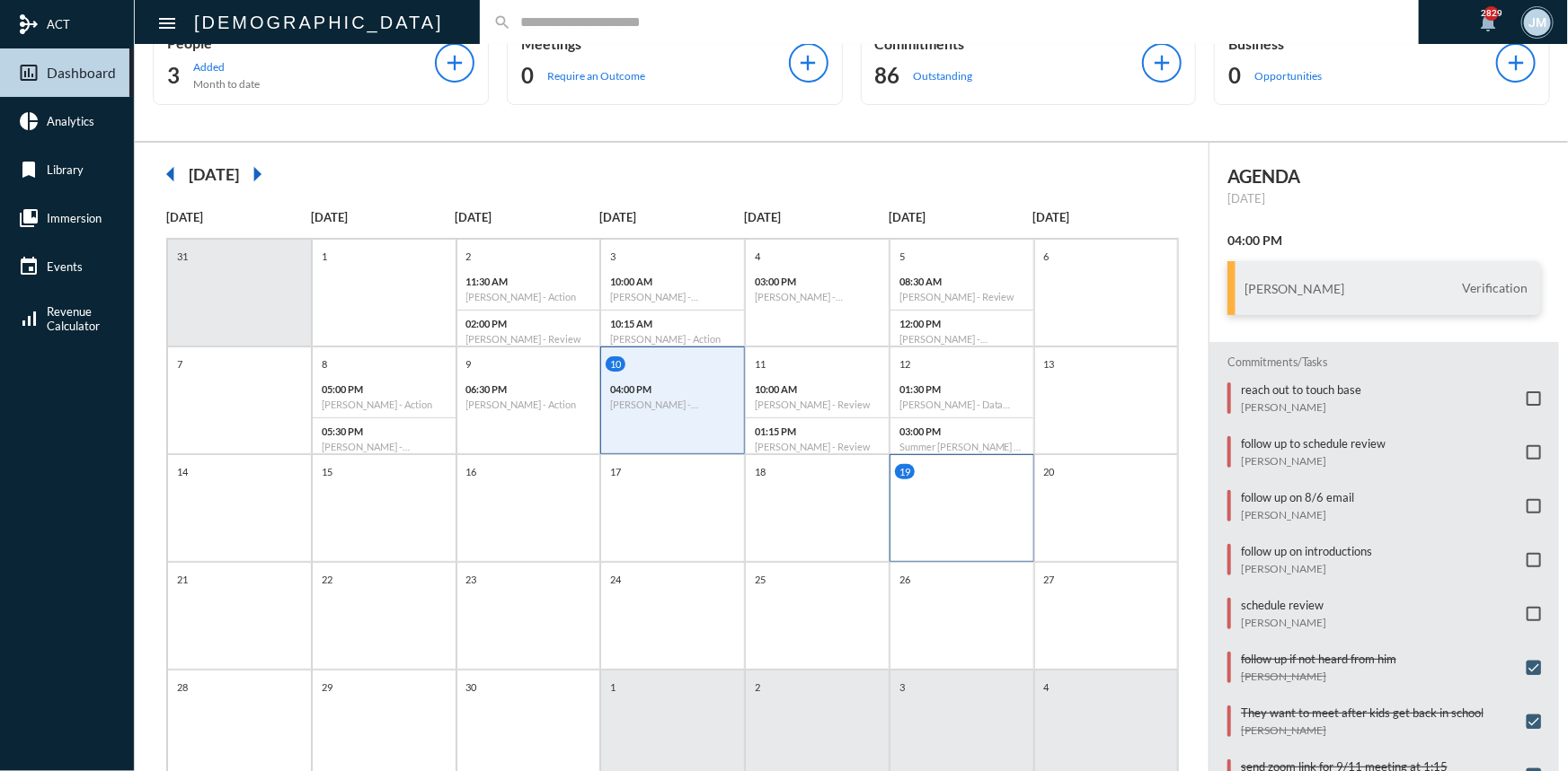
scroll to position [0, 0]
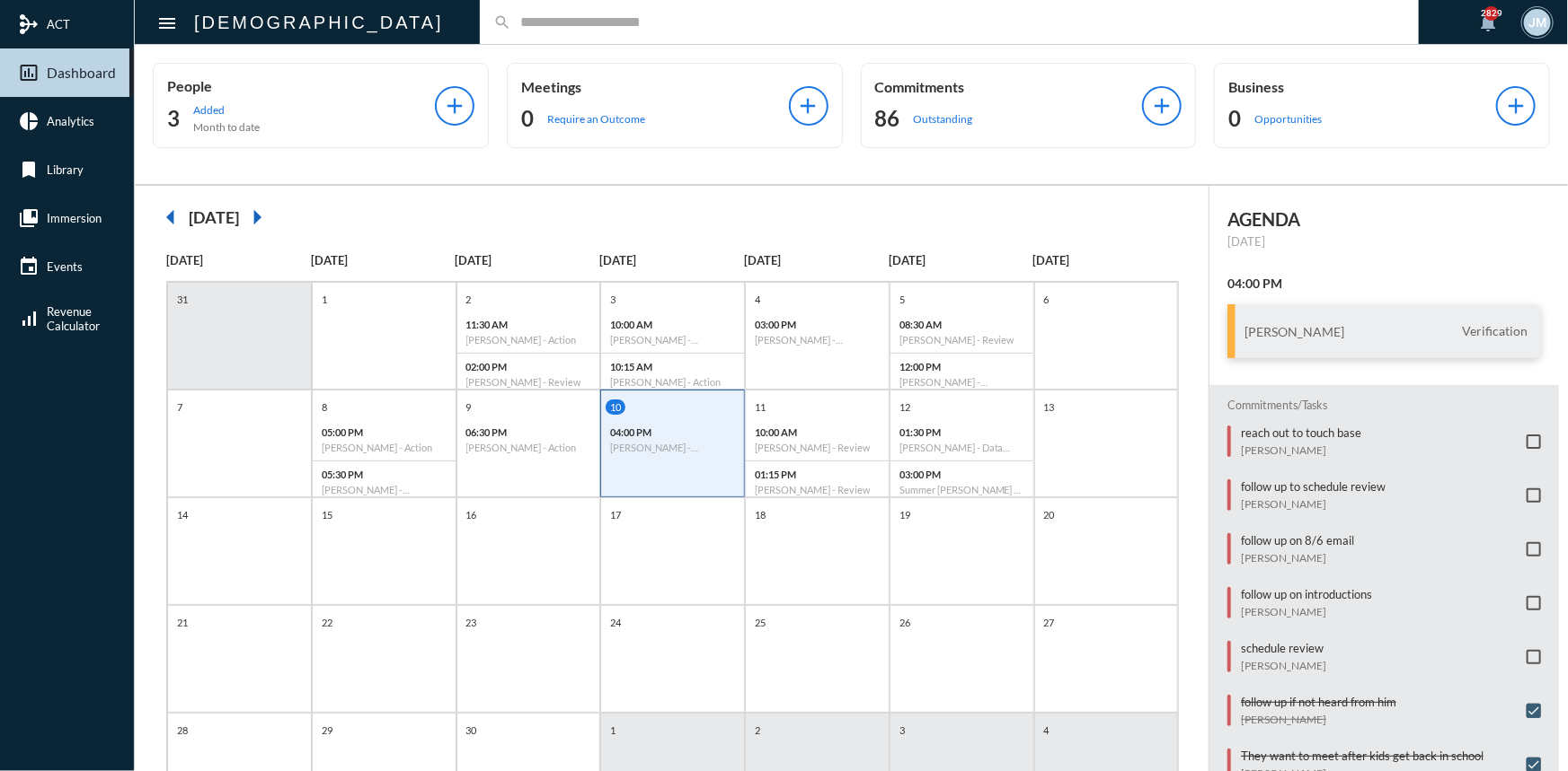
click at [511, 24] on input "text" at bounding box center [958, 22] width 894 height 15
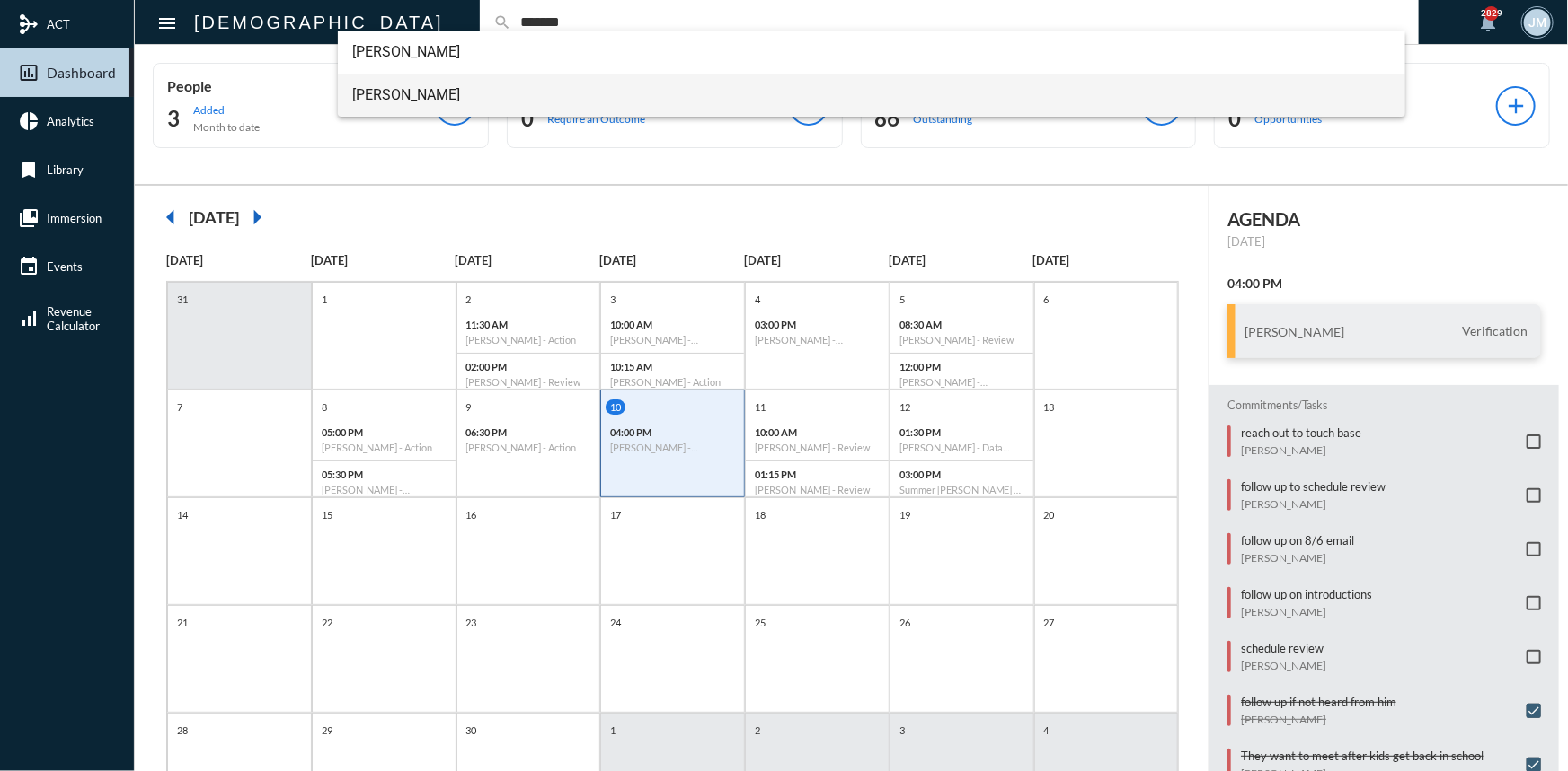
type input "*******"
click at [398, 94] on span "[PERSON_NAME]" at bounding box center [871, 95] width 1039 height 43
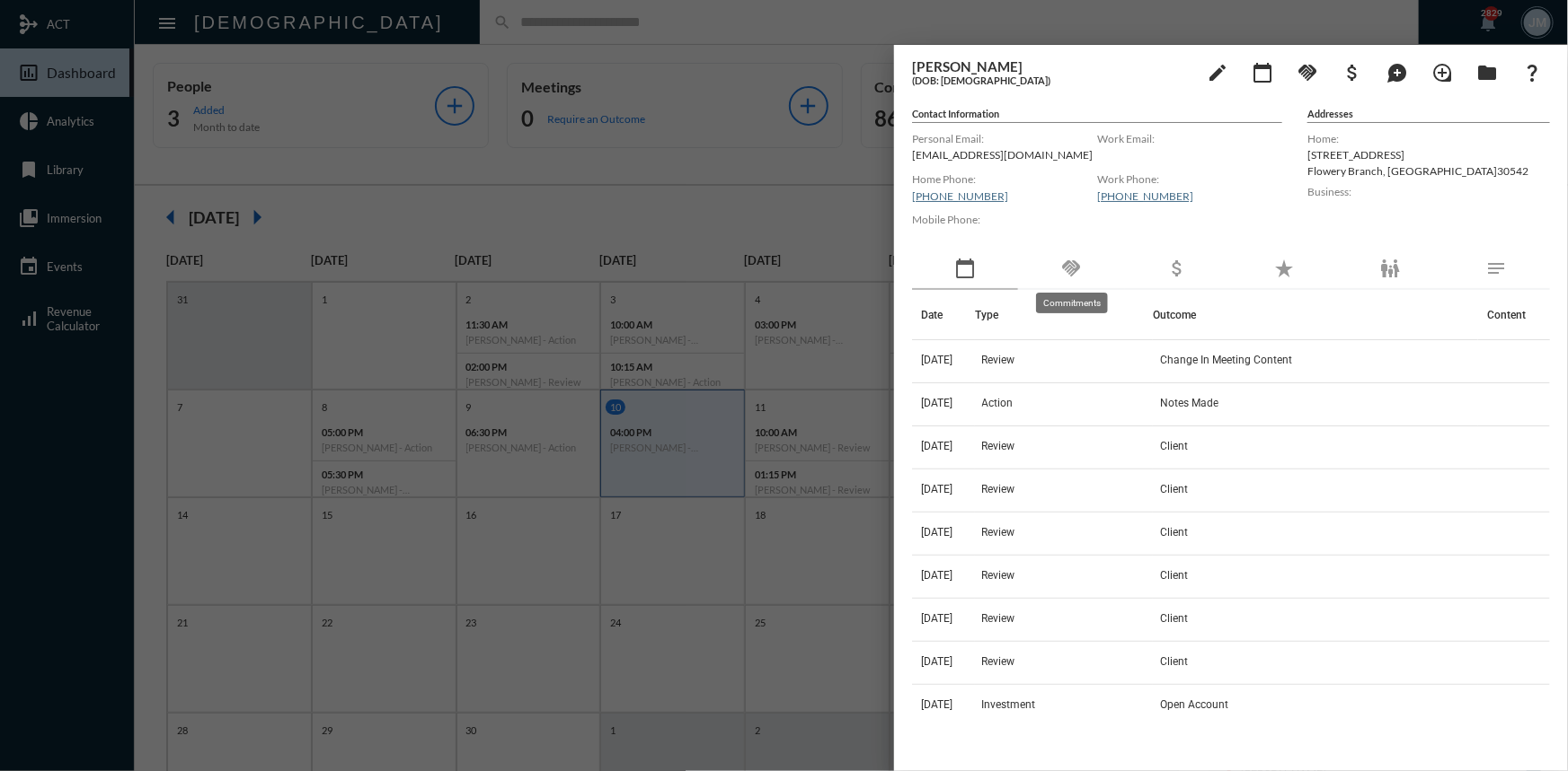
click at [1078, 263] on mat-icon "handshake" at bounding box center [1071, 268] width 22 height 22
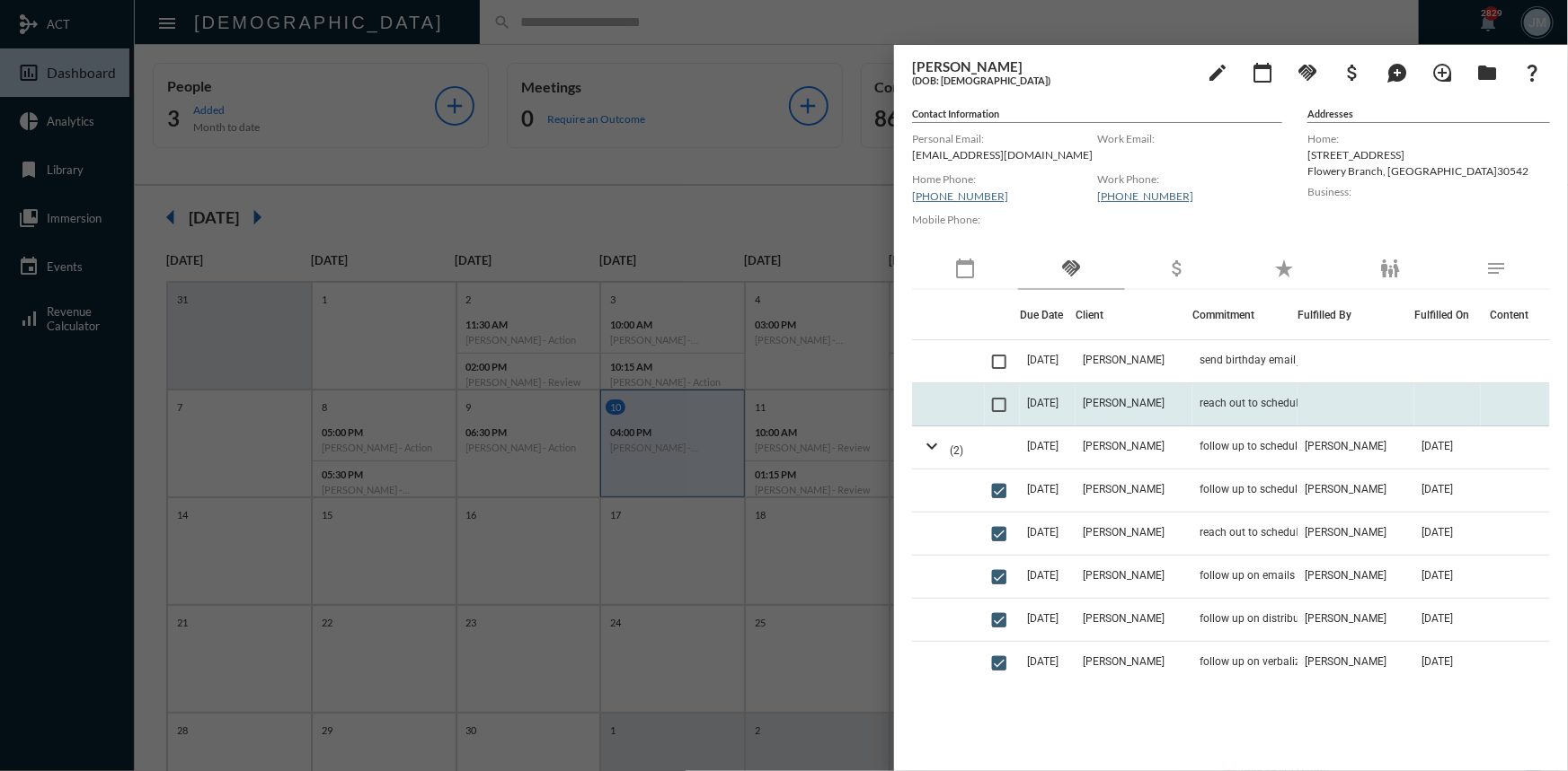
click at [1053, 407] on span "[DATE]" at bounding box center [1042, 403] width 32 height 13
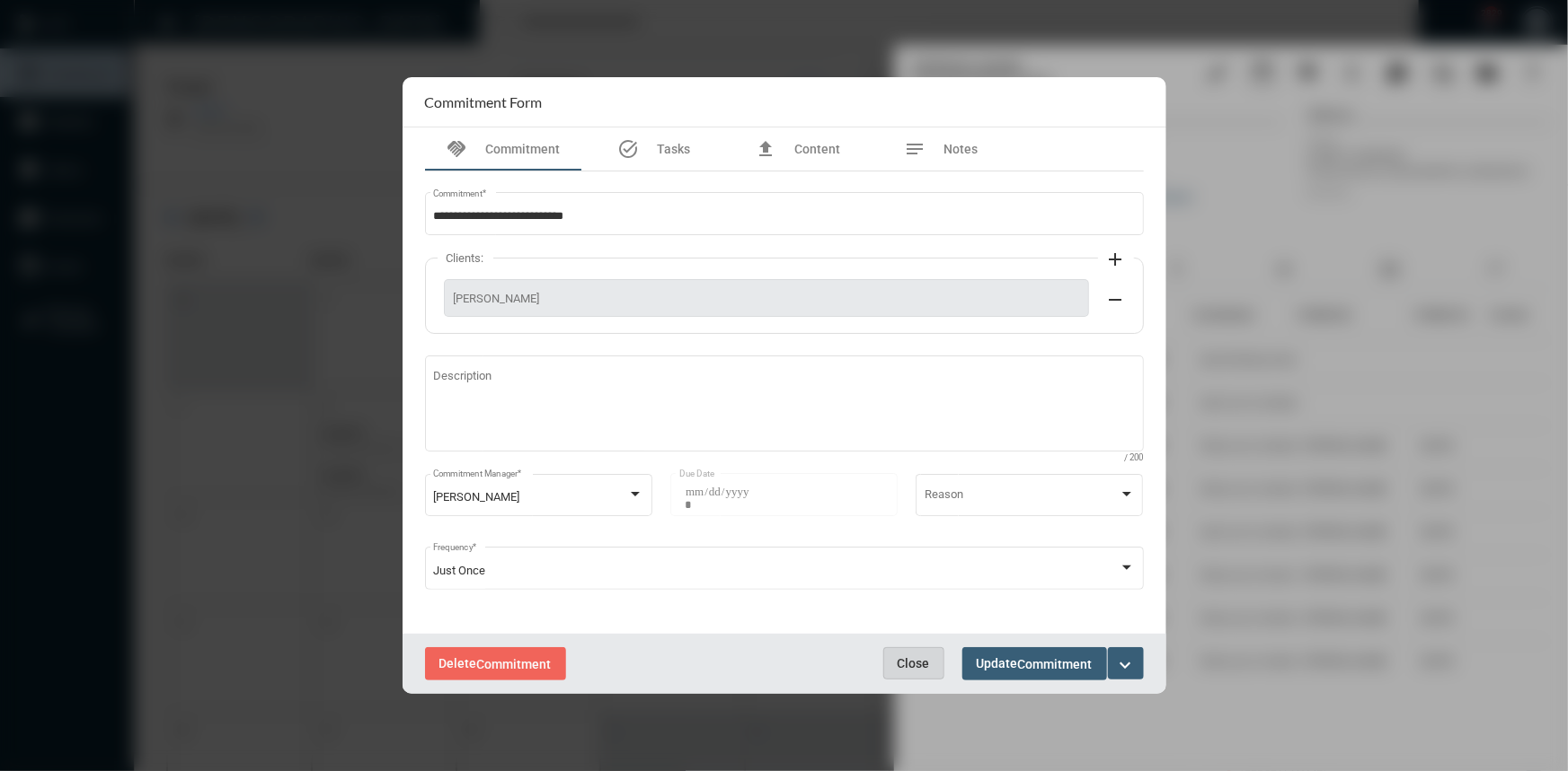
click at [924, 663] on span "Close" at bounding box center [914, 664] width 32 height 14
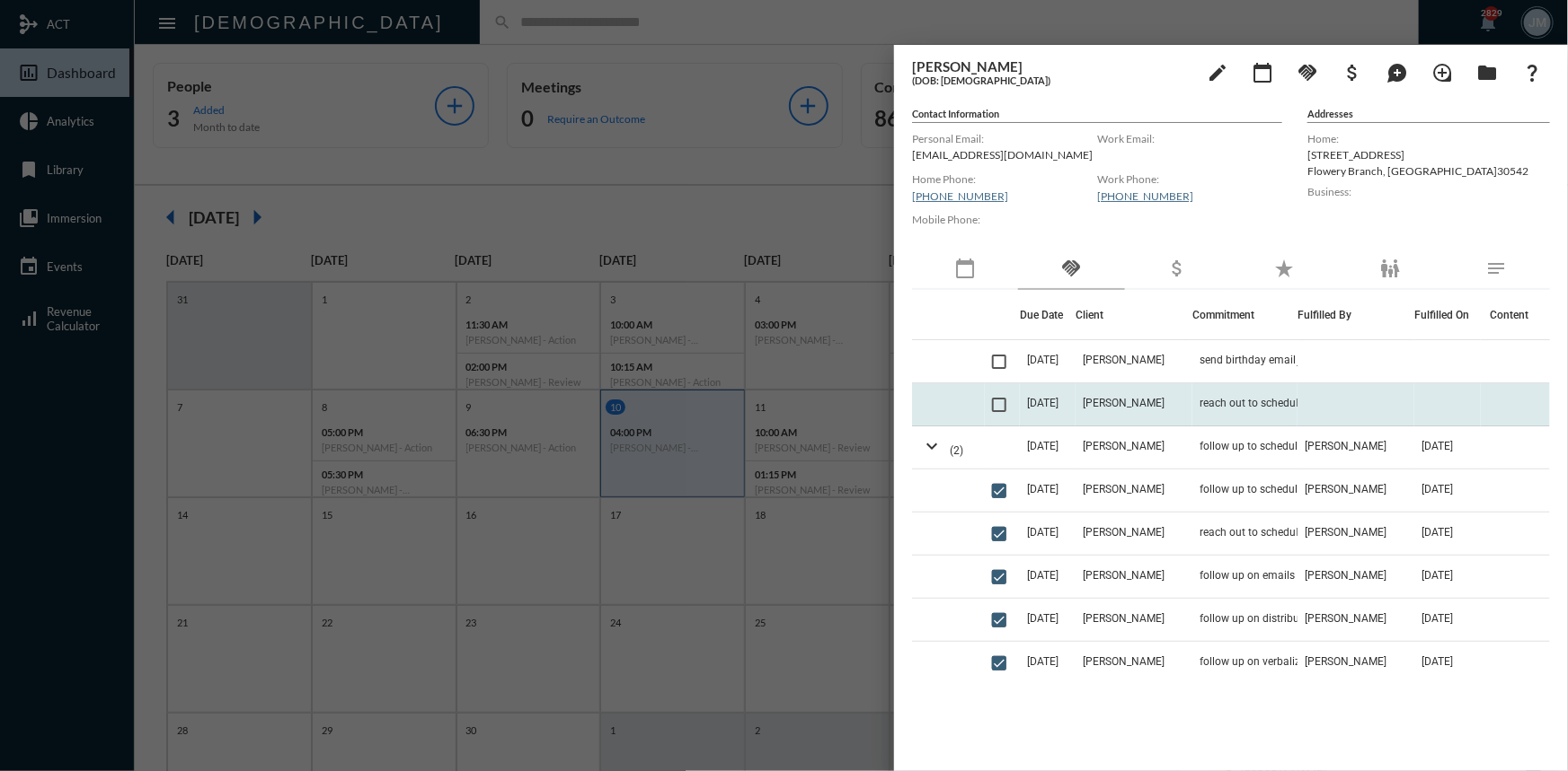
click at [1004, 408] on span at bounding box center [999, 405] width 14 height 14
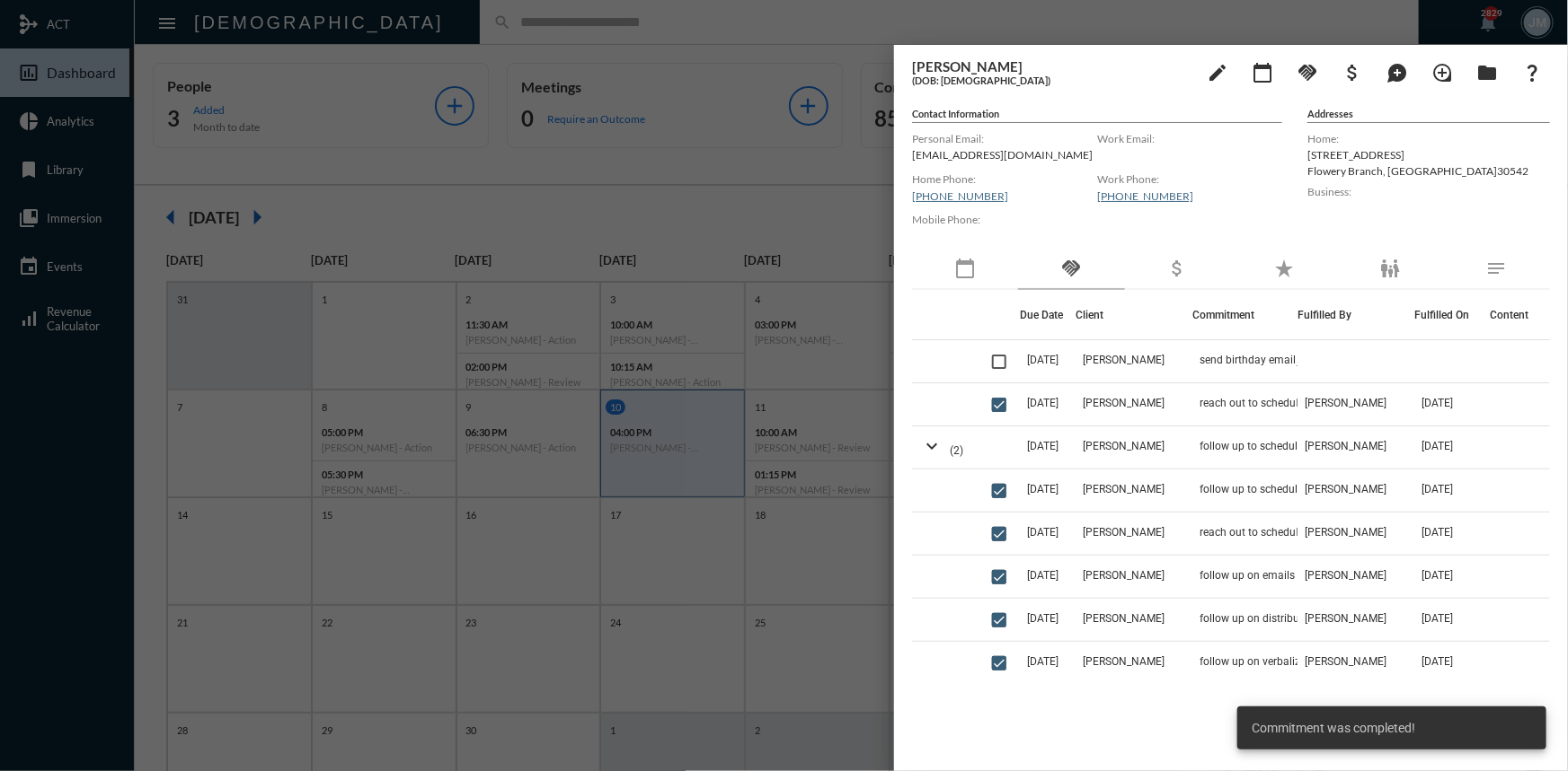
click at [655, 171] on div at bounding box center [784, 385] width 1568 height 771
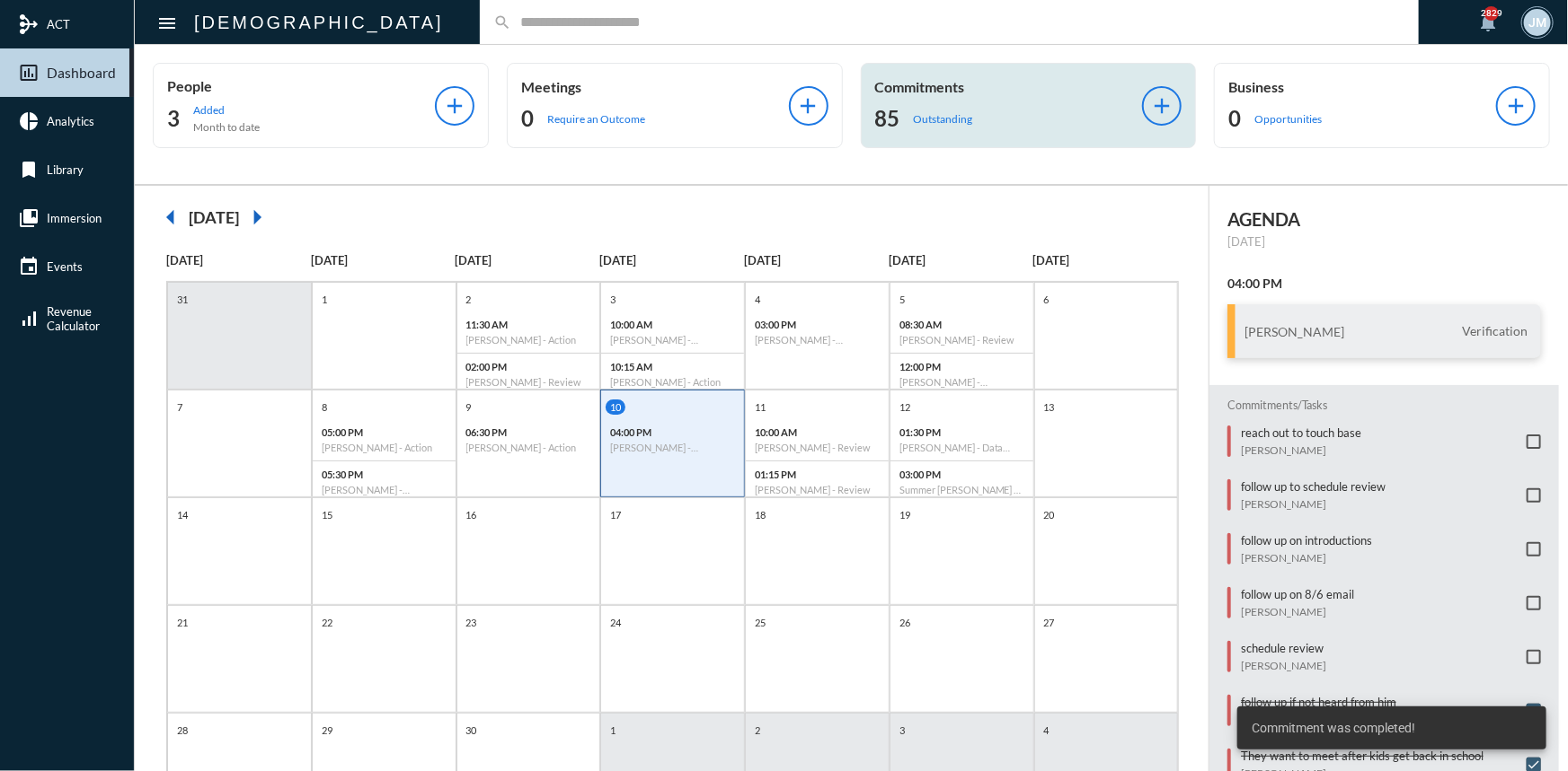
click at [958, 81] on p "Commitments" at bounding box center [1008, 86] width 267 height 17
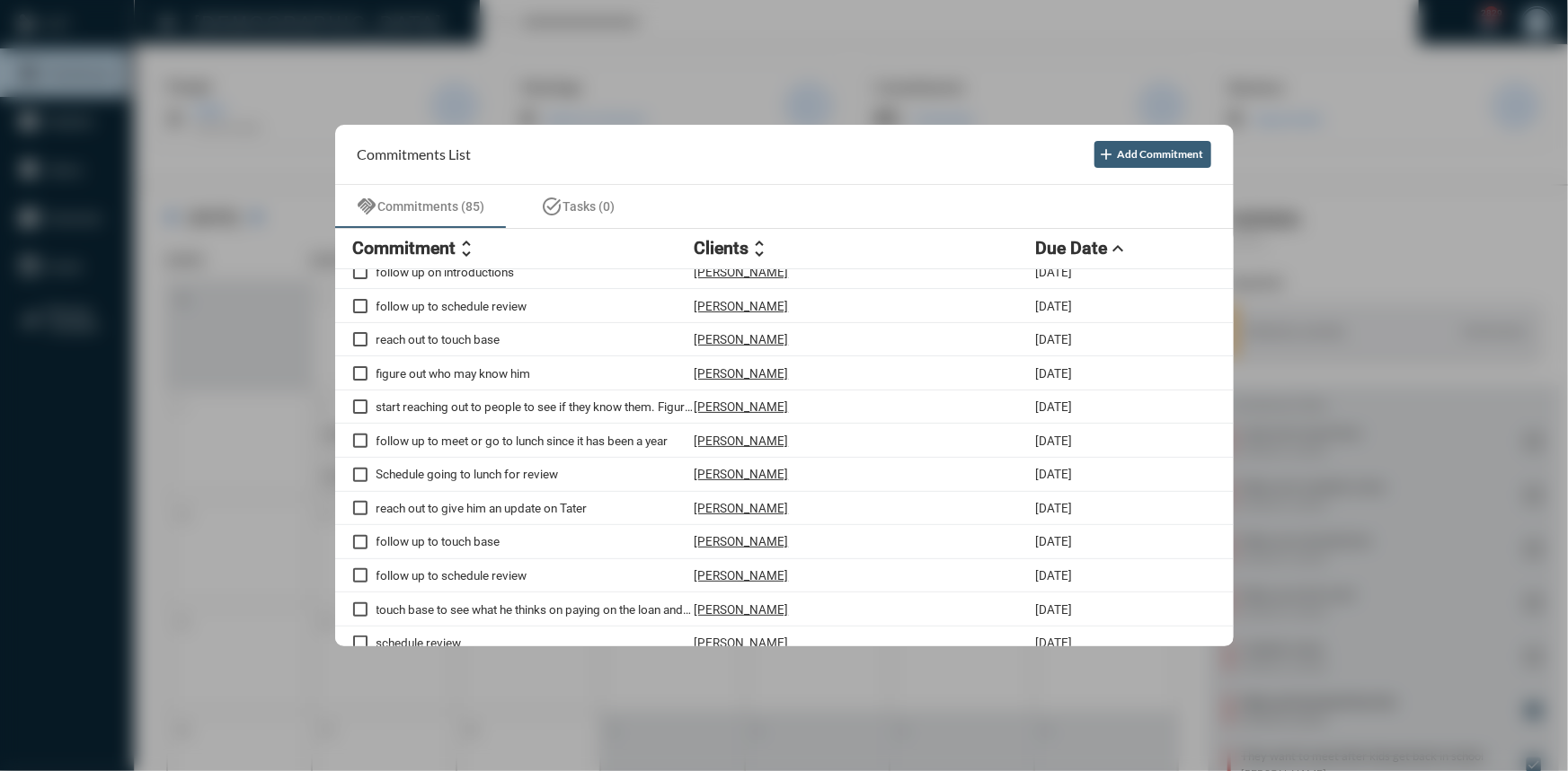
scroll to position [163, 0]
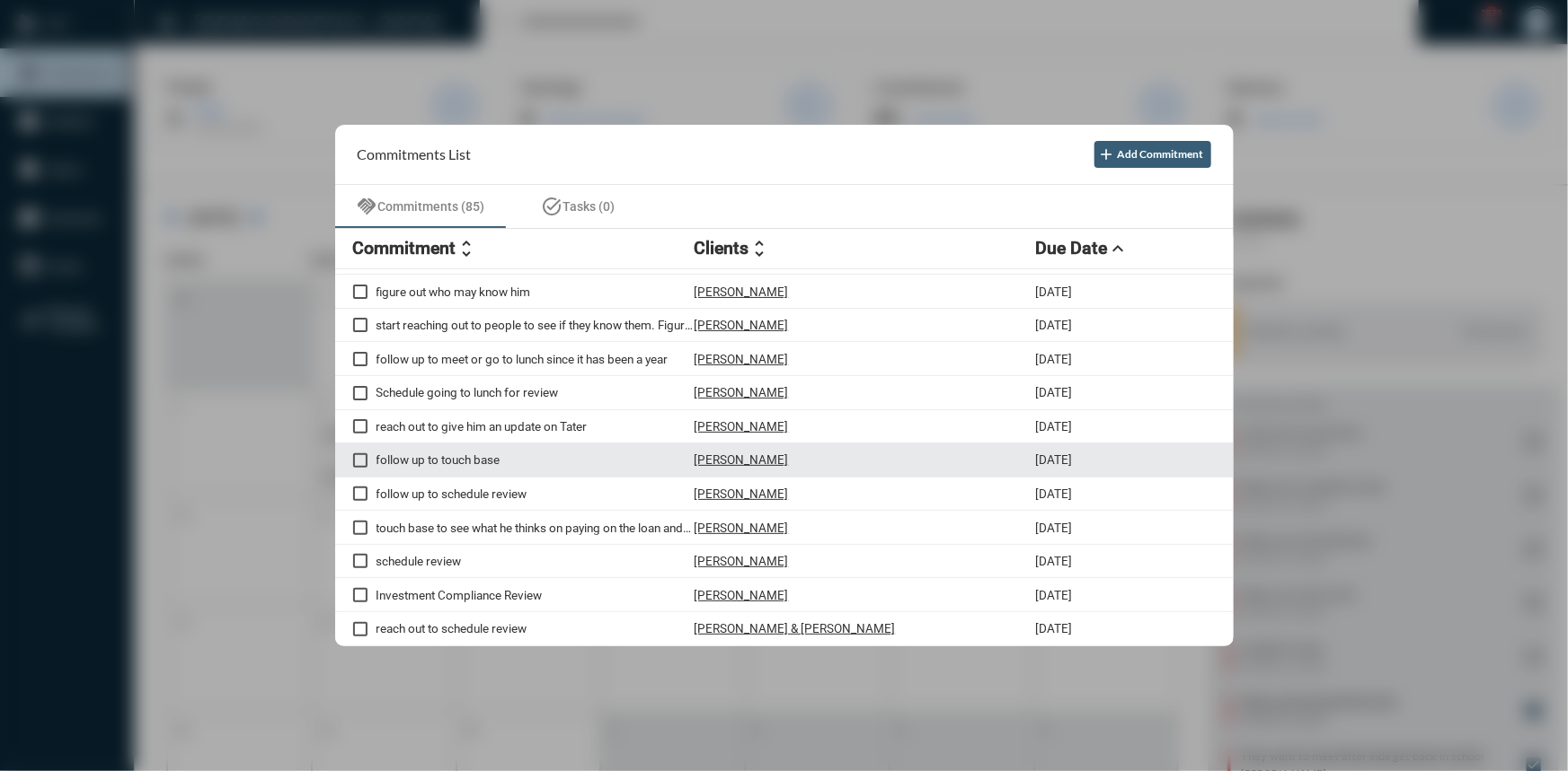
click at [716, 463] on p "[PERSON_NAME]" at bounding box center [742, 460] width 95 height 14
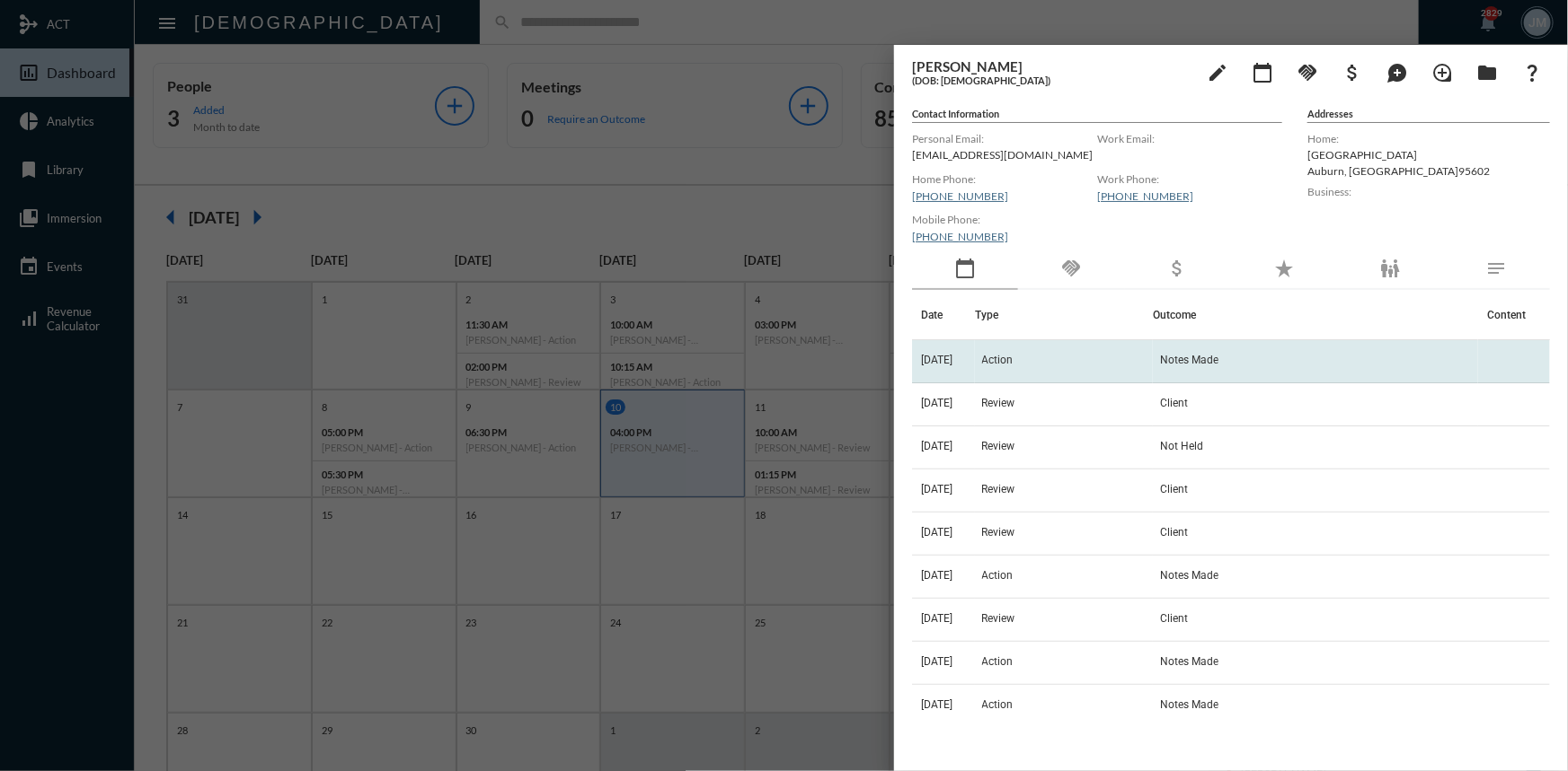
click at [1003, 359] on span "Action" at bounding box center [997, 360] width 32 height 13
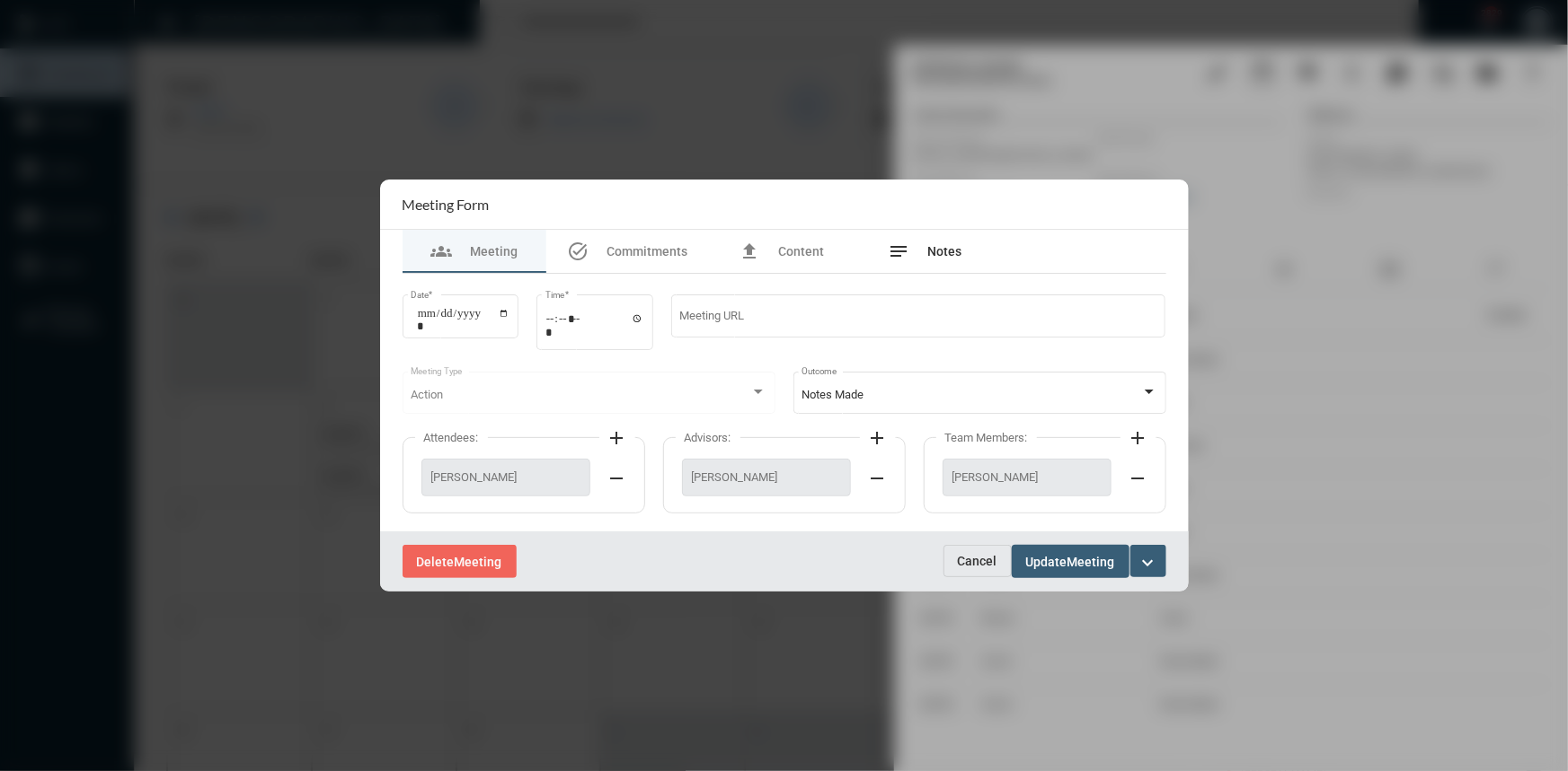
click at [925, 245] on div "notes Notes" at bounding box center [925, 252] width 74 height 22
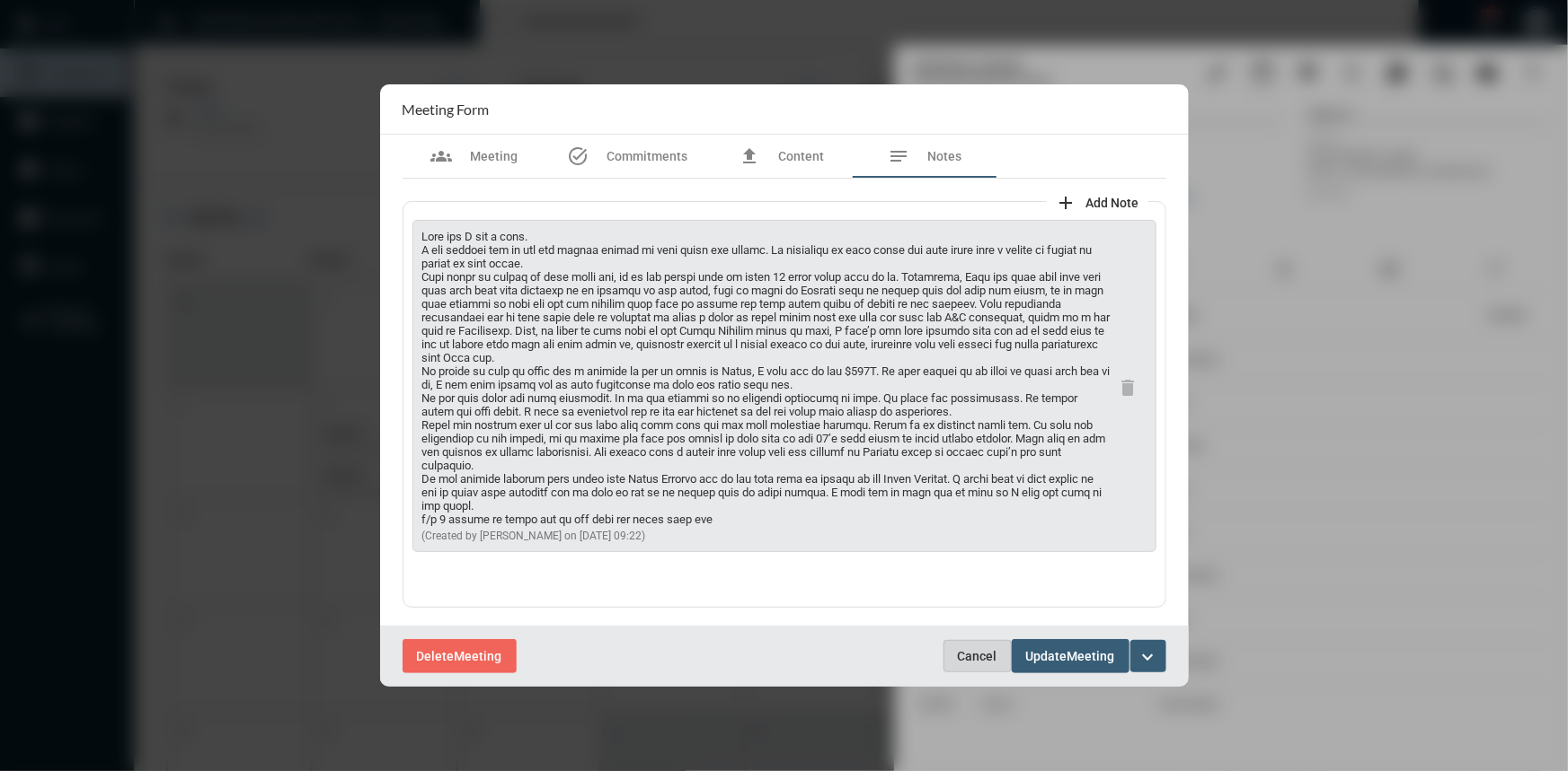
click at [967, 646] on button "Cancel" at bounding box center [978, 657] width 68 height 32
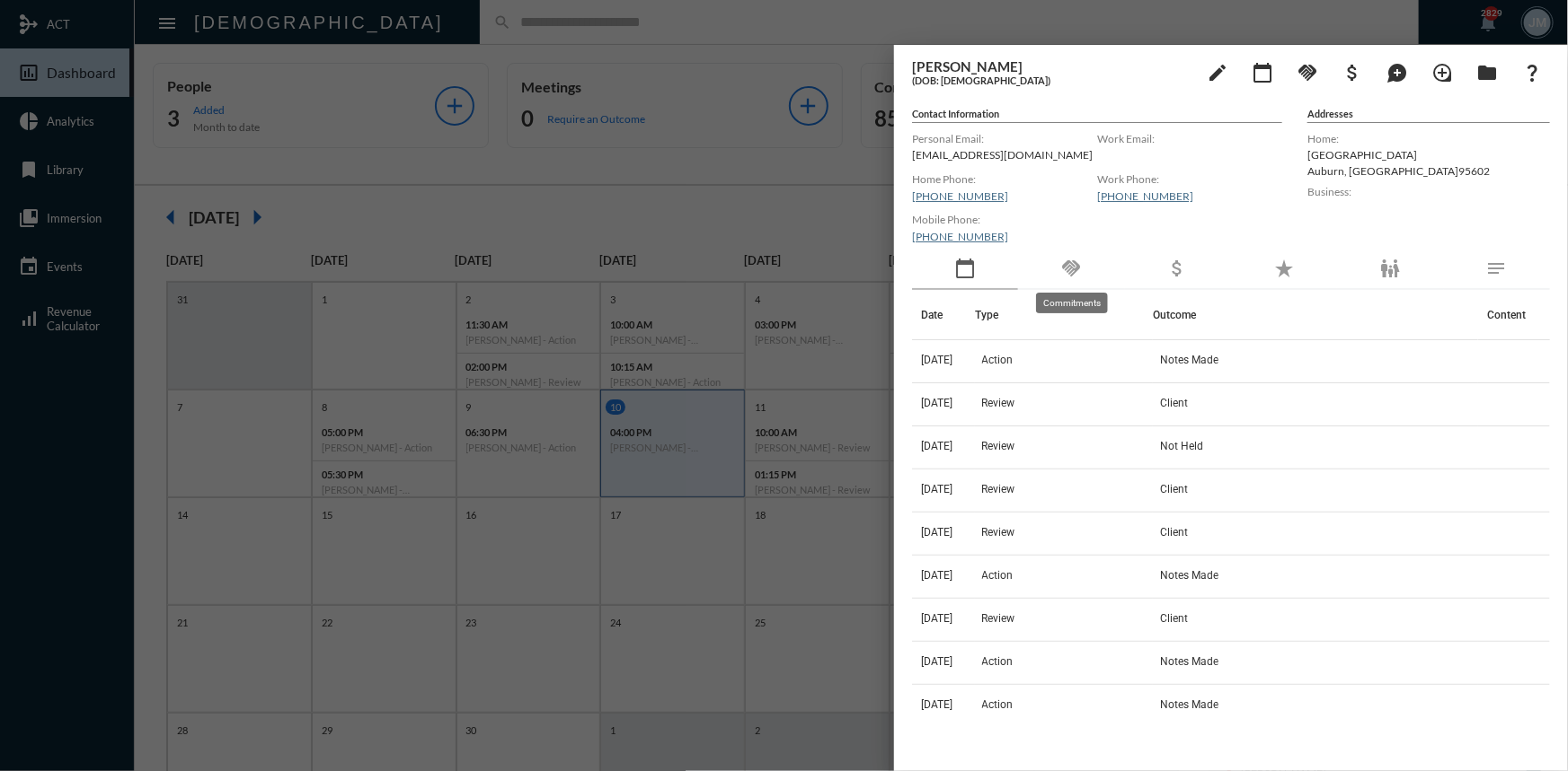
click at [1065, 264] on mat-icon "handshake" at bounding box center [1071, 268] width 22 height 22
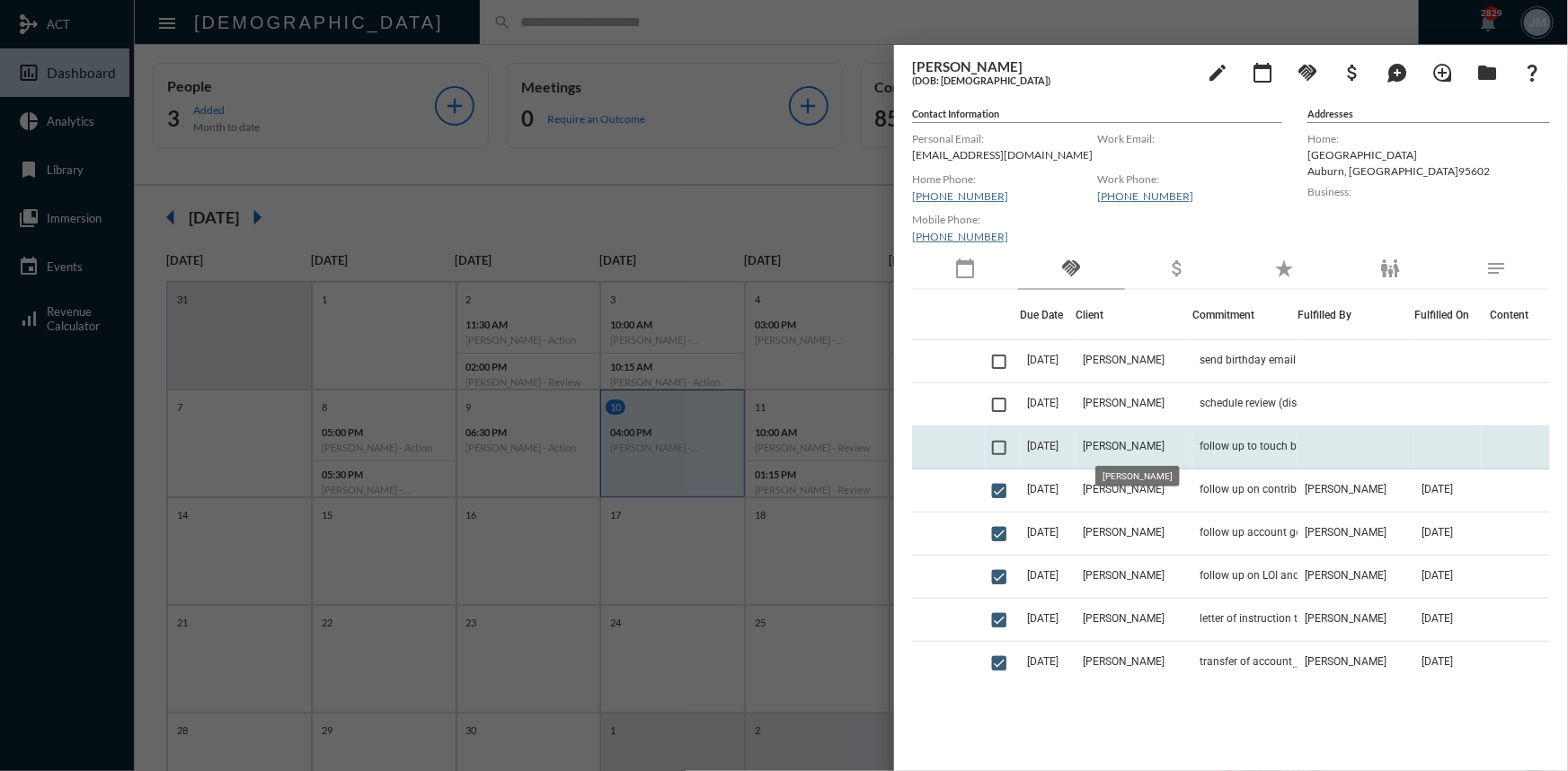
click at [1147, 444] on span "[PERSON_NAME]" at bounding box center [1123, 446] width 82 height 13
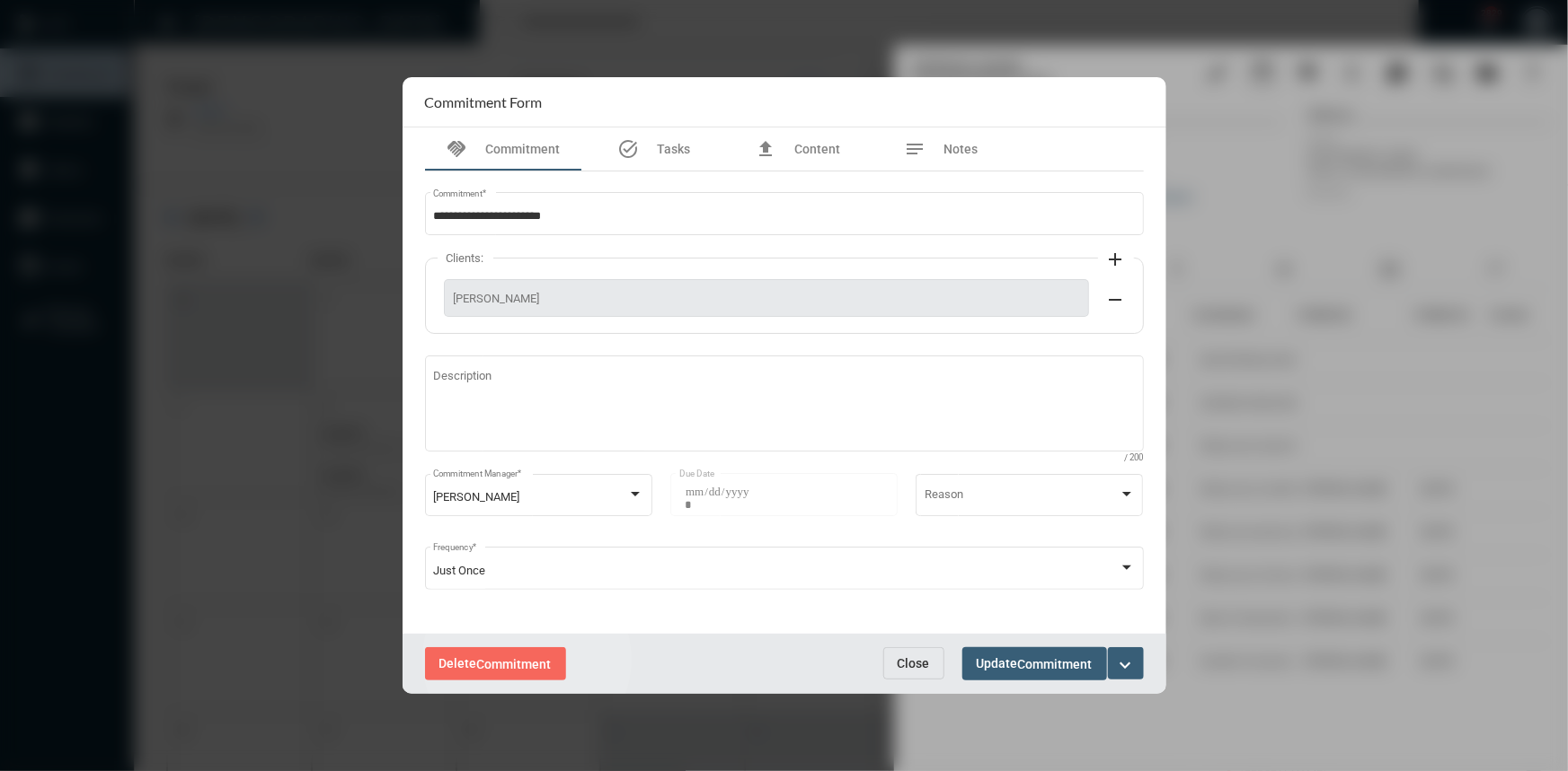
click at [527, 660] on span "Commitment" at bounding box center [514, 665] width 75 height 14
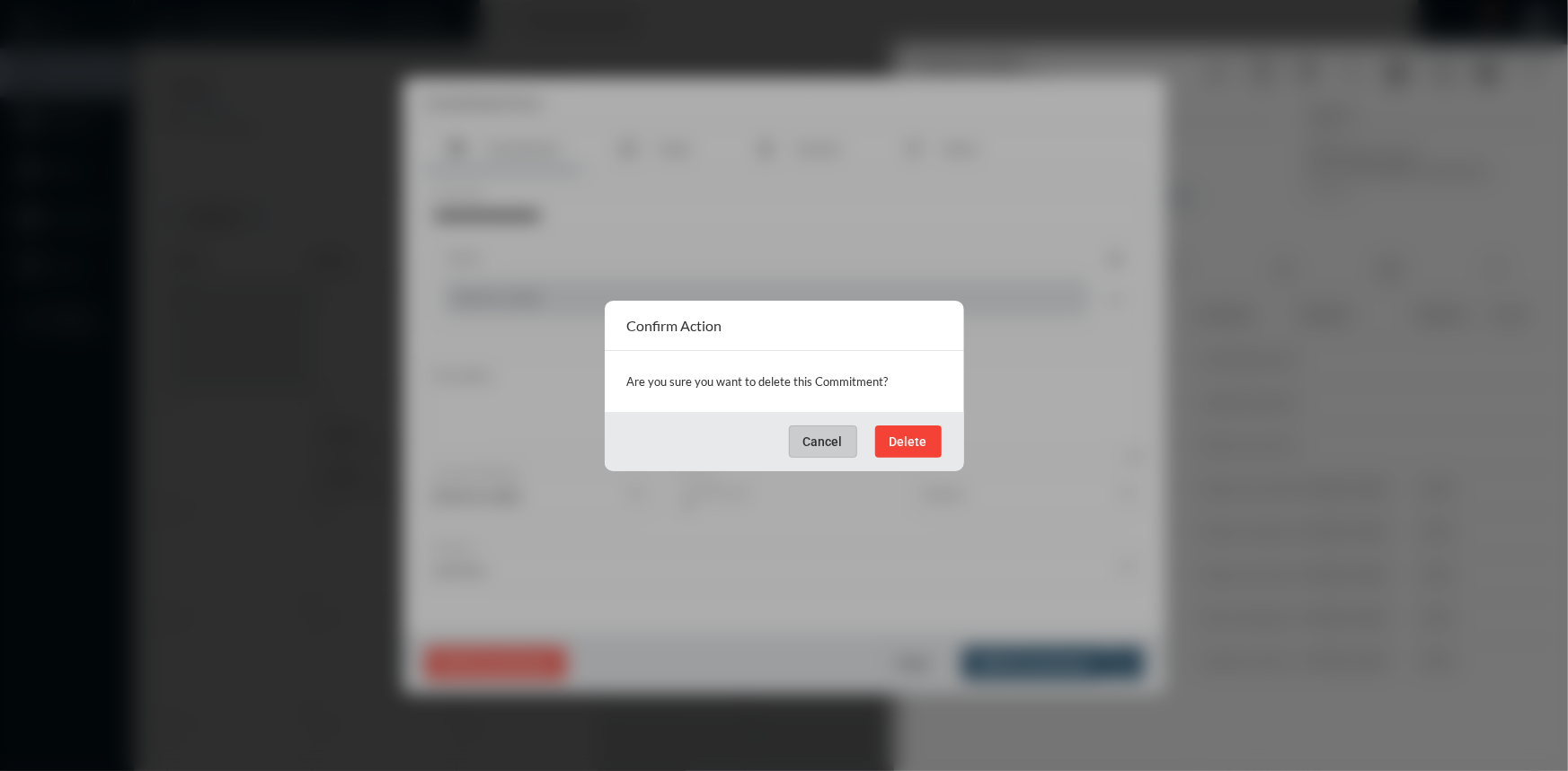
click at [915, 443] on span "Delete" at bounding box center [908, 442] width 38 height 14
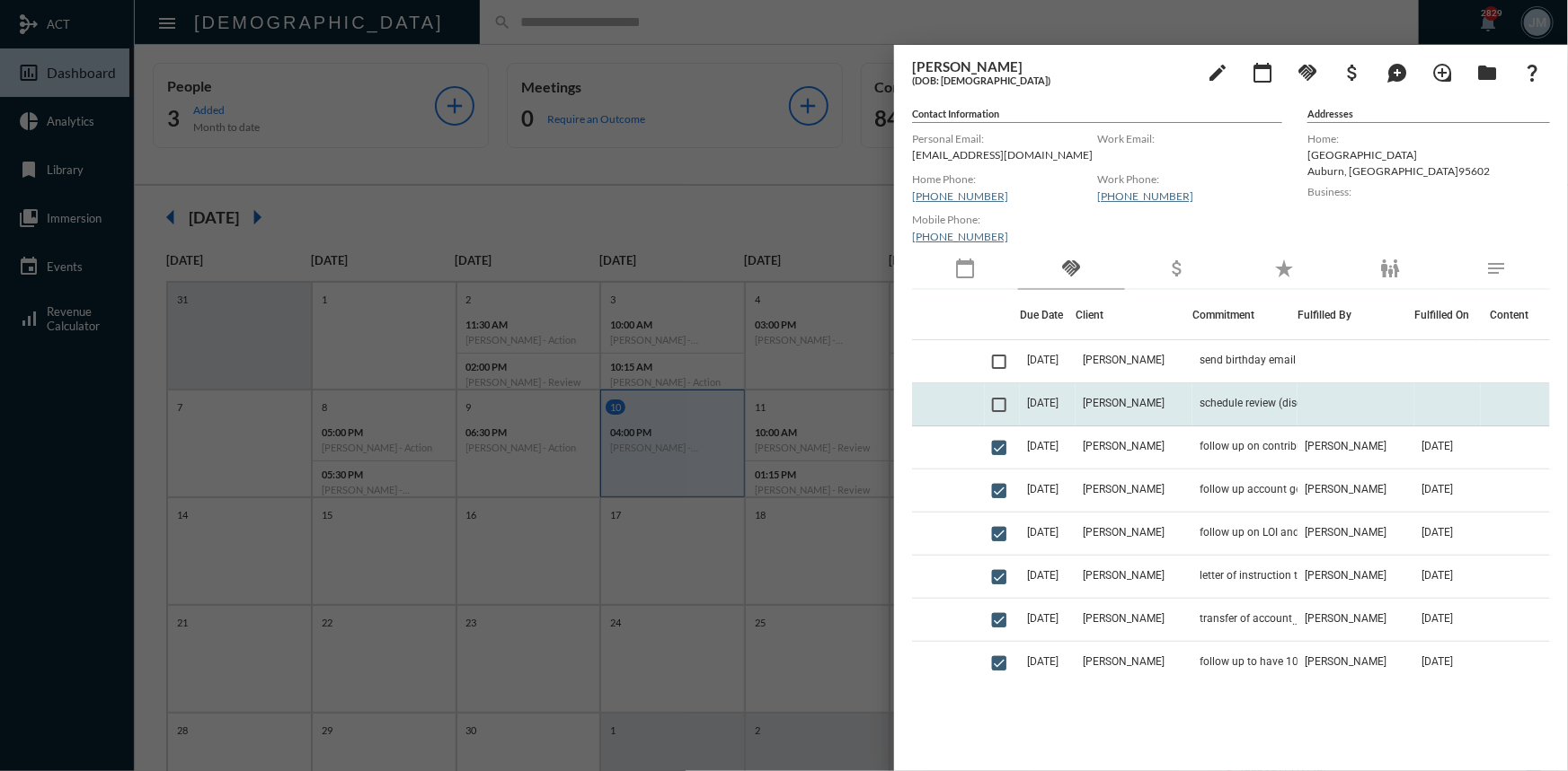
click at [1051, 402] on span "[DATE]" at bounding box center [1042, 403] width 32 height 13
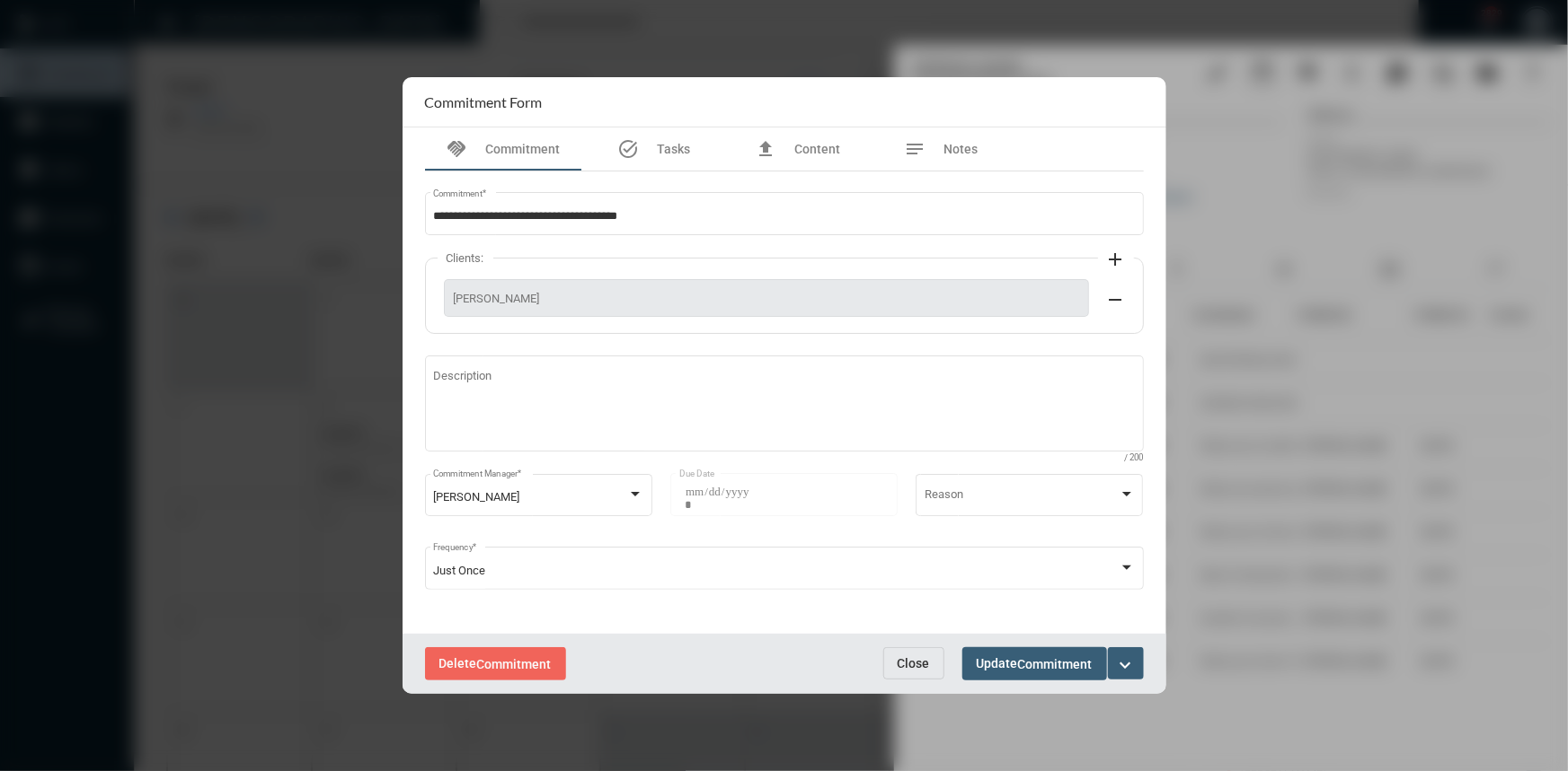
click at [1127, 651] on button "expand_more" at bounding box center [1126, 664] width 36 height 32
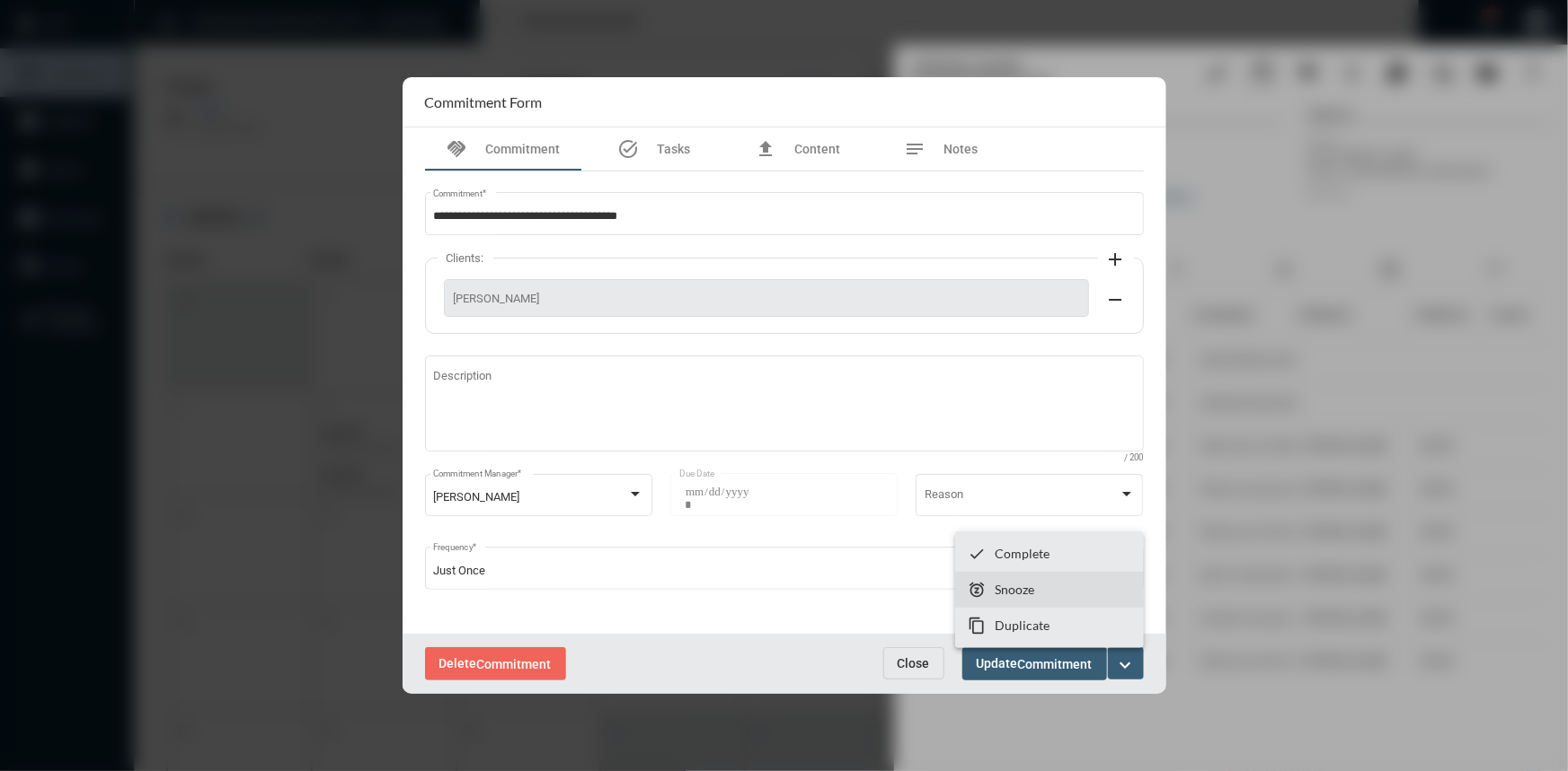
click at [1006, 584] on p "Snooze" at bounding box center [1014, 589] width 40 height 15
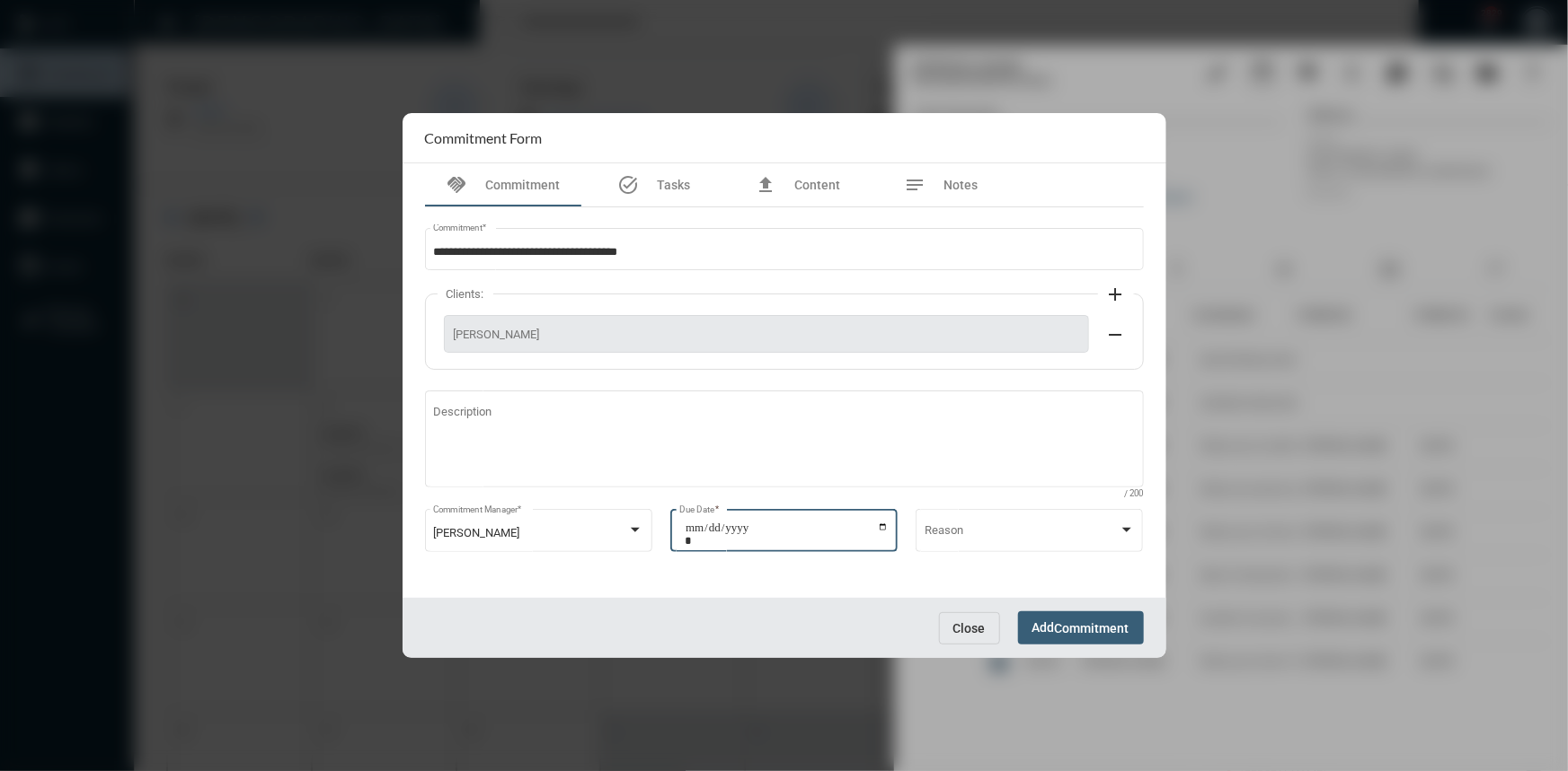
click at [884, 523] on input "**********" at bounding box center [787, 534] width 204 height 25
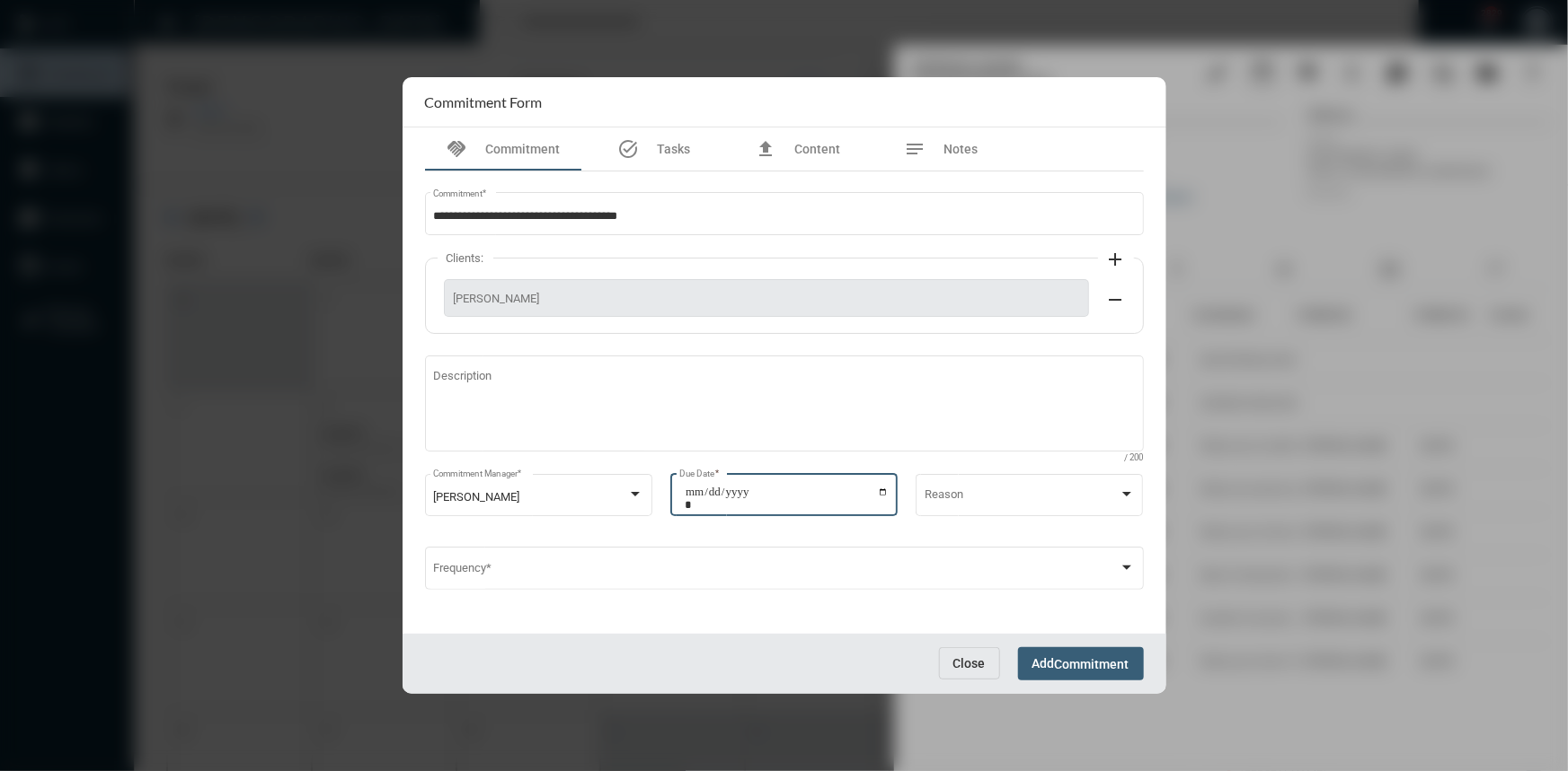
click at [874, 495] on input "**********" at bounding box center [787, 498] width 204 height 25
type input "**********"
click at [1059, 668] on span "Commitment" at bounding box center [1092, 665] width 75 height 14
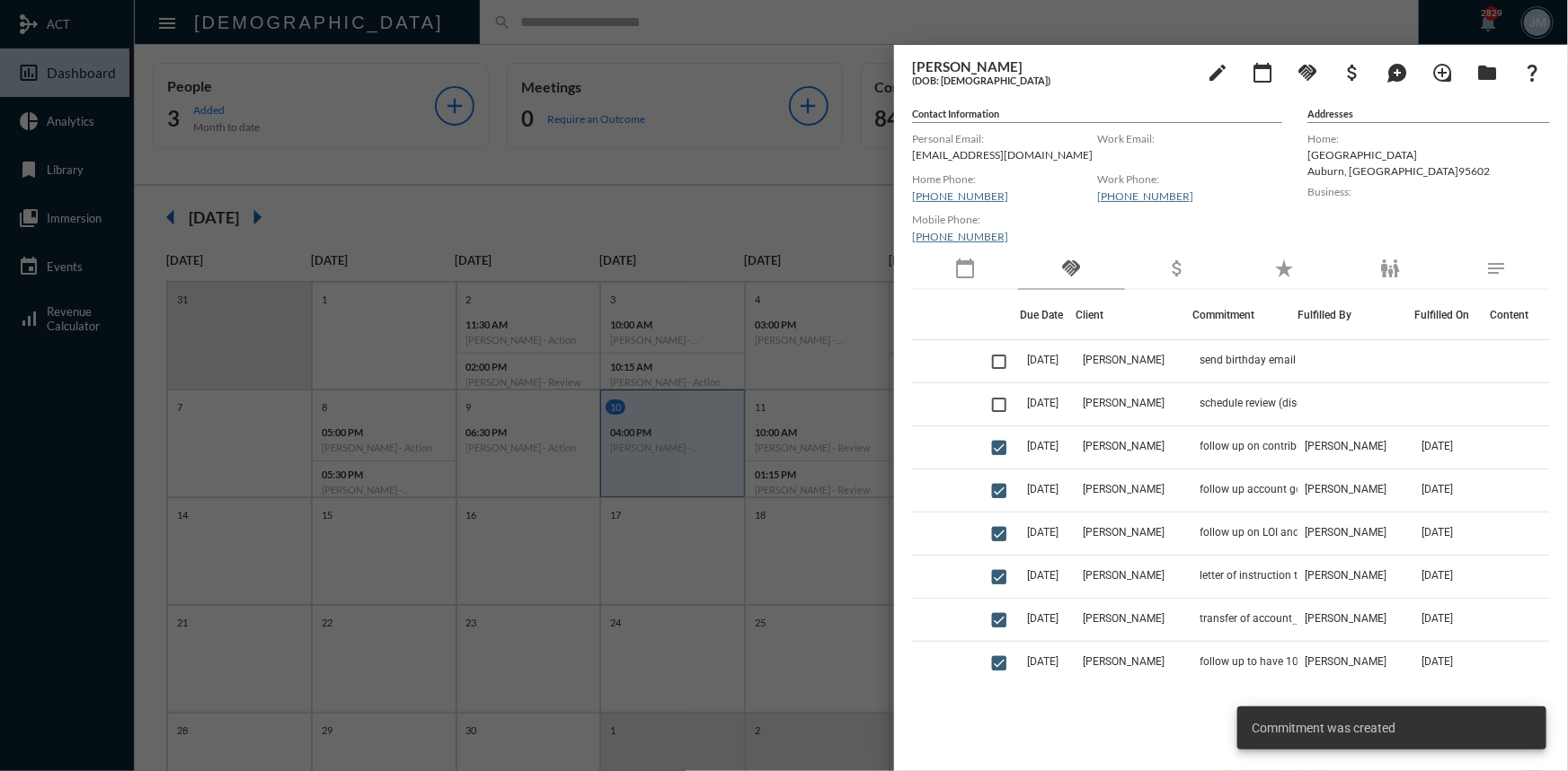
click at [868, 198] on div at bounding box center [784, 385] width 1568 height 771
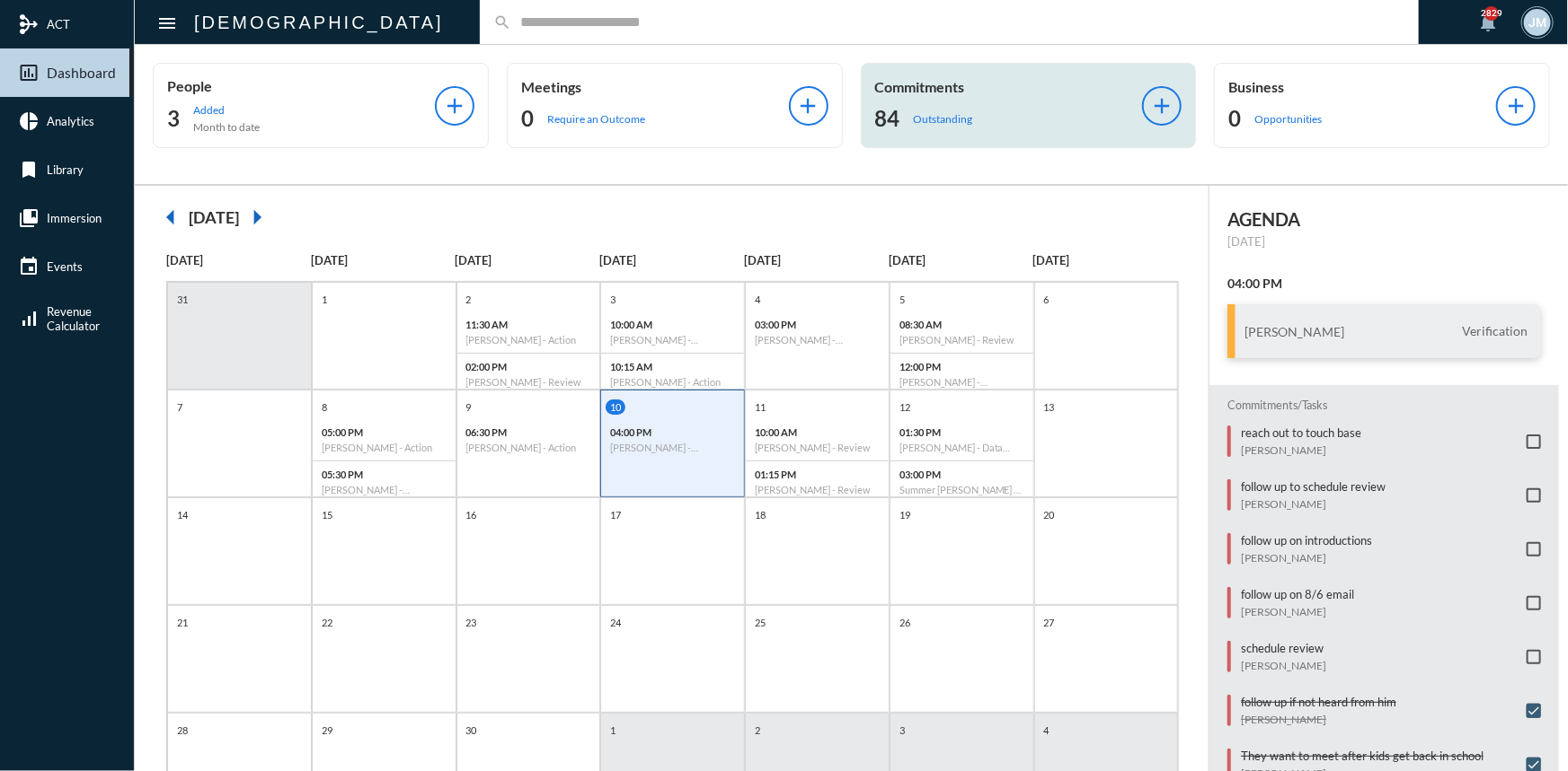
click at [905, 79] on p "Commitments" at bounding box center [1008, 86] width 267 height 17
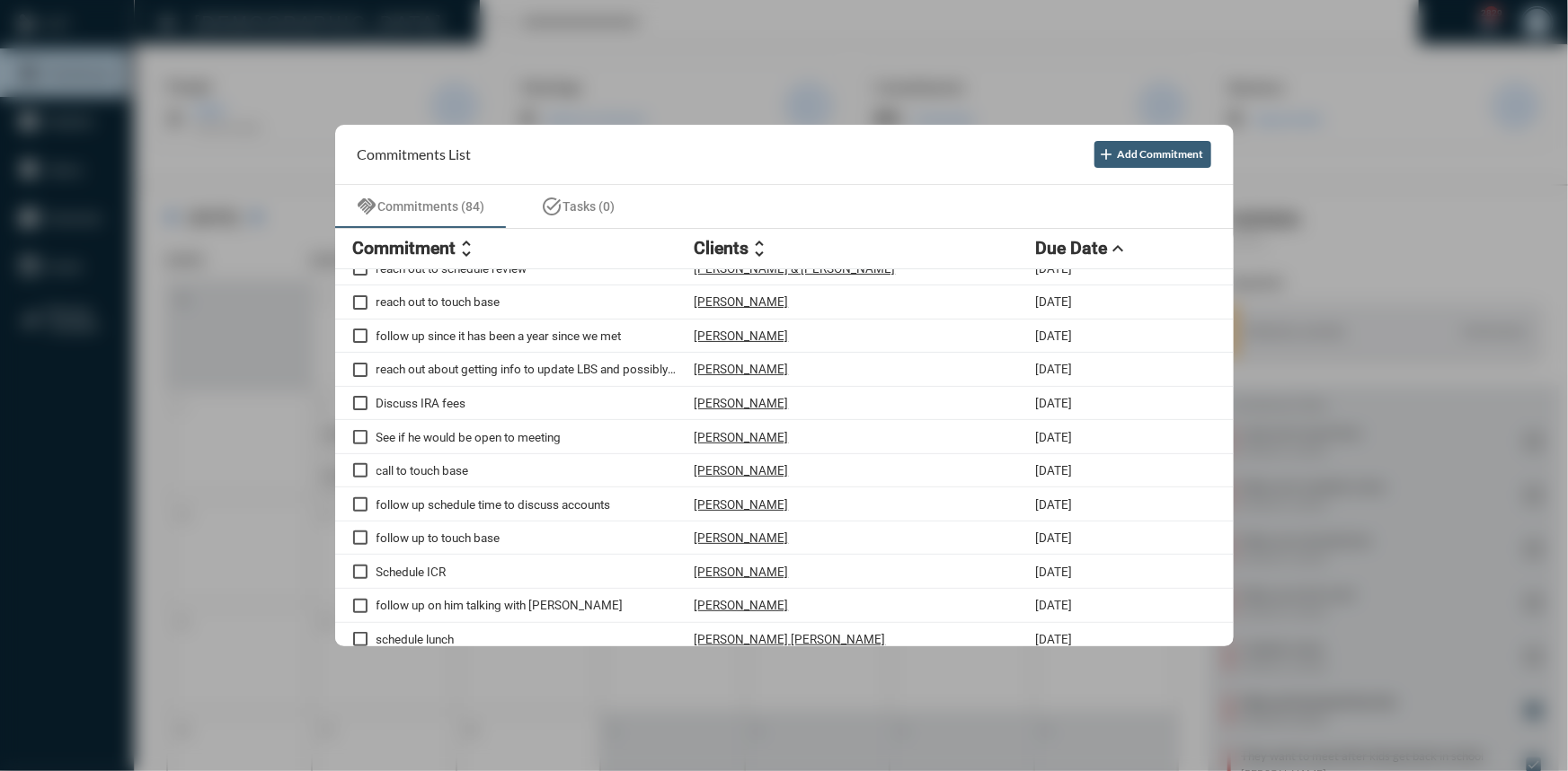
scroll to position [0, 0]
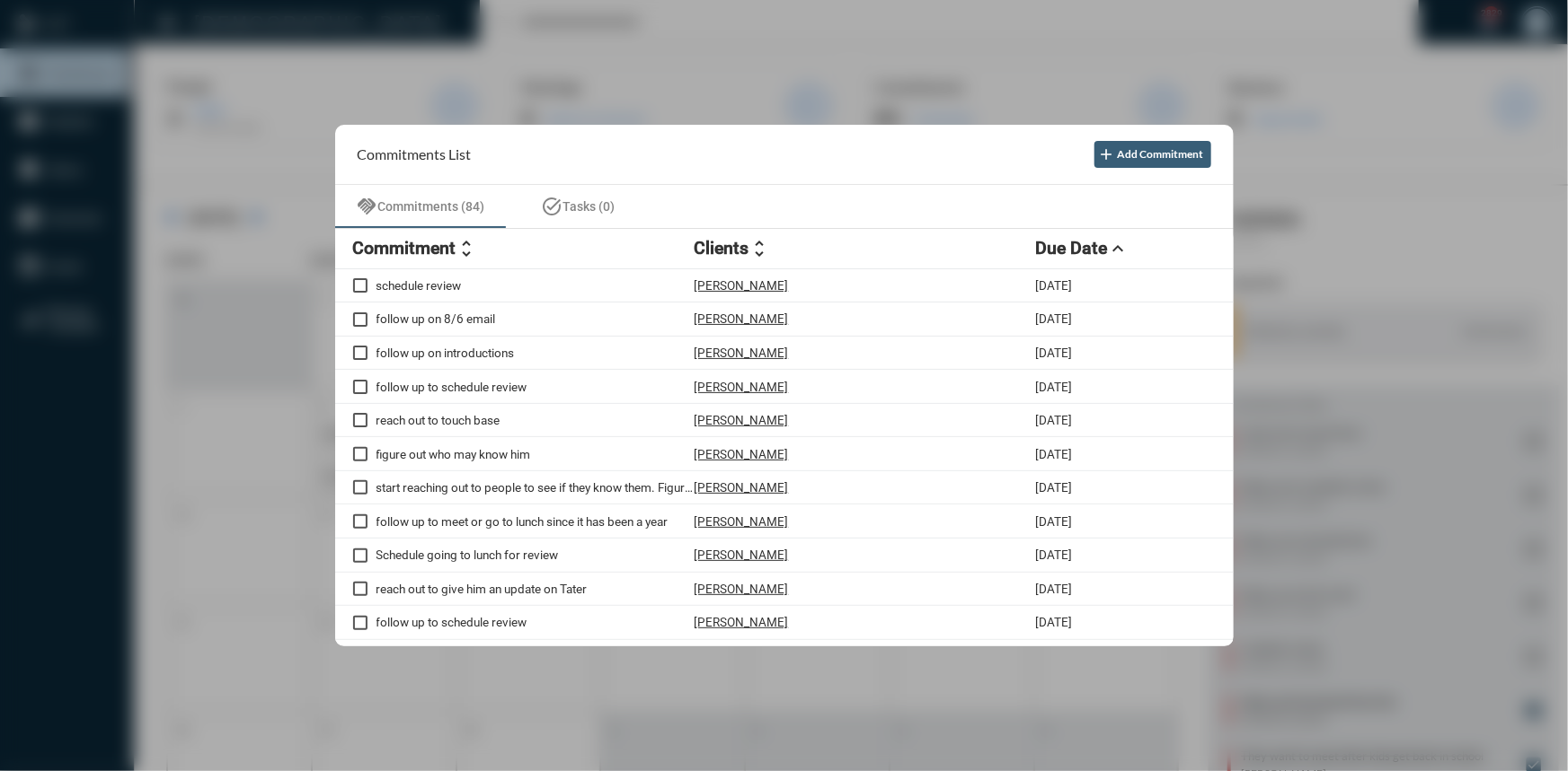
click at [403, 33] on div at bounding box center [784, 385] width 1568 height 771
